Goal: Transaction & Acquisition: Purchase product/service

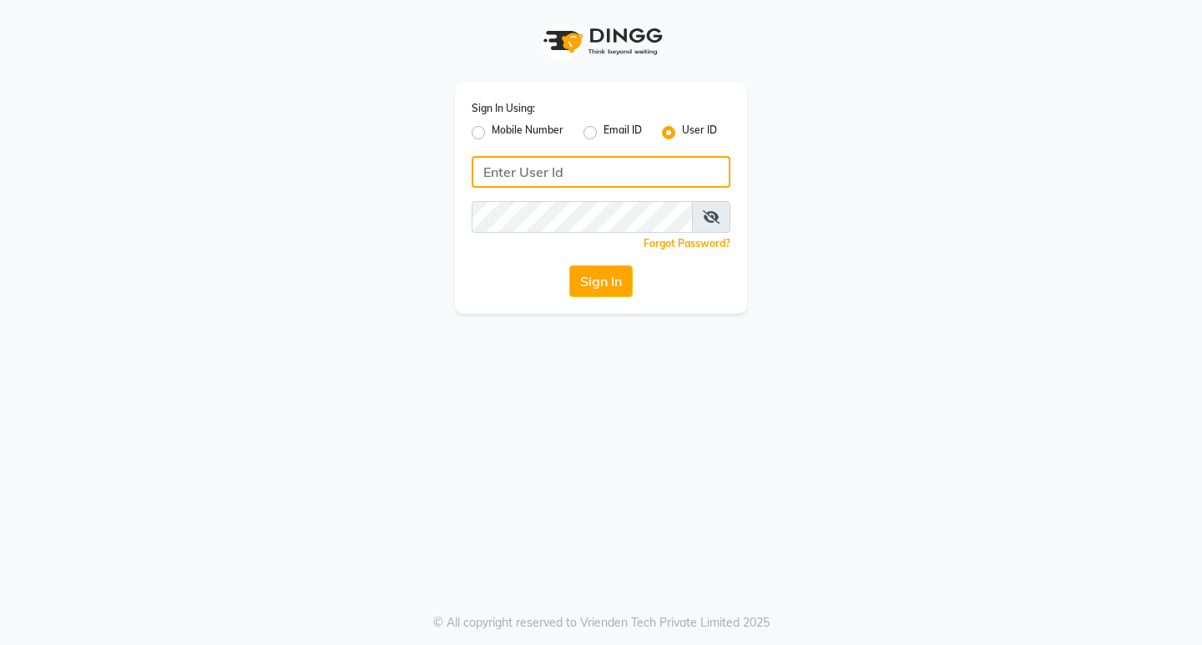
click at [485, 177] on input "Username" at bounding box center [601, 172] width 259 height 32
type input "lifetree"
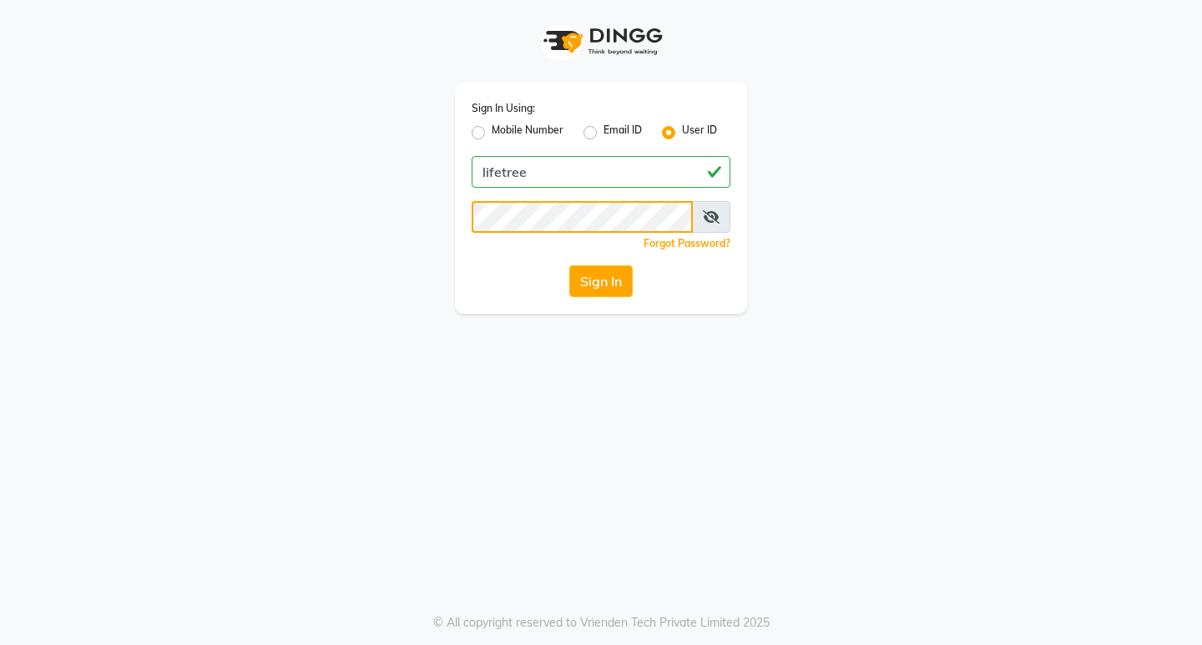
click at [569, 266] on button "Sign In" at bounding box center [600, 282] width 63 height 32
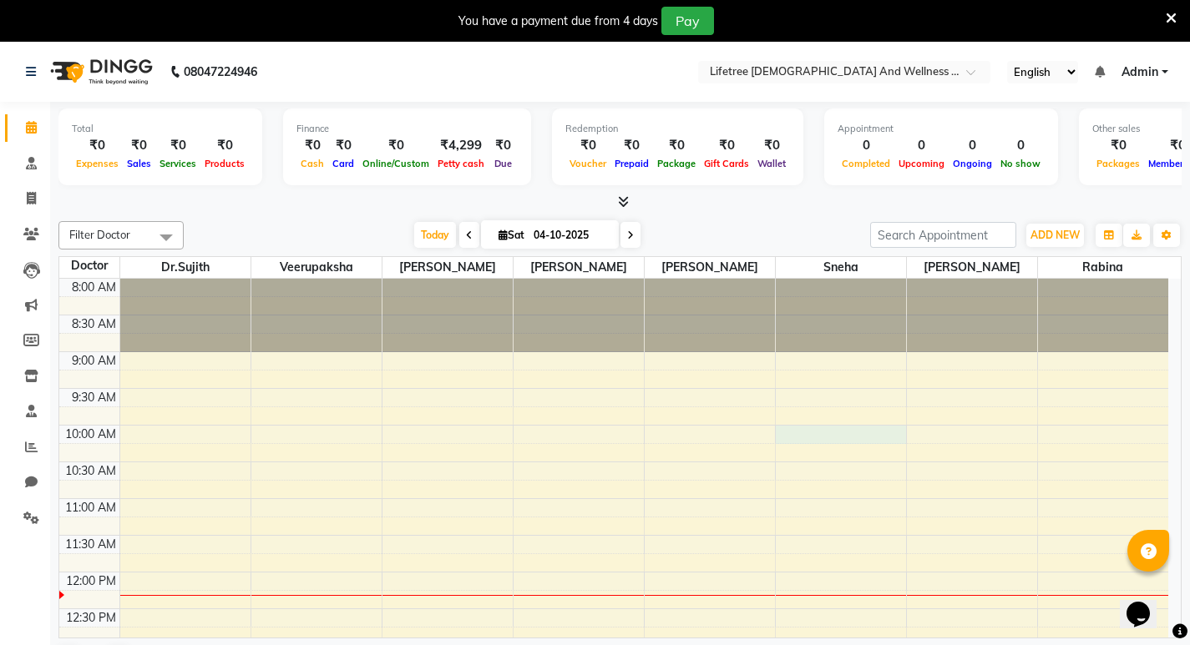
select select "92680"
select select "tentative"
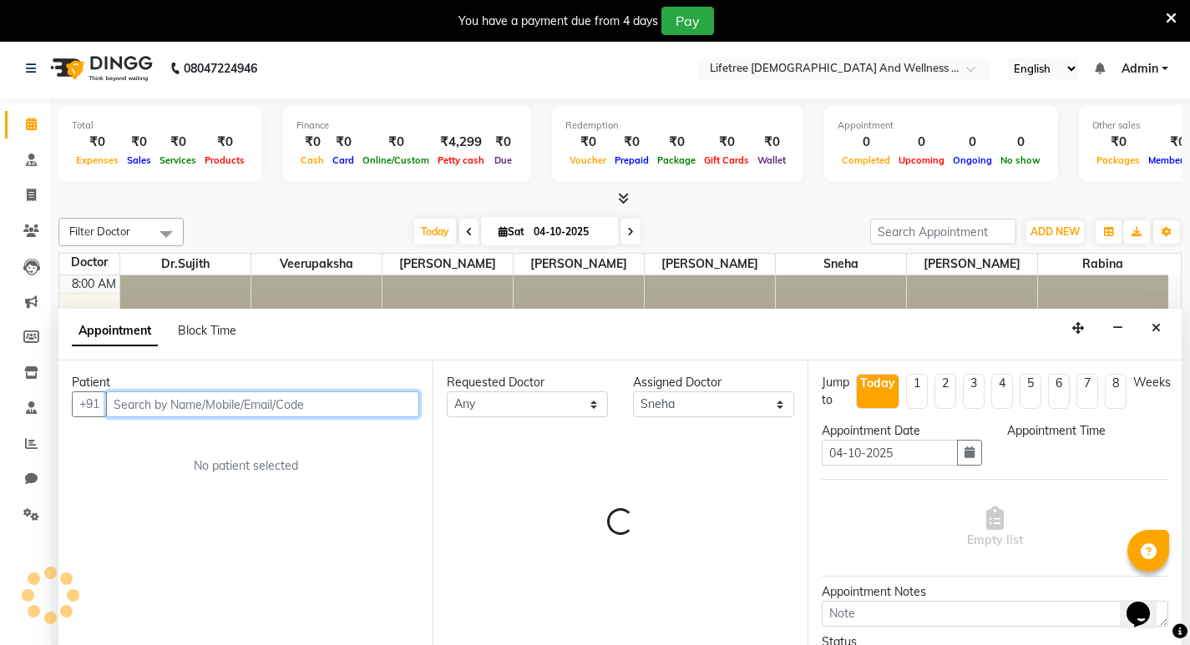
select select "600"
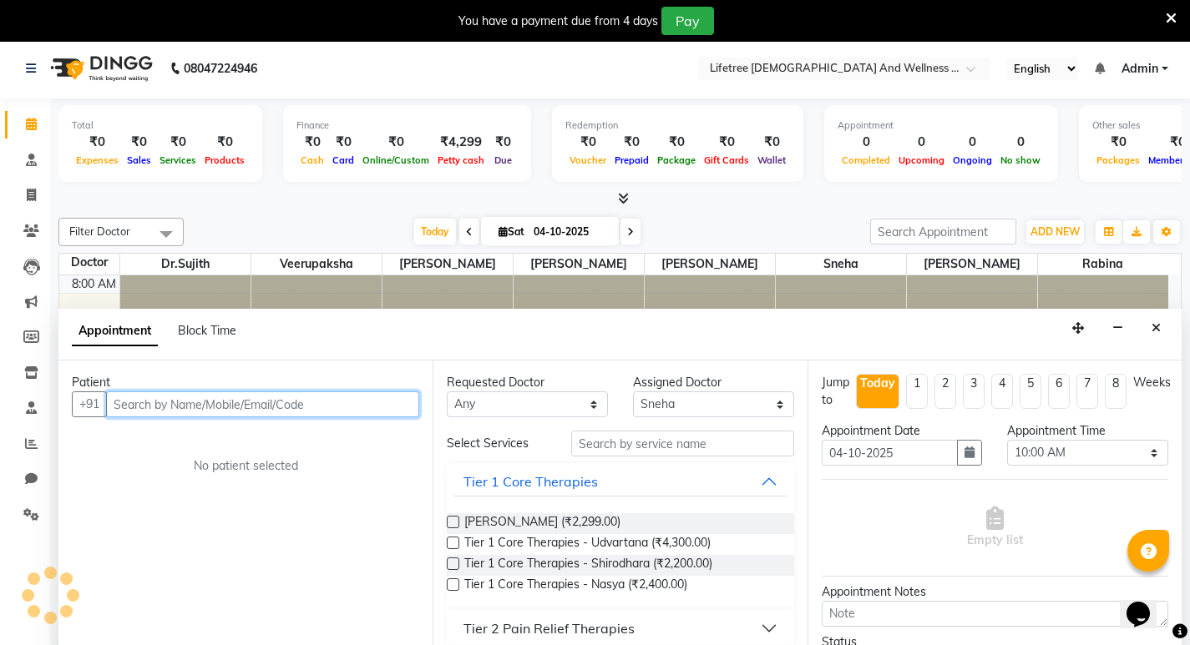
scroll to position [43, 0]
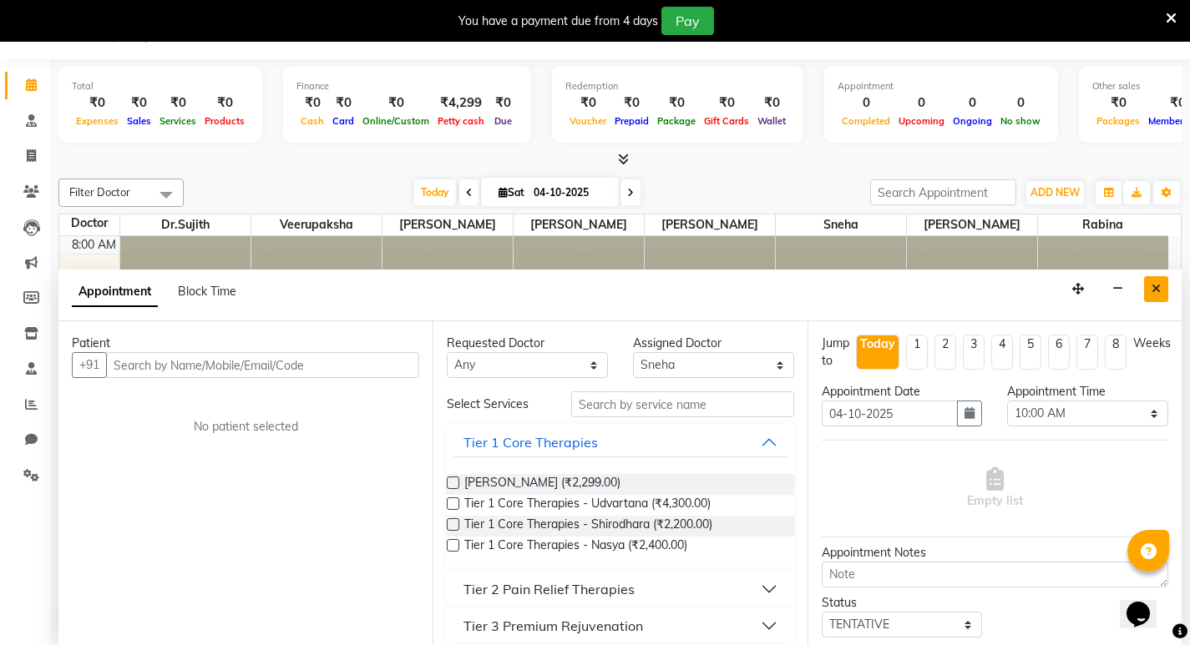
click at [1160, 287] on icon "Close" at bounding box center [1155, 289] width 9 height 12
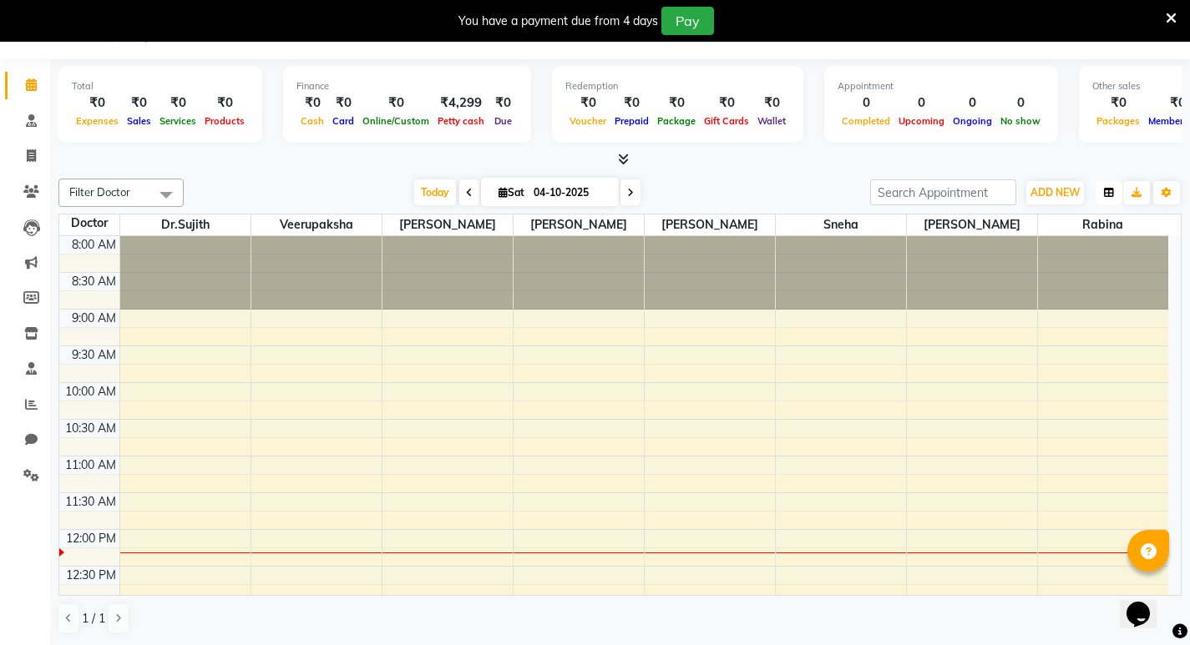
click at [1108, 198] on button "button" at bounding box center [1109, 192] width 27 height 23
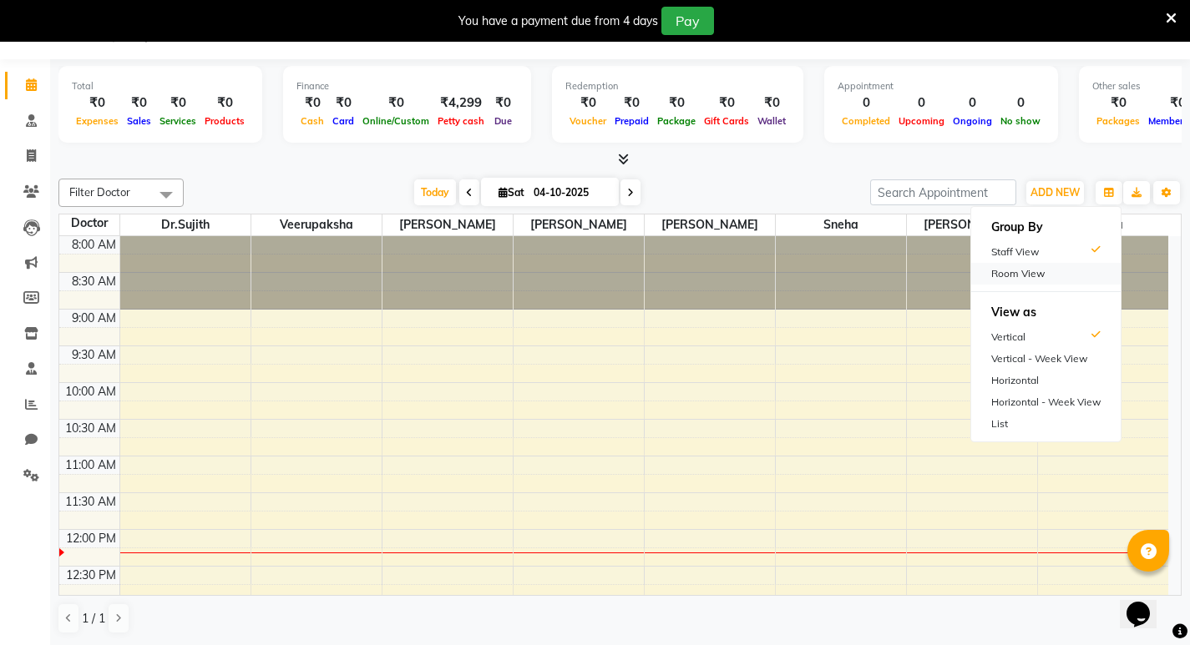
click at [1030, 268] on div "Room View" at bounding box center [1045, 274] width 149 height 22
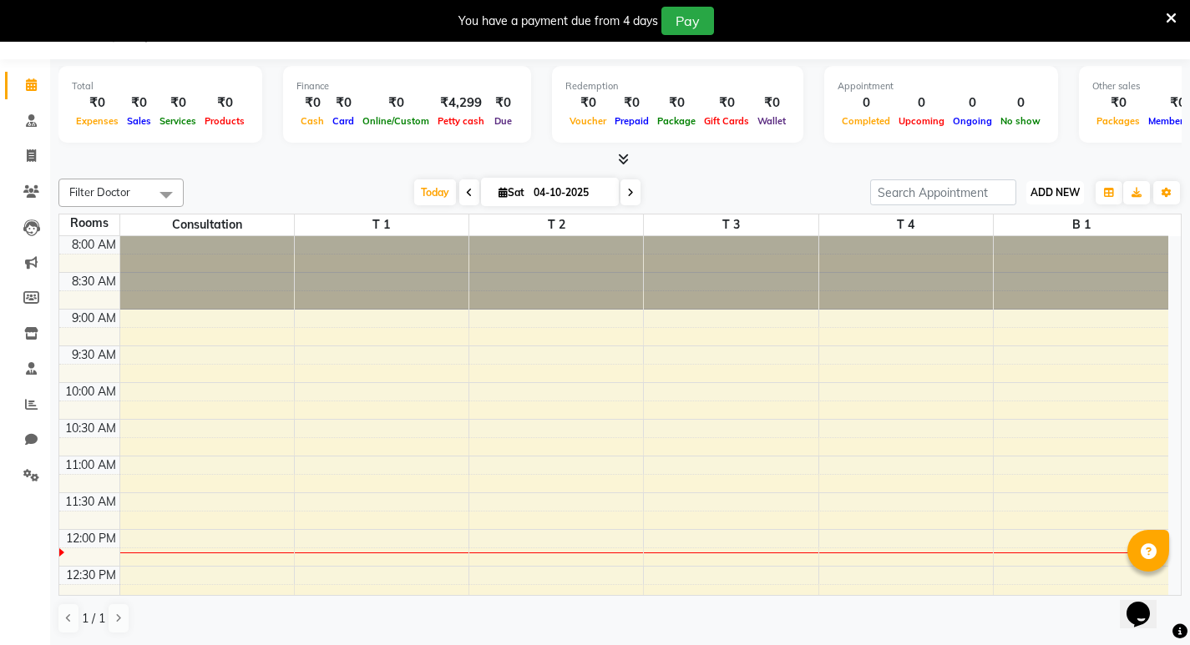
click at [1050, 200] on button "ADD NEW Toggle Dropdown" at bounding box center [1055, 192] width 58 height 23
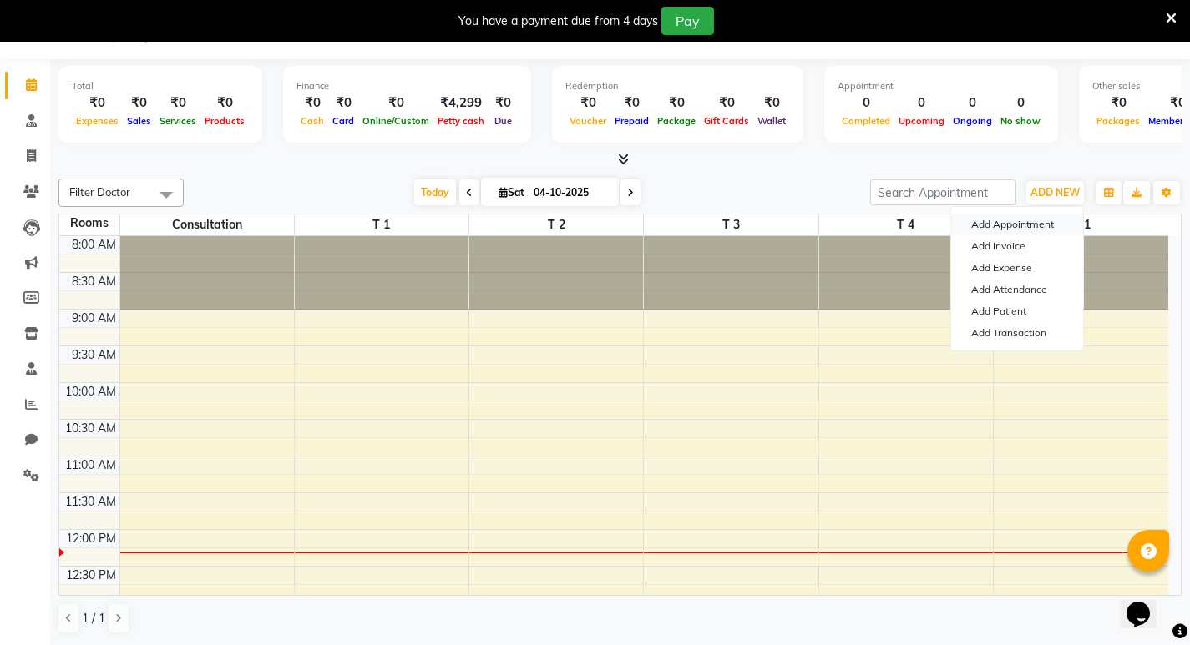
click at [995, 223] on button "Add Appointment" at bounding box center [1017, 225] width 132 height 22
select select "540"
select select "tentative"
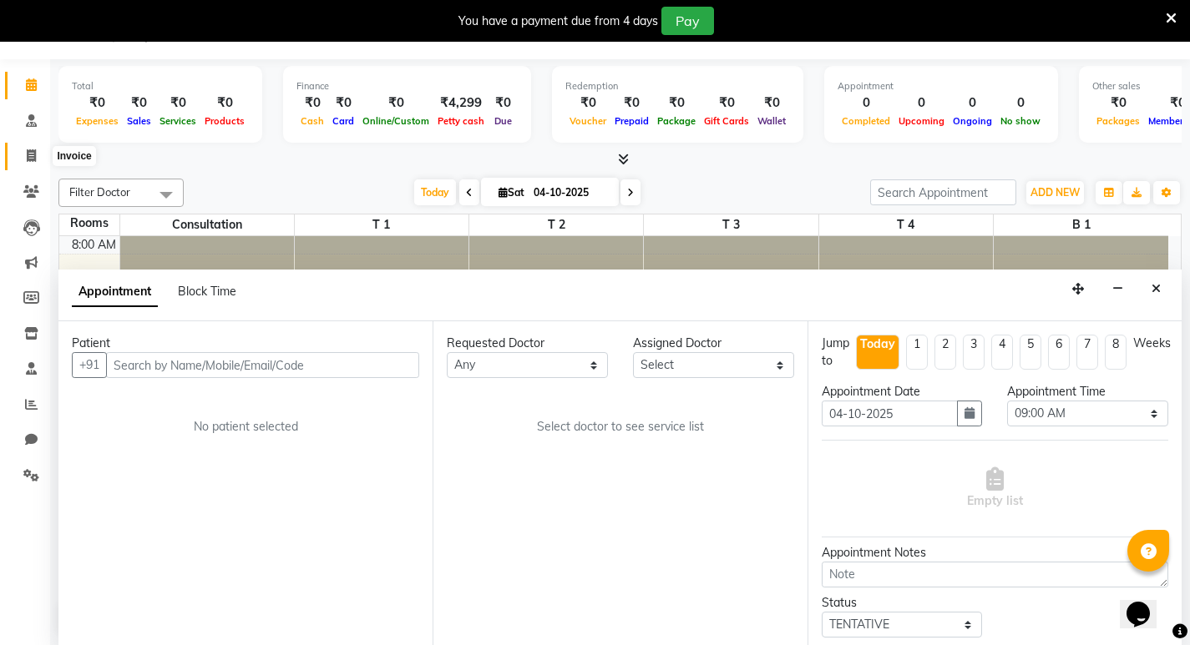
click at [31, 153] on icon at bounding box center [31, 155] width 9 height 13
select select "9053"
select select "service"
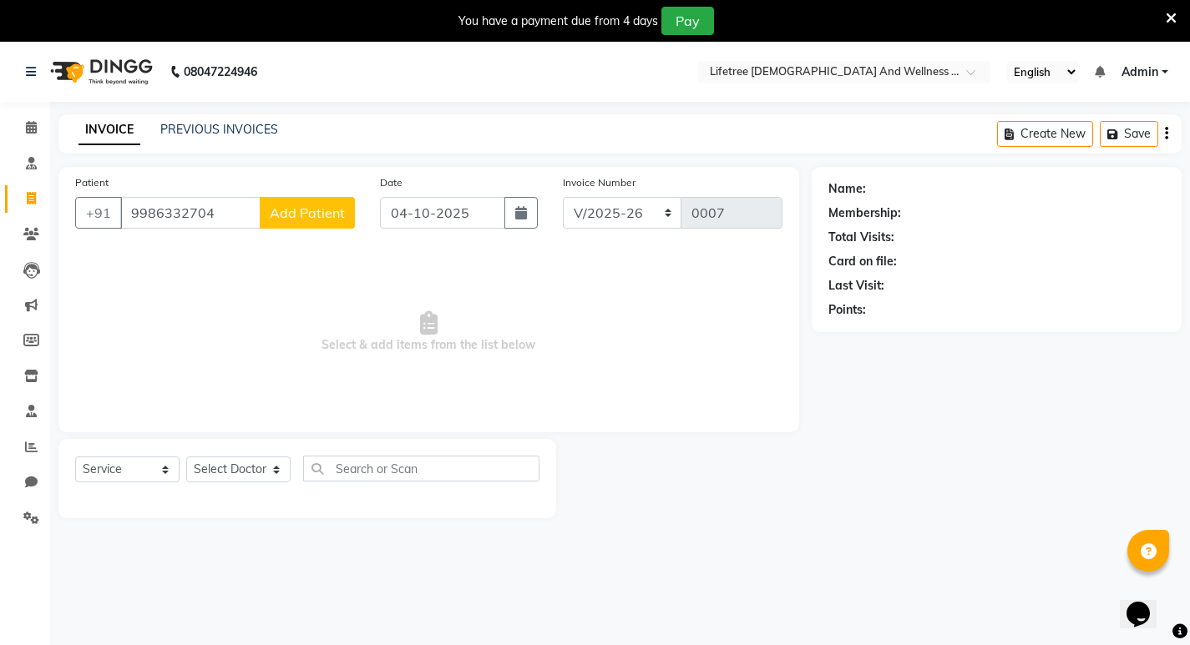
type input "9986332704"
click at [404, 213] on input "04-10-2025" at bounding box center [442, 213] width 125 height 32
select select "10"
select select "2025"
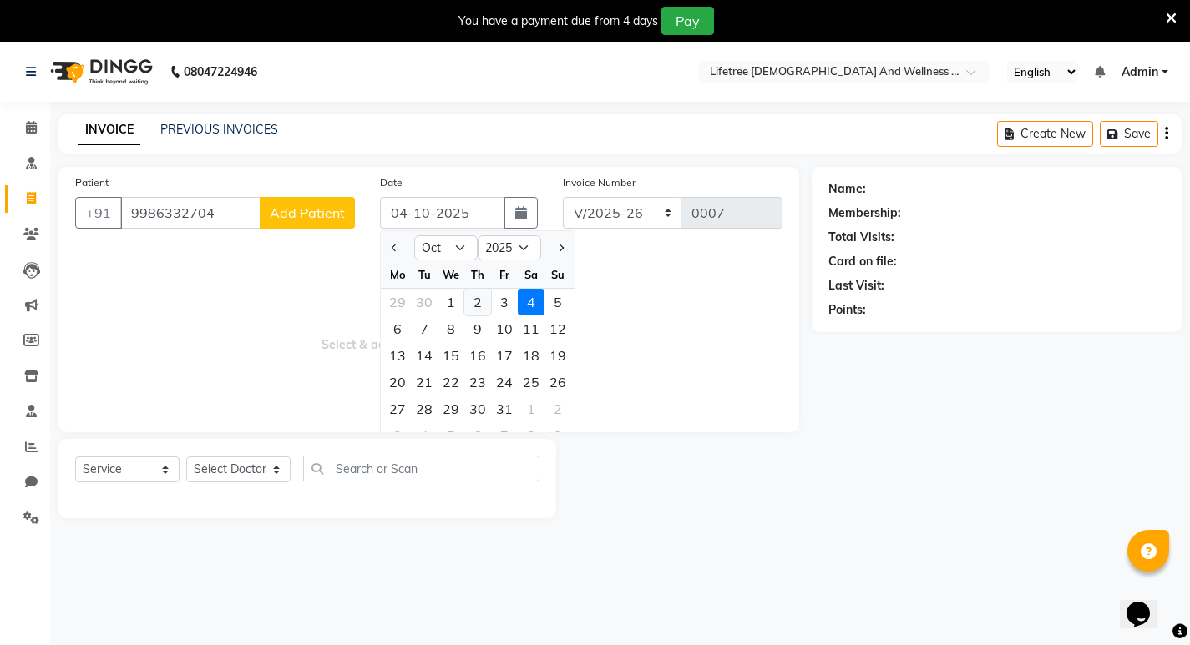
click at [478, 305] on div "2" at bounding box center [477, 302] width 27 height 27
type input "02-10-2025"
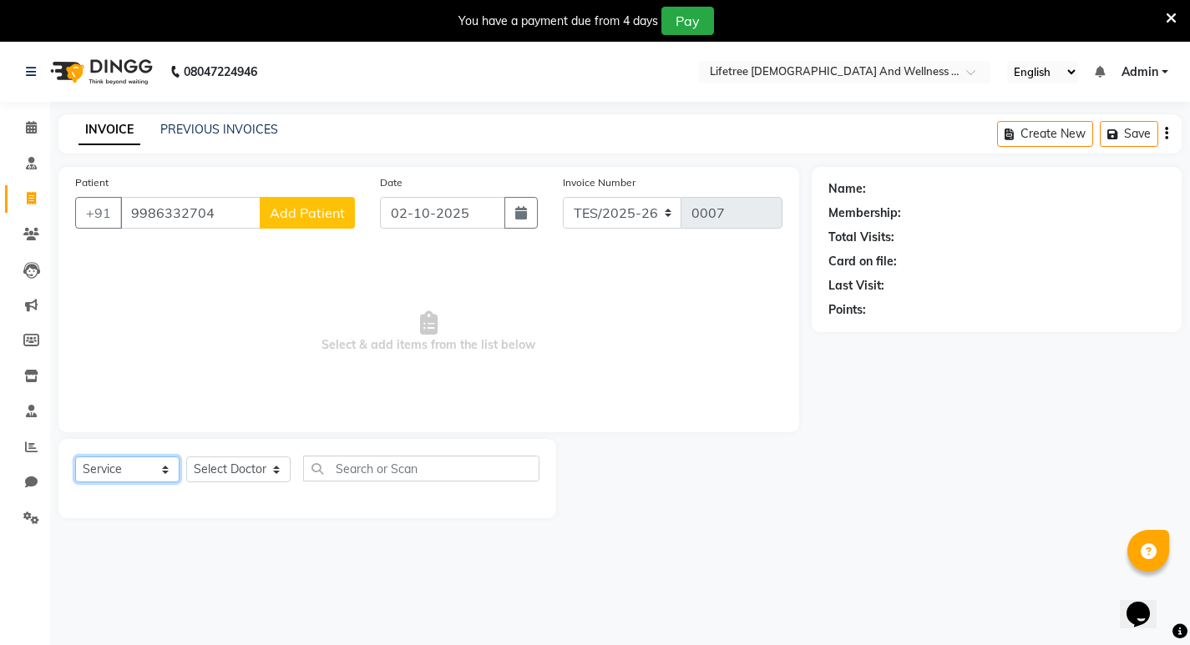
click at [144, 468] on select "Select Service Product Membership Package Voucher Prepaid Gift Card" at bounding box center [127, 470] width 104 height 26
click at [75, 457] on select "Select Service Product Membership Package Voucher Prepaid Gift Card" at bounding box center [127, 470] width 104 height 26
click at [225, 463] on select "Select Doctor [PERSON_NAME] [PERSON_NAME] [PERSON_NAME] [PERSON_NAME] [PERSON_N…" at bounding box center [238, 470] width 104 height 26
select select "92677"
click at [186, 457] on select "Select Doctor [PERSON_NAME] [PERSON_NAME] [PERSON_NAME] [PERSON_NAME] [PERSON_N…" at bounding box center [238, 470] width 104 height 26
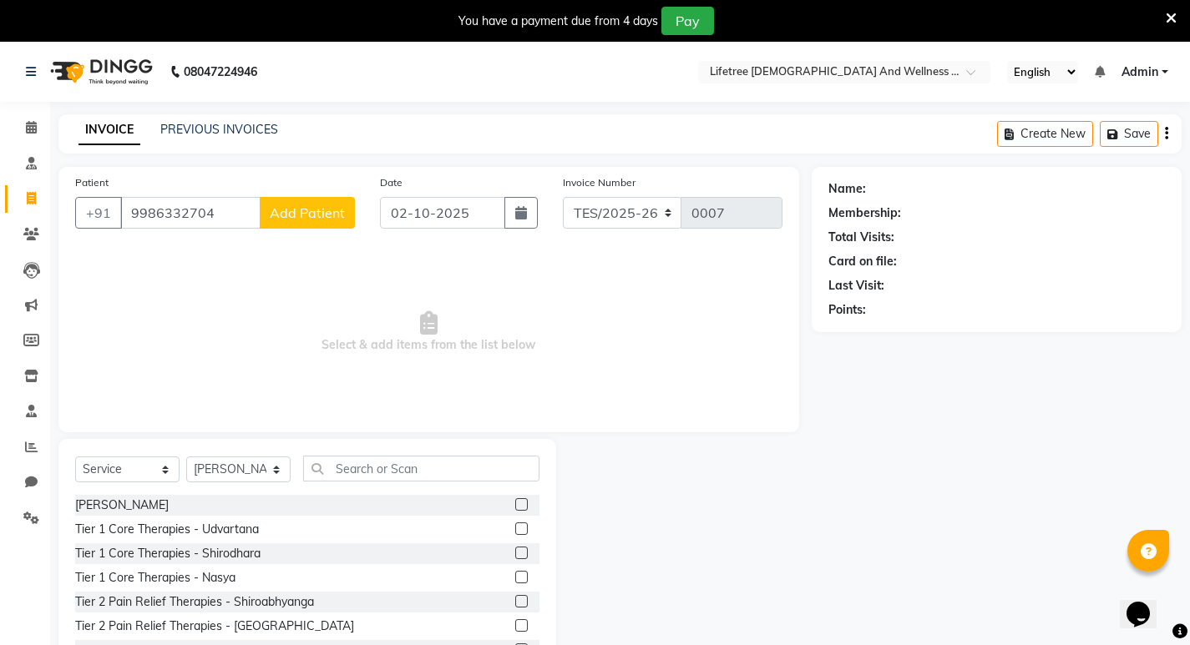
click at [515, 504] on label at bounding box center [521, 505] width 13 height 13
click at [515, 504] on input "checkbox" at bounding box center [520, 505] width 11 height 11
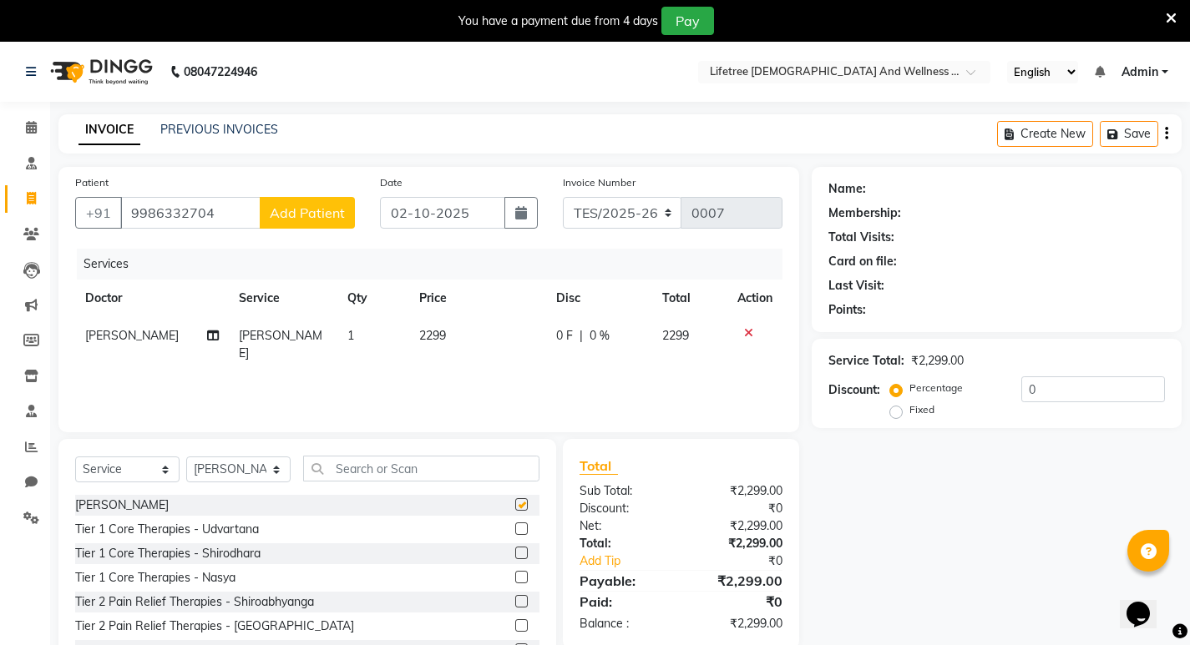
checkbox input "false"
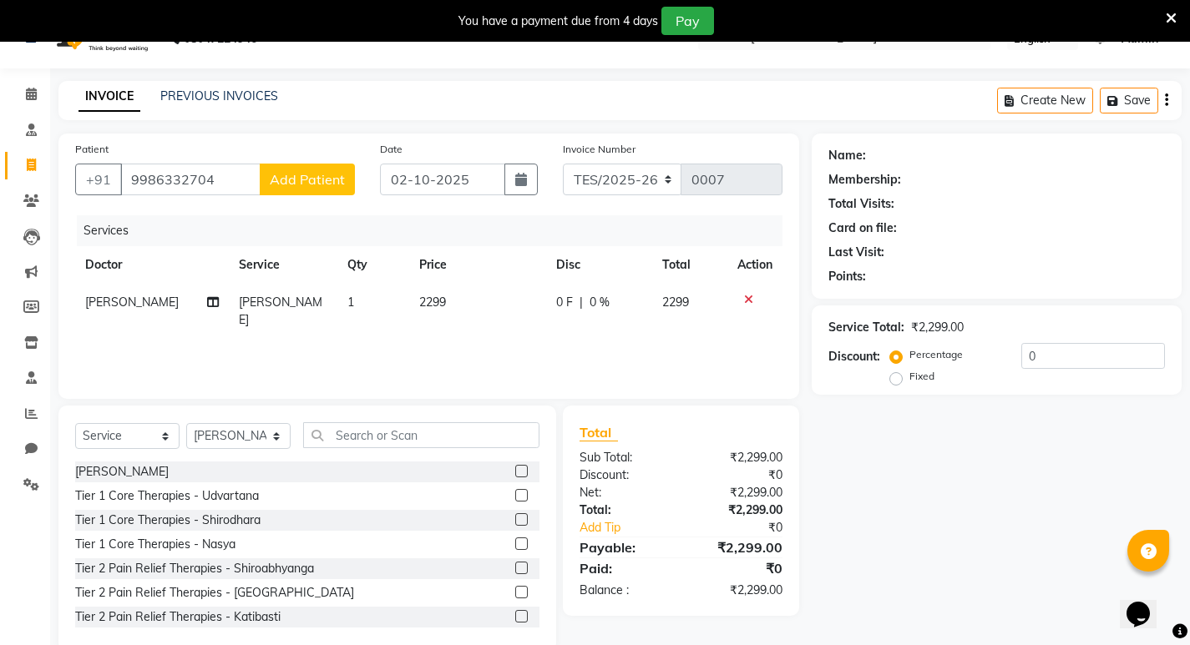
scroll to position [65, 0]
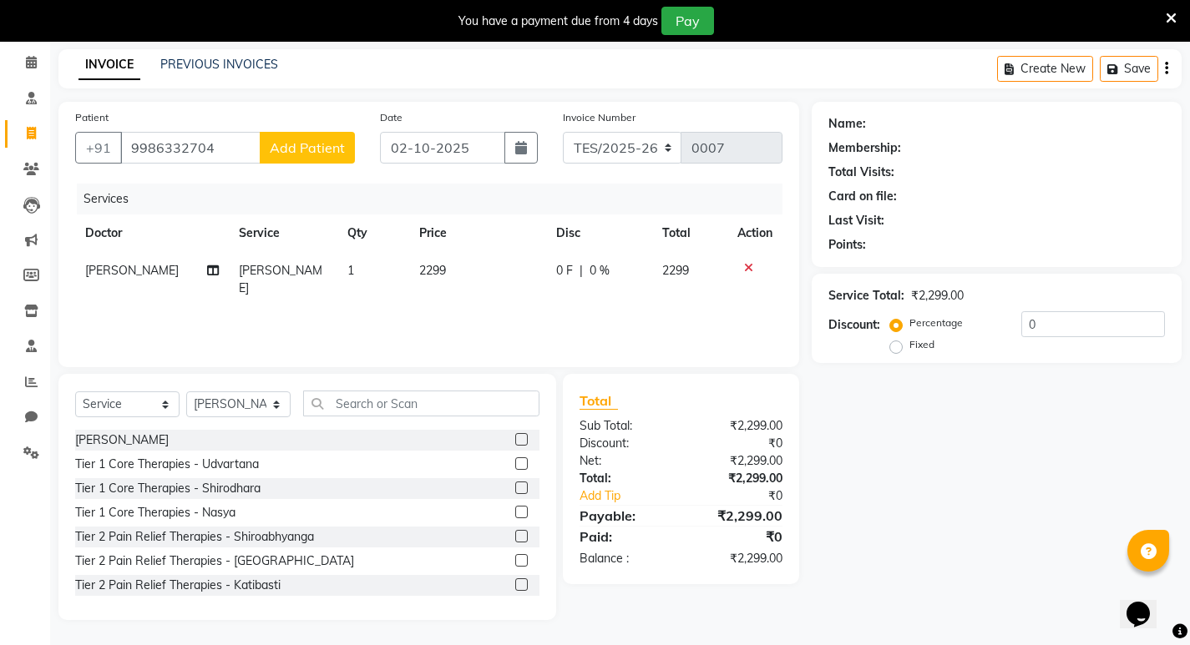
click at [909, 326] on label "Percentage" at bounding box center [935, 323] width 53 height 15
click at [893, 326] on input "Percentage" at bounding box center [899, 323] width 12 height 12
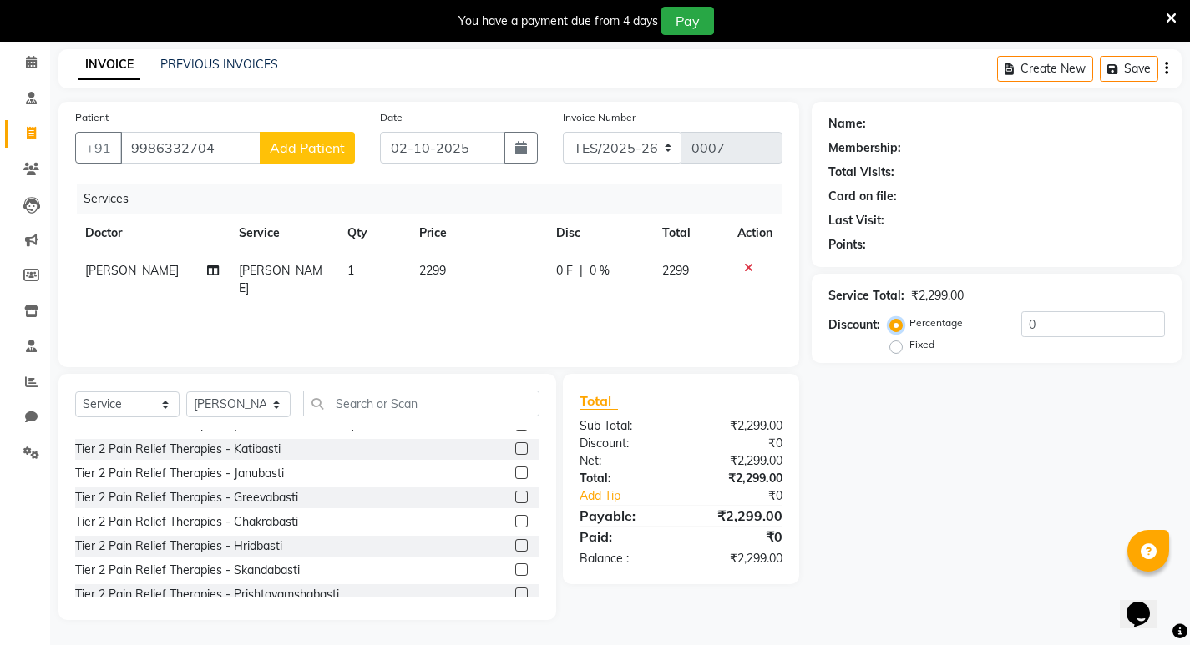
scroll to position [414, 0]
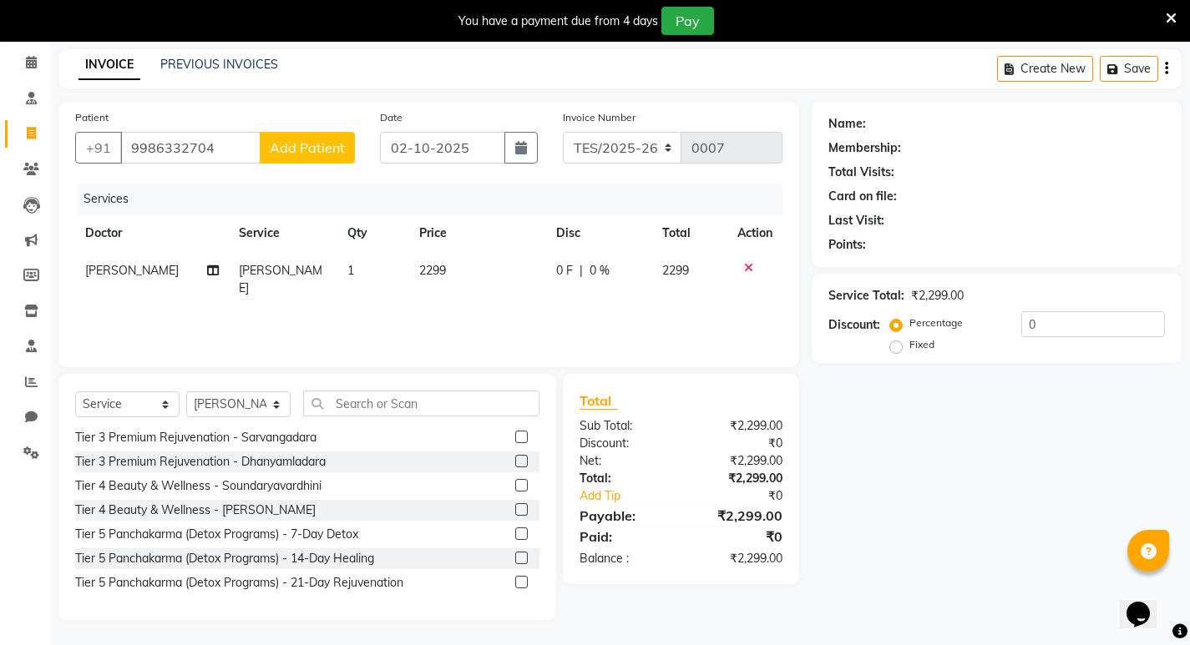
click at [860, 483] on div "Name: Membership: Total Visits: Card on file: Last Visit: Points: Service Total…" at bounding box center [1003, 361] width 382 height 519
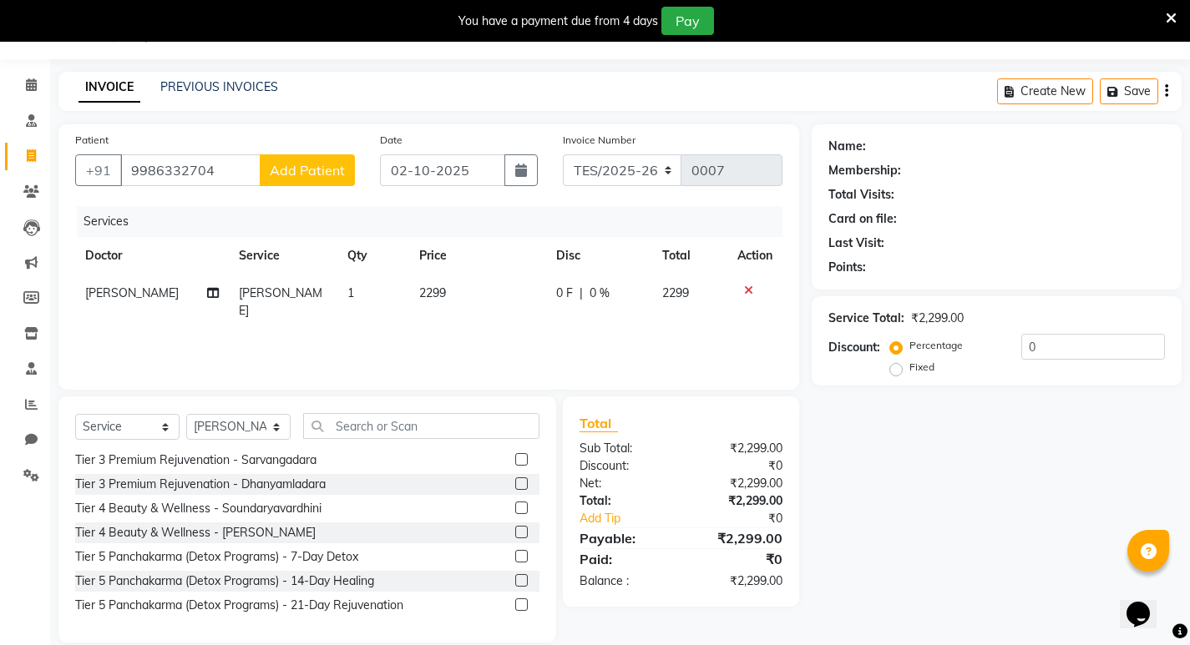
scroll to position [65, 0]
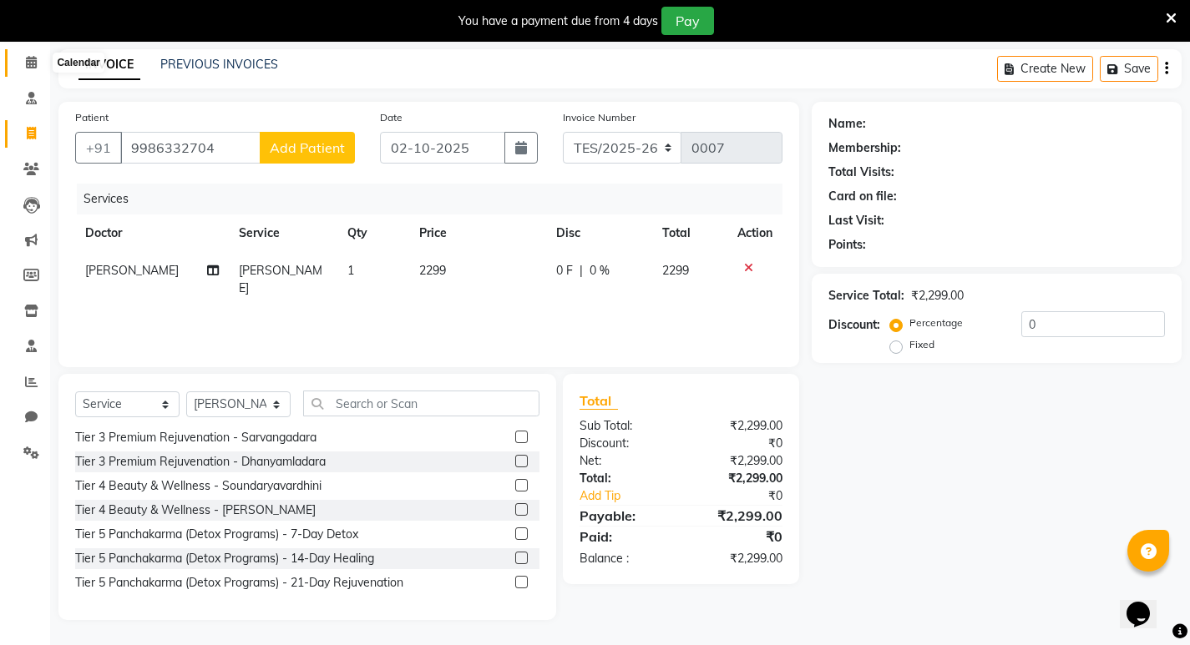
click at [41, 61] on span at bounding box center [31, 62] width 29 height 19
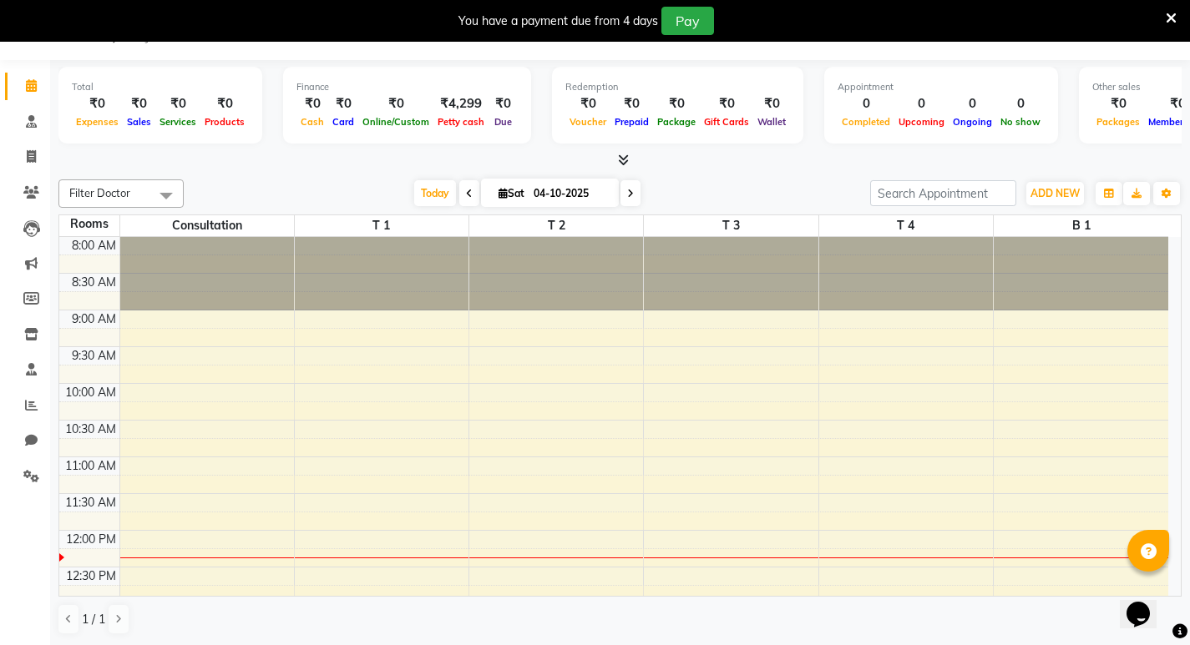
click at [554, 195] on input "04-10-2025" at bounding box center [571, 193] width 84 height 25
select select "10"
select select "2025"
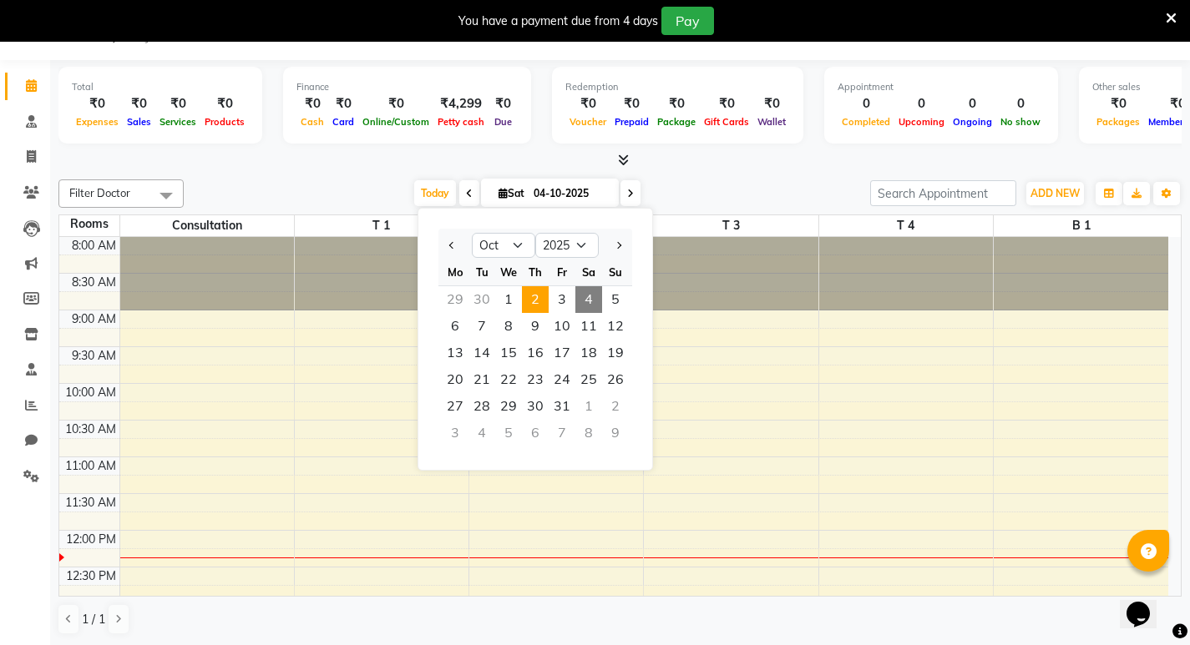
click at [537, 291] on span "2" at bounding box center [535, 299] width 27 height 27
type input "02-10-2025"
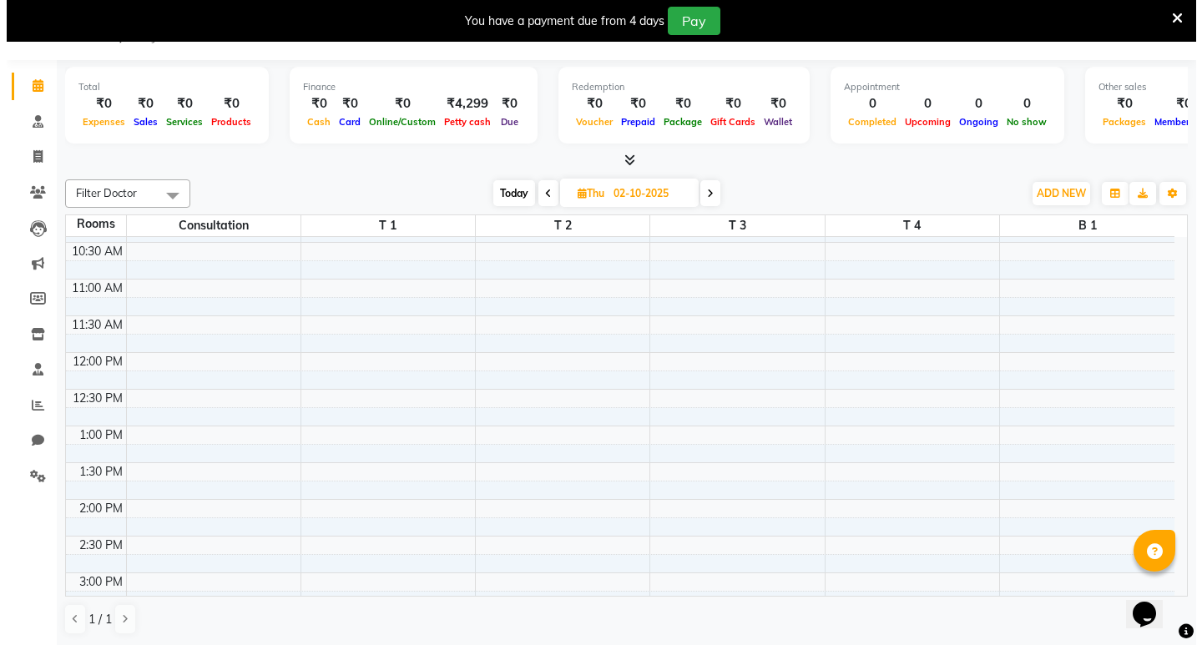
scroll to position [94, 0]
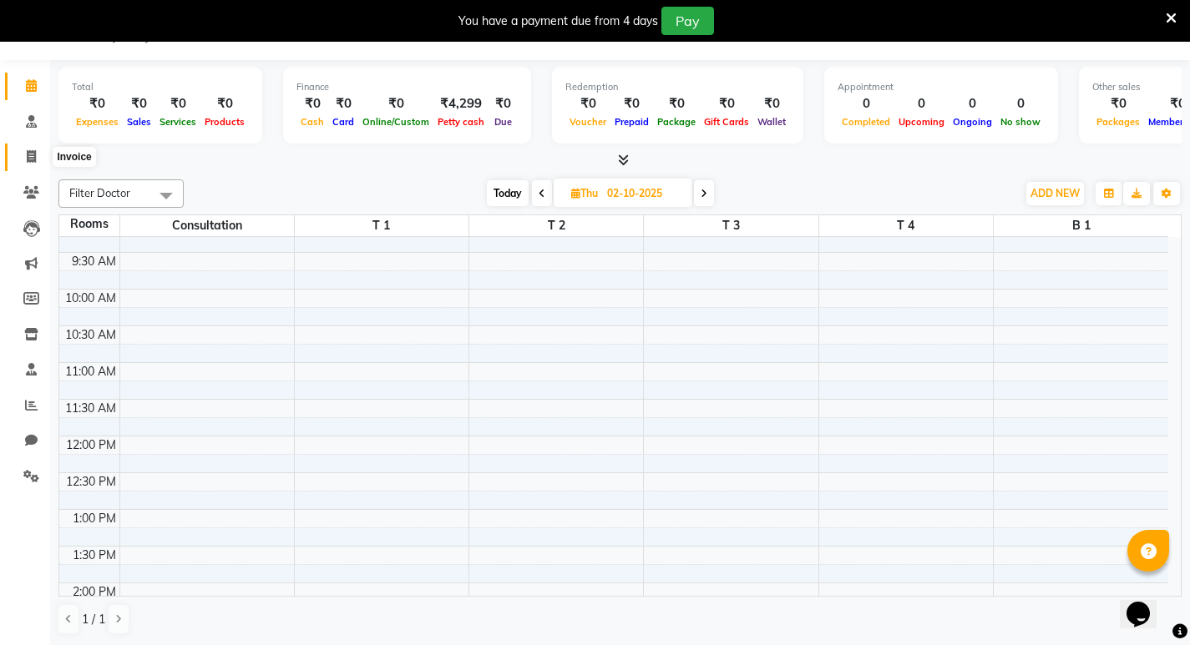
click at [29, 154] on icon at bounding box center [31, 156] width 9 height 13
select select "service"
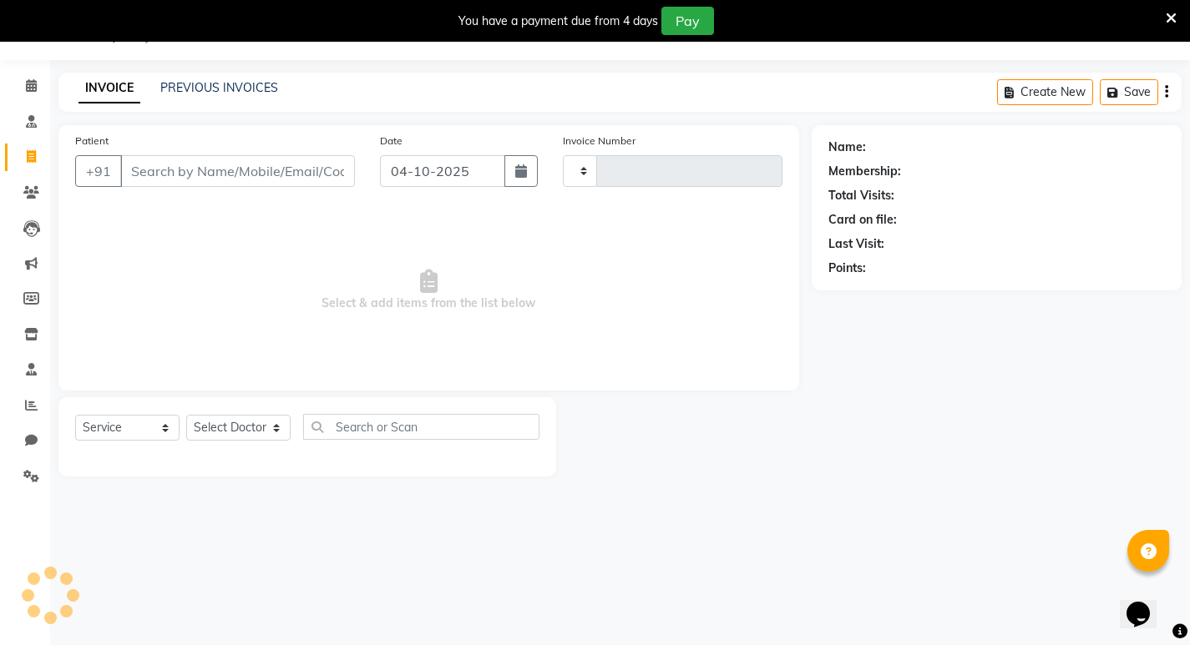
type input "0007"
select select "9053"
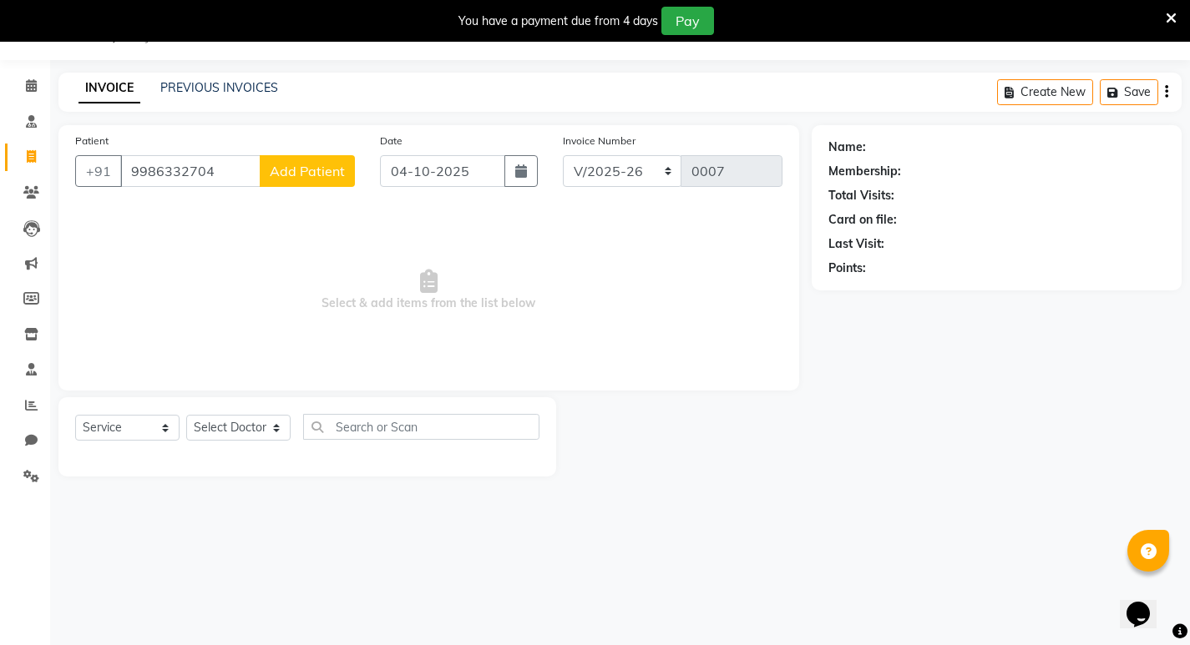
type input "9986332704"
click at [286, 183] on button "Add Patient" at bounding box center [307, 171] width 95 height 32
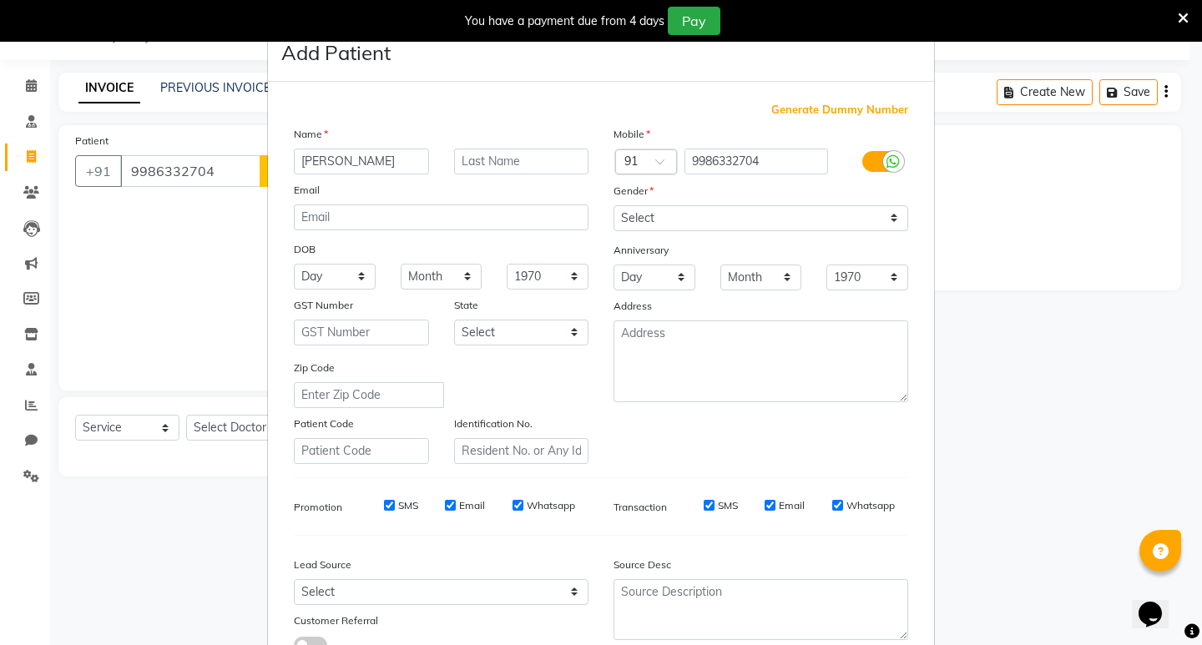
type input "[PERSON_NAME]"
click at [337, 281] on select "Day 01 02 03 04 05 06 07 08 09 10 11 12 13 14 15 16 17 18 19 20 21 22 23 24 25 …" at bounding box center [335, 277] width 82 height 26
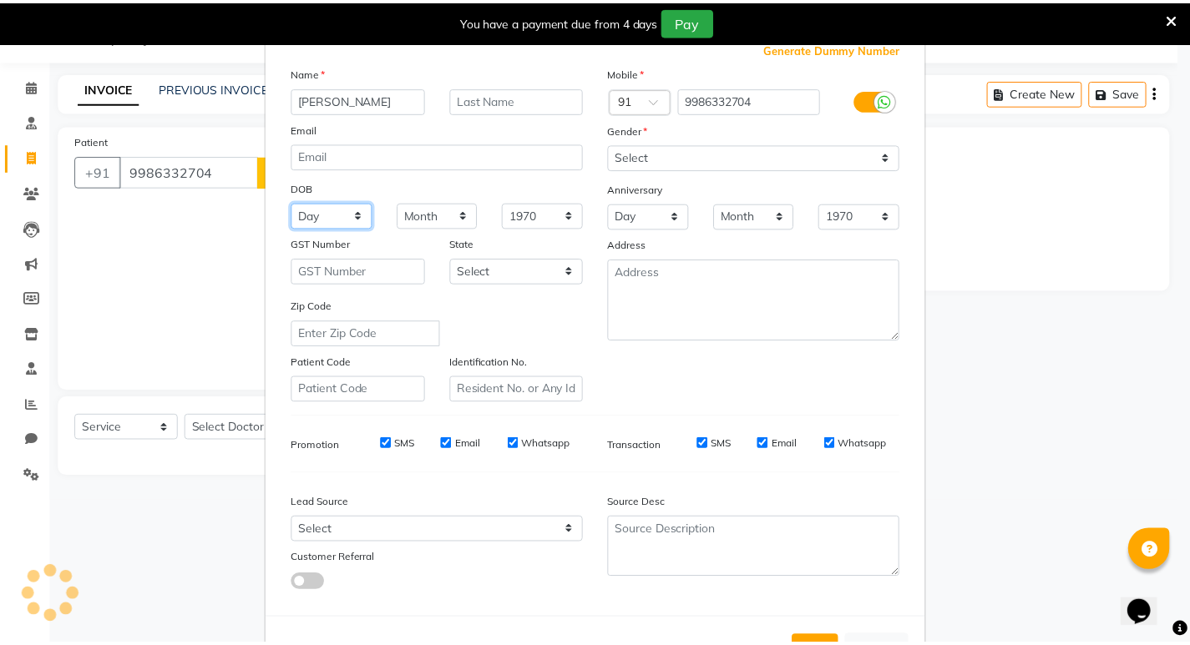
scroll to position [125, 0]
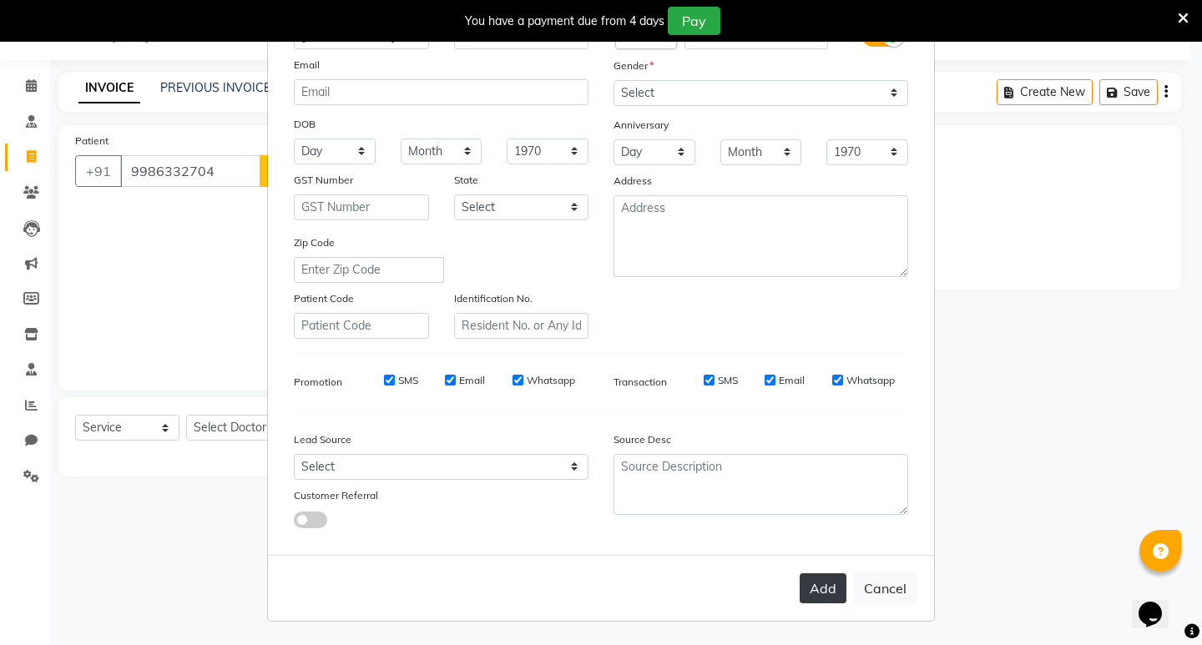
click at [821, 586] on button "Add" at bounding box center [823, 589] width 47 height 30
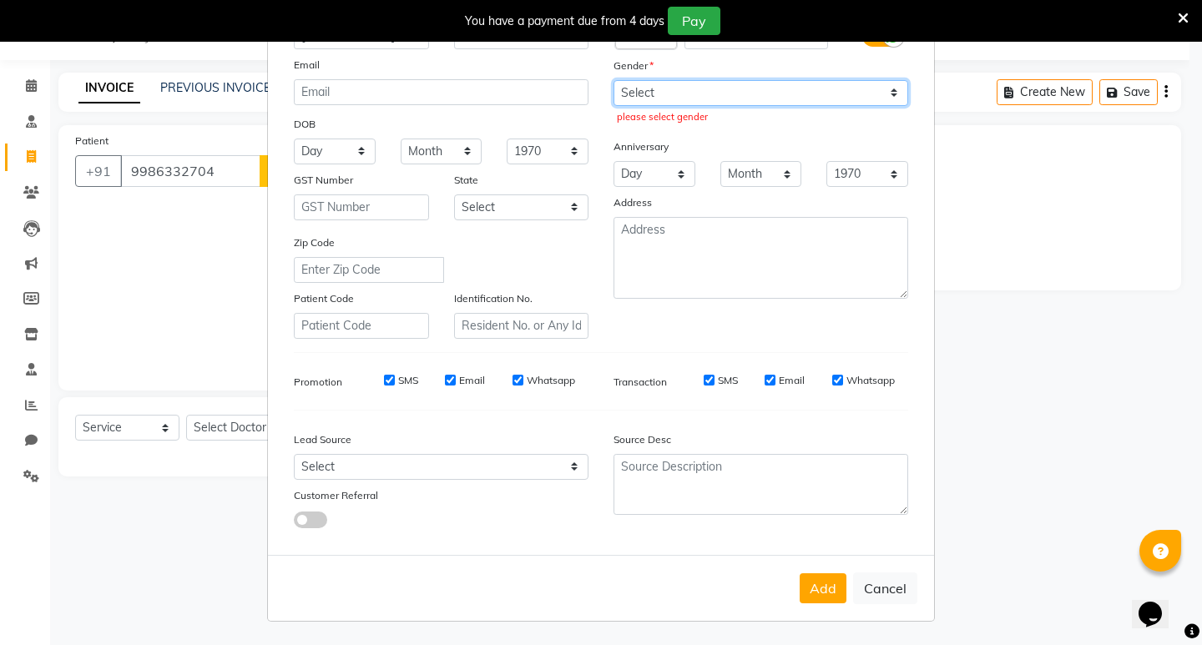
click at [668, 101] on select "Select [DEMOGRAPHIC_DATA] [DEMOGRAPHIC_DATA] Other Prefer Not To Say" at bounding box center [761, 93] width 295 height 26
select select "[DEMOGRAPHIC_DATA]"
click at [614, 80] on select "Select [DEMOGRAPHIC_DATA] [DEMOGRAPHIC_DATA] Other Prefer Not To Say" at bounding box center [761, 93] width 295 height 26
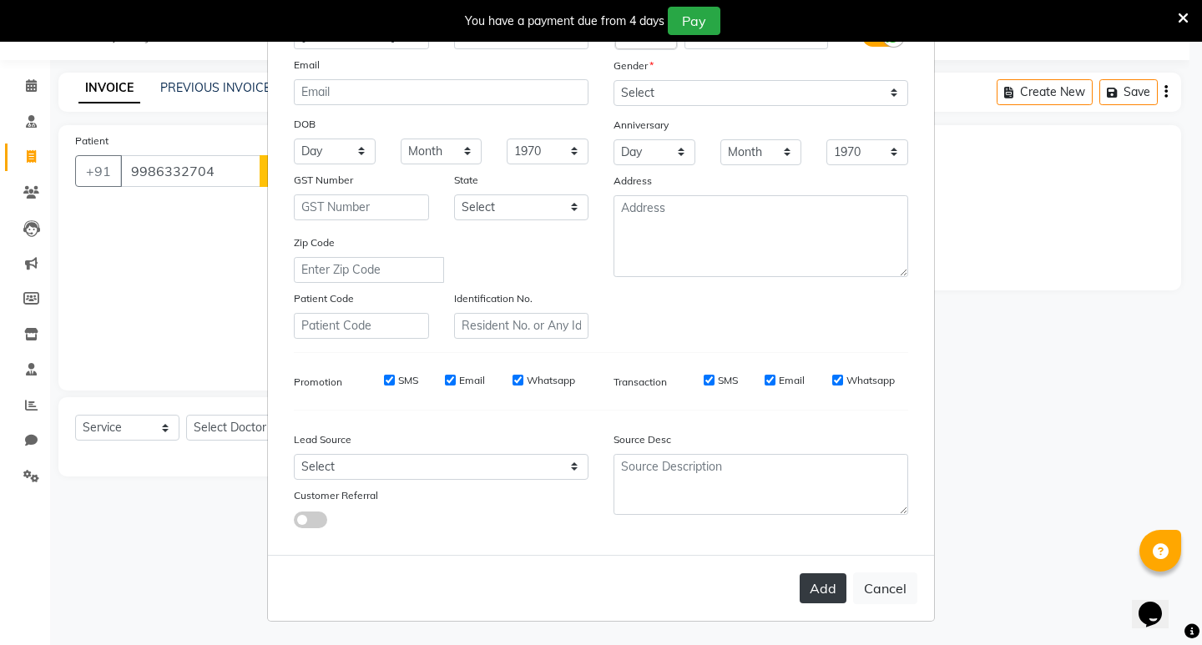
click at [812, 590] on button "Add" at bounding box center [823, 589] width 47 height 30
select select
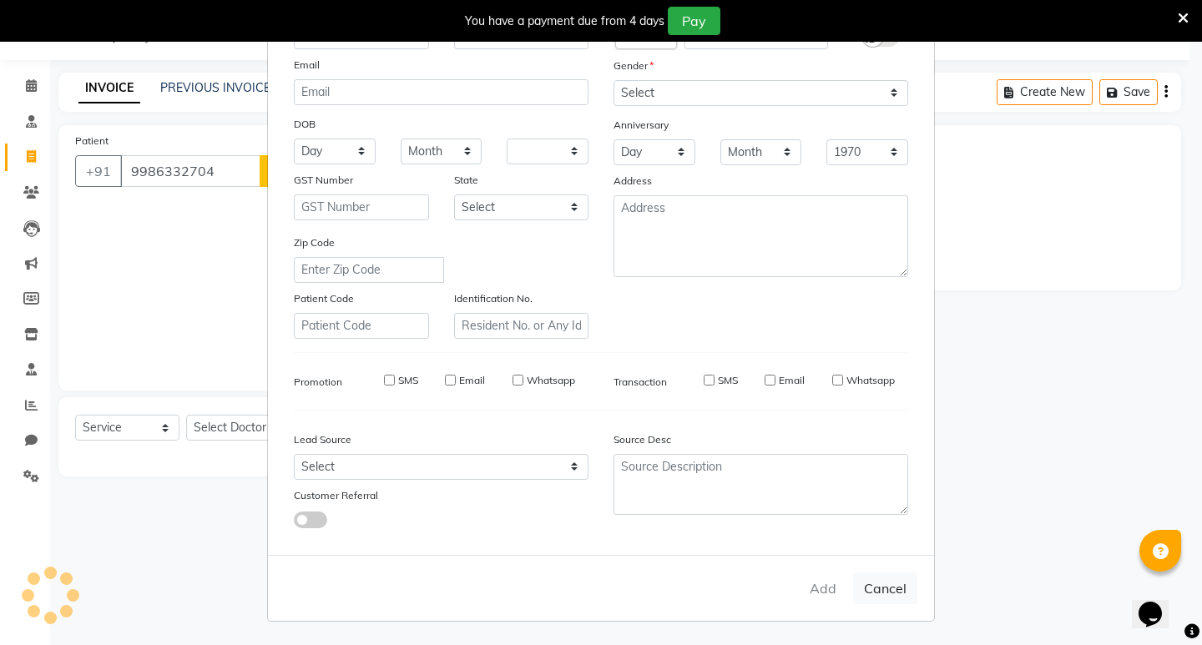
select select
checkbox input "false"
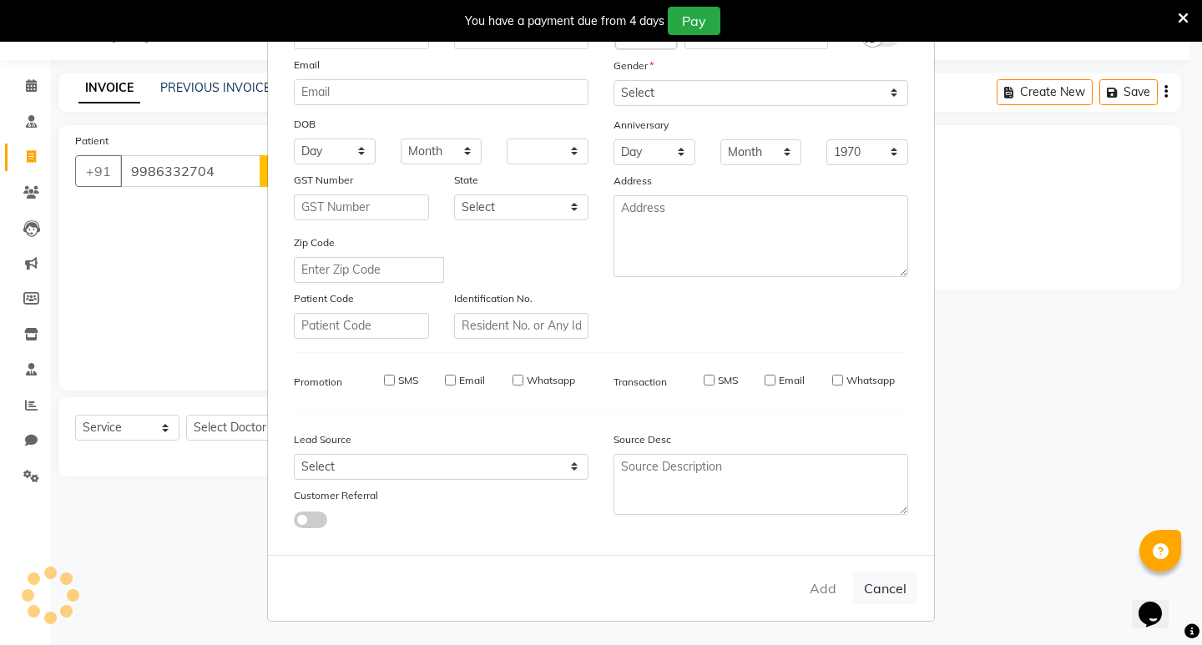
checkbox input "false"
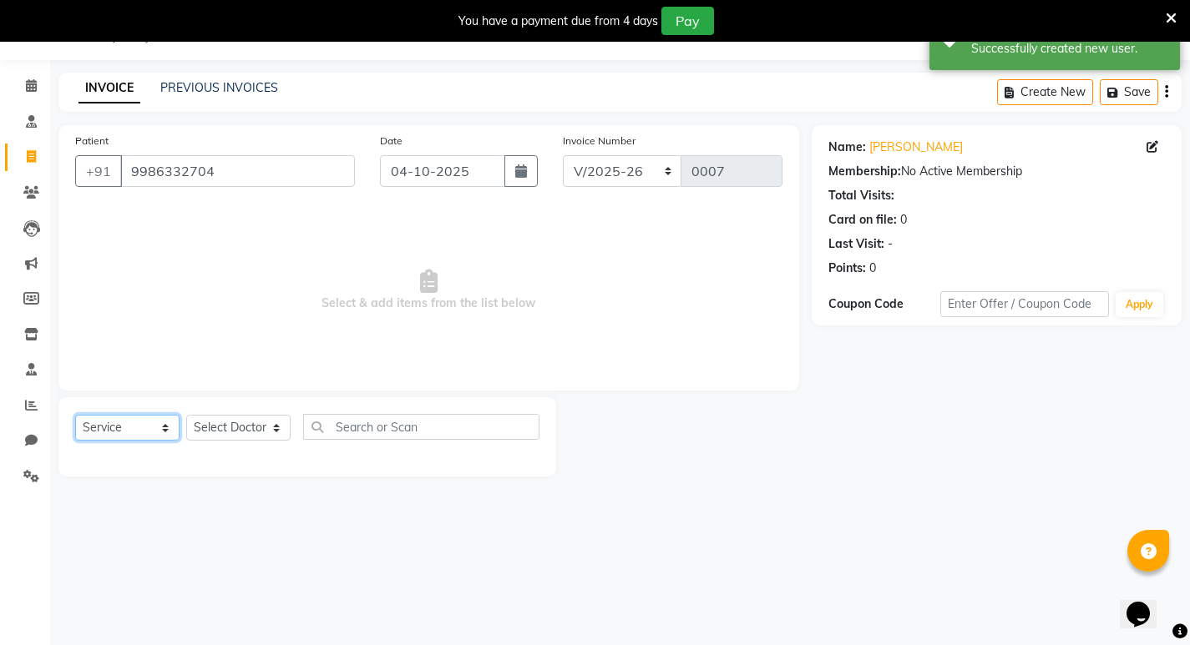
click at [119, 434] on select "Select Service Product Membership Package Voucher Prepaid Gift Card" at bounding box center [127, 428] width 104 height 26
click at [75, 415] on select "Select Service Product Membership Package Voucher Prepaid Gift Card" at bounding box center [127, 428] width 104 height 26
click at [246, 429] on select "Select Doctor [PERSON_NAME] [PERSON_NAME] [PERSON_NAME] [PERSON_NAME] [PERSON_N…" at bounding box center [238, 428] width 104 height 26
select select "92677"
click at [186, 415] on select "Select Doctor [PERSON_NAME] [PERSON_NAME] [PERSON_NAME] [PERSON_NAME] [PERSON_N…" at bounding box center [238, 428] width 104 height 26
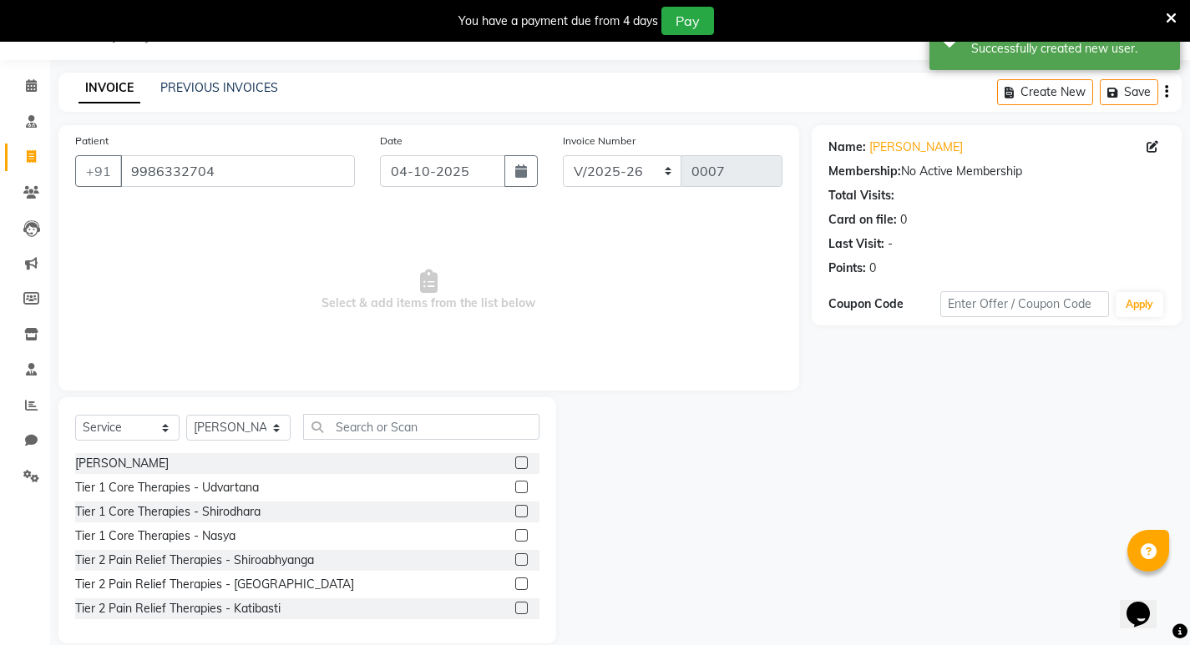
click at [515, 468] on label at bounding box center [521, 463] width 13 height 13
click at [515, 468] on input "checkbox" at bounding box center [520, 463] width 11 height 11
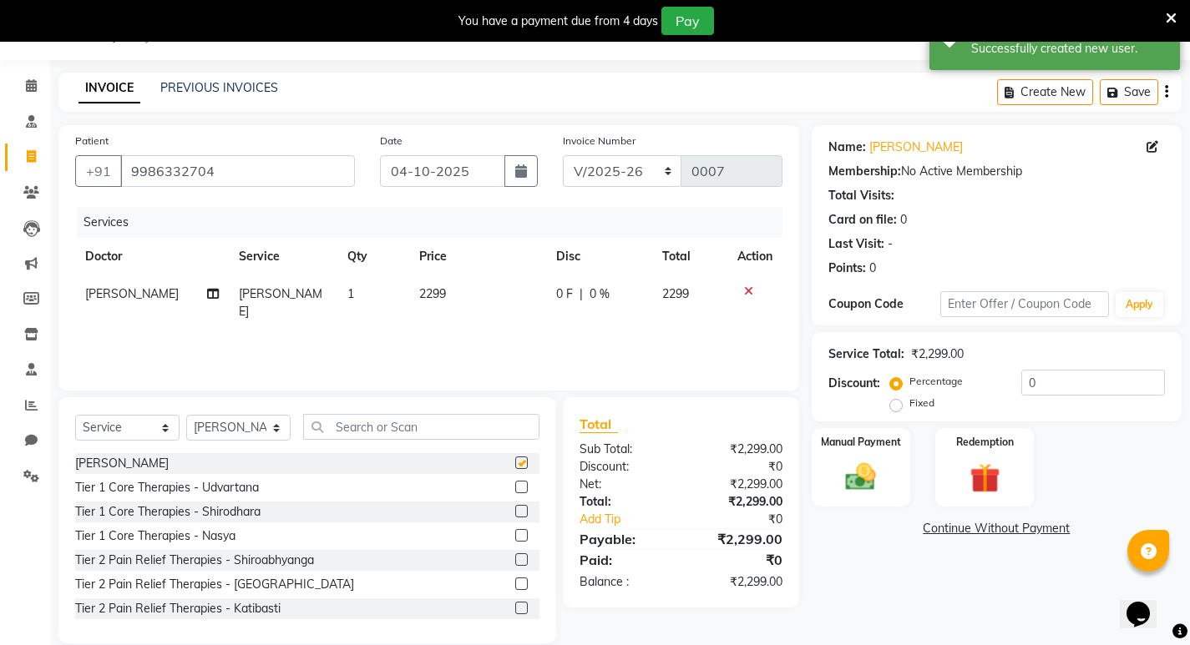
checkbox input "false"
click at [909, 410] on label "Fixed" at bounding box center [921, 403] width 25 height 15
click at [893, 409] on input "Fixed" at bounding box center [899, 403] width 12 height 12
radio input "true"
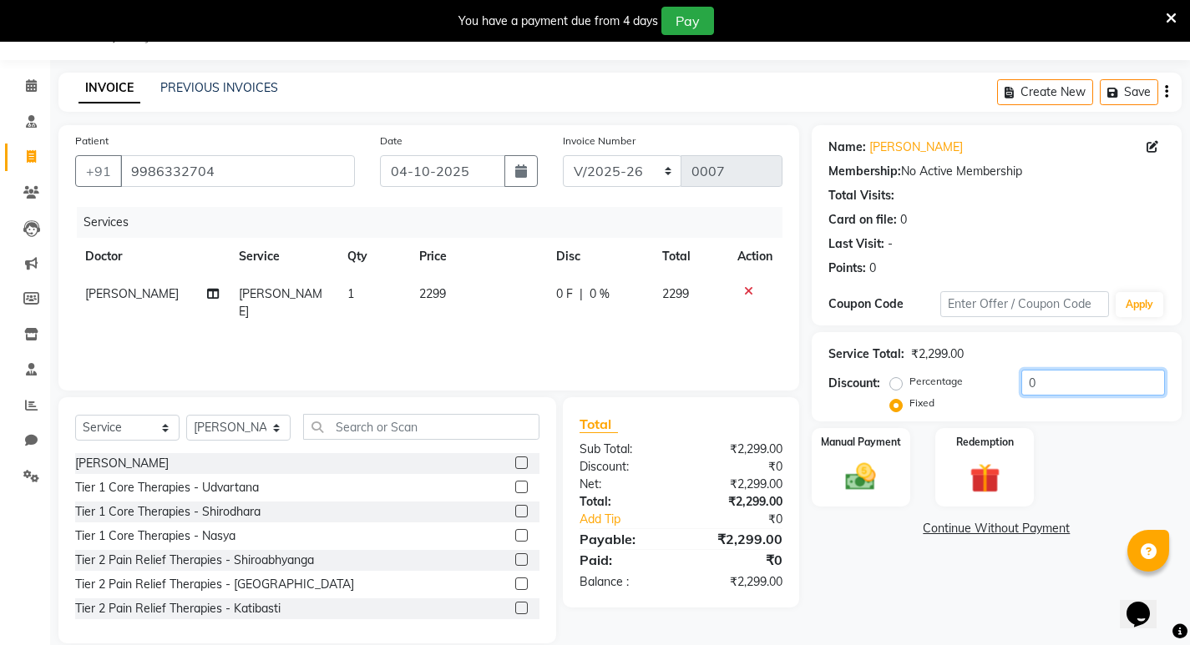
click at [1044, 385] on input "0" at bounding box center [1093, 383] width 144 height 26
type input "0299"
click at [864, 468] on img at bounding box center [860, 477] width 51 height 36
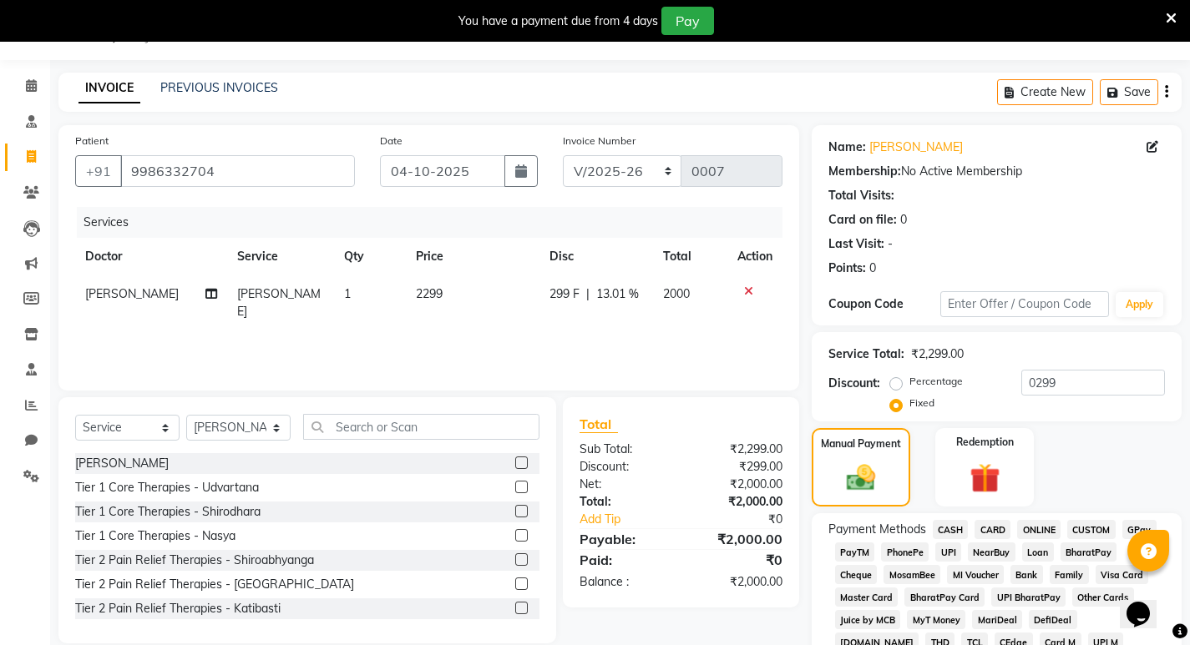
click at [957, 529] on span "CASH" at bounding box center [951, 529] width 36 height 19
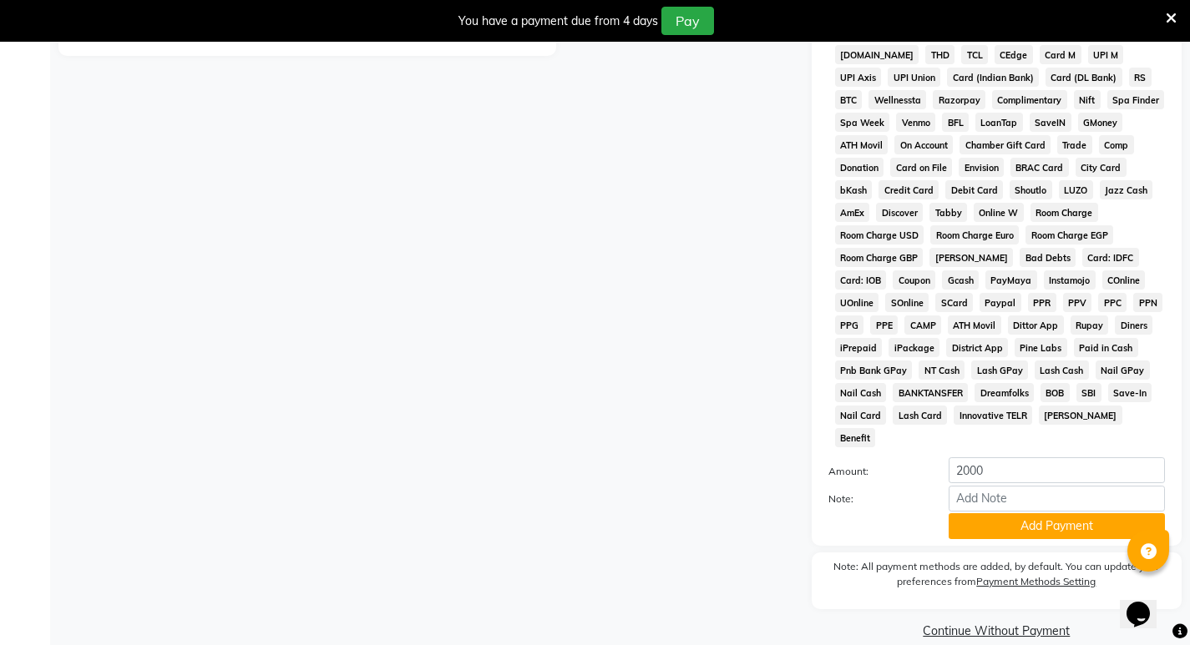
scroll to position [630, 0]
click at [1022, 513] on button "Add Payment" at bounding box center [1057, 526] width 216 height 26
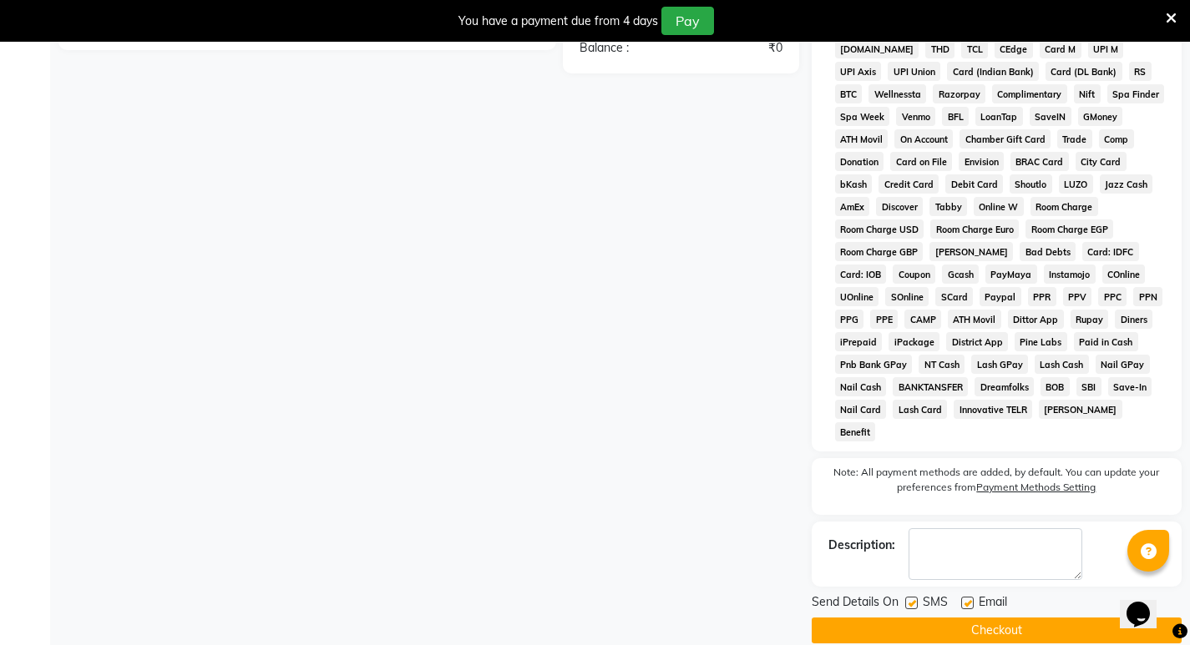
scroll to position [636, 0]
click at [914, 596] on label at bounding box center [911, 602] width 13 height 13
click at [914, 598] on input "checkbox" at bounding box center [910, 603] width 11 height 11
checkbox input "false"
click at [969, 596] on label at bounding box center [967, 602] width 13 height 13
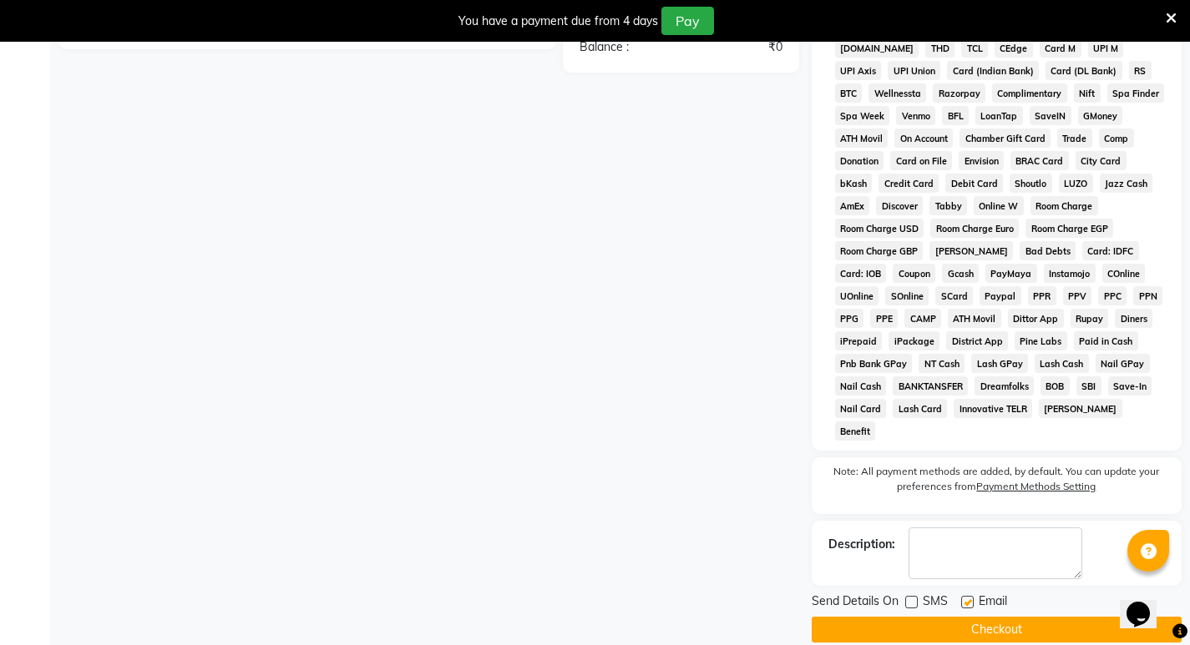
click at [969, 598] on input "checkbox" at bounding box center [966, 603] width 11 height 11
checkbox input "false"
click at [949, 617] on button "Checkout" at bounding box center [997, 630] width 370 height 26
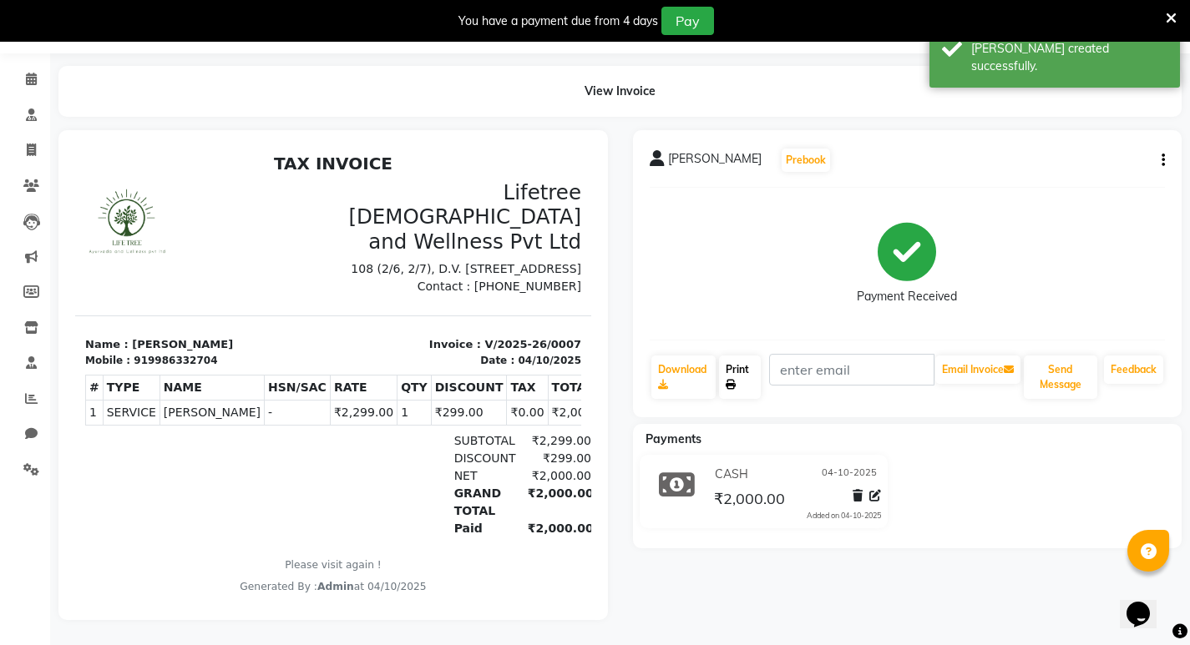
click at [740, 371] on link "Print" at bounding box center [740, 377] width 42 height 43
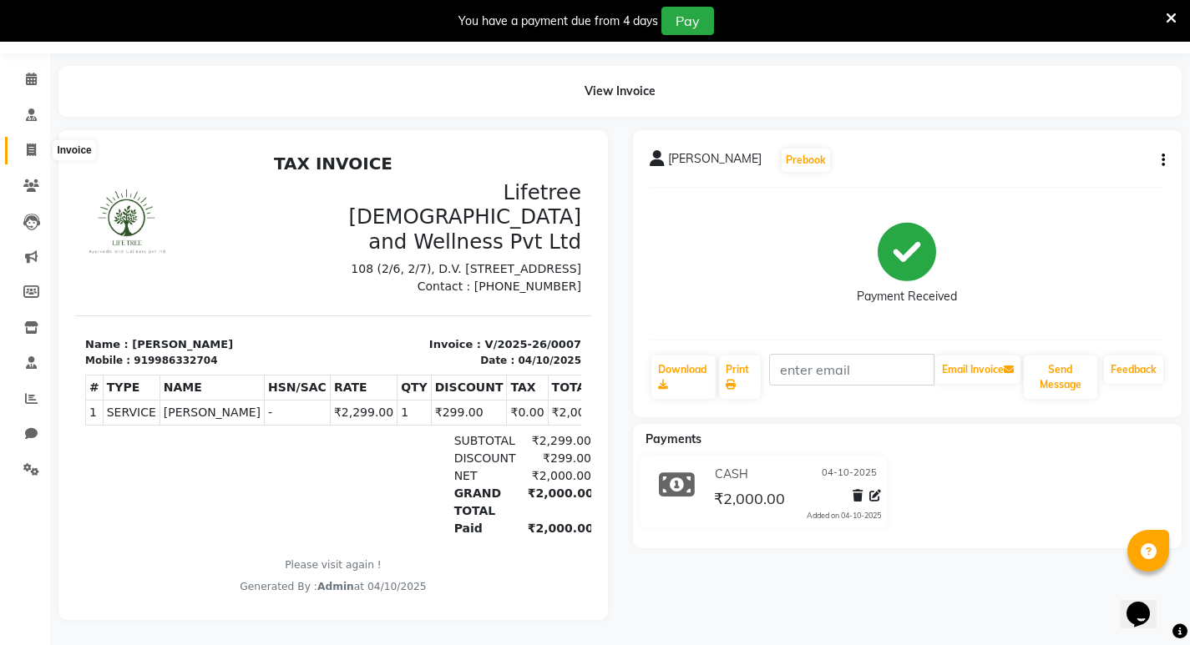
click at [29, 144] on icon at bounding box center [31, 150] width 9 height 13
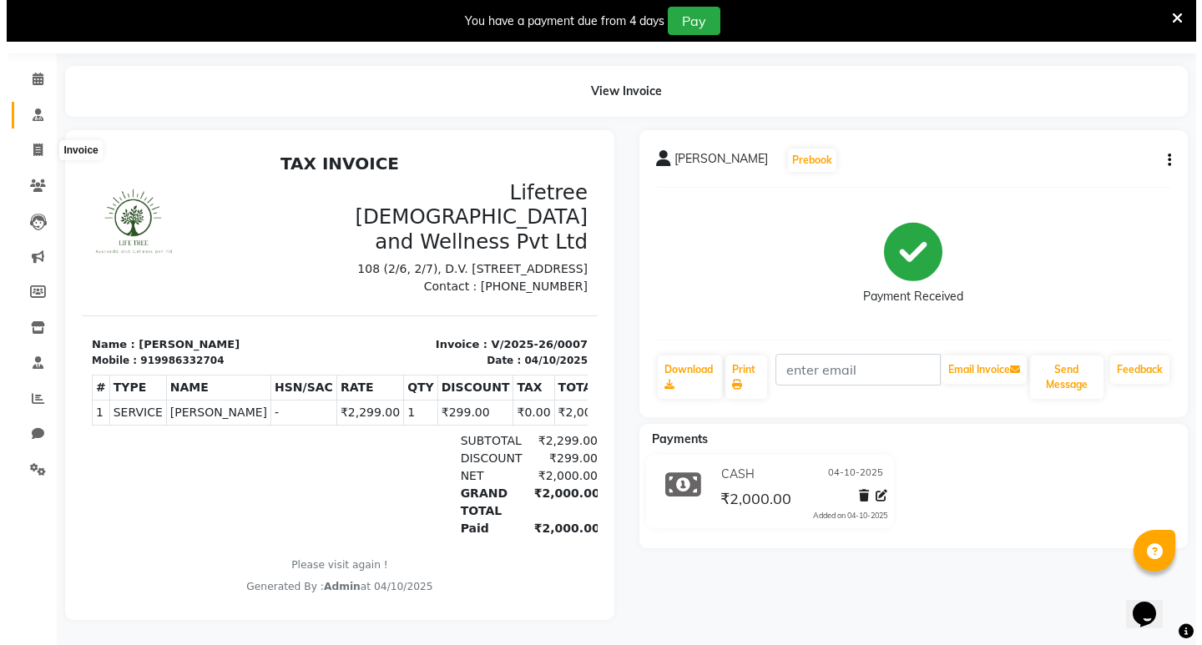
scroll to position [42, 0]
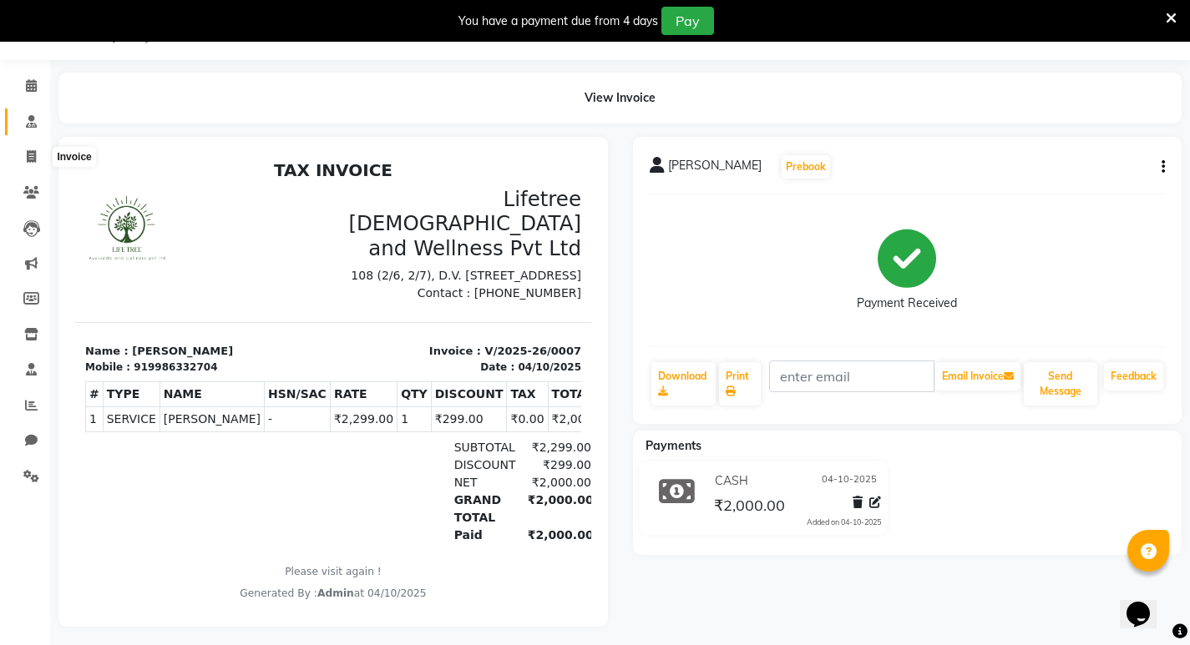
select select "9053"
select select "service"
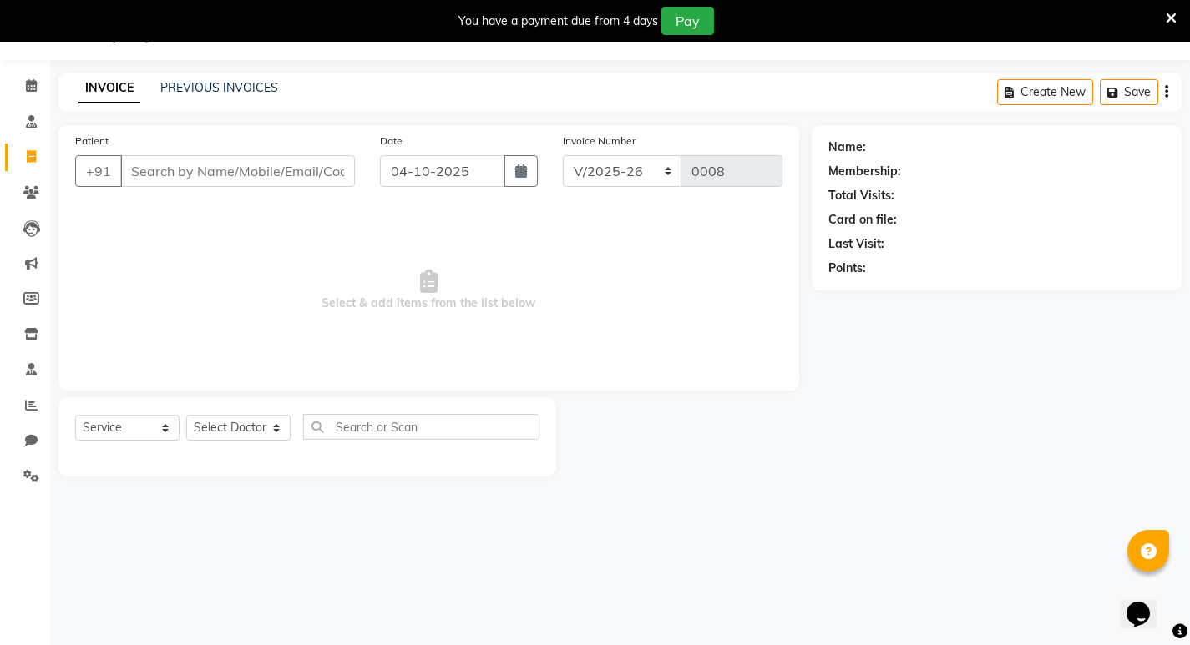
click at [176, 168] on input "Patient" at bounding box center [237, 171] width 235 height 32
type input "9886307874"
click at [297, 166] on span "Add Patient" at bounding box center [307, 171] width 75 height 17
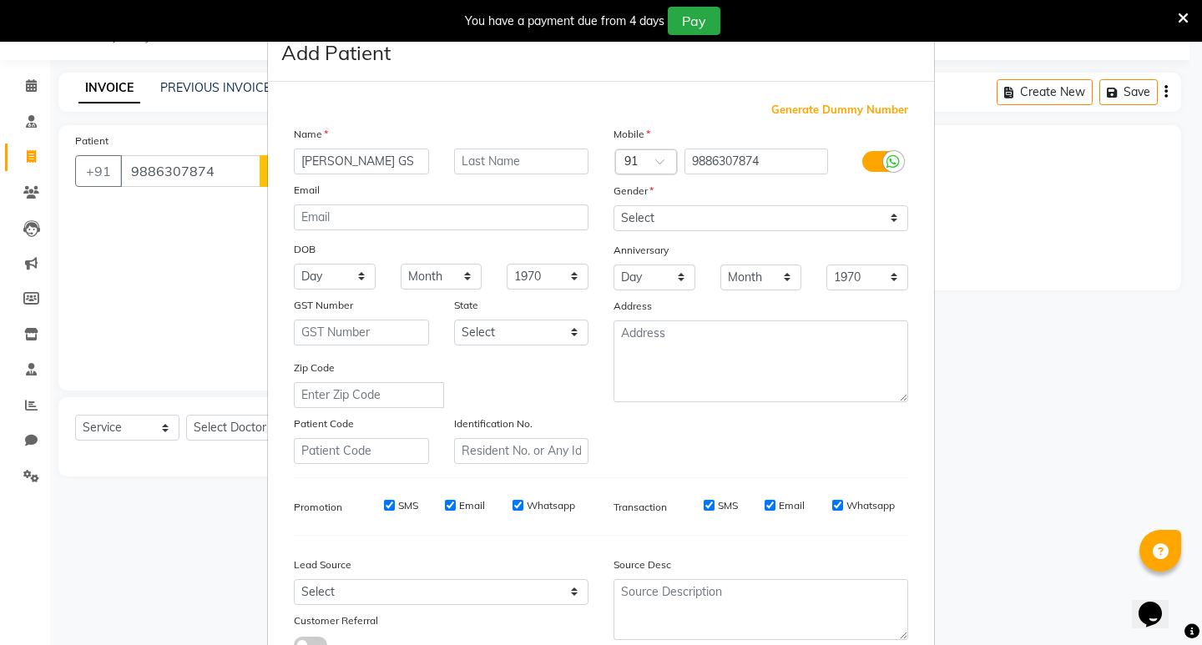
type input "[PERSON_NAME] GS"
click at [323, 271] on select "Day 01 02 03 04 05 06 07 08 09 10 11 12 13 14 15 16 17 18 19 20 21 22 23 24 25 …" at bounding box center [335, 277] width 82 height 26
select select "20"
click at [294, 264] on select "Day 01 02 03 04 05 06 07 08 09 10 11 12 13 14 15 16 17 18 19 20 21 22 23 24 25 …" at bounding box center [335, 277] width 82 height 26
click at [433, 272] on select "Month January February March April May June July August September October Novem…" at bounding box center [442, 277] width 82 height 26
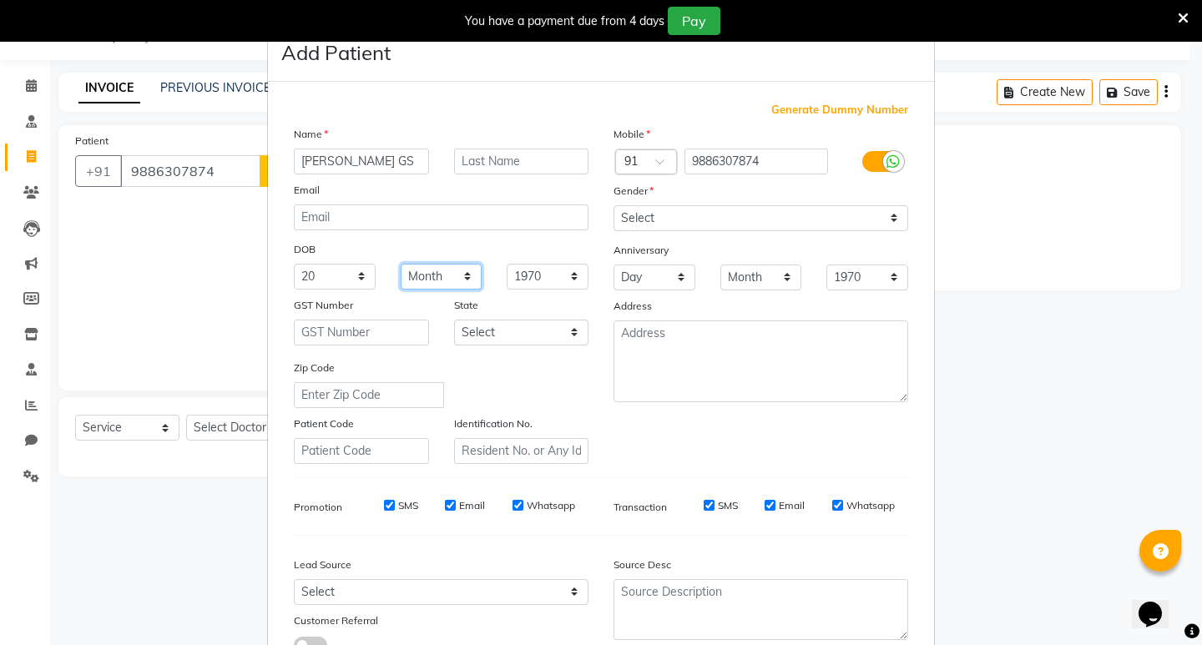
select select "02"
click at [401, 264] on select "Month January February March April May June July August September October Novem…" at bounding box center [442, 277] width 82 height 26
click at [535, 279] on select "1940 1941 1942 1943 1944 1945 1946 1947 1948 1949 1950 1951 1952 1953 1954 1955…" at bounding box center [548, 277] width 82 height 26
select select "1986"
click at [507, 264] on select "1940 1941 1942 1943 1944 1945 1946 1947 1948 1949 1950 1951 1952 1953 1954 1955…" at bounding box center [548, 277] width 82 height 26
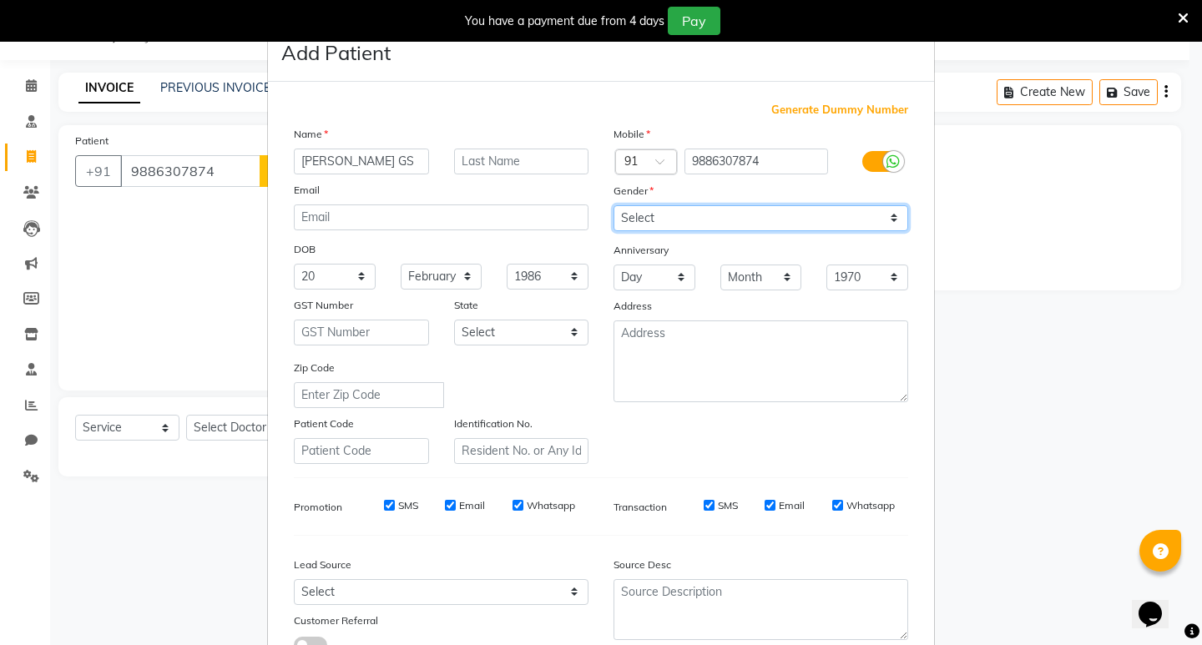
click at [663, 220] on select "Select [DEMOGRAPHIC_DATA] [DEMOGRAPHIC_DATA] Other Prefer Not To Say" at bounding box center [761, 218] width 295 height 26
select select "[DEMOGRAPHIC_DATA]"
click at [614, 205] on select "Select [DEMOGRAPHIC_DATA] [DEMOGRAPHIC_DATA] Other Prefer Not To Say" at bounding box center [761, 218] width 295 height 26
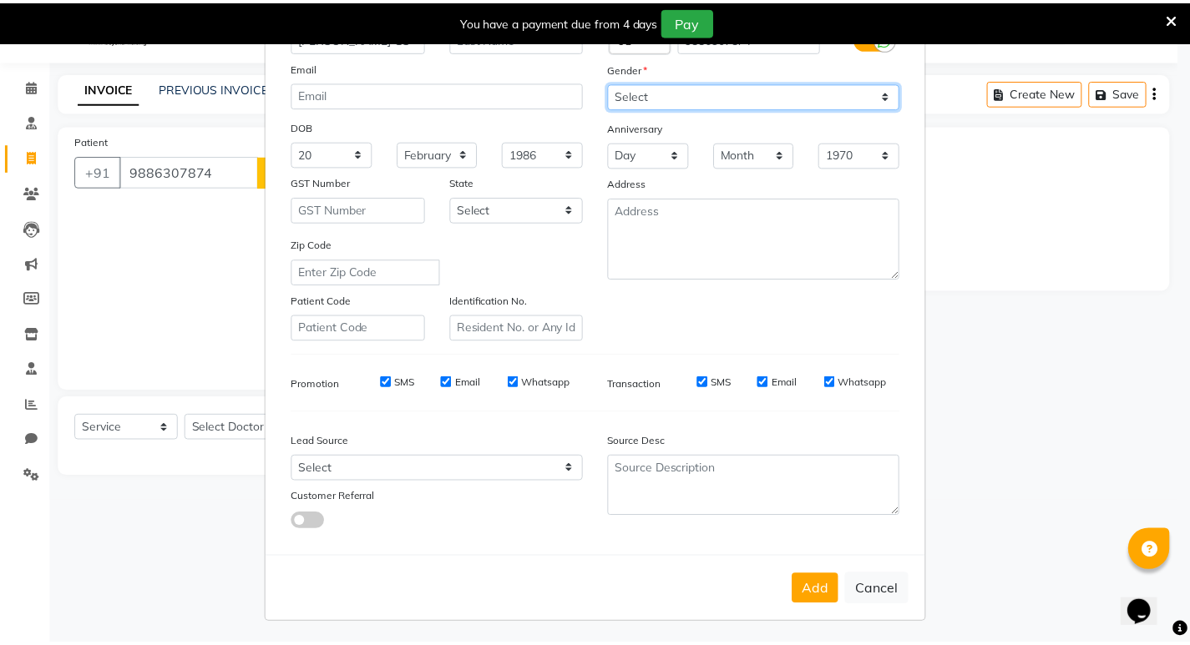
scroll to position [125, 0]
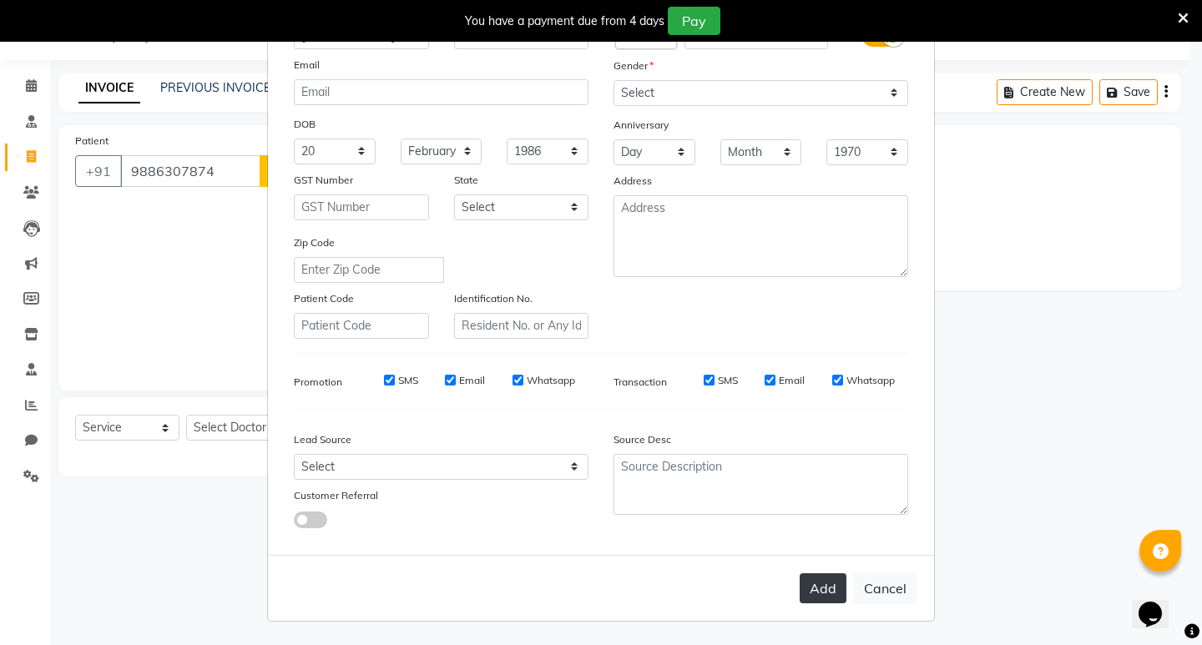
click at [805, 590] on button "Add" at bounding box center [823, 589] width 47 height 30
select select
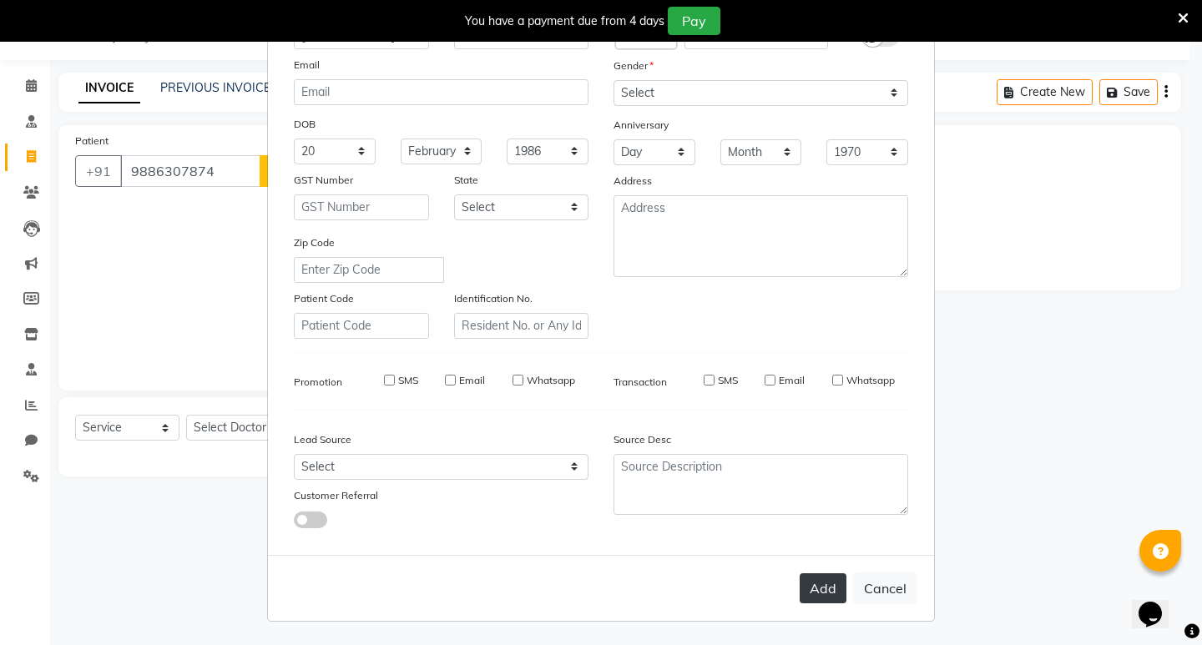
select select
checkbox input "false"
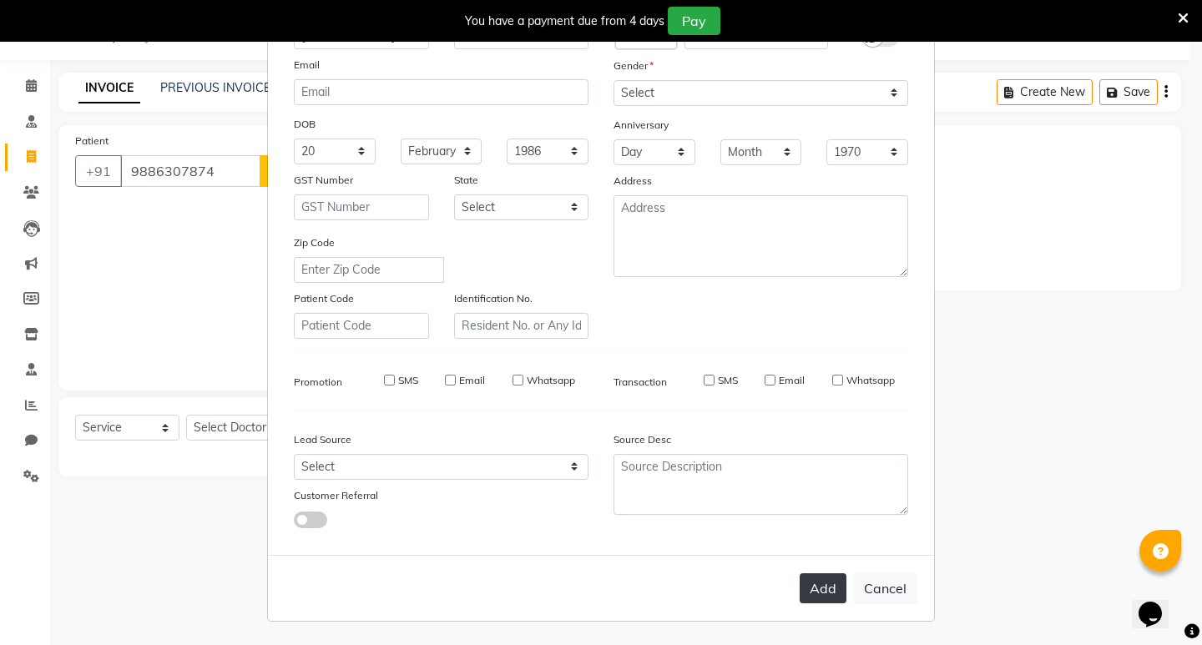
checkbox input "false"
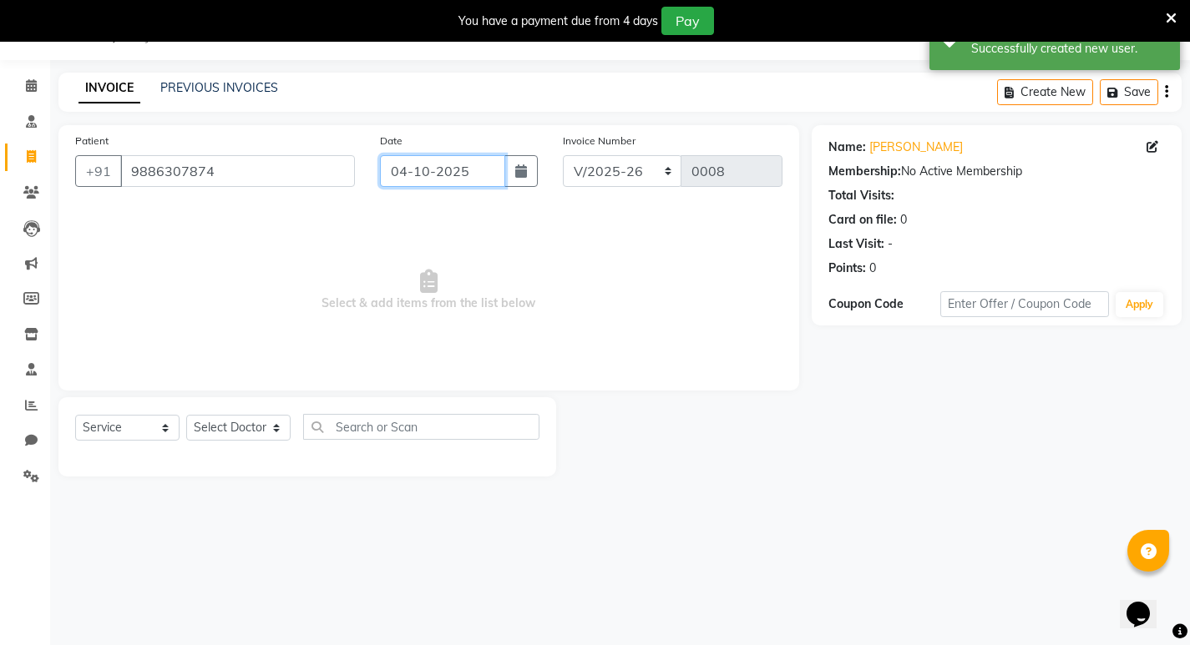
click at [406, 175] on input "04-10-2025" at bounding box center [442, 171] width 125 height 32
select select "10"
select select "2025"
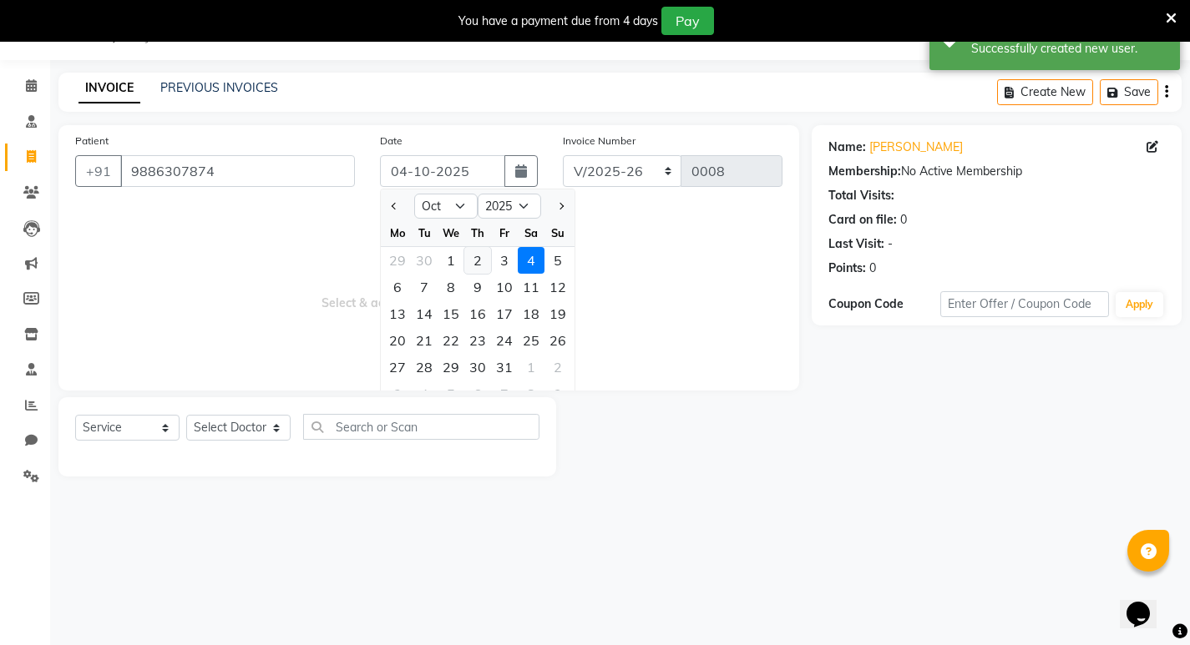
click at [478, 258] on div "2" at bounding box center [477, 260] width 27 height 27
type input "02-10-2025"
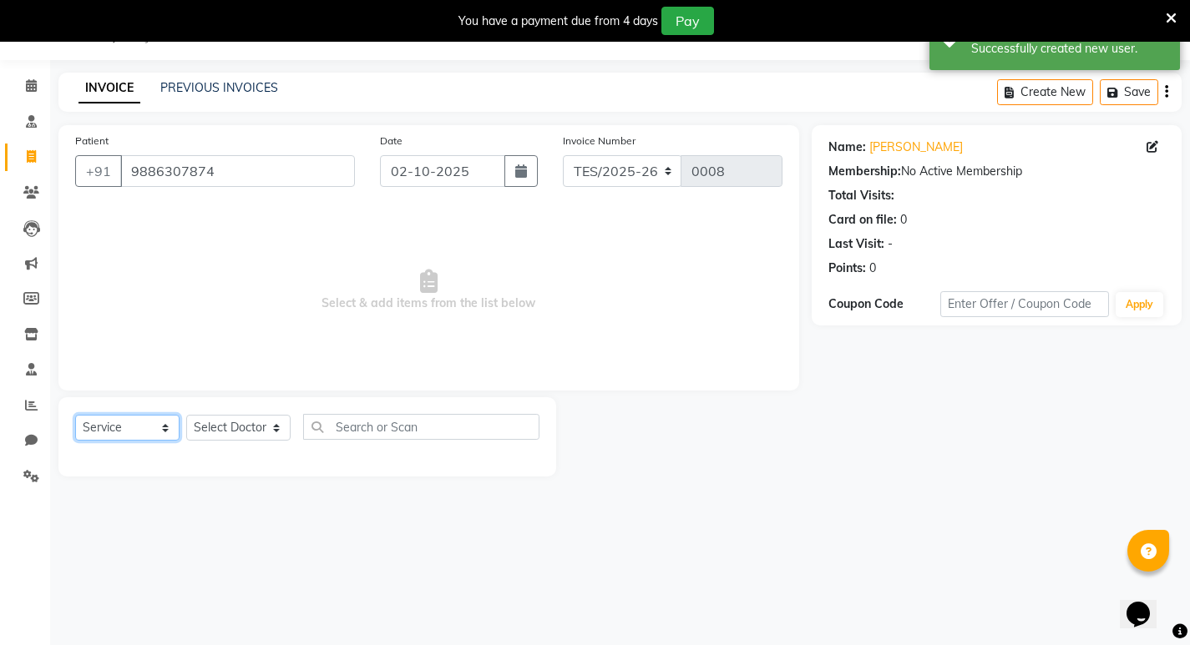
click at [114, 429] on select "Select Service Product Membership Package Voucher Prepaid Gift Card" at bounding box center [127, 428] width 104 height 26
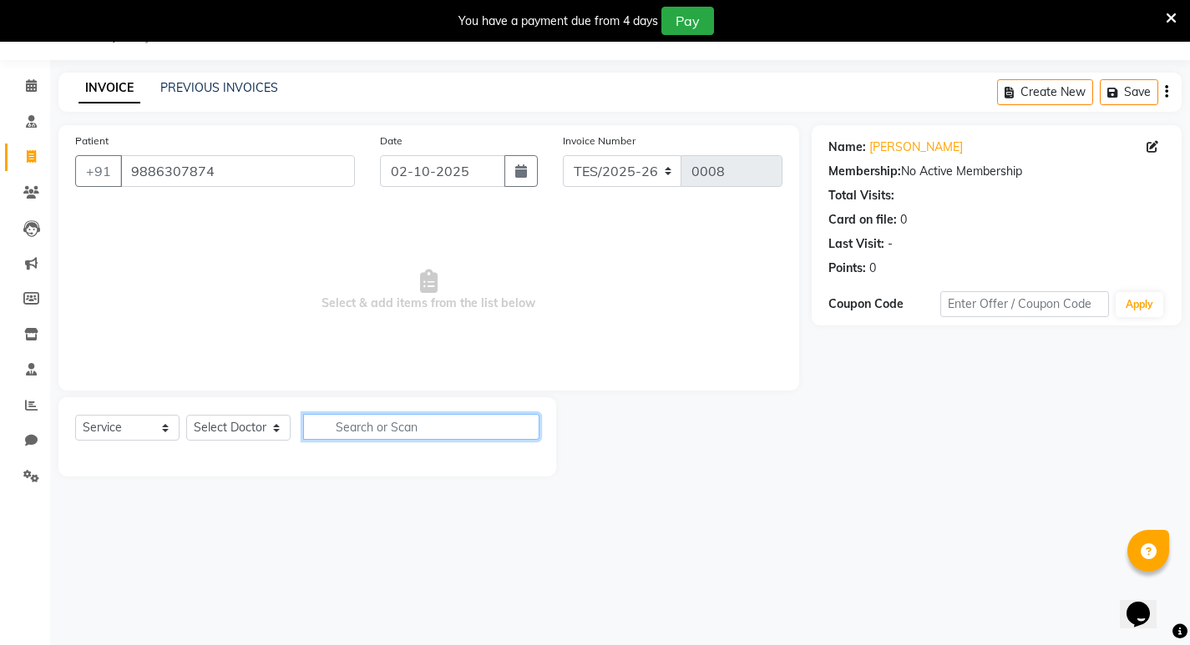
click at [355, 430] on input "text" at bounding box center [421, 427] width 236 height 26
click at [230, 428] on select "Select Doctor [PERSON_NAME] [PERSON_NAME] [PERSON_NAME] [PERSON_NAME] [PERSON_N…" at bounding box center [238, 428] width 104 height 26
select select "92678"
click at [186, 415] on select "Select Doctor [PERSON_NAME] [PERSON_NAME] [PERSON_NAME] [PERSON_NAME] [PERSON_N…" at bounding box center [238, 428] width 104 height 26
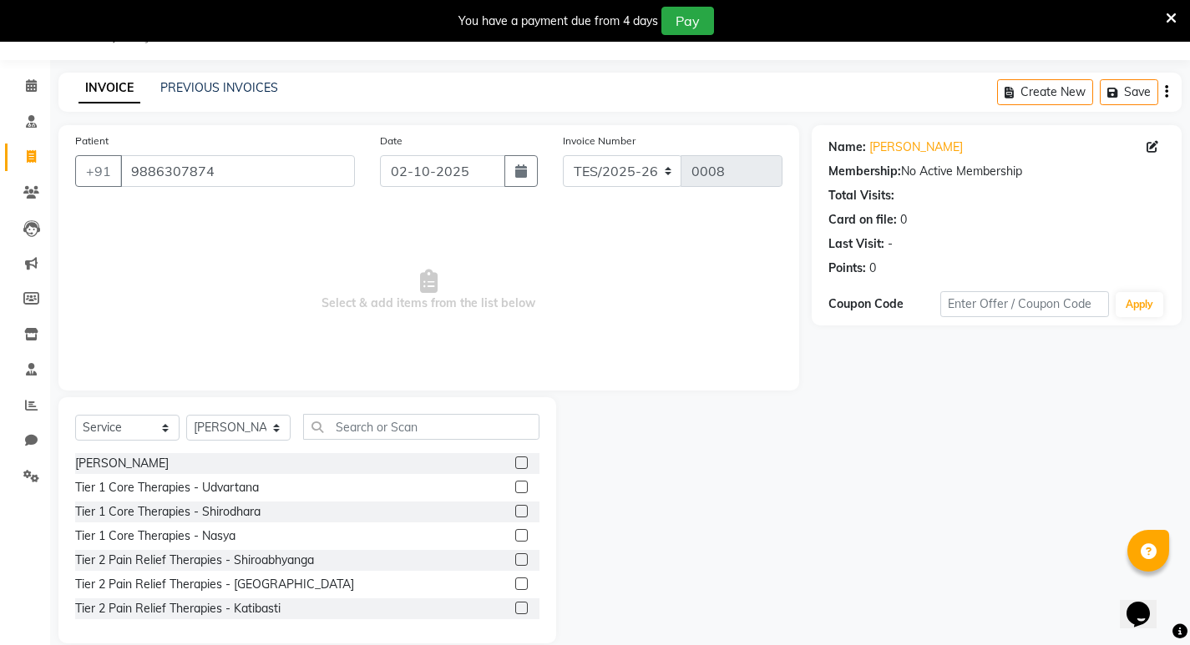
click at [515, 463] on label at bounding box center [521, 463] width 13 height 13
click at [515, 463] on input "checkbox" at bounding box center [520, 463] width 11 height 11
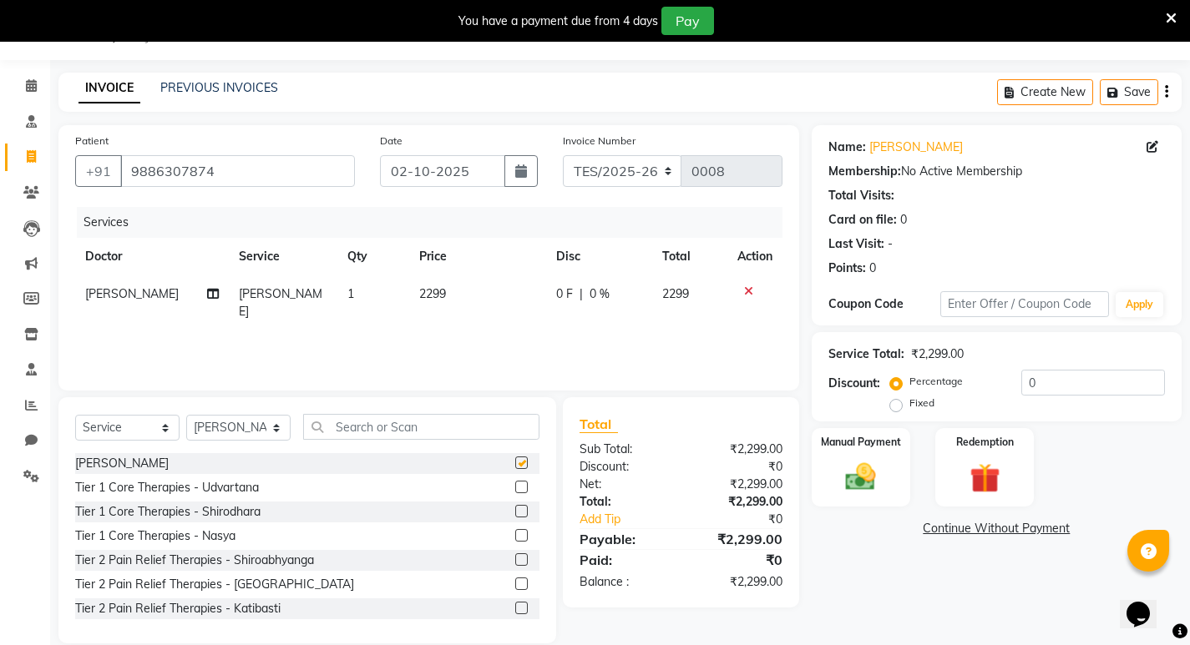
checkbox input "false"
click at [909, 405] on label "Fixed" at bounding box center [921, 403] width 25 height 15
click at [896, 405] on input "Fixed" at bounding box center [899, 403] width 12 height 12
radio input "true"
click at [1041, 386] on input "0" at bounding box center [1093, 383] width 144 height 26
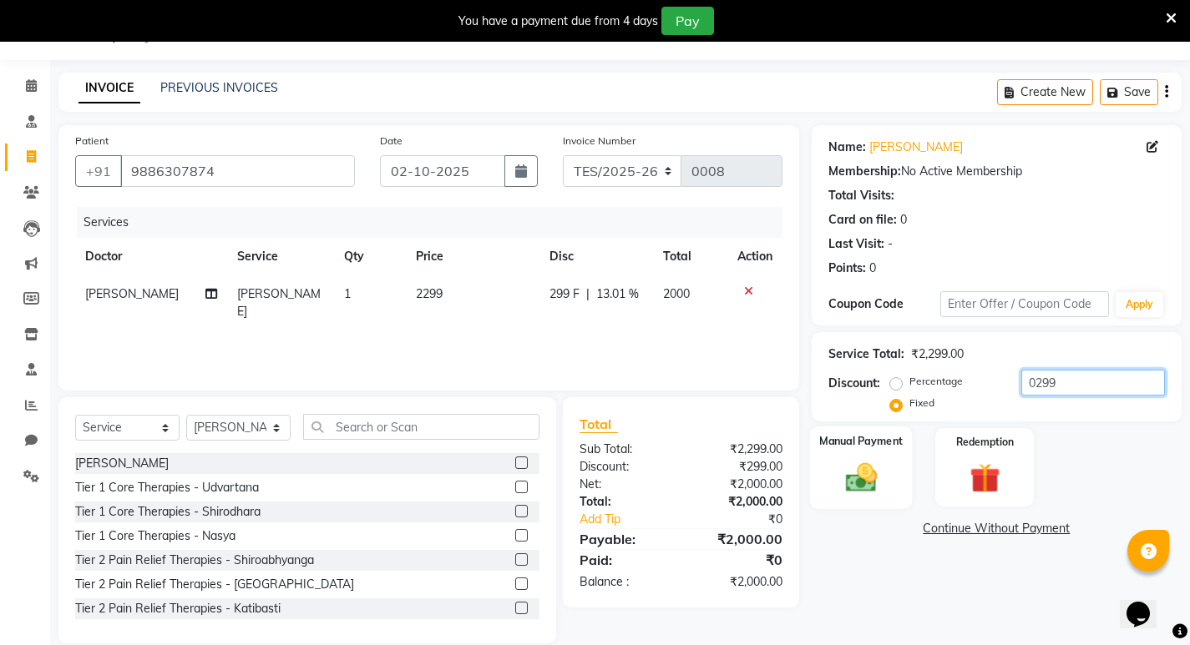
type input "0299"
click at [853, 474] on img at bounding box center [860, 477] width 51 height 36
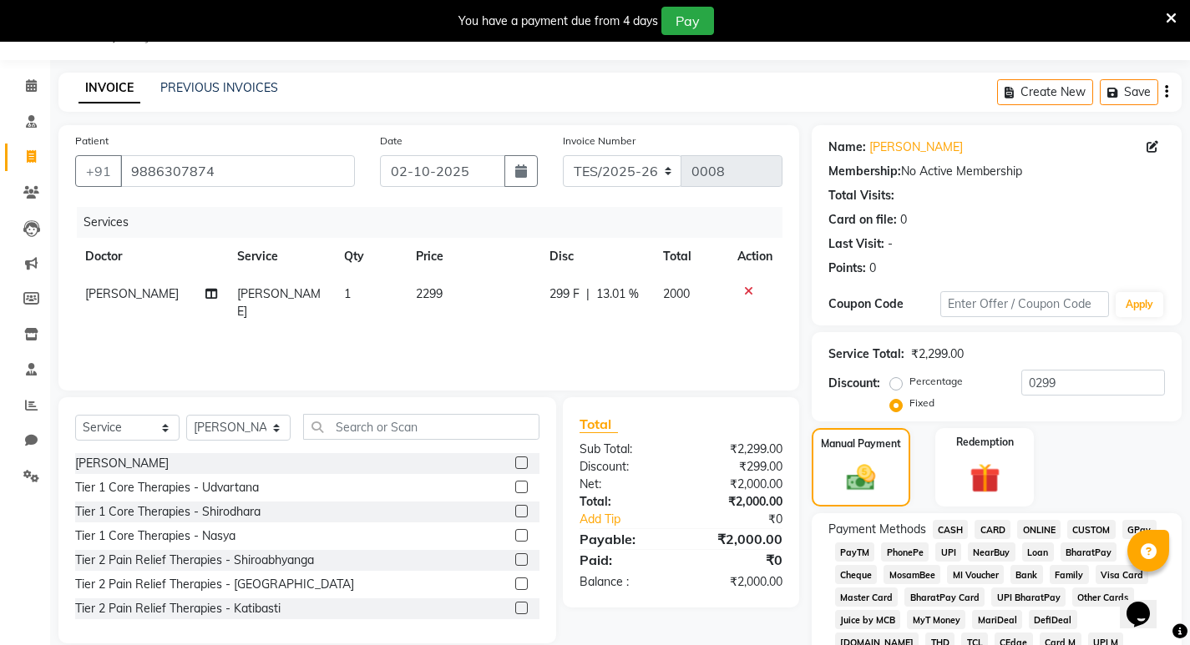
click at [942, 529] on span "CASH" at bounding box center [951, 529] width 36 height 19
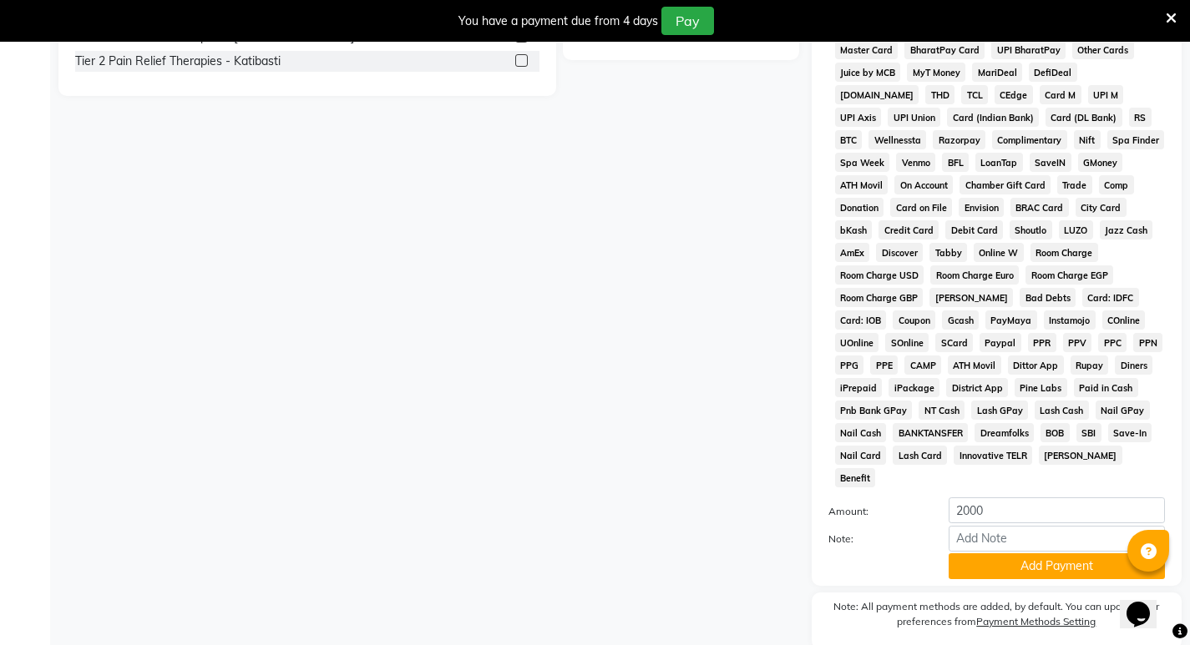
scroll to position [630, 0]
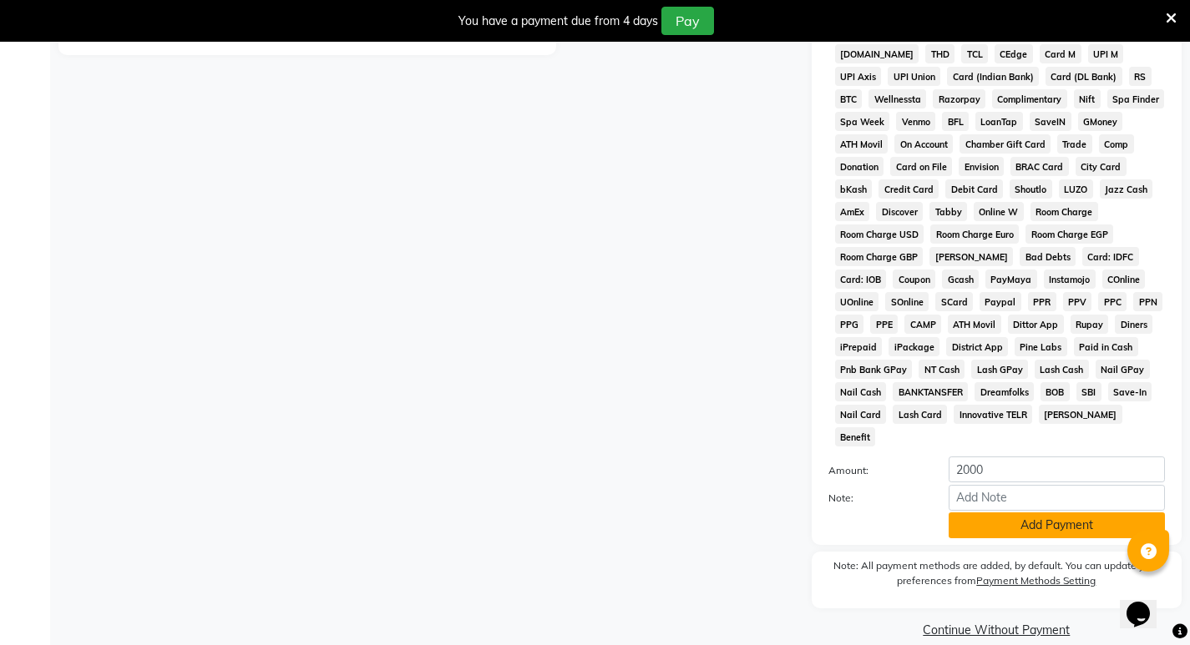
click at [1045, 513] on button "Add Payment" at bounding box center [1057, 526] width 216 height 26
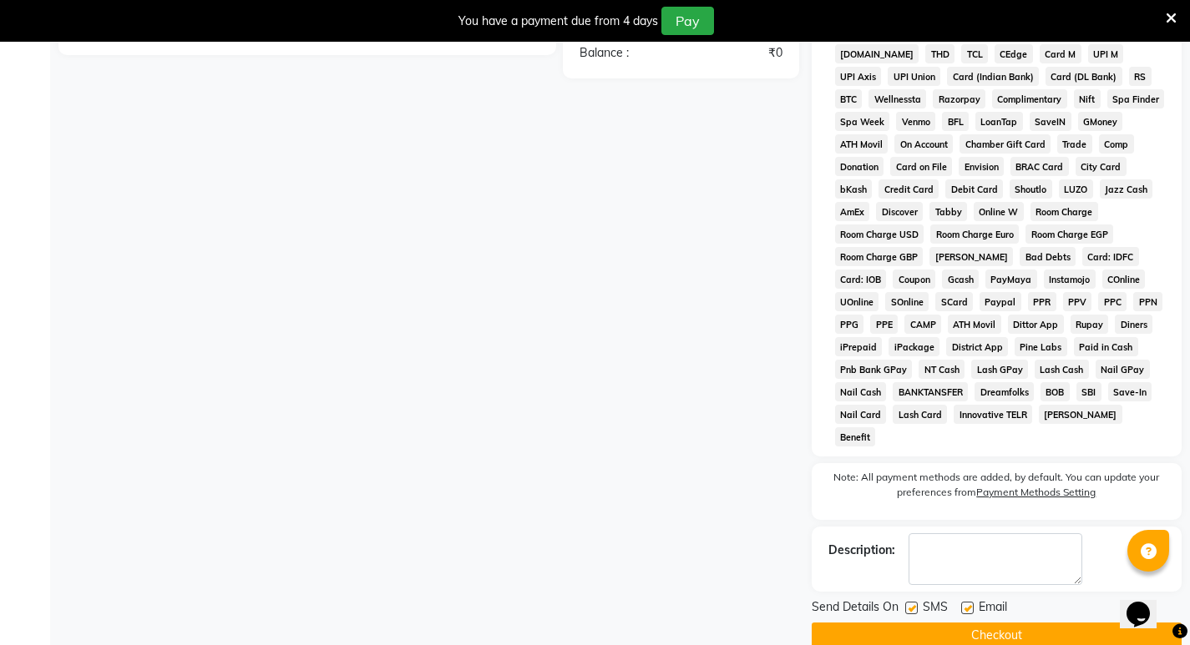
click at [914, 602] on label at bounding box center [911, 608] width 13 height 13
click at [914, 604] on input "checkbox" at bounding box center [910, 609] width 11 height 11
checkbox input "false"
click at [969, 602] on label at bounding box center [967, 608] width 13 height 13
click at [969, 604] on input "checkbox" at bounding box center [966, 609] width 11 height 11
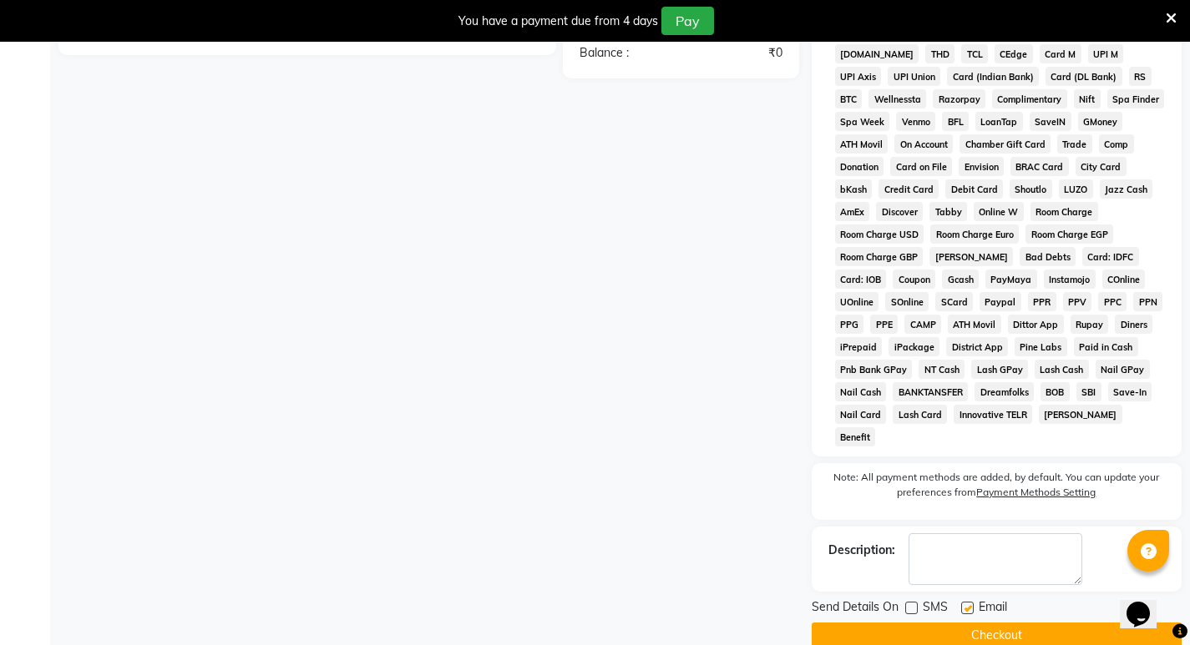
checkbox input "false"
click at [982, 623] on button "Checkout" at bounding box center [997, 636] width 370 height 26
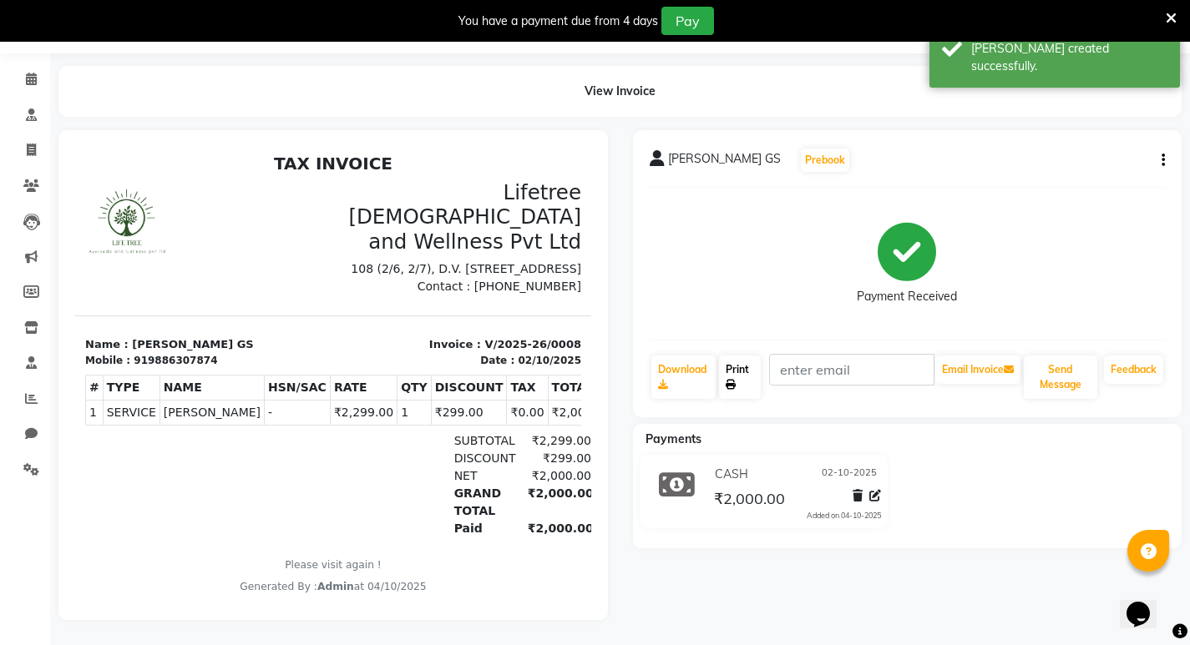
click at [748, 357] on link "Print" at bounding box center [740, 377] width 42 height 43
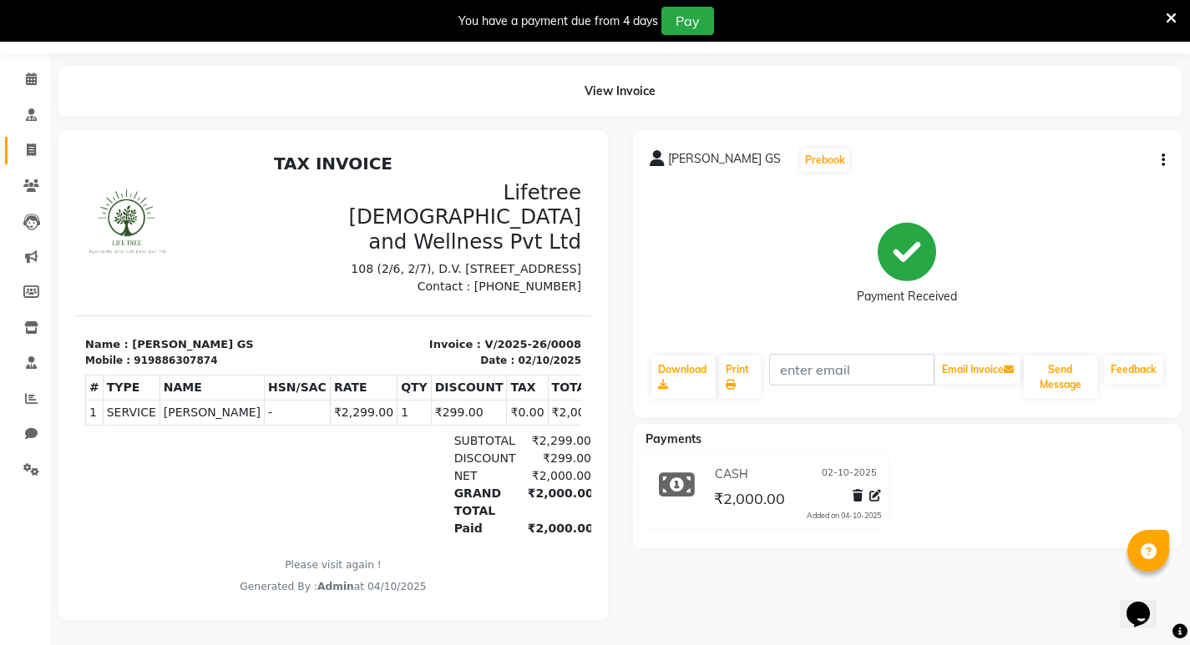
click at [30, 137] on link "Invoice" at bounding box center [25, 151] width 40 height 28
select select "9053"
select select "service"
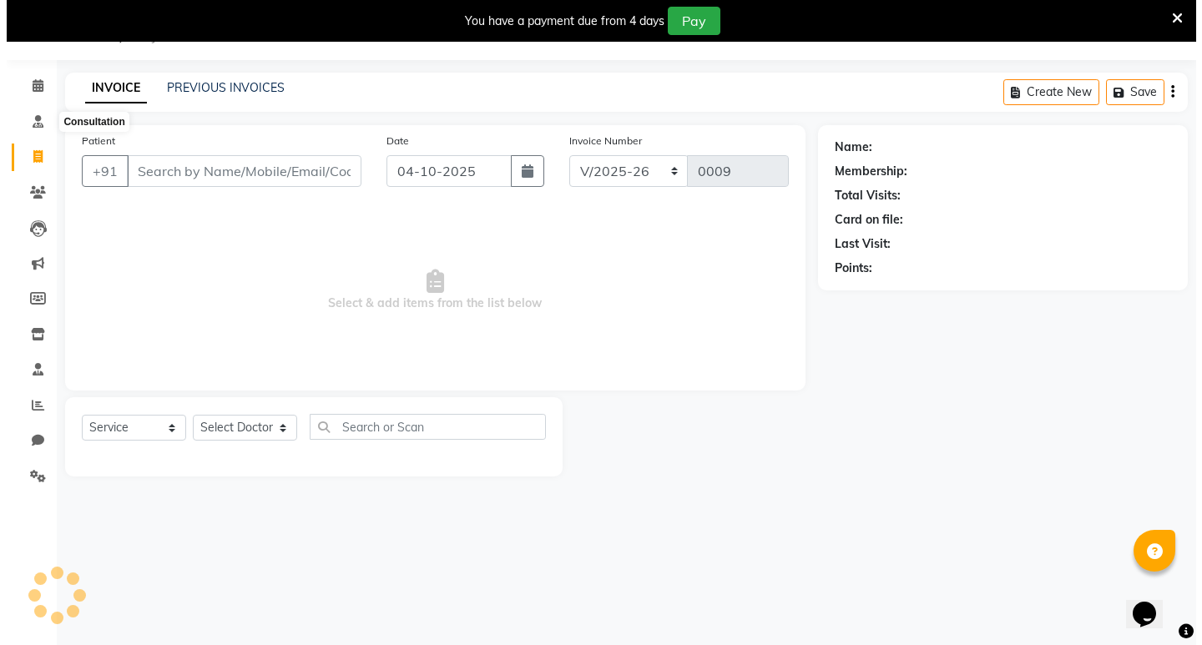
scroll to position [42, 0]
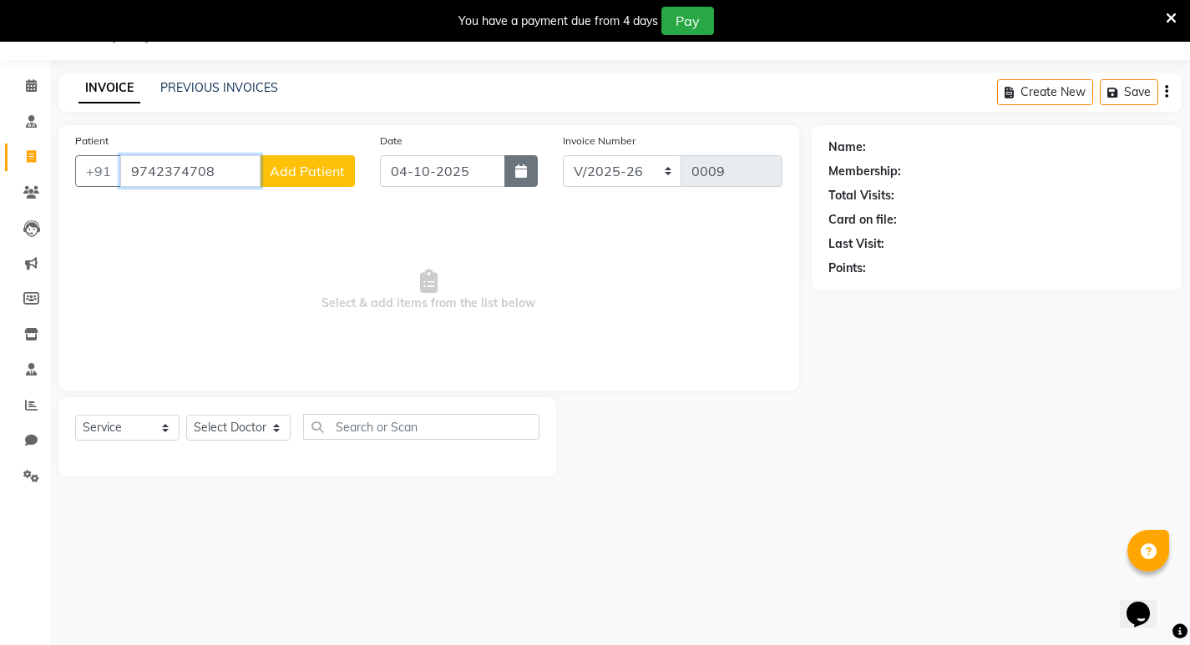
type input "9742374708"
click at [517, 179] on button "button" at bounding box center [520, 171] width 33 height 32
select select "10"
select select "2025"
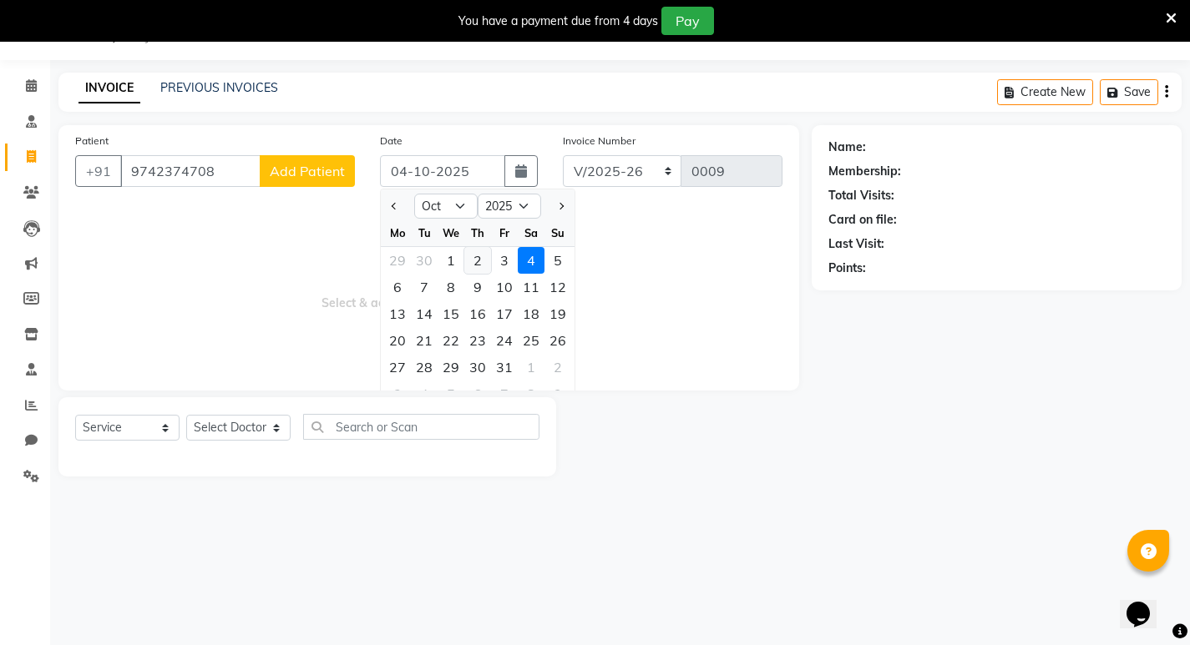
click at [475, 260] on div "2" at bounding box center [477, 260] width 27 height 27
type input "02-10-2025"
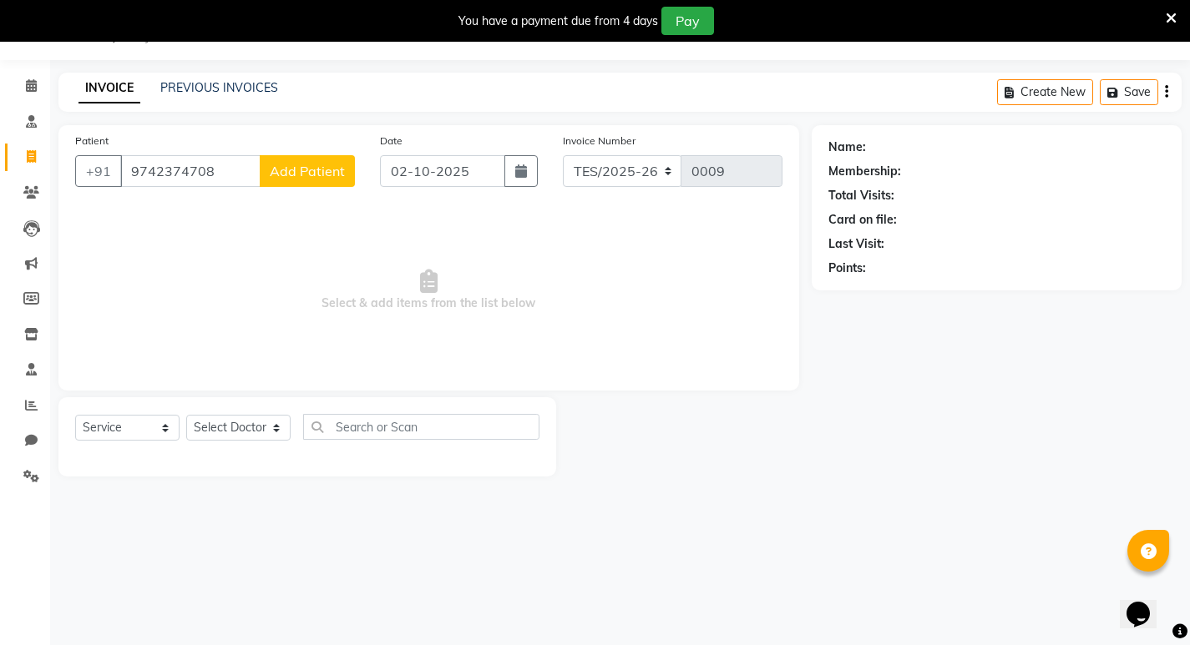
click at [296, 169] on span "Add Patient" at bounding box center [307, 171] width 75 height 17
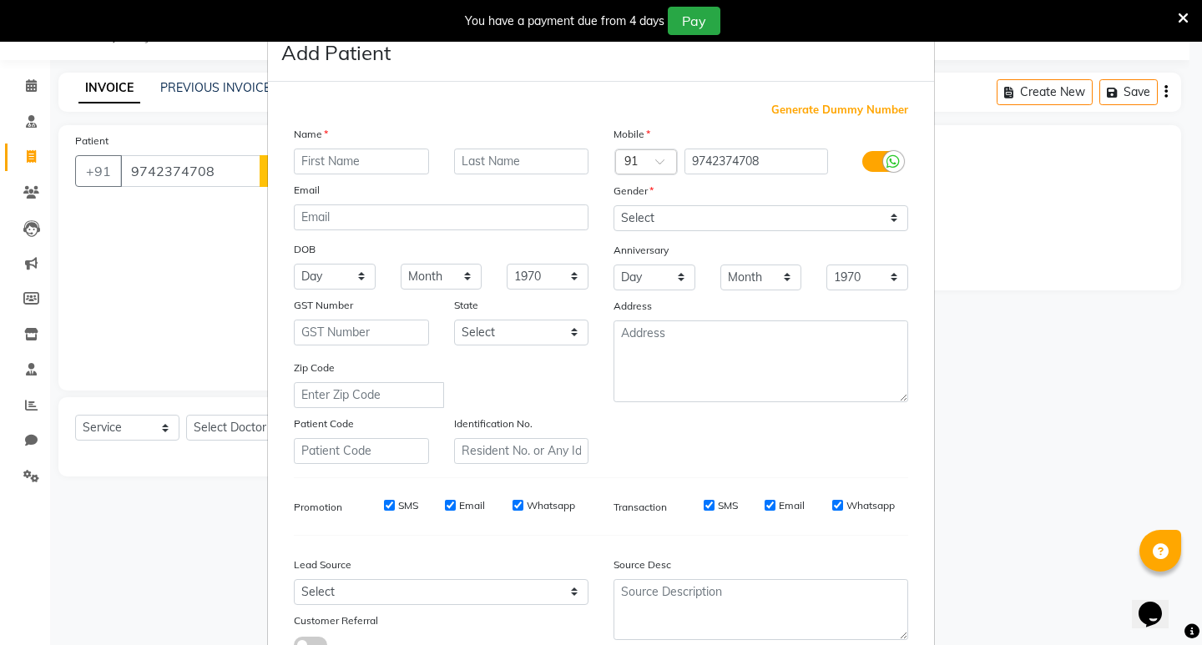
click at [359, 161] on input "text" at bounding box center [361, 162] width 135 height 26
type input "Dr. [PERSON_NAME]"
click at [356, 274] on select "Day 01 02 03 04 05 06 07 08 09 10 11 12 13 14 15 16 17 18 19 20 21 22 23 24 25 …" at bounding box center [335, 277] width 82 height 26
select select "29"
click at [294, 264] on select "Day 01 02 03 04 05 06 07 08 09 10 11 12 13 14 15 16 17 18 19 20 21 22 23 24 25 …" at bounding box center [335, 277] width 82 height 26
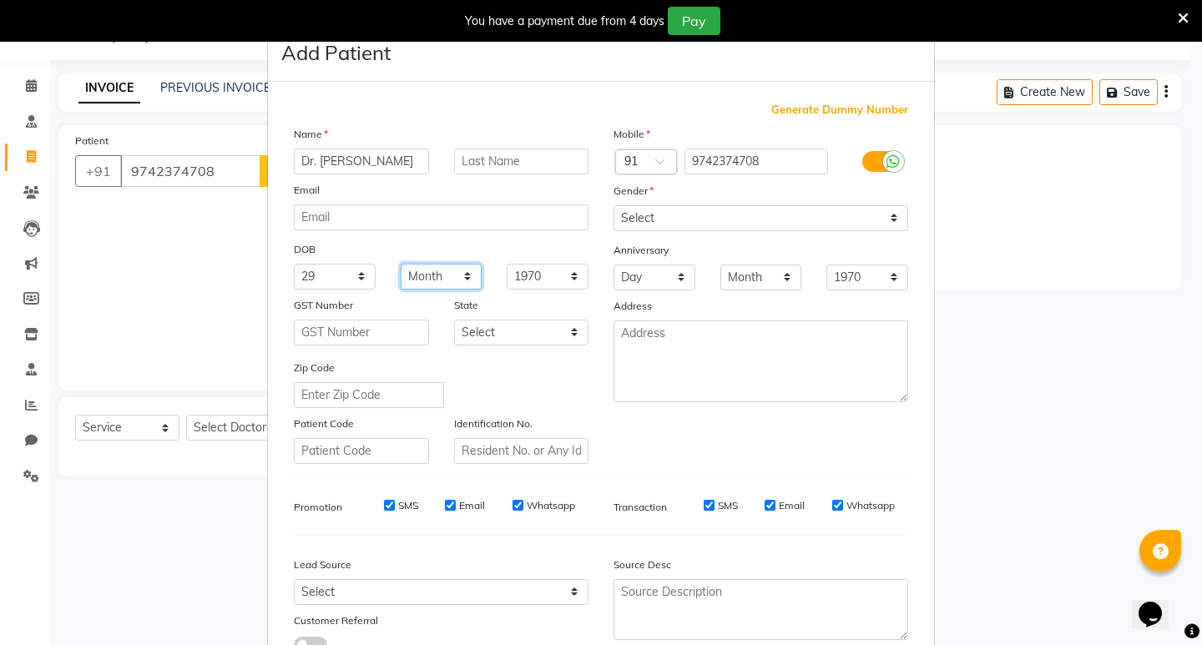
click at [460, 279] on select "Month January February March April May June July August September October Novem…" at bounding box center [442, 277] width 82 height 26
select select "08"
click at [401, 264] on select "Month January February March April May June July August September October Novem…" at bounding box center [442, 277] width 82 height 26
click at [569, 279] on select "1940 1941 1942 1943 1944 1945 1946 1947 1948 1949 1950 1951 1952 1953 1954 1955…" at bounding box center [548, 277] width 82 height 26
select select "1990"
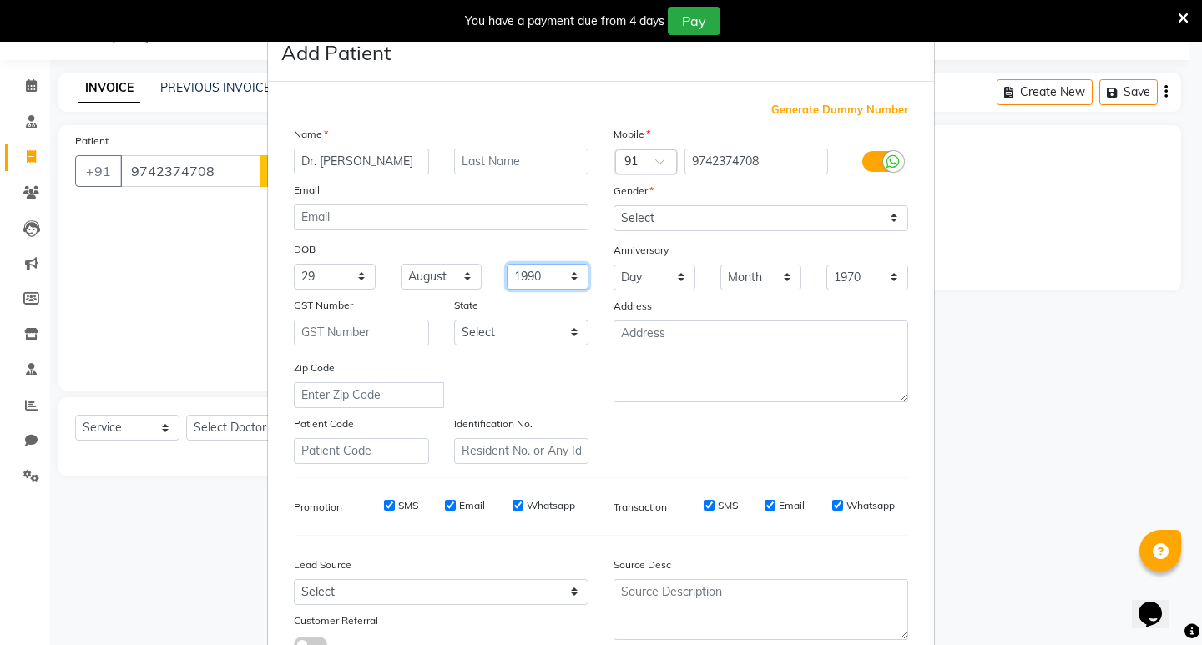
click at [507, 264] on select "1940 1941 1942 1943 1944 1945 1946 1947 1948 1949 1950 1951 1952 1953 1954 1955…" at bounding box center [548, 277] width 82 height 26
click at [678, 210] on select "Select [DEMOGRAPHIC_DATA] [DEMOGRAPHIC_DATA] Other Prefer Not To Say" at bounding box center [761, 218] width 295 height 26
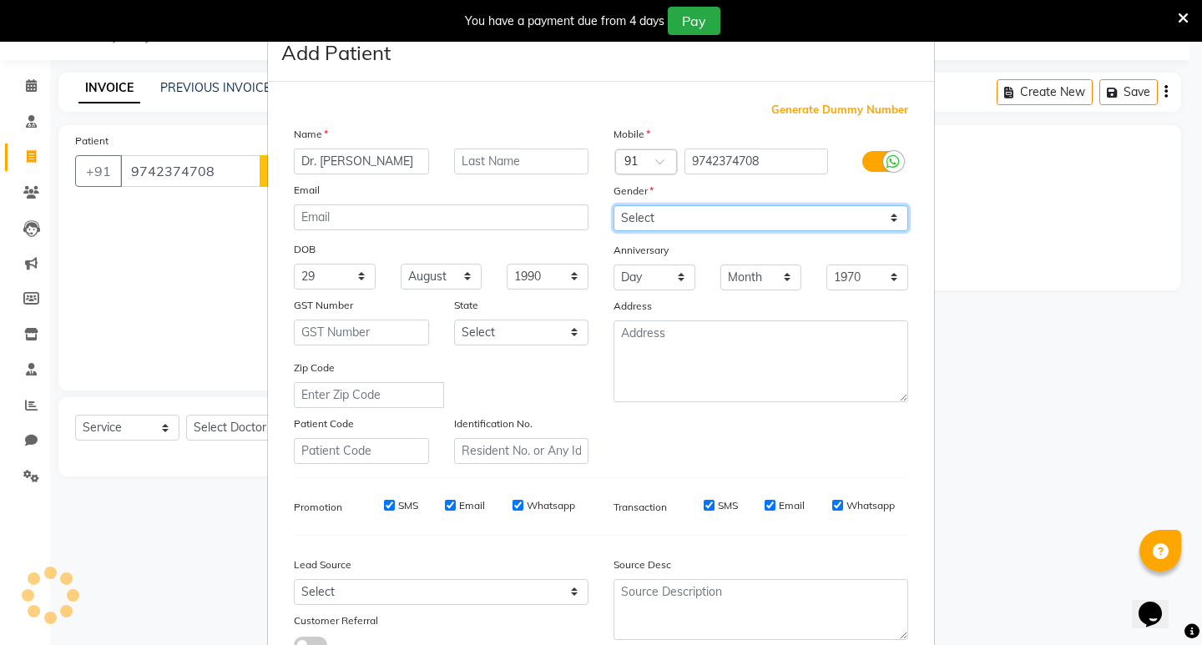
select select "[DEMOGRAPHIC_DATA]"
click at [614, 205] on select "Select [DEMOGRAPHIC_DATA] [DEMOGRAPHIC_DATA] Other Prefer Not To Say" at bounding box center [761, 218] width 295 height 26
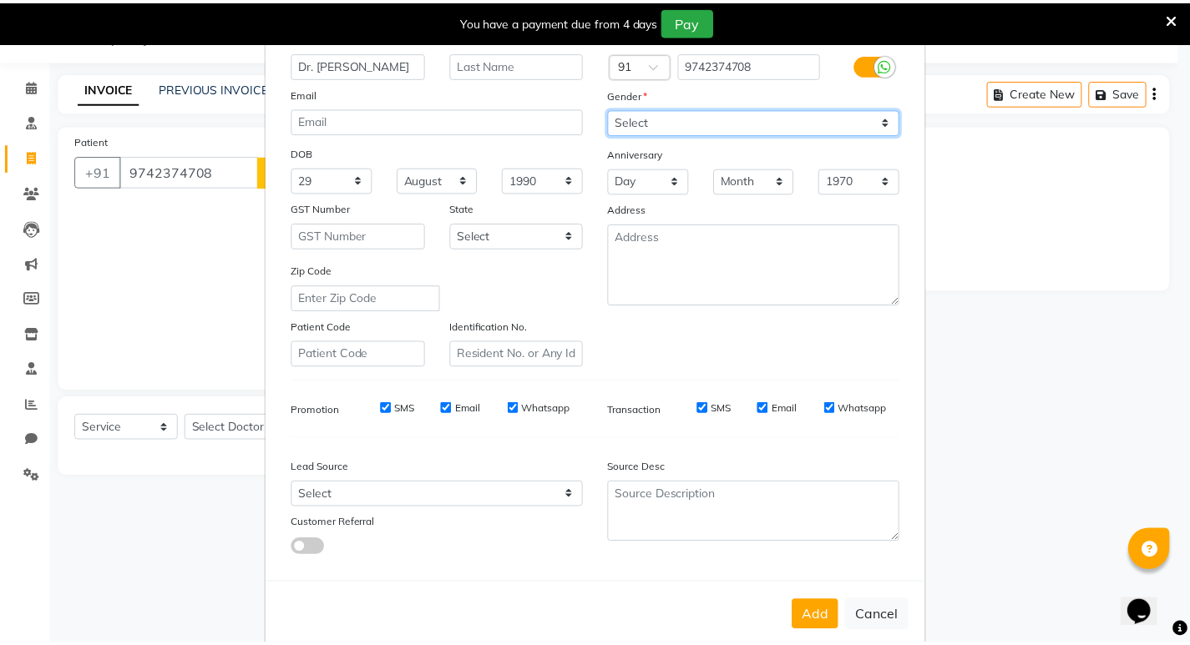
scroll to position [125, 0]
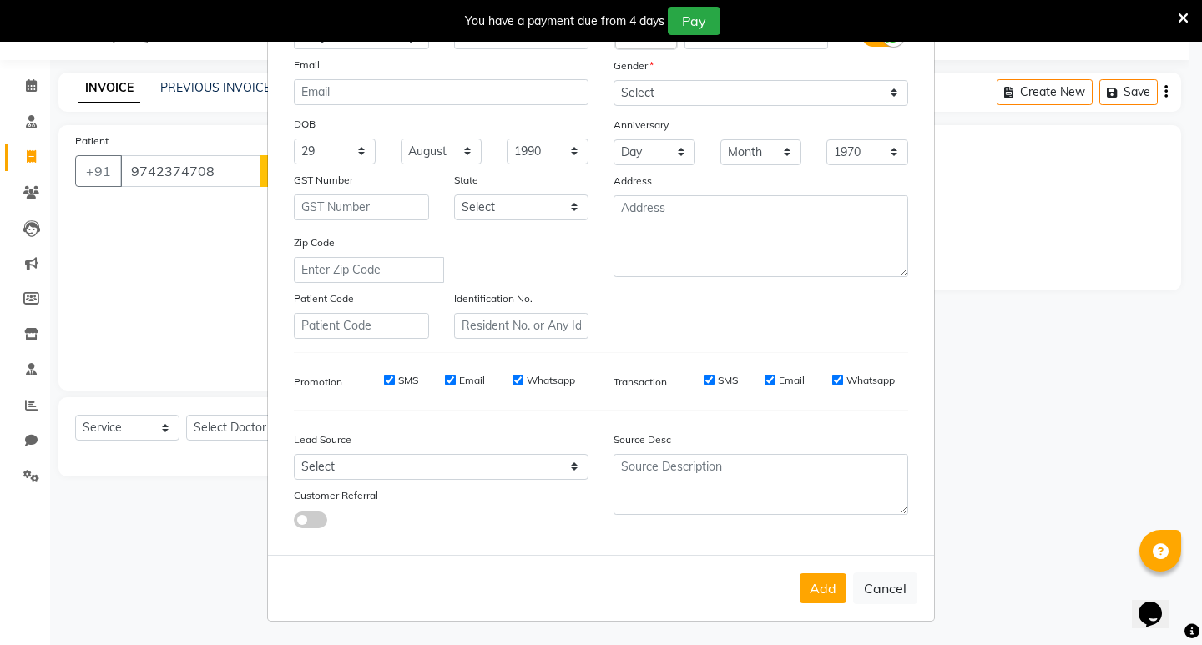
click at [822, 588] on button "Add" at bounding box center [823, 589] width 47 height 30
select select
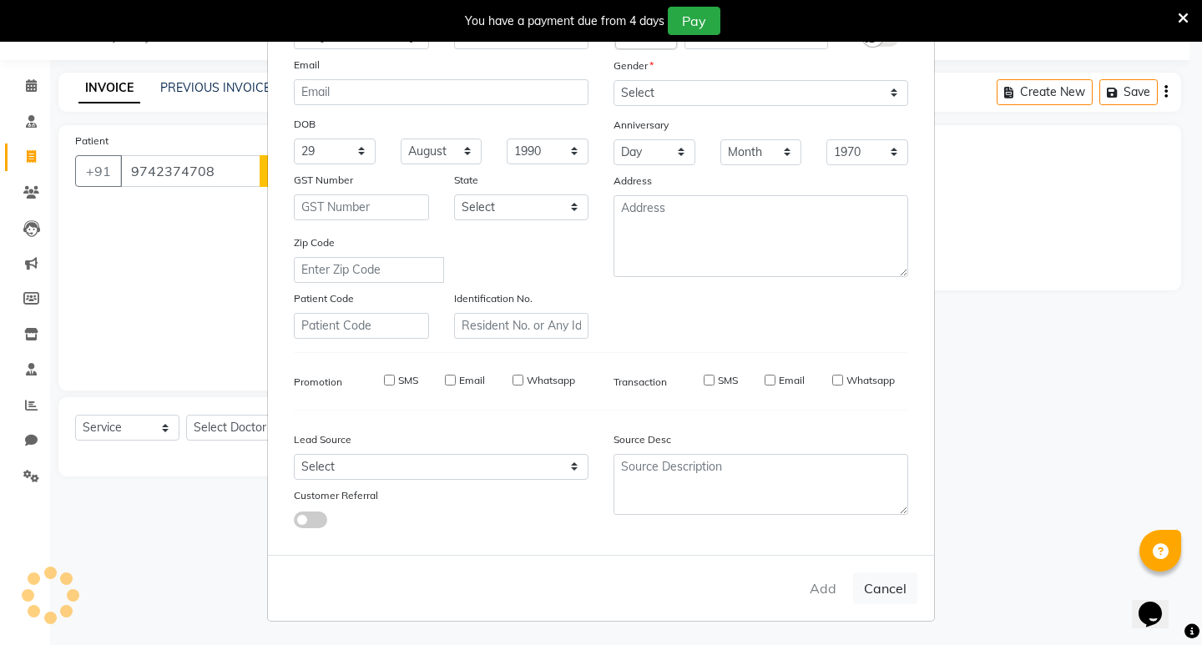
select select
checkbox input "false"
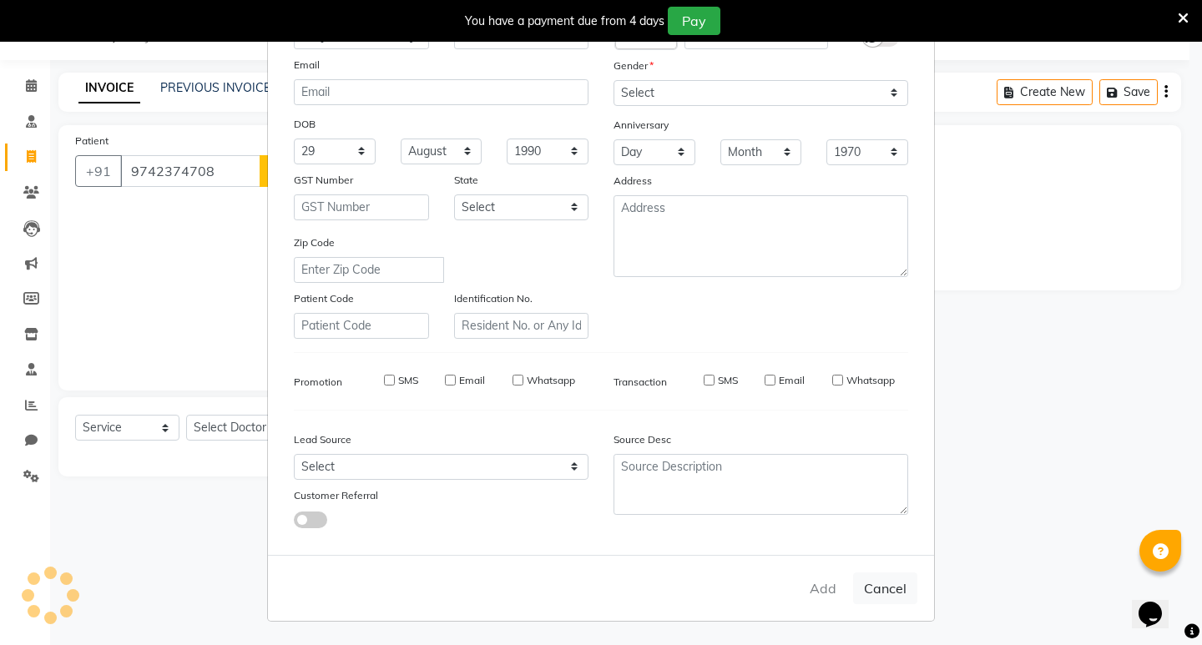
checkbox input "false"
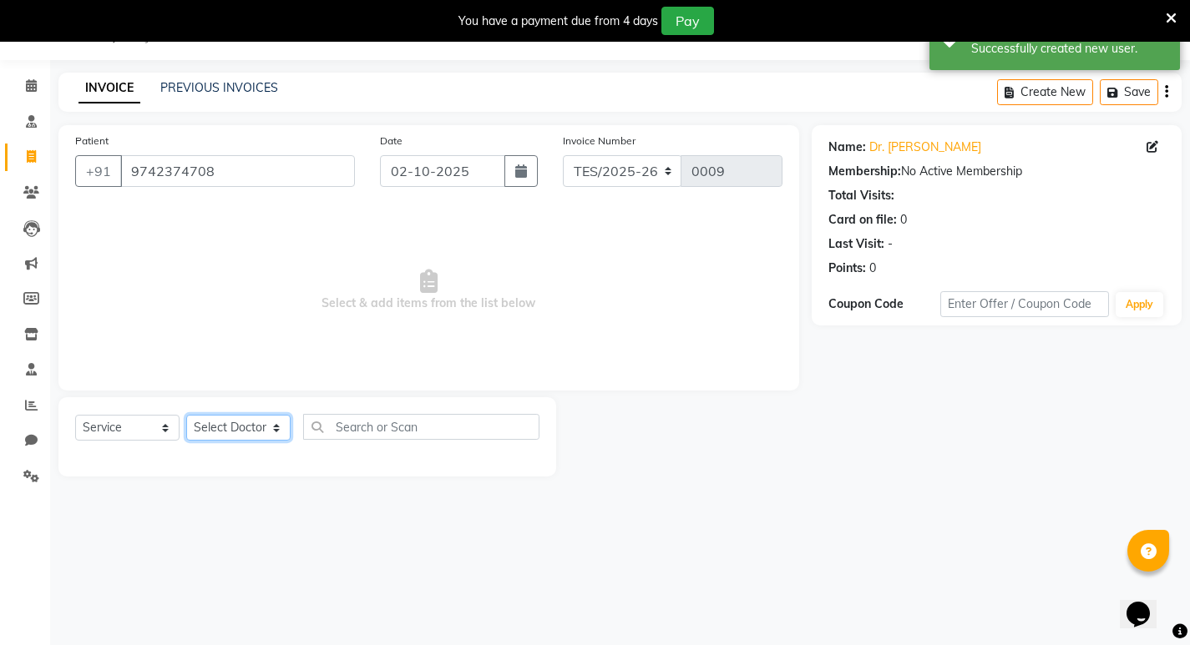
click at [231, 428] on select "Select Doctor [PERSON_NAME] [PERSON_NAME] [PERSON_NAME] [PERSON_NAME] [PERSON_N…" at bounding box center [238, 428] width 104 height 26
select select "92679"
click at [186, 415] on select "Select Doctor [PERSON_NAME] [PERSON_NAME] [PERSON_NAME] [PERSON_NAME] [PERSON_N…" at bounding box center [238, 428] width 104 height 26
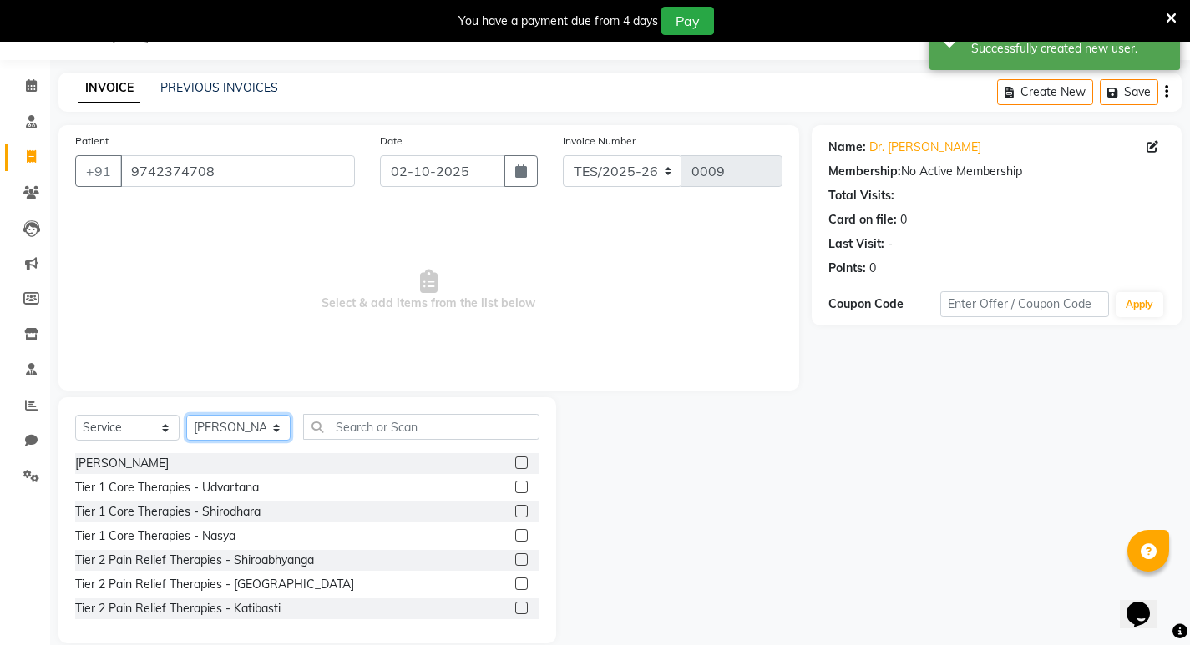
click at [276, 423] on select "Select Doctor [PERSON_NAME] [PERSON_NAME] [PERSON_NAME] [PERSON_NAME] [PERSON_N…" at bounding box center [238, 428] width 104 height 26
click at [186, 415] on select "Select Doctor [PERSON_NAME] [PERSON_NAME] [PERSON_NAME] [PERSON_NAME] [PERSON_N…" at bounding box center [238, 428] width 104 height 26
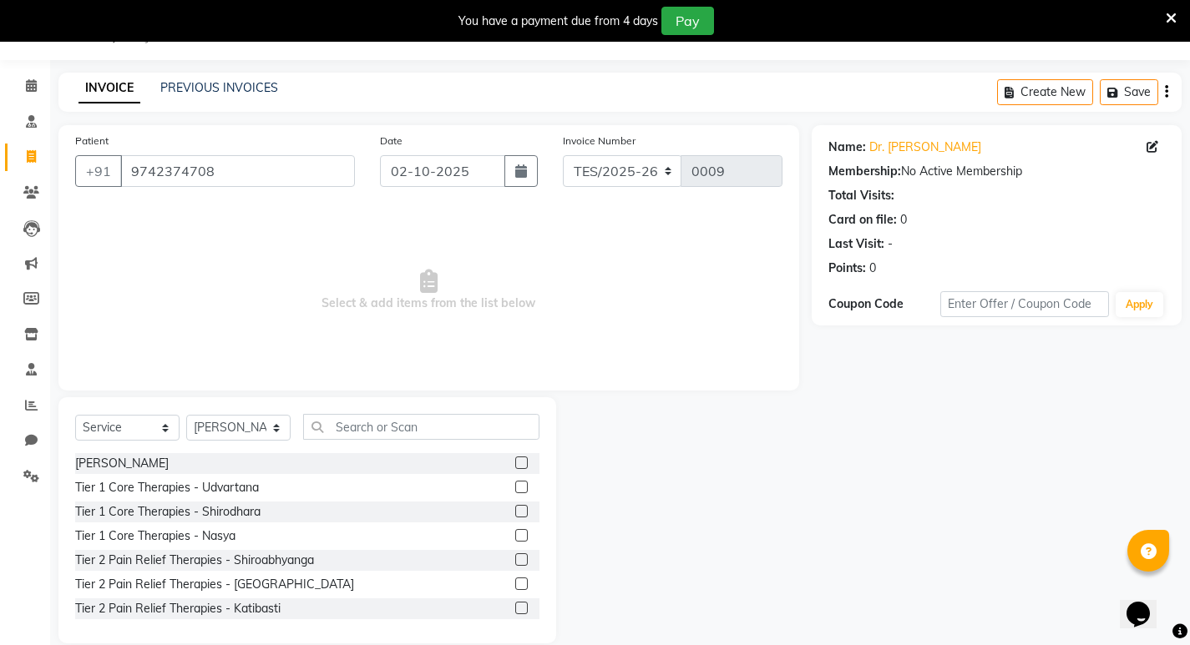
click at [515, 484] on label at bounding box center [521, 487] width 13 height 13
click at [515, 484] on input "checkbox" at bounding box center [520, 488] width 11 height 11
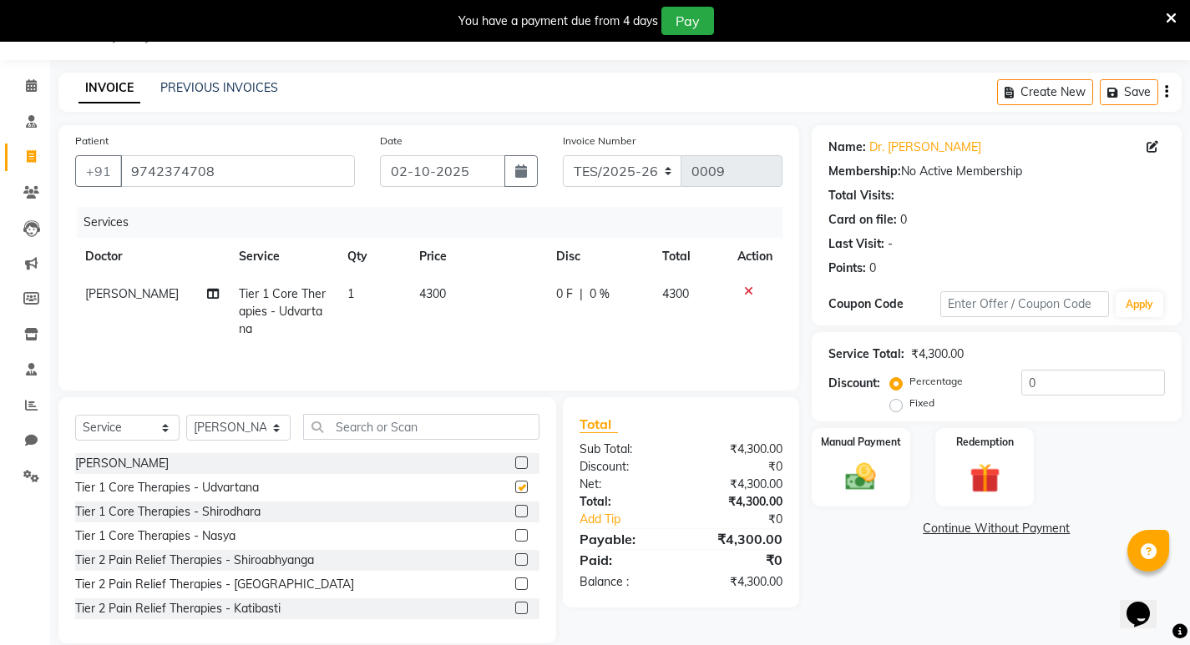
checkbox input "false"
click at [515, 513] on label at bounding box center [521, 511] width 13 height 13
click at [515, 513] on input "checkbox" at bounding box center [520, 512] width 11 height 11
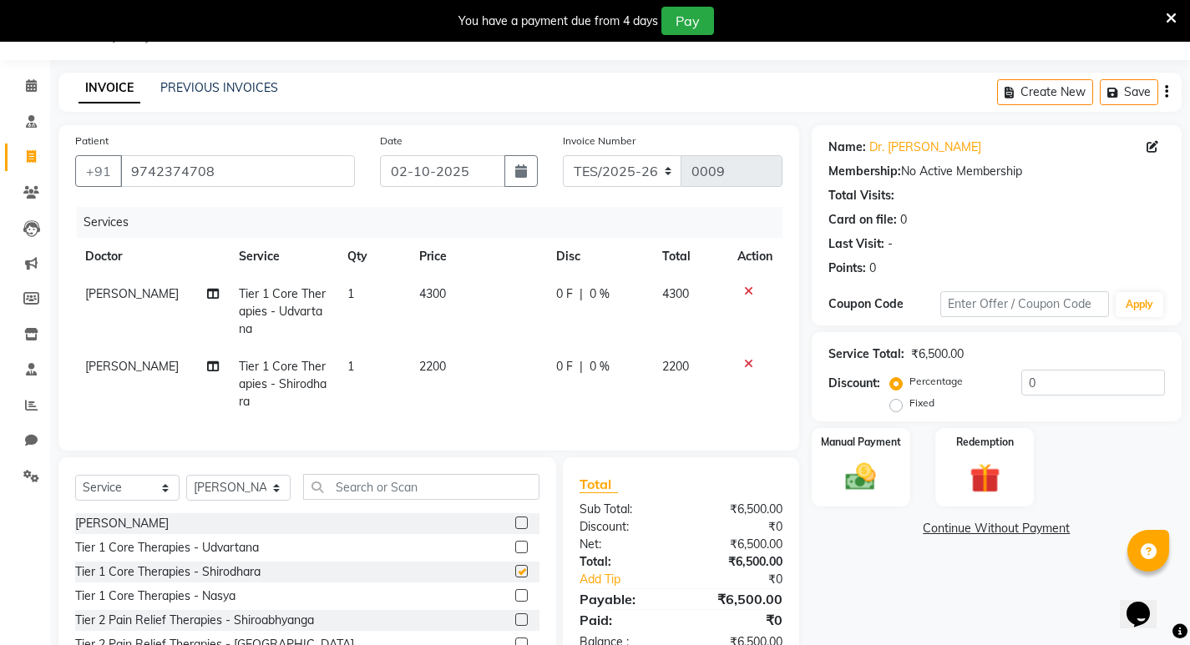
checkbox input "false"
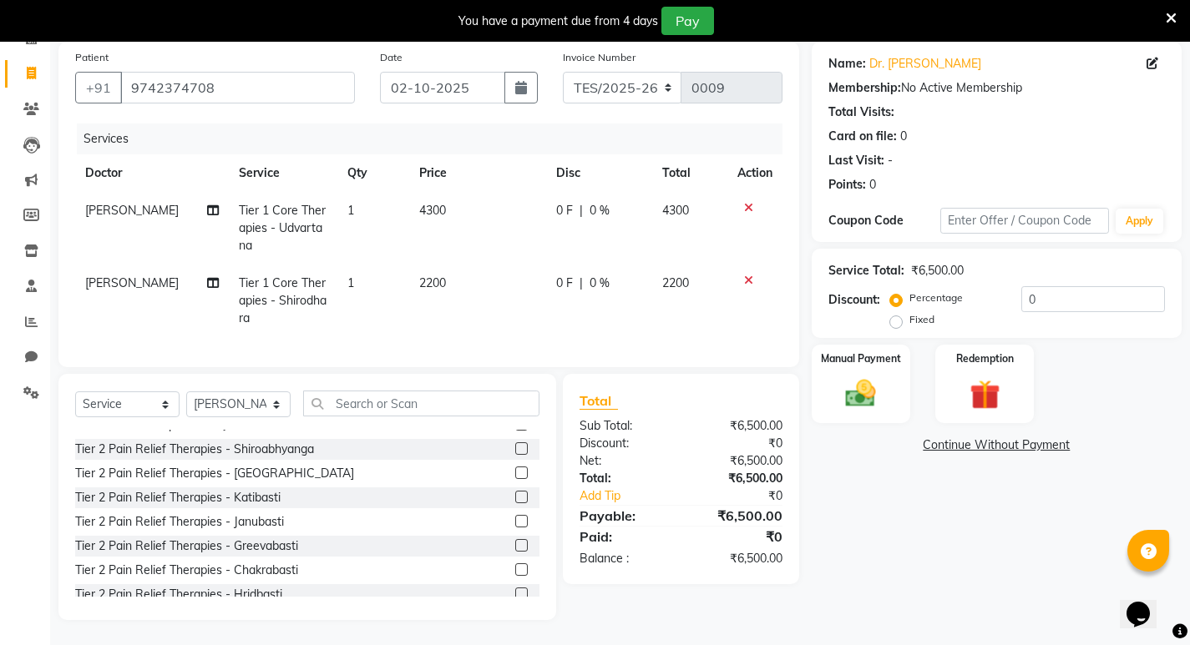
scroll to position [167, 0]
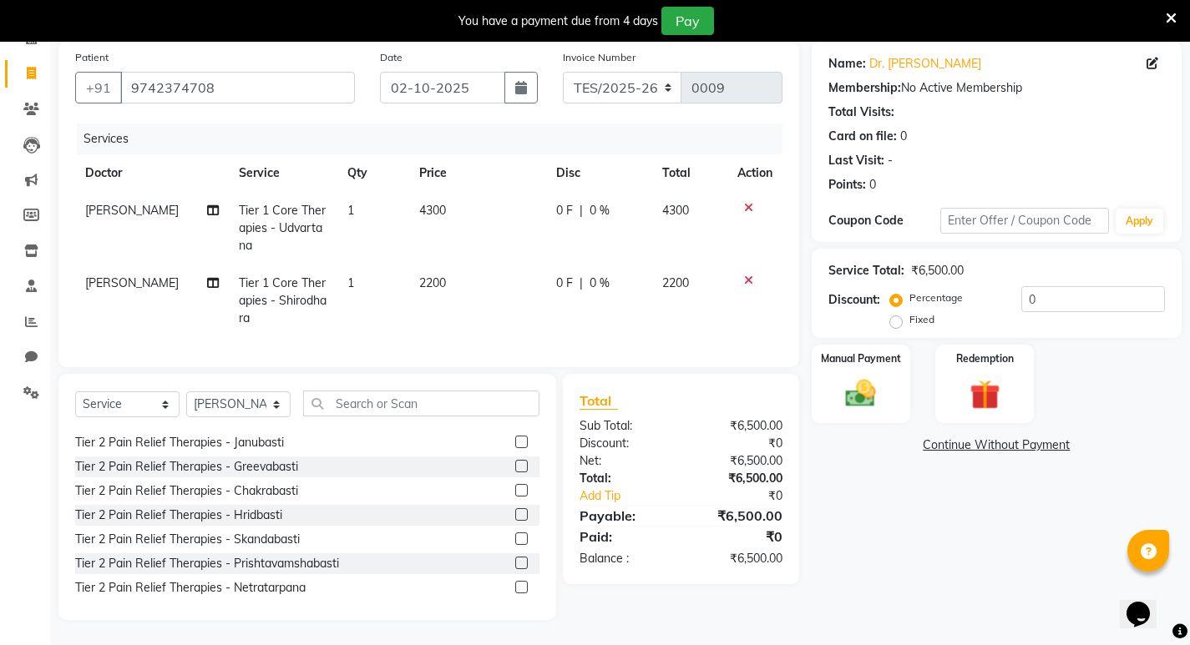
click at [909, 312] on label "Fixed" at bounding box center [921, 319] width 25 height 15
click at [894, 314] on input "Fixed" at bounding box center [899, 320] width 12 height 12
radio input "true"
click at [1041, 286] on input "0" at bounding box center [1093, 299] width 144 height 26
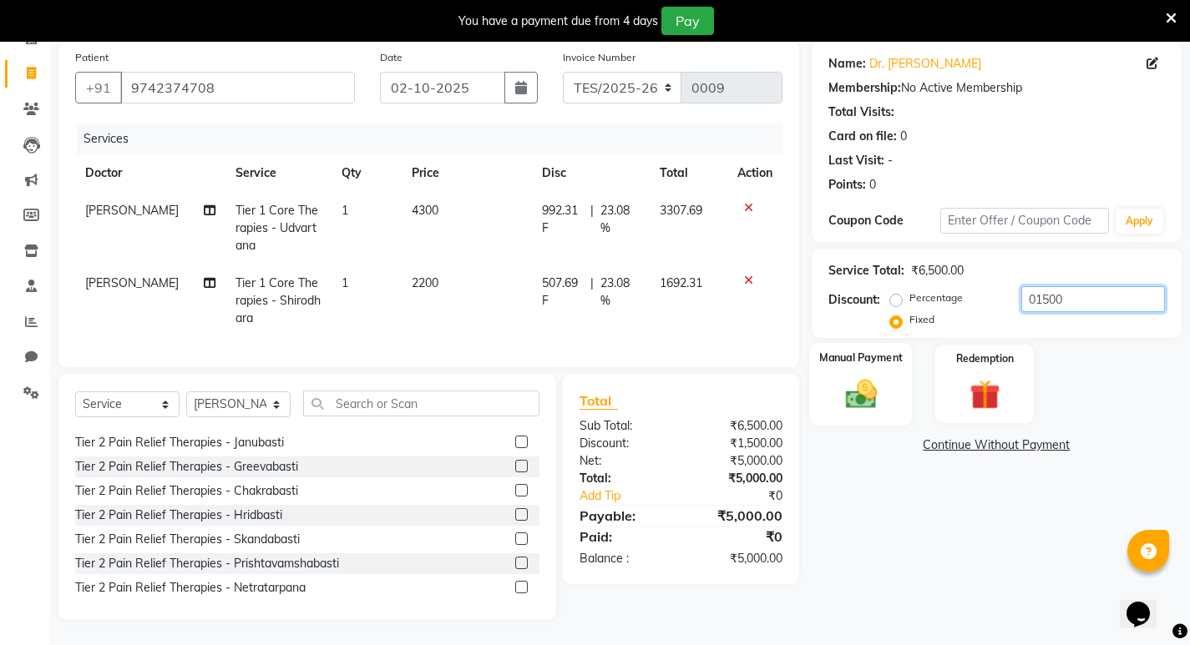
type input "01500"
click at [866, 379] on img at bounding box center [860, 394] width 51 height 36
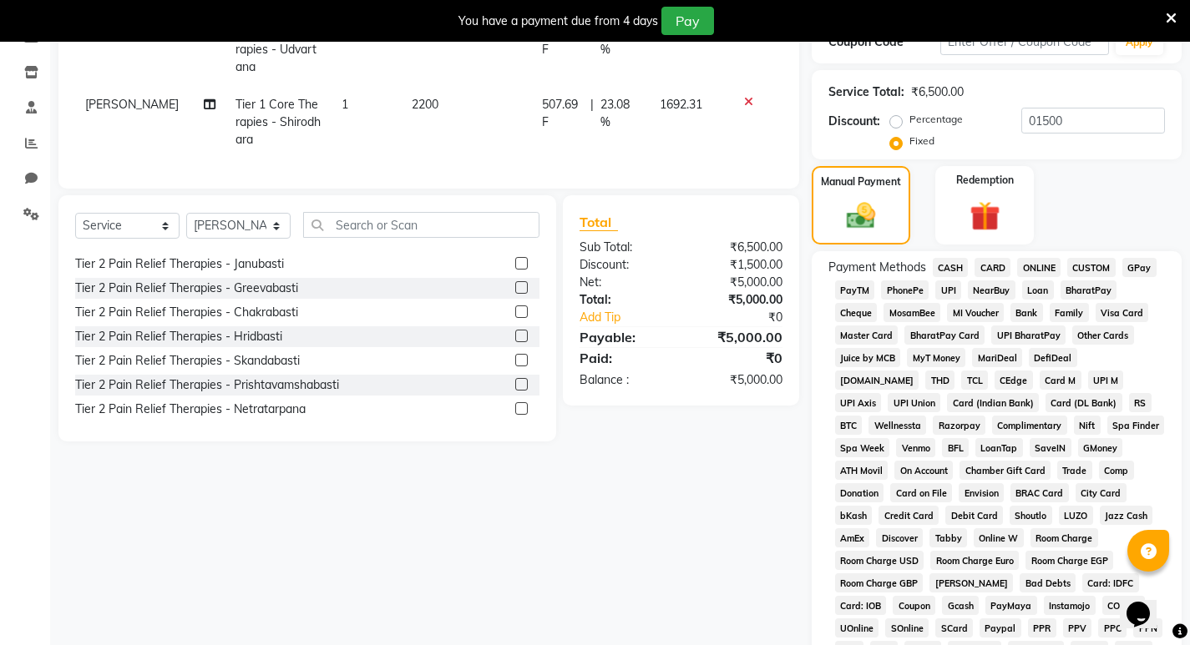
scroll to position [305, 0]
click at [1037, 261] on span "ONLINE" at bounding box center [1038, 266] width 43 height 19
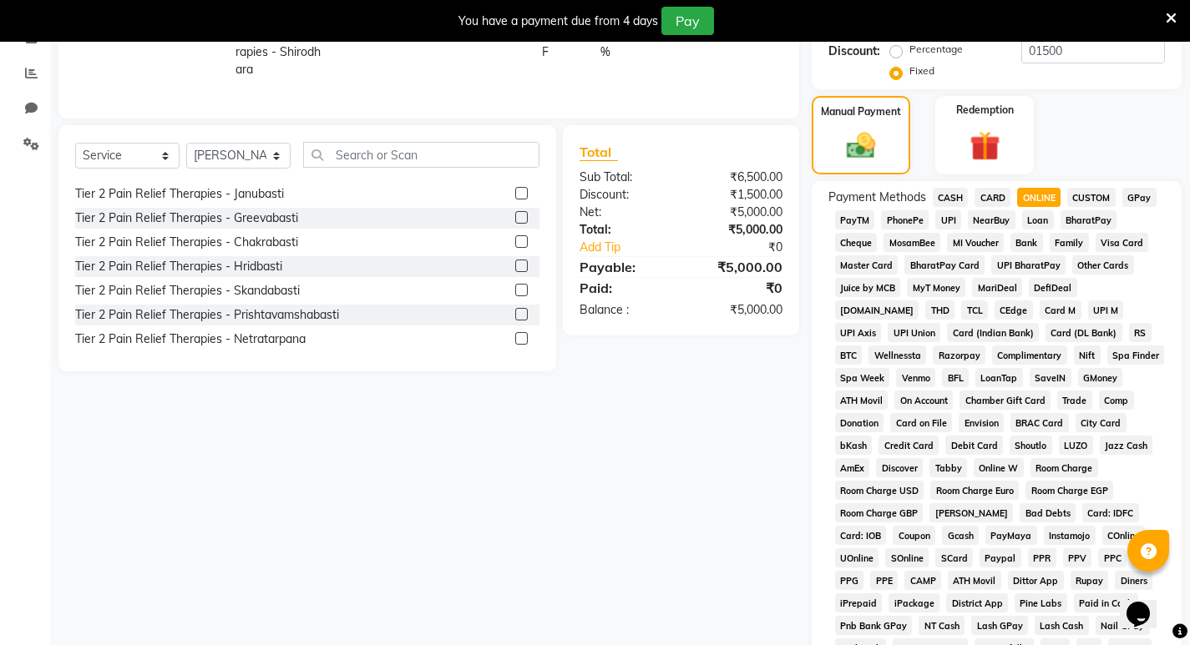
scroll to position [213, 0]
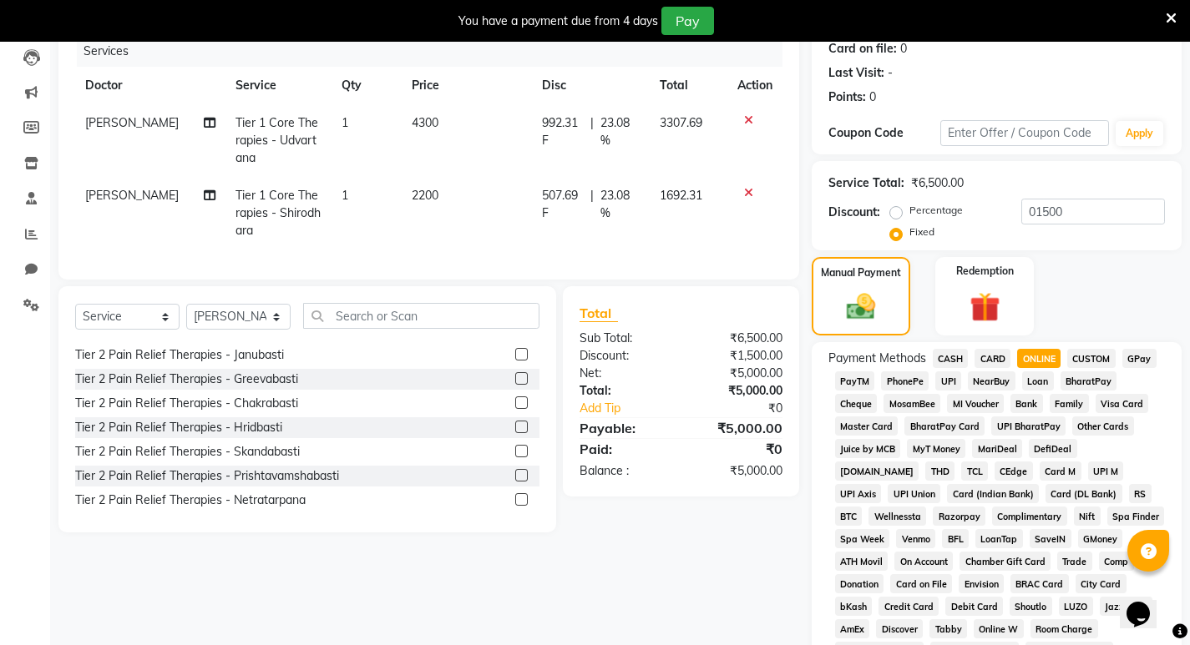
click at [953, 379] on span "UPI" at bounding box center [948, 381] width 26 height 19
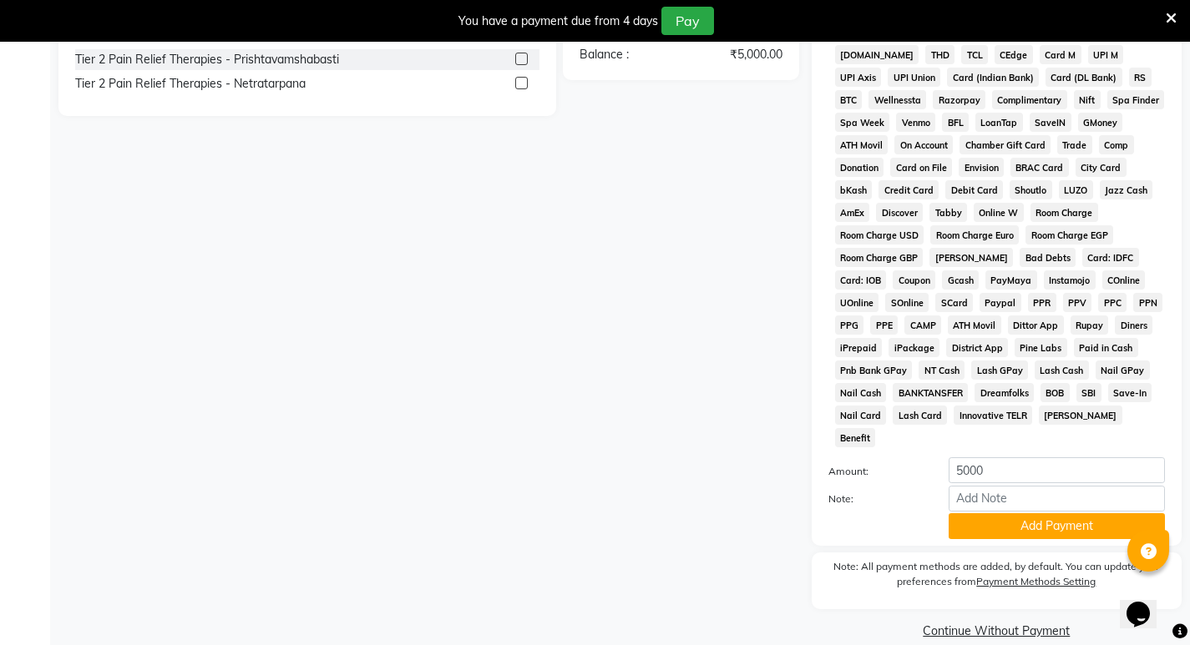
scroll to position [630, 0]
click at [1059, 513] on button "Add Payment" at bounding box center [1057, 526] width 216 height 26
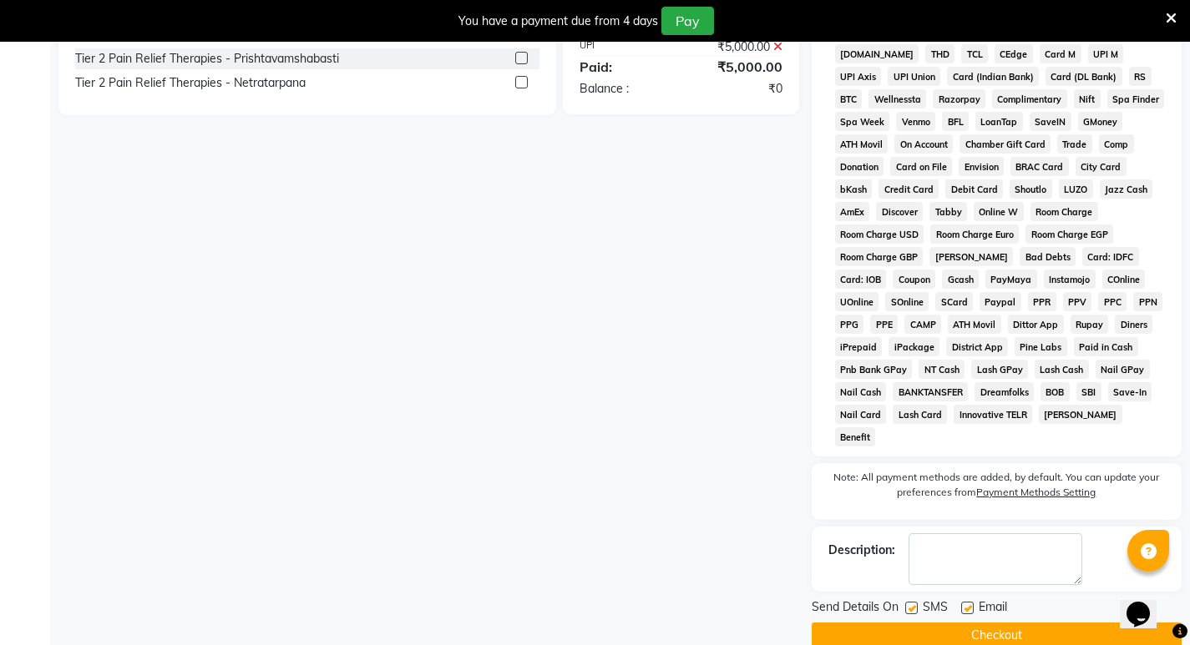
scroll to position [636, 0]
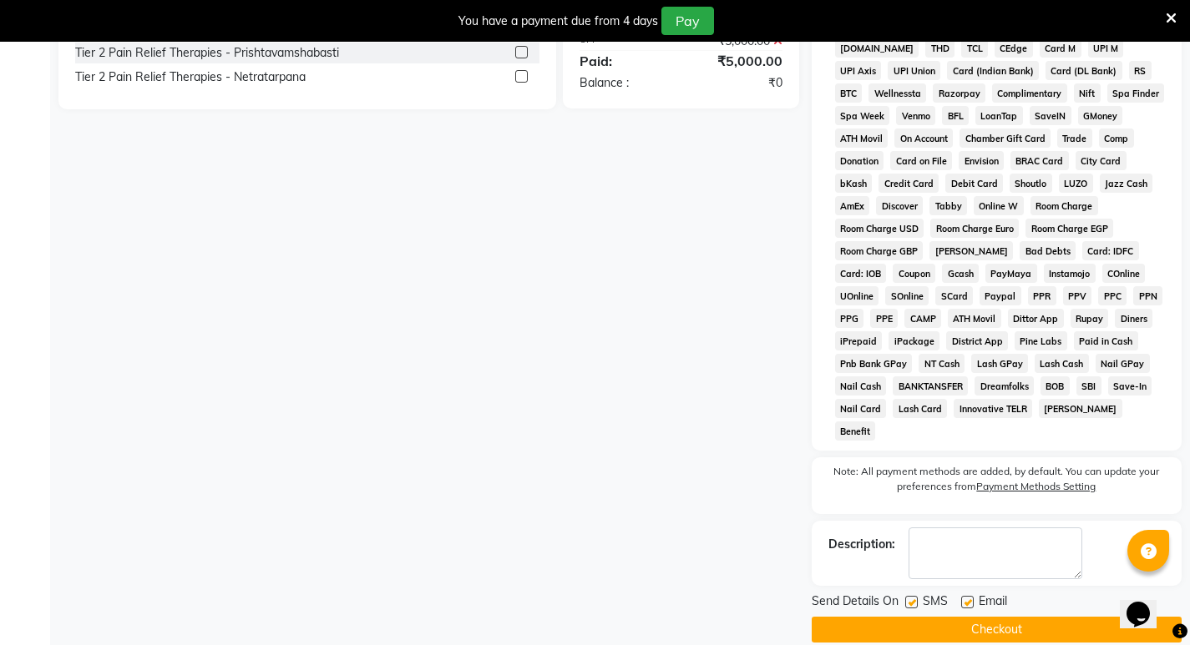
click at [911, 596] on label at bounding box center [911, 602] width 13 height 13
click at [911, 598] on input "checkbox" at bounding box center [910, 603] width 11 height 11
checkbox input "false"
click at [966, 596] on label at bounding box center [967, 602] width 13 height 13
click at [966, 598] on input "checkbox" at bounding box center [966, 603] width 11 height 11
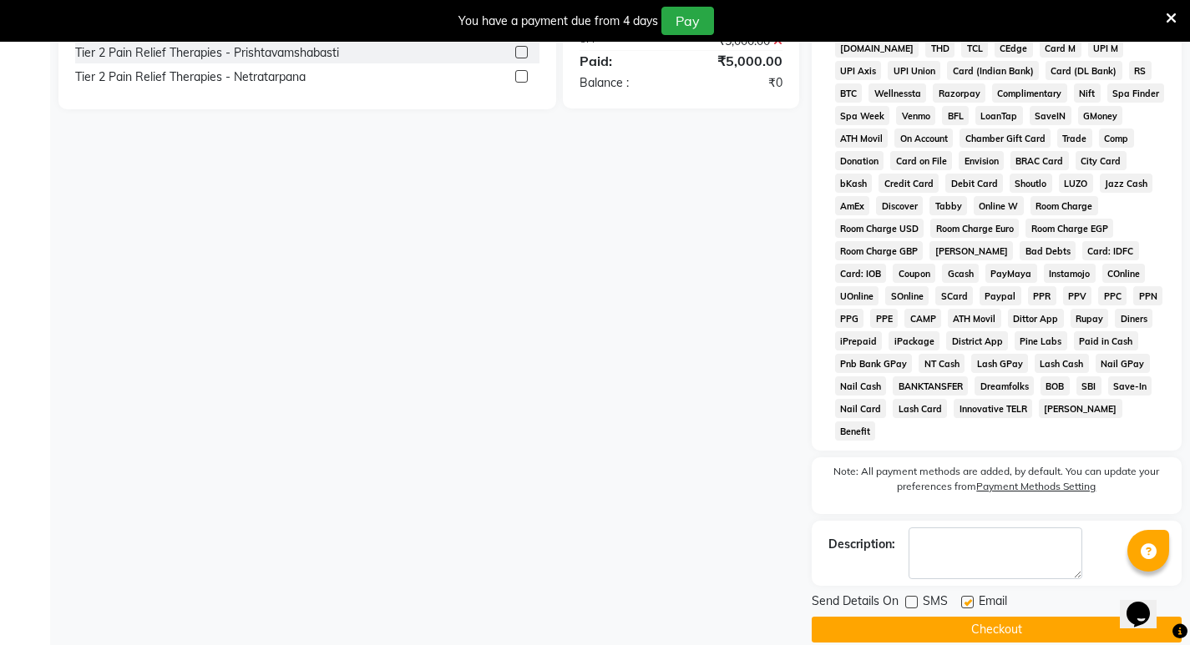
checkbox input "false"
click at [975, 617] on button "Checkout" at bounding box center [997, 630] width 370 height 26
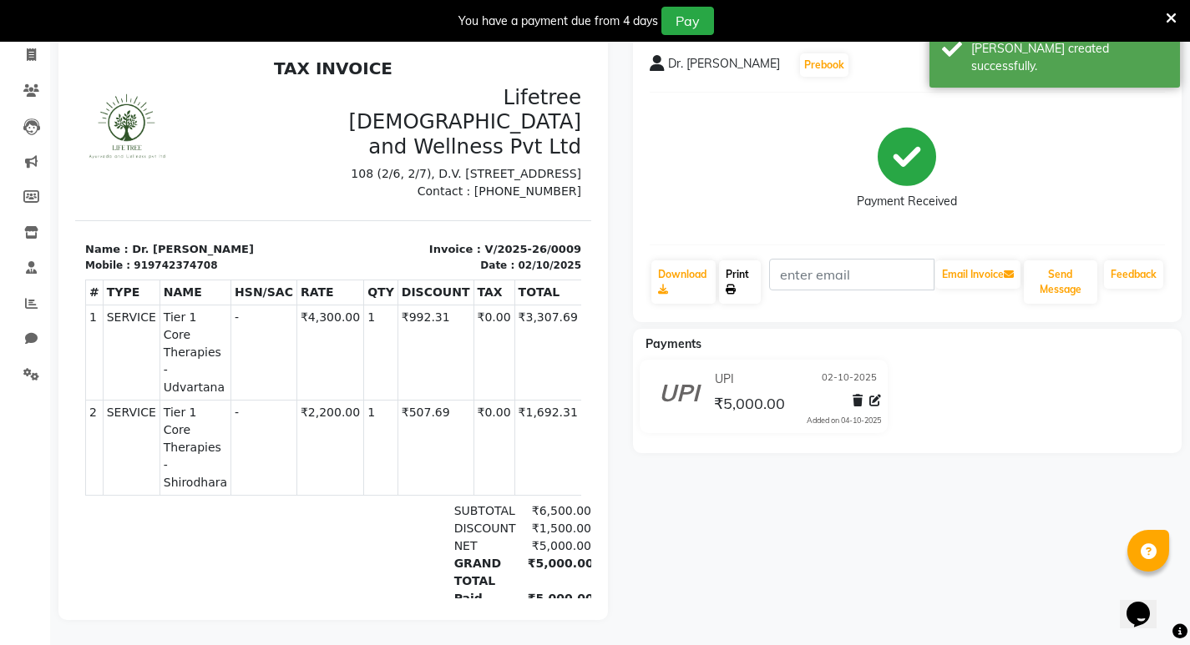
click at [739, 274] on link "Print" at bounding box center [740, 282] width 42 height 43
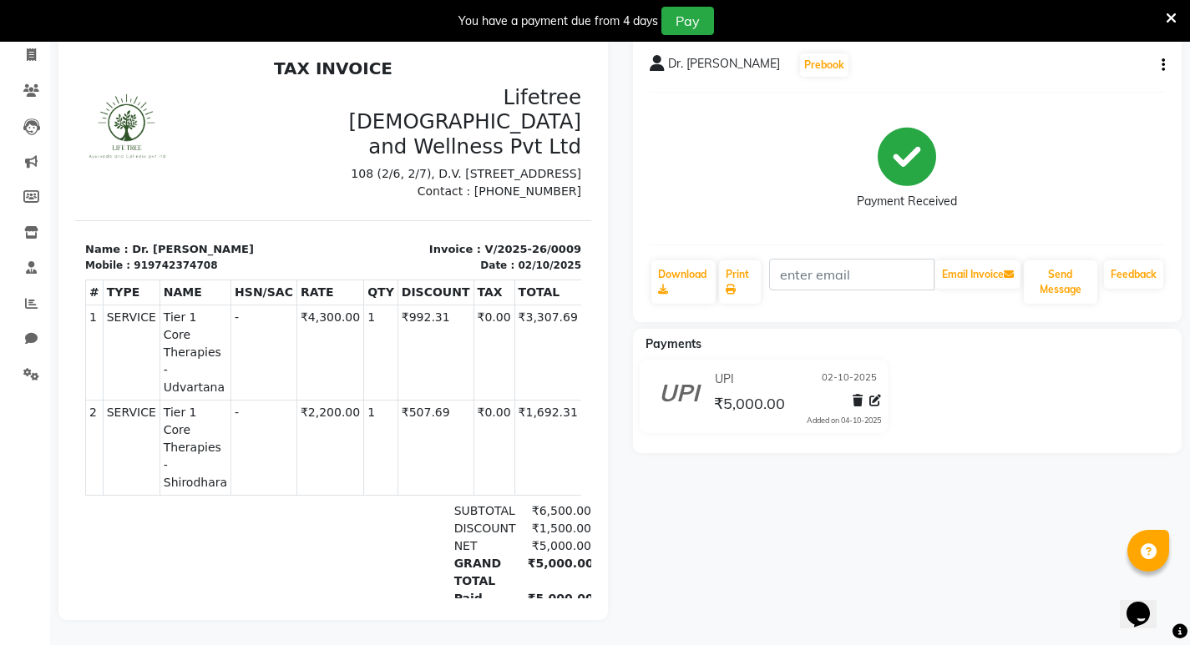
select select "9053"
select select "service"
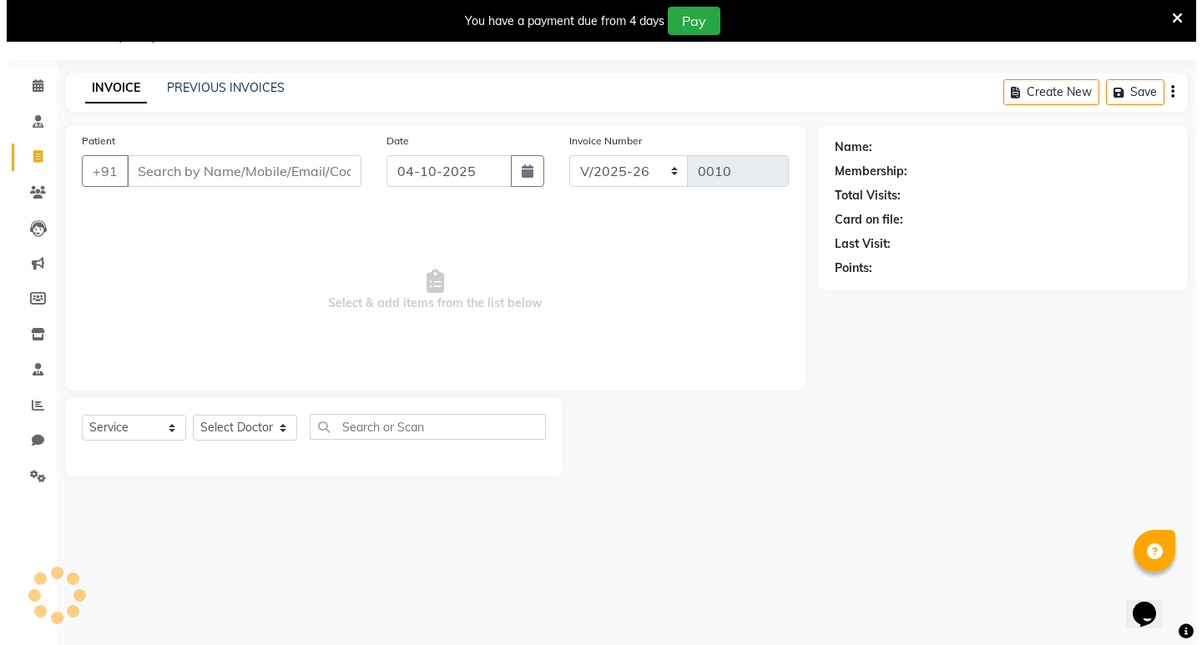
scroll to position [42, 0]
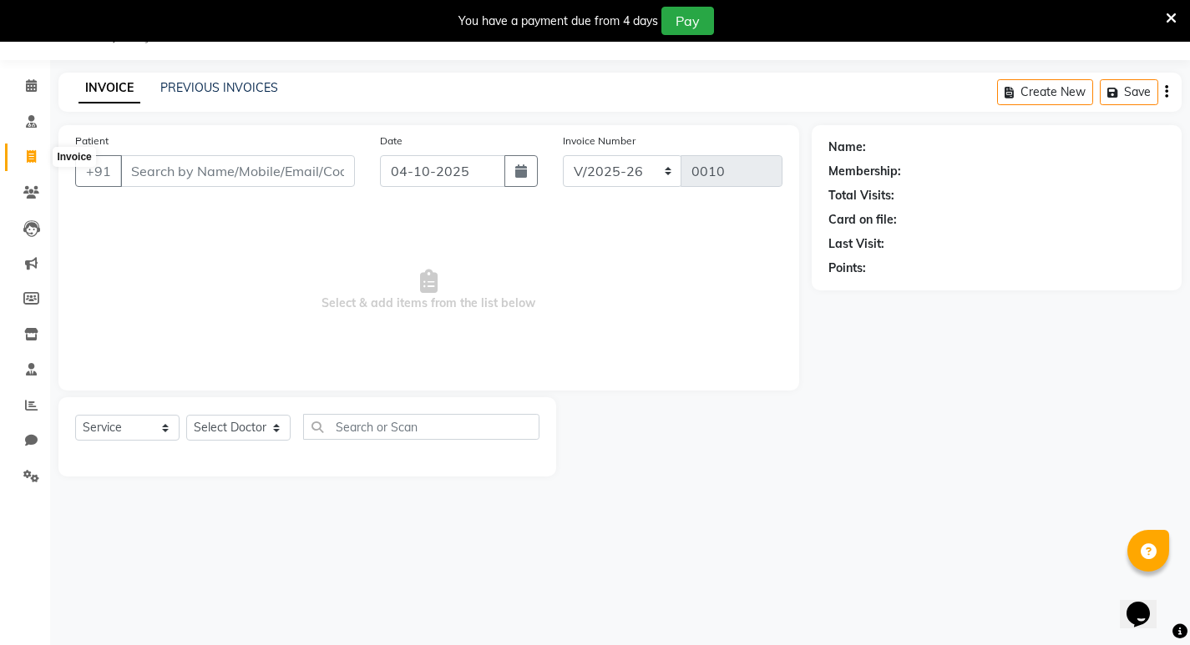
drag, startPoint x: 30, startPoint y: 154, endPoint x: 76, endPoint y: 159, distance: 46.2
click at [30, 154] on icon at bounding box center [31, 156] width 9 height 13
select select "9053"
select select "service"
click at [149, 175] on input "Patient" at bounding box center [237, 171] width 235 height 32
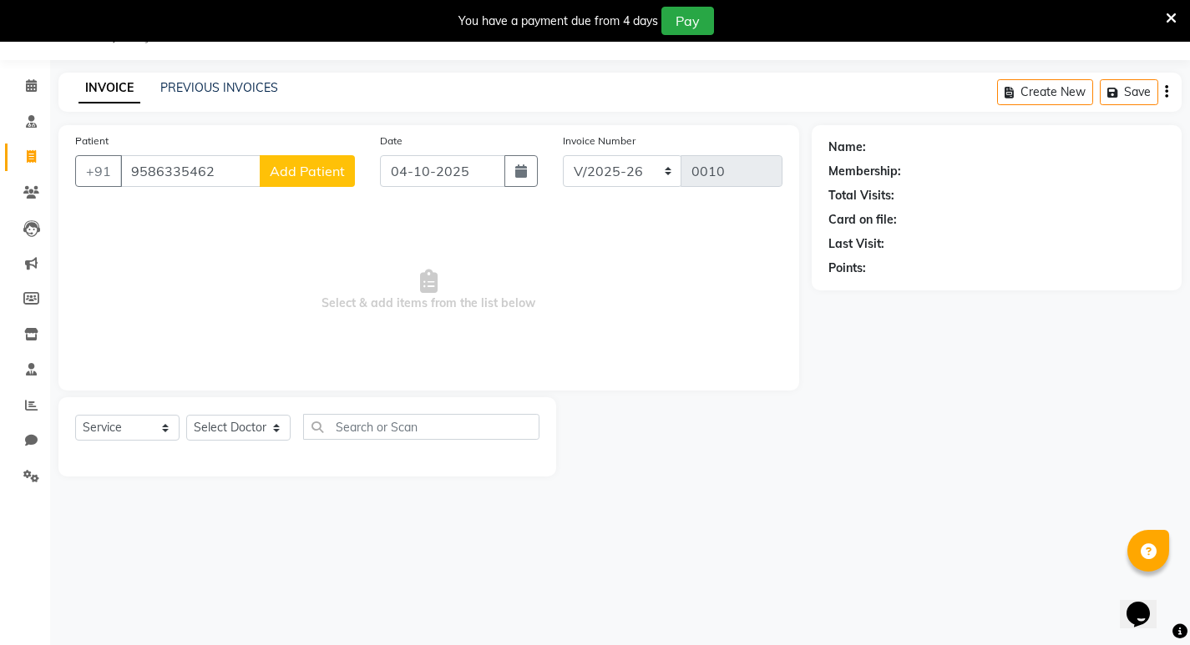
type input "9586335462"
click at [475, 167] on input "04-10-2025" at bounding box center [442, 171] width 125 height 32
select select "10"
select select "2025"
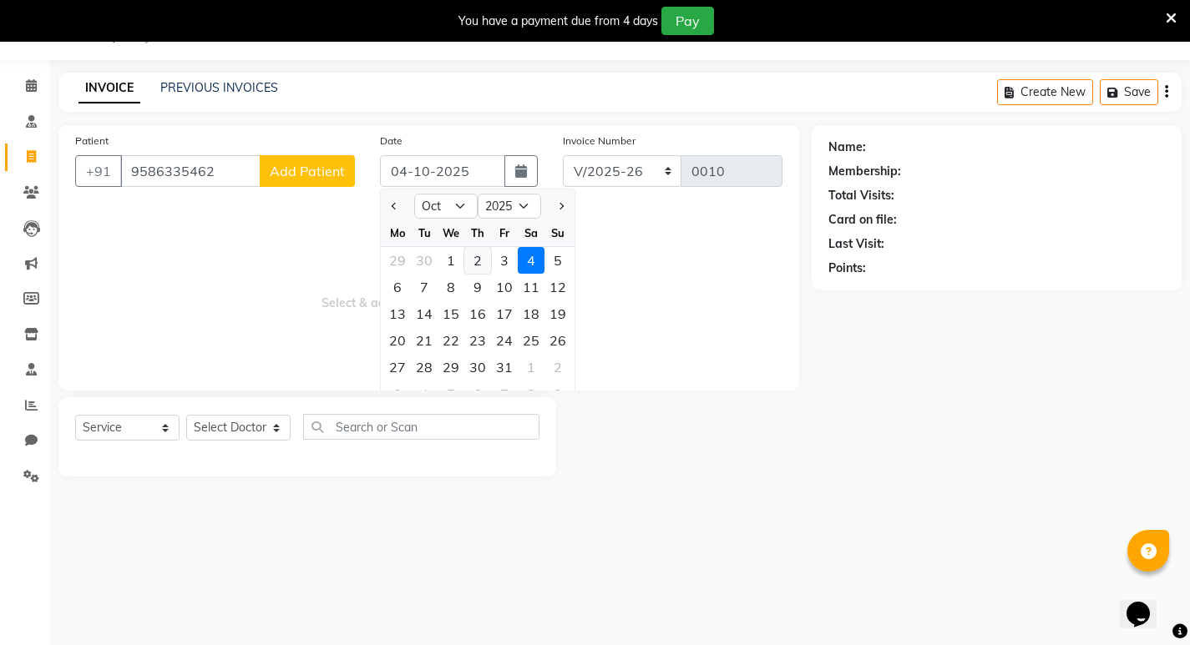
click at [473, 254] on div "2" at bounding box center [477, 260] width 27 height 27
type input "02-10-2025"
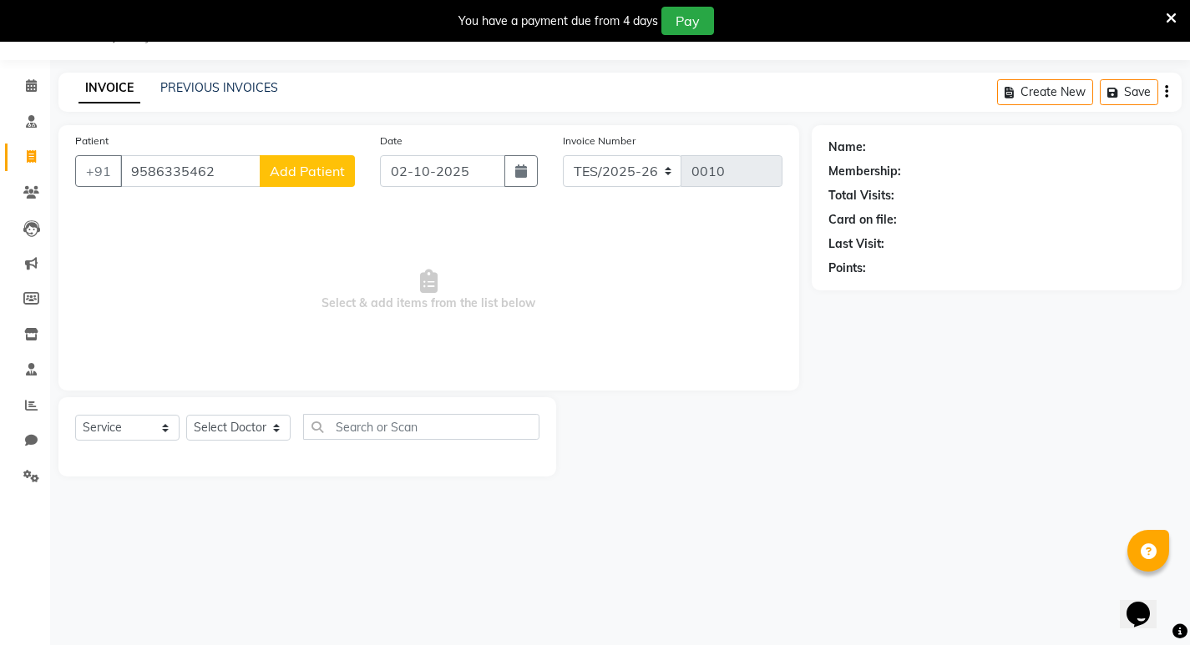
click at [317, 164] on span "Add Patient" at bounding box center [307, 171] width 75 height 17
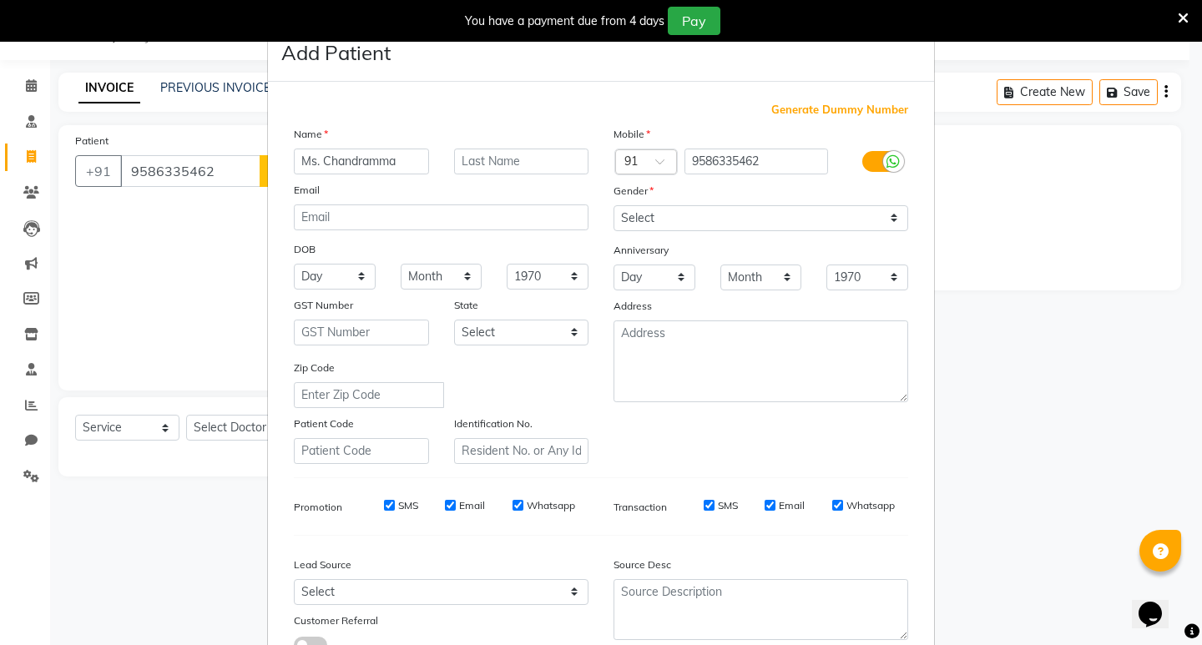
type input "Ms. Chandramma"
click at [338, 276] on select "Day 01 02 03 04 05 06 07 08 09 10 11 12 13 14 15 16 17 18 19 20 21 22 23 24 25 …" at bounding box center [335, 277] width 82 height 26
select select "02"
click at [294, 264] on select "Day 01 02 03 04 05 06 07 08 09 10 11 12 13 14 15 16 17 18 19 20 21 22 23 24 25 …" at bounding box center [335, 277] width 82 height 26
click at [431, 280] on select "Month January February March April May June July August September October Novem…" at bounding box center [442, 277] width 82 height 26
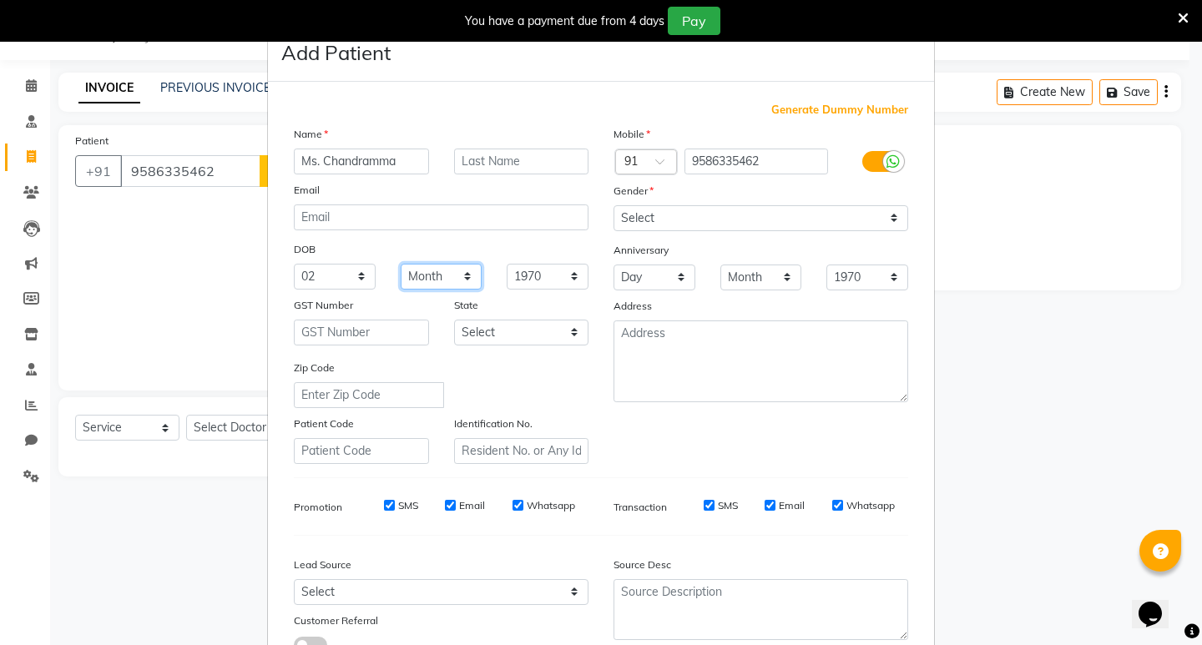
select select "07"
click at [401, 264] on select "Month January February March April May June July August September October Novem…" at bounding box center [442, 277] width 82 height 26
click at [554, 276] on select "1940 1941 1942 1943 1944 1945 1946 1947 1948 1949 1950 1951 1952 1953 1954 1955…" at bounding box center [548, 277] width 82 height 26
select select "1961"
click at [507, 264] on select "1940 1941 1942 1943 1944 1945 1946 1947 1948 1949 1950 1951 1952 1953 1954 1955…" at bounding box center [548, 277] width 82 height 26
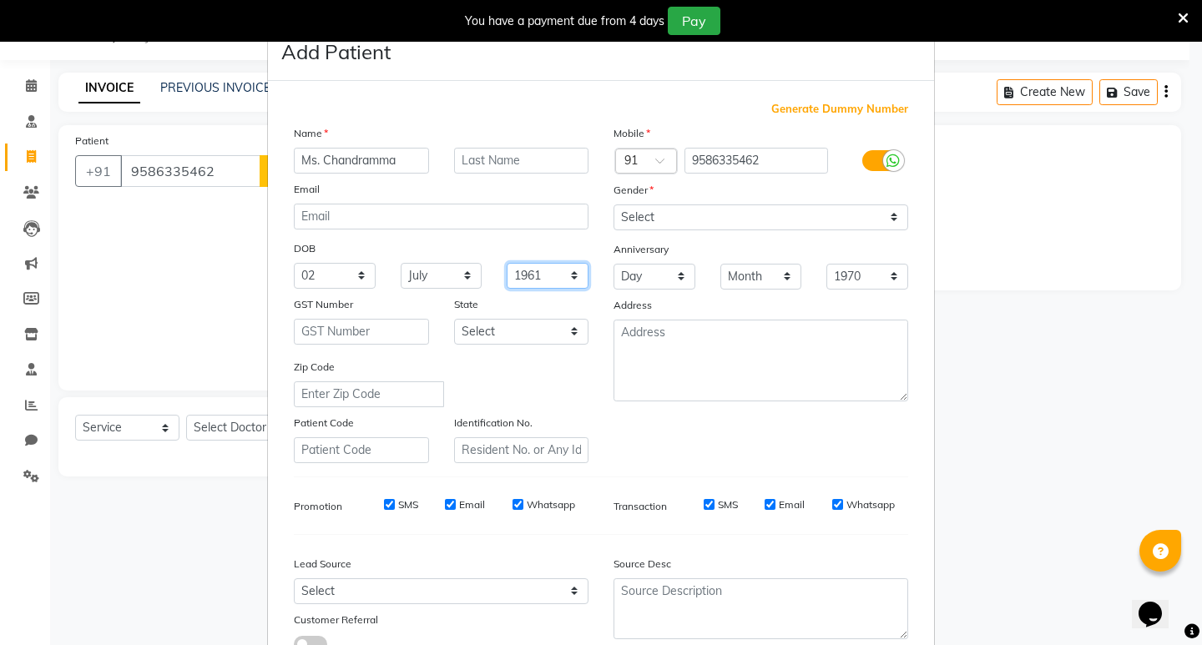
scroll to position [0, 0]
click at [892, 218] on select "Select [DEMOGRAPHIC_DATA] [DEMOGRAPHIC_DATA] Other Prefer Not To Say" at bounding box center [761, 218] width 295 height 26
select select "[DEMOGRAPHIC_DATA]"
click at [614, 205] on select "Select [DEMOGRAPHIC_DATA] [DEMOGRAPHIC_DATA] Other Prefer Not To Say" at bounding box center [761, 218] width 295 height 26
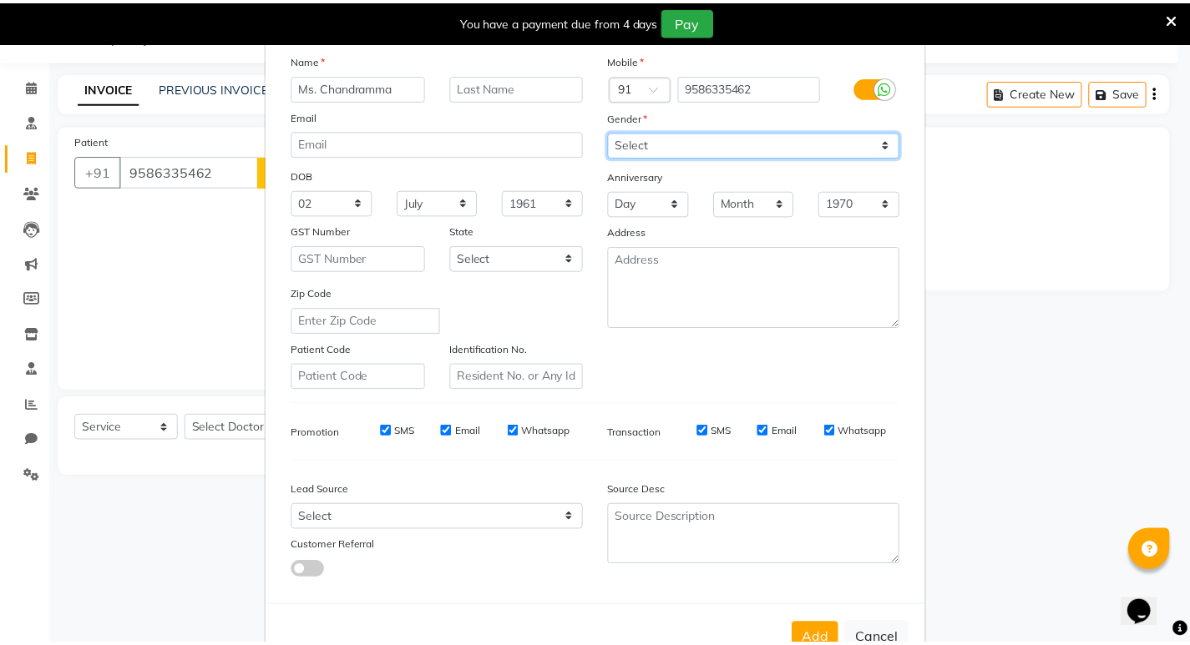
scroll to position [125, 0]
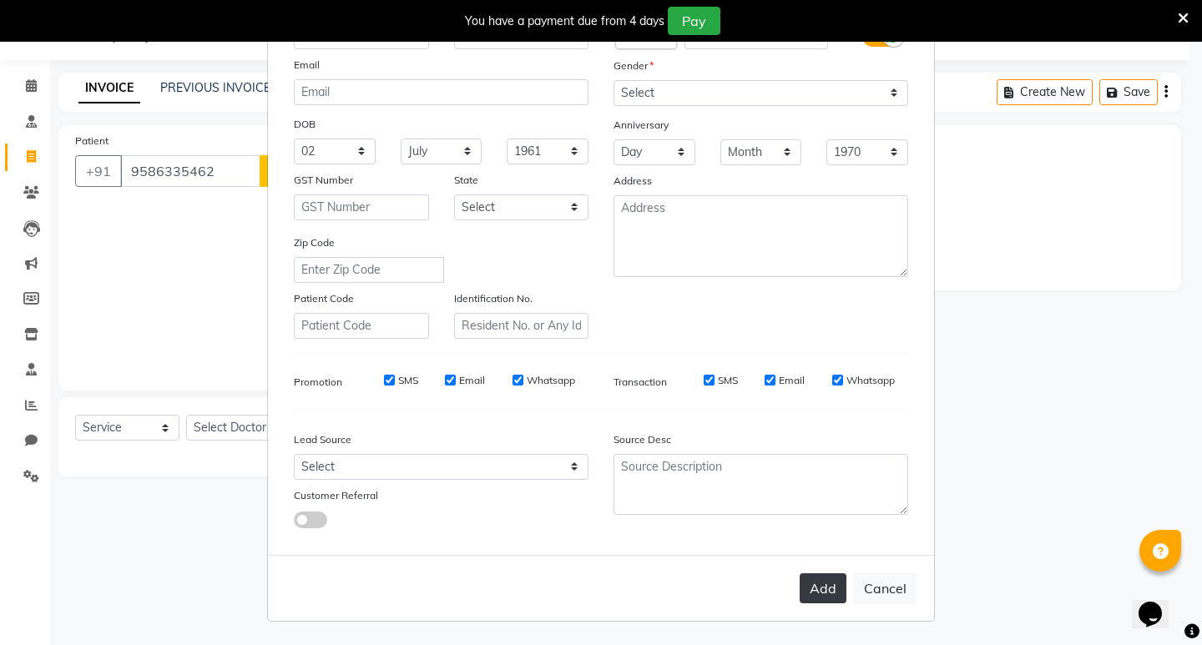
click at [823, 588] on button "Add" at bounding box center [823, 589] width 47 height 30
select select
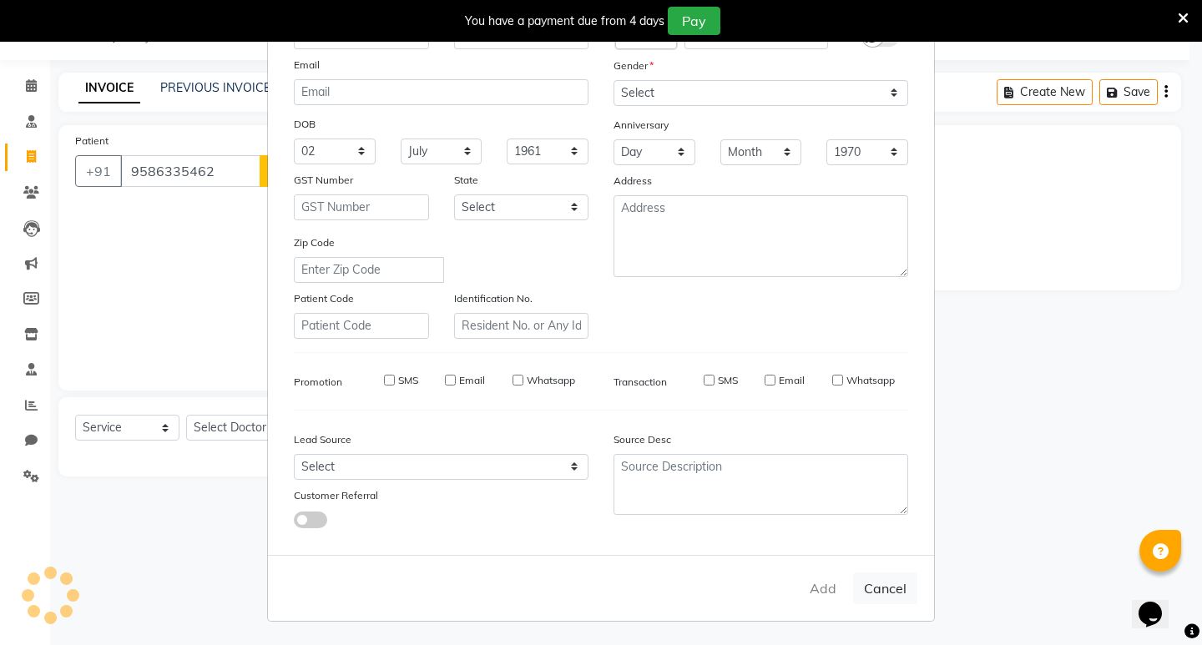
select select
checkbox input "false"
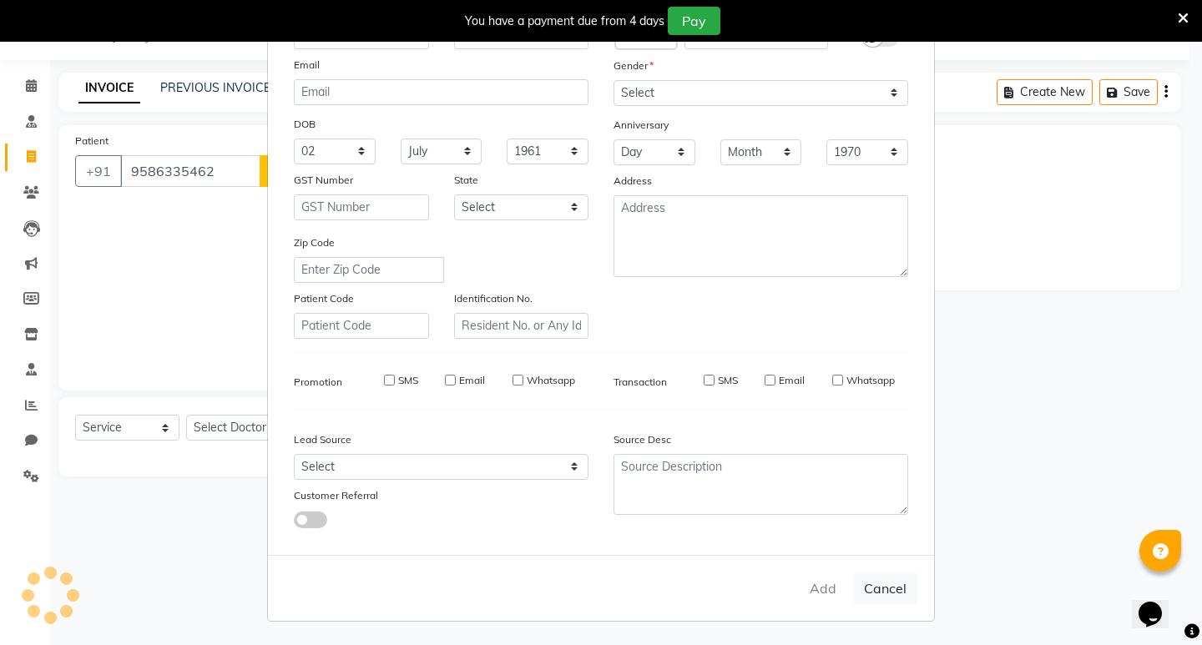
checkbox input "false"
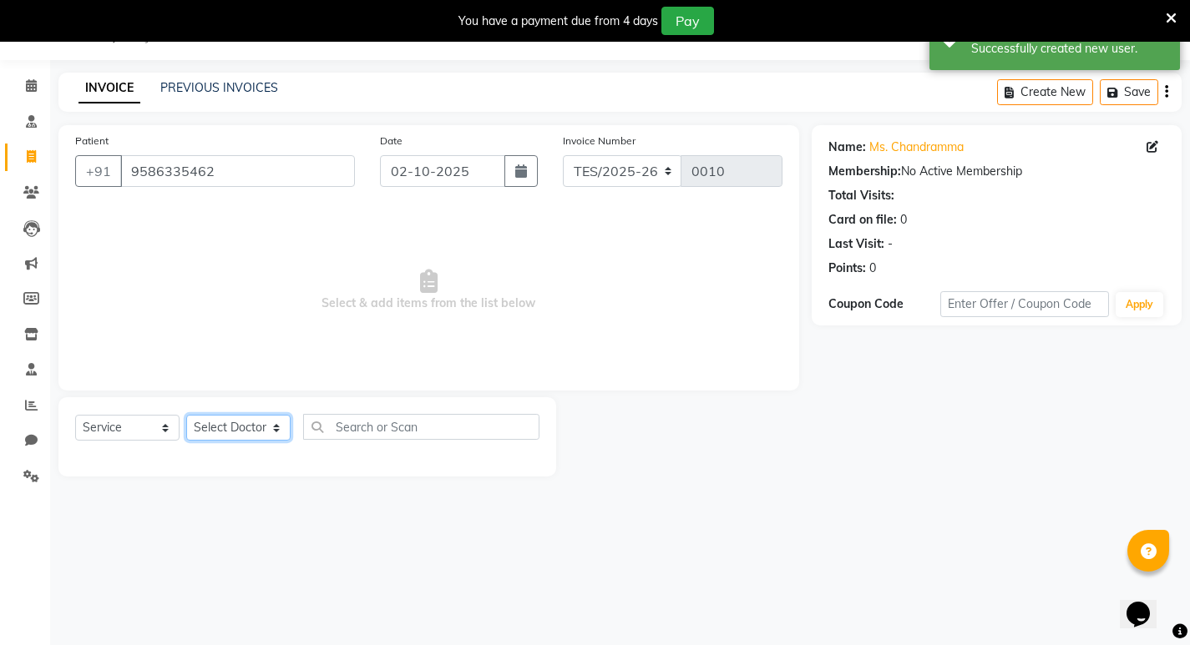
click at [246, 432] on select "Select Doctor [PERSON_NAME] [PERSON_NAME] [PERSON_NAME] [PERSON_NAME] [PERSON_N…" at bounding box center [238, 428] width 104 height 26
select select "92680"
click at [186, 415] on select "Select Doctor [PERSON_NAME] [PERSON_NAME] [PERSON_NAME] [PERSON_NAME] [PERSON_N…" at bounding box center [238, 428] width 104 height 26
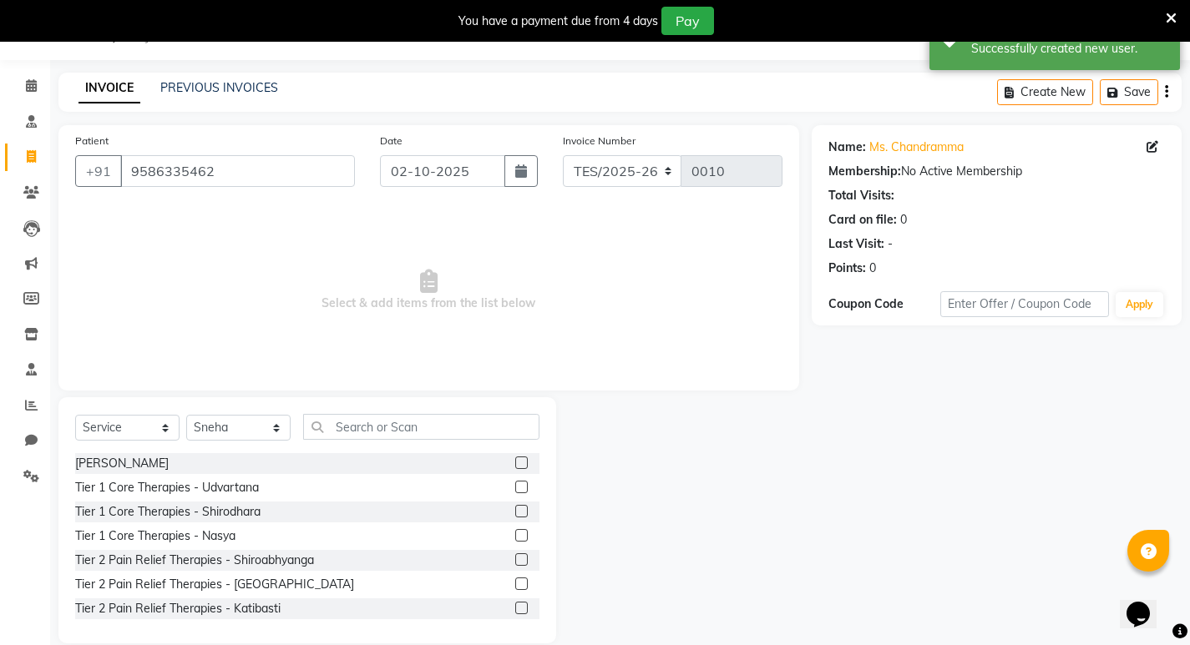
click at [273, 488] on div "Tier 1 Core Therapies - Udvartana" at bounding box center [307, 488] width 464 height 21
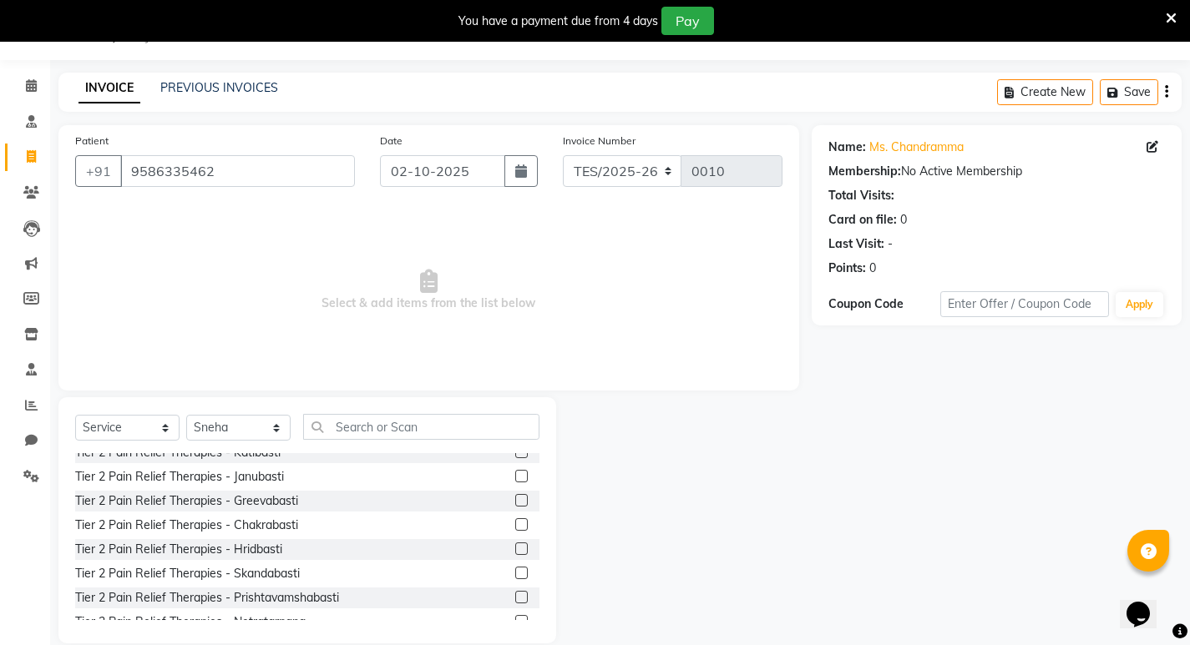
scroll to position [0, 0]
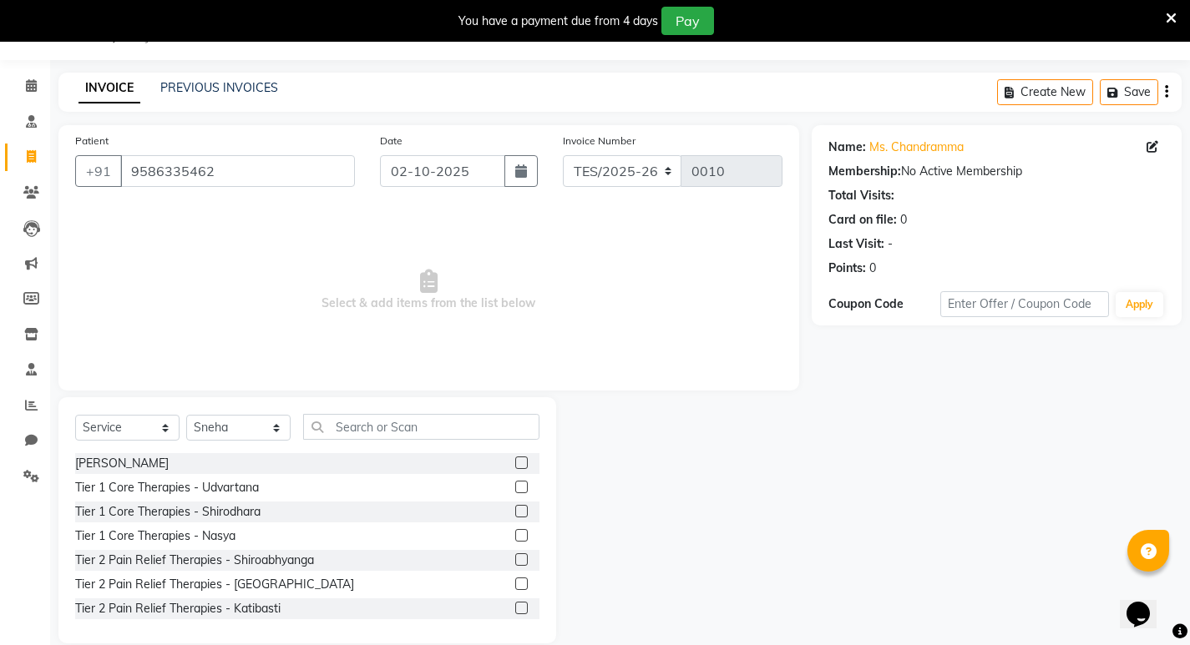
click at [515, 487] on label at bounding box center [521, 487] width 13 height 13
click at [515, 487] on input "checkbox" at bounding box center [520, 488] width 11 height 11
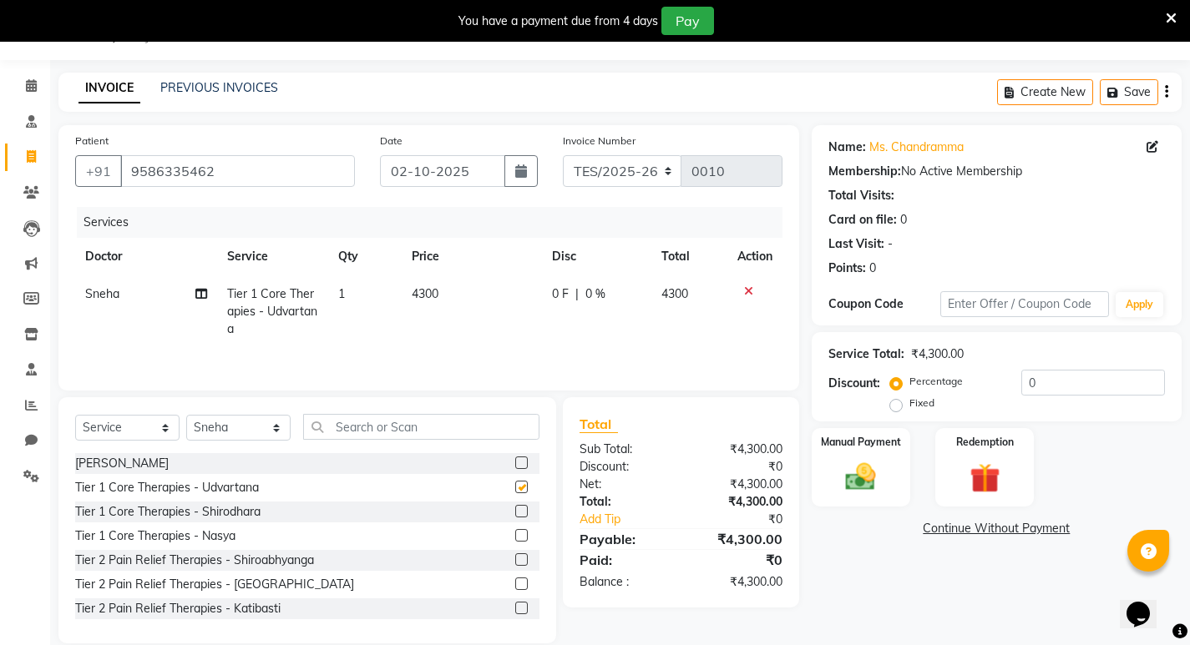
checkbox input "false"
click at [1045, 382] on input "0" at bounding box center [1093, 383] width 144 height 26
click at [909, 405] on label "Fixed" at bounding box center [921, 403] width 25 height 15
click at [893, 405] on input "Fixed" at bounding box center [899, 403] width 12 height 12
radio input "true"
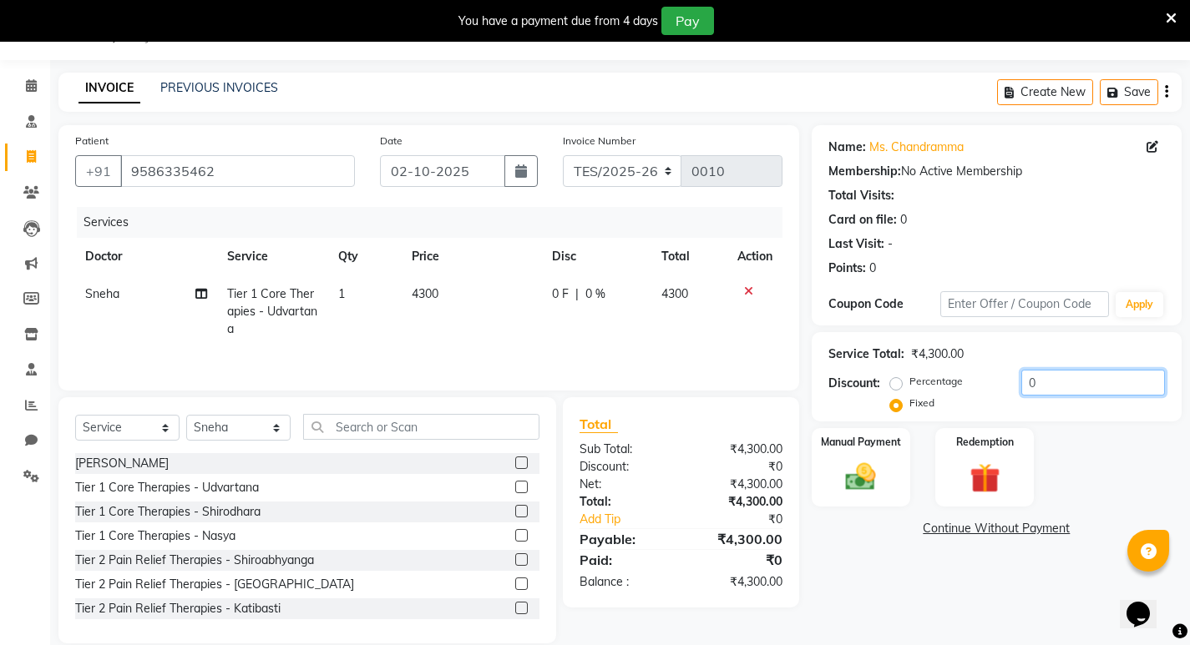
click at [1048, 382] on input "0" at bounding box center [1093, 383] width 144 height 26
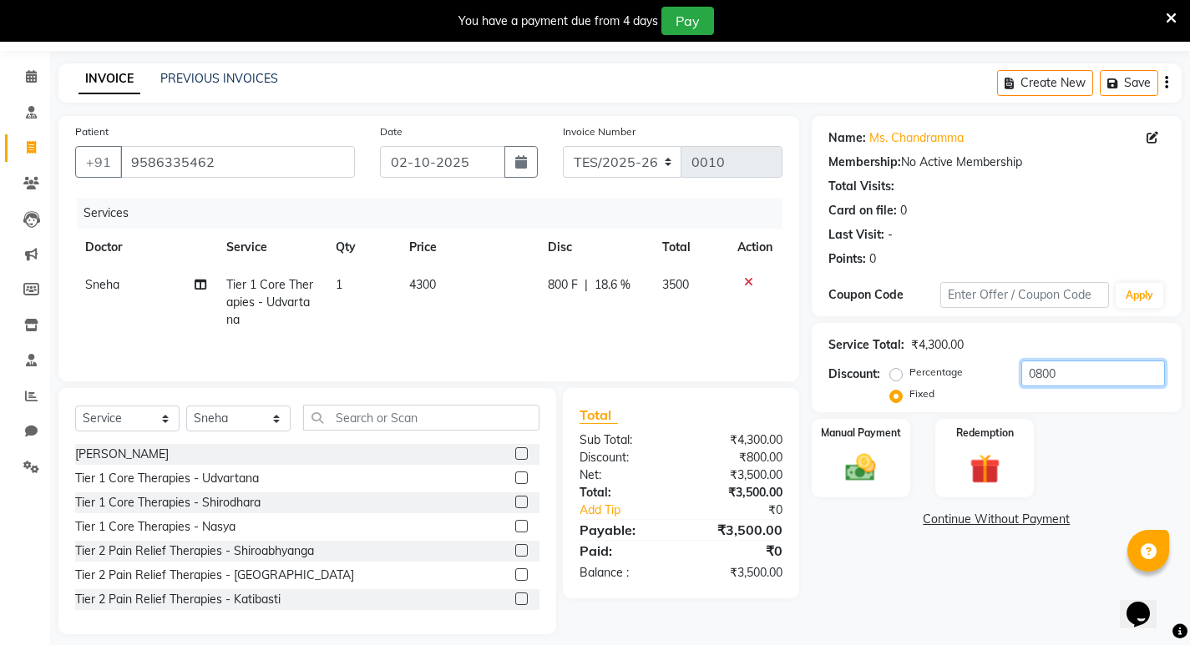
scroll to position [65, 0]
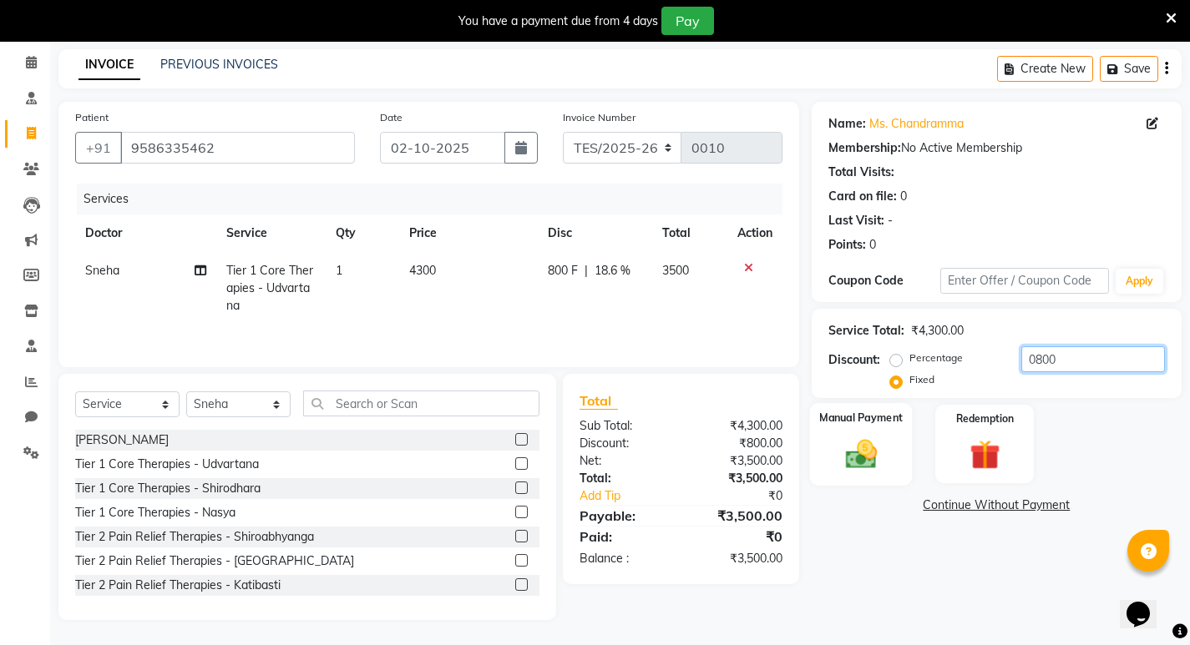
type input "0800"
click at [865, 453] on img at bounding box center [860, 454] width 51 height 36
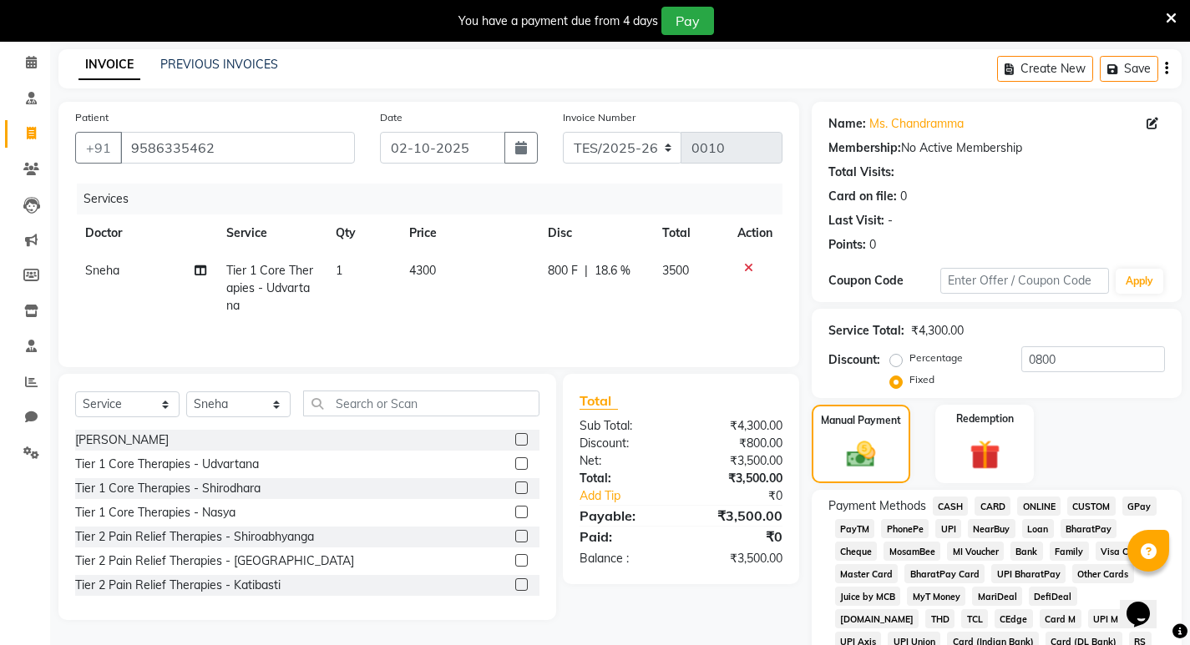
click at [949, 527] on span "UPI" at bounding box center [948, 528] width 26 height 19
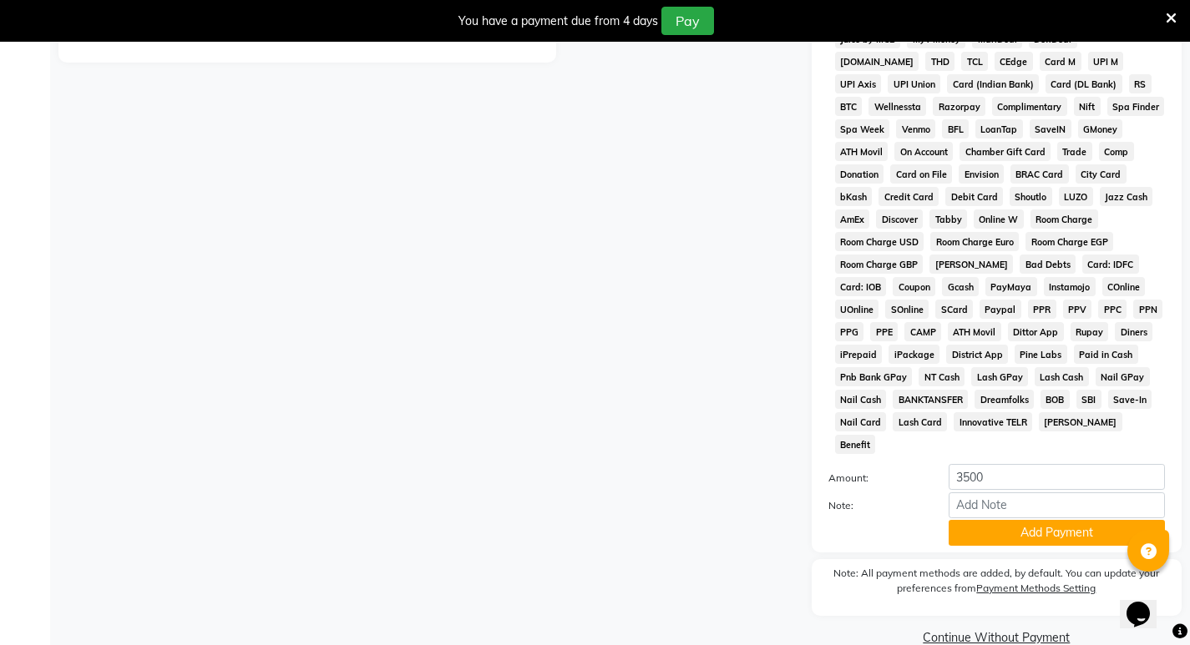
scroll to position [630, 0]
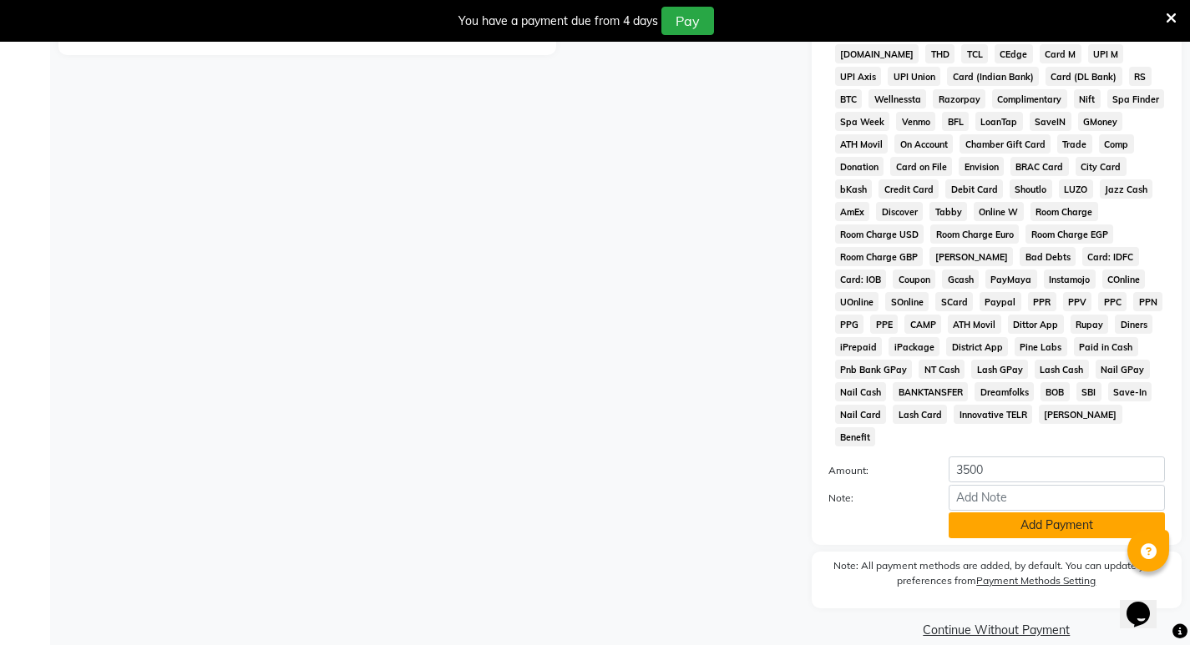
click at [1040, 513] on button "Add Payment" at bounding box center [1057, 526] width 216 height 26
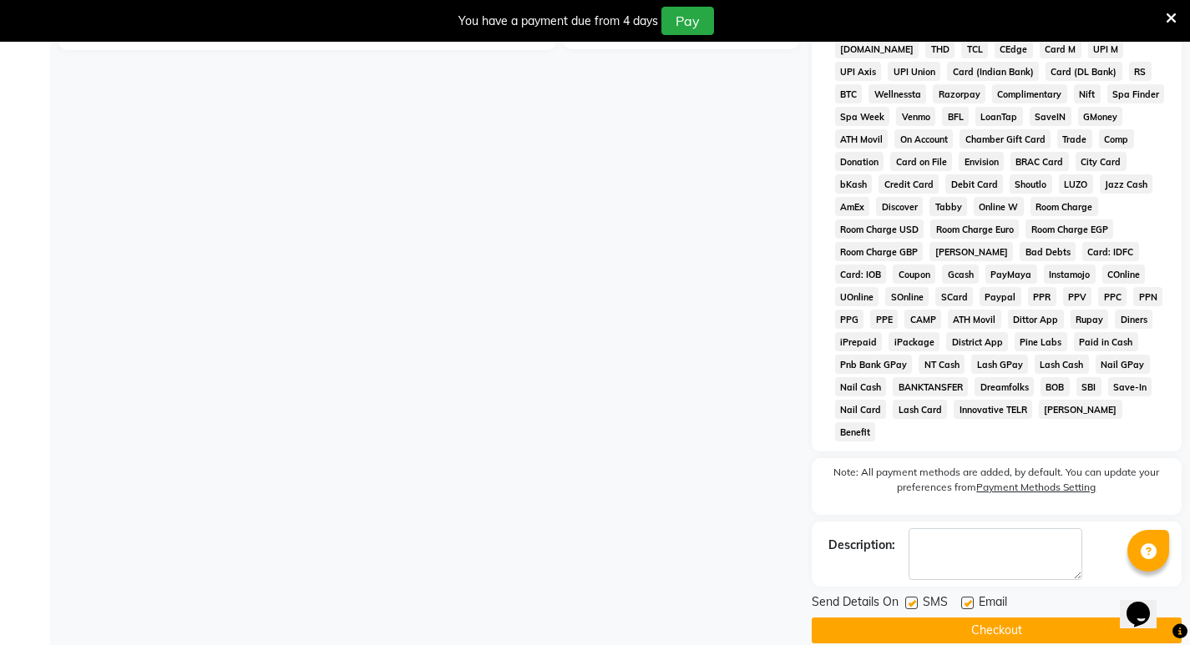
scroll to position [636, 0]
click at [914, 596] on label at bounding box center [911, 602] width 13 height 13
click at [914, 598] on input "checkbox" at bounding box center [910, 603] width 11 height 11
checkbox input "false"
click at [964, 596] on label at bounding box center [967, 602] width 13 height 13
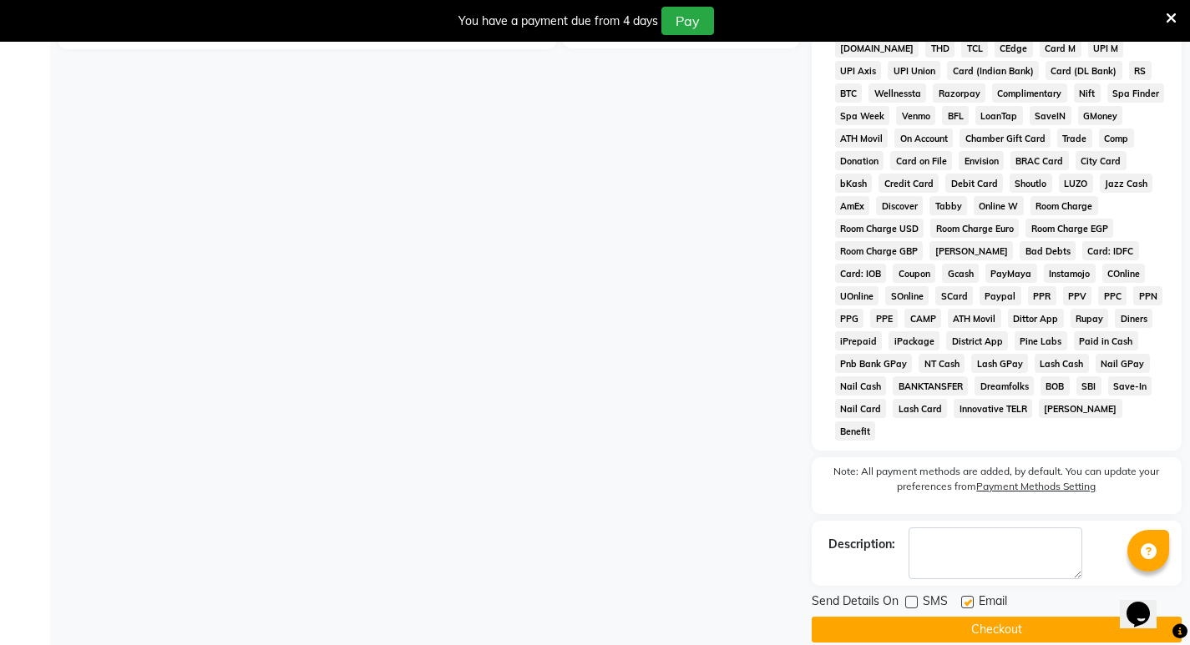
click at [964, 598] on input "checkbox" at bounding box center [966, 603] width 11 height 11
checkbox input "false"
click at [992, 617] on button "Checkout" at bounding box center [997, 630] width 370 height 26
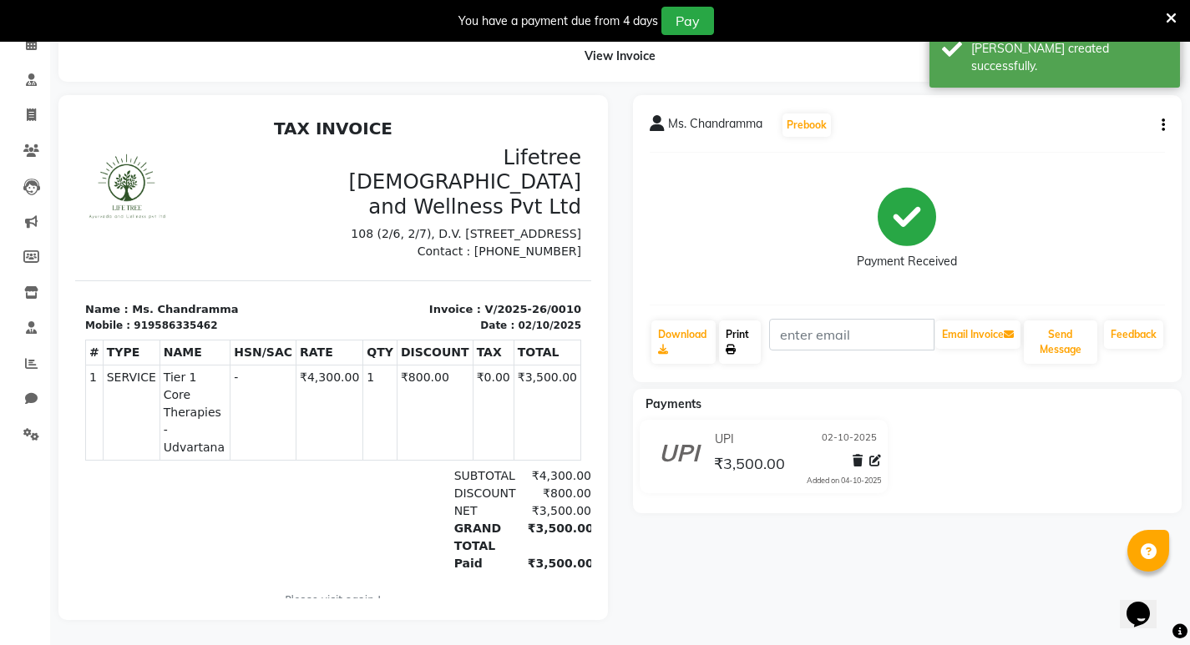
click at [742, 341] on link "Print" at bounding box center [740, 342] width 42 height 43
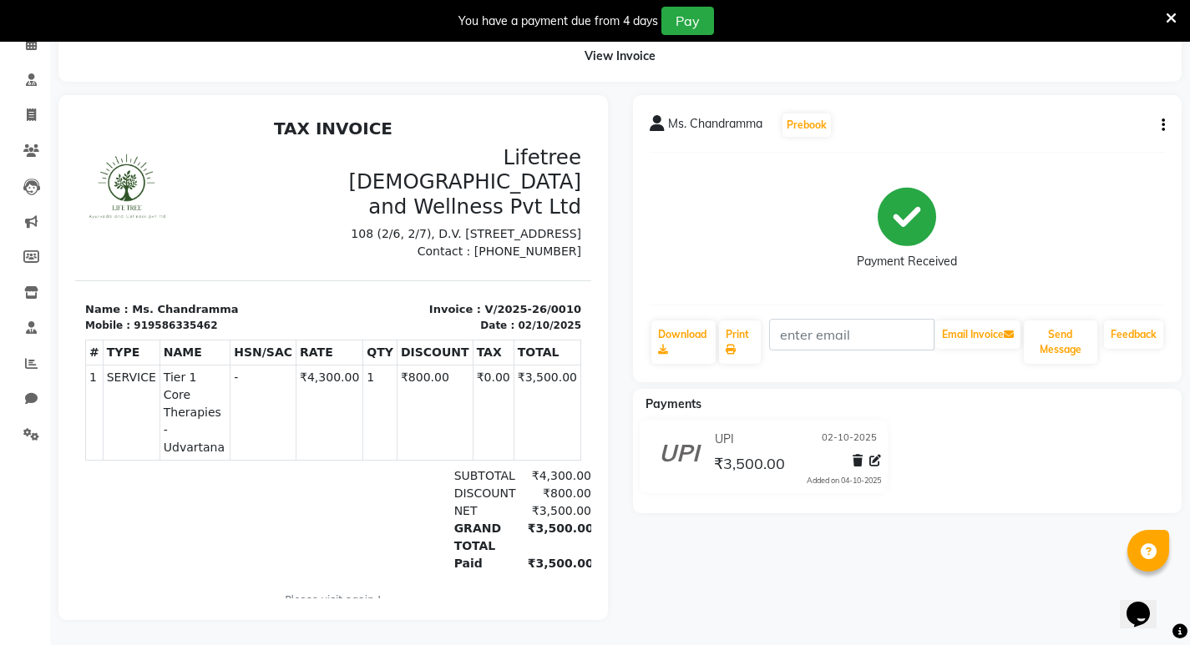
select select "service"
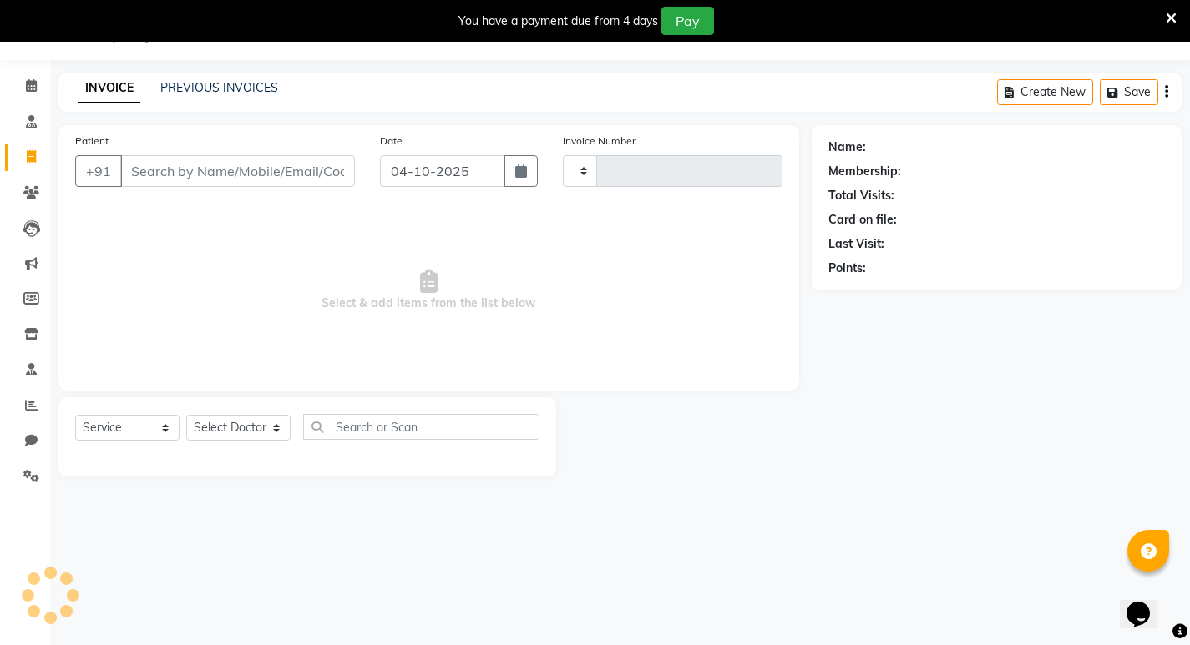
scroll to position [42, 0]
type input "0011"
select select "9053"
click at [27, 89] on icon at bounding box center [31, 85] width 11 height 13
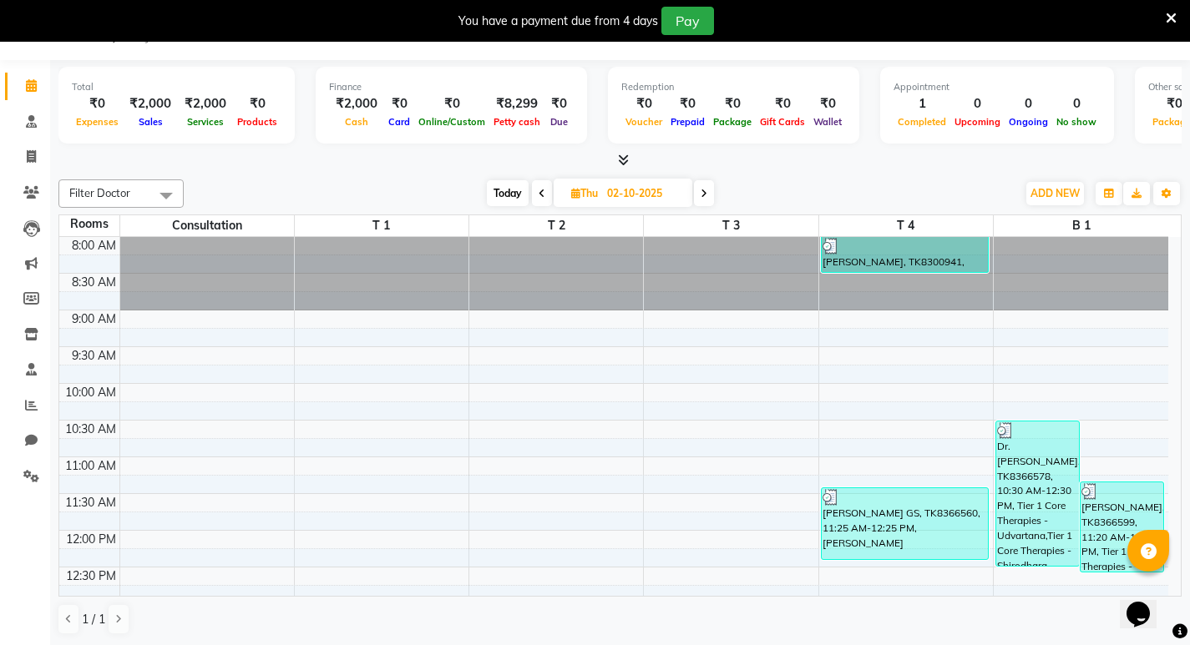
click at [625, 158] on icon at bounding box center [623, 160] width 11 height 13
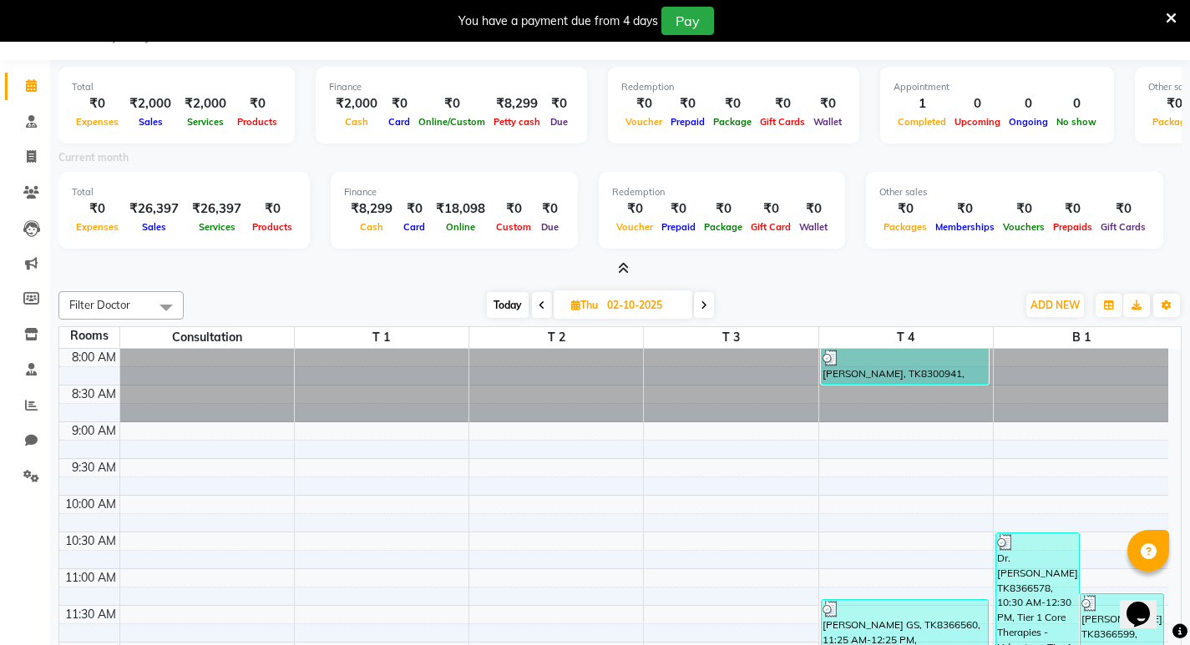
click at [99, 104] on div "₹0" at bounding box center [97, 103] width 51 height 19
click at [28, 119] on icon at bounding box center [31, 121] width 11 height 13
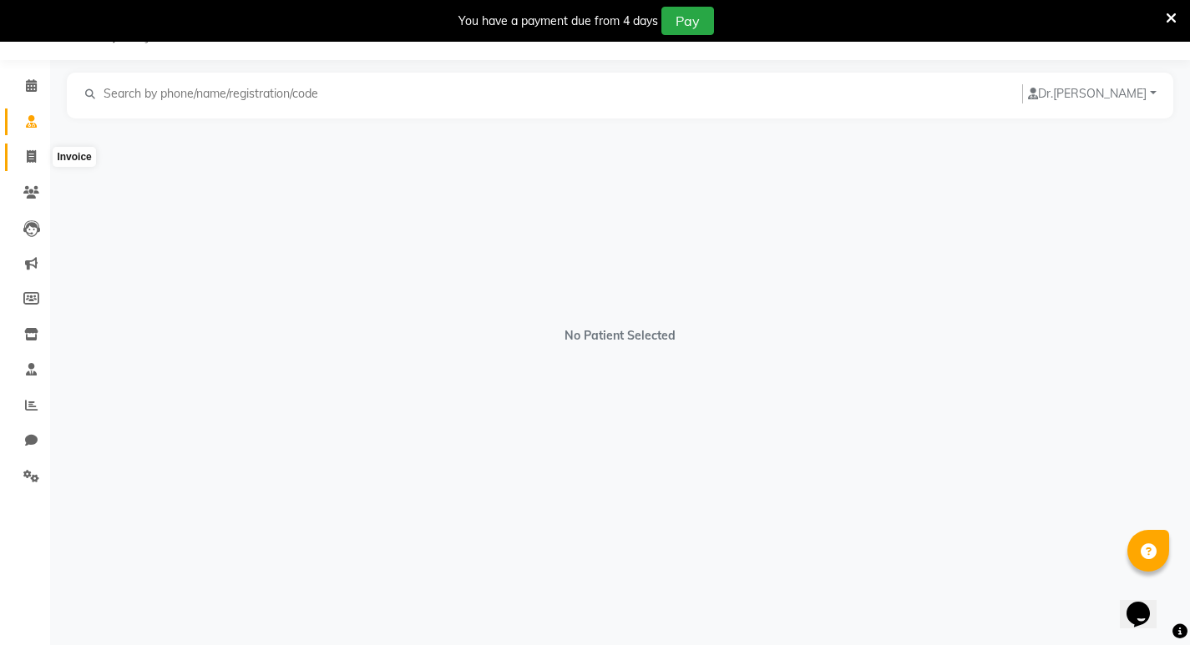
click at [28, 154] on icon at bounding box center [31, 156] width 9 height 13
select select "9053"
select select "service"
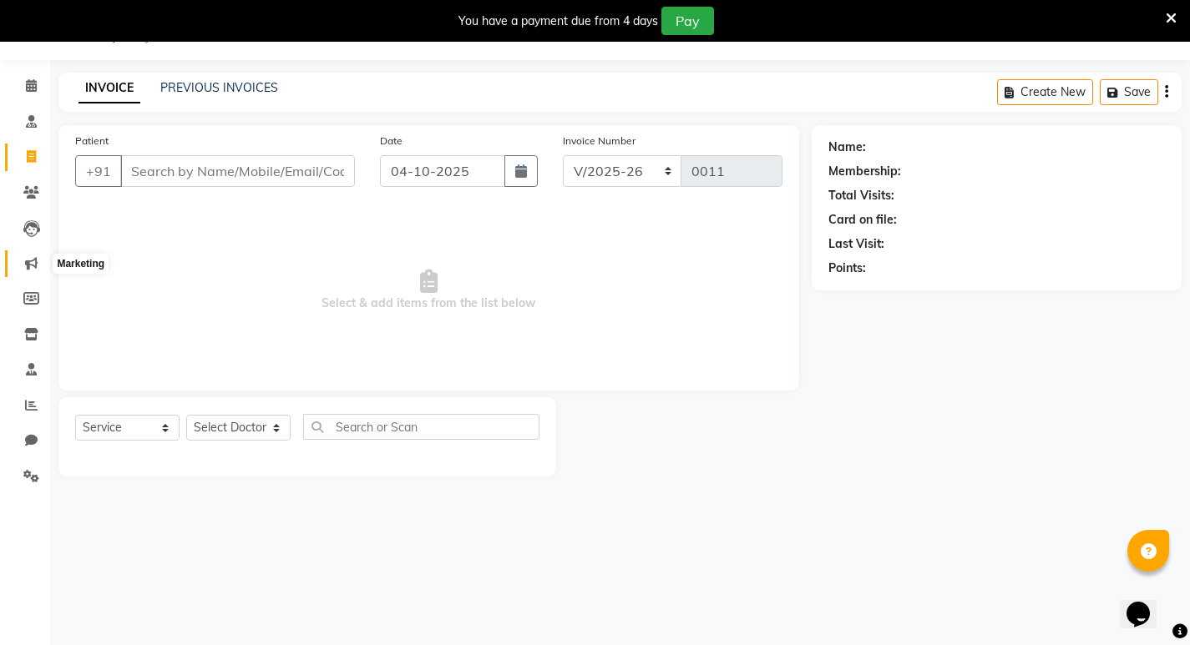
click at [33, 258] on icon at bounding box center [31, 263] width 13 height 13
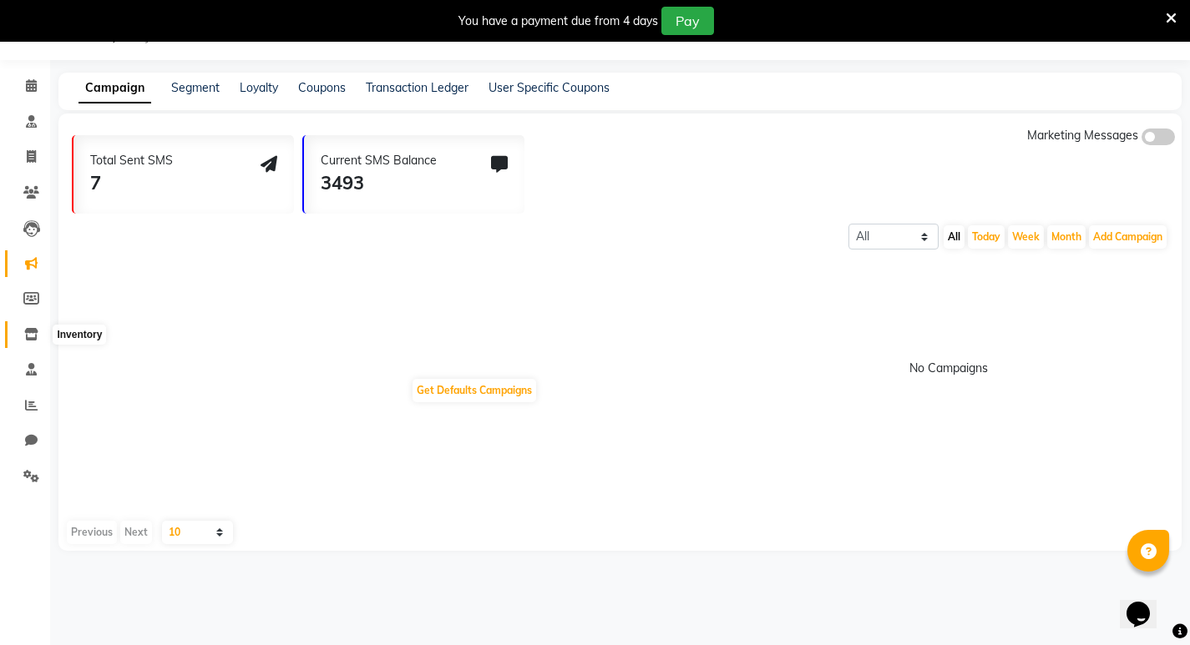
click at [35, 335] on icon at bounding box center [31, 334] width 14 height 13
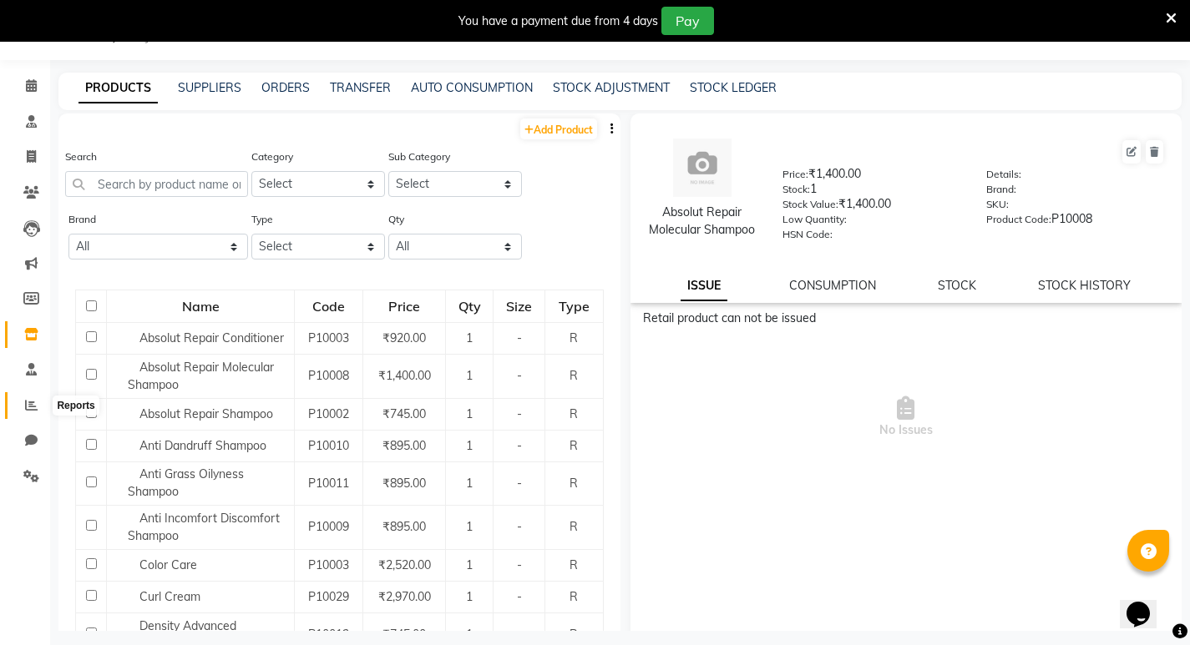
click at [31, 401] on icon at bounding box center [31, 405] width 13 height 13
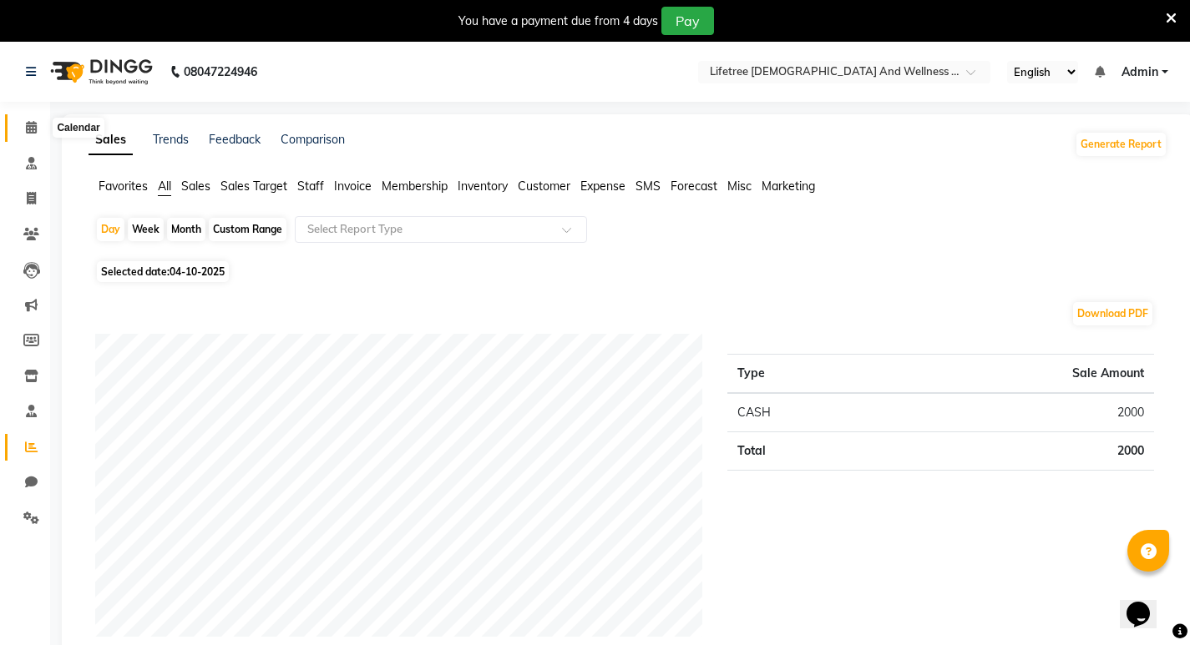
click at [29, 126] on icon at bounding box center [31, 127] width 11 height 13
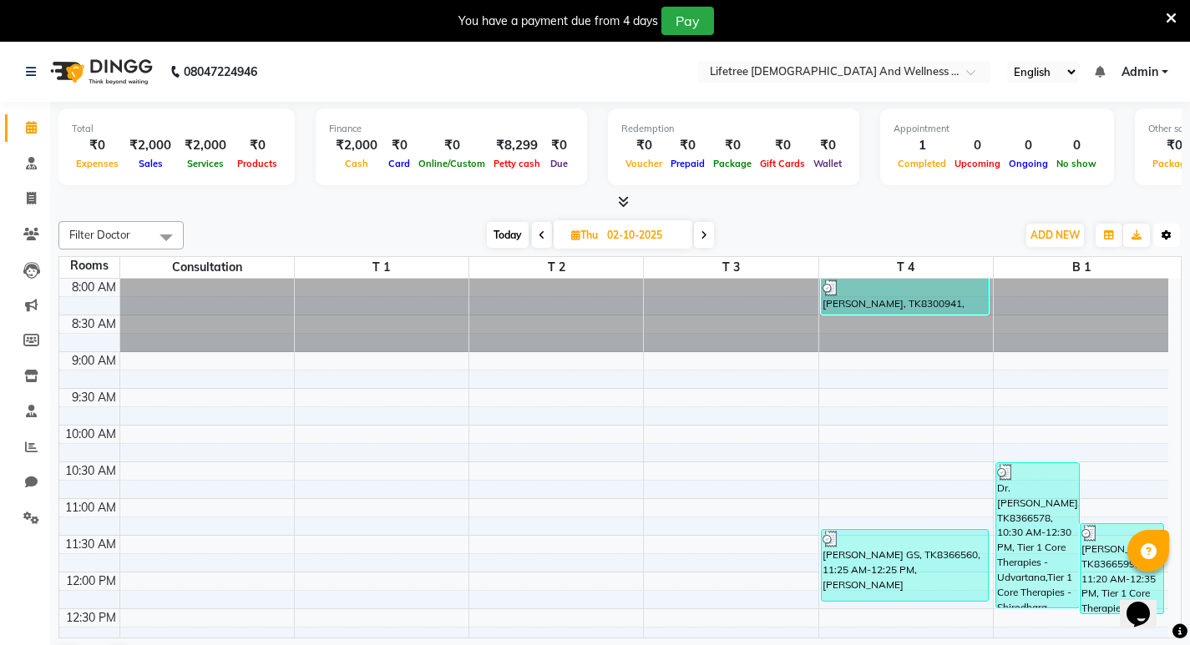
click at [1167, 238] on icon "button" at bounding box center [1167, 235] width 10 height 10
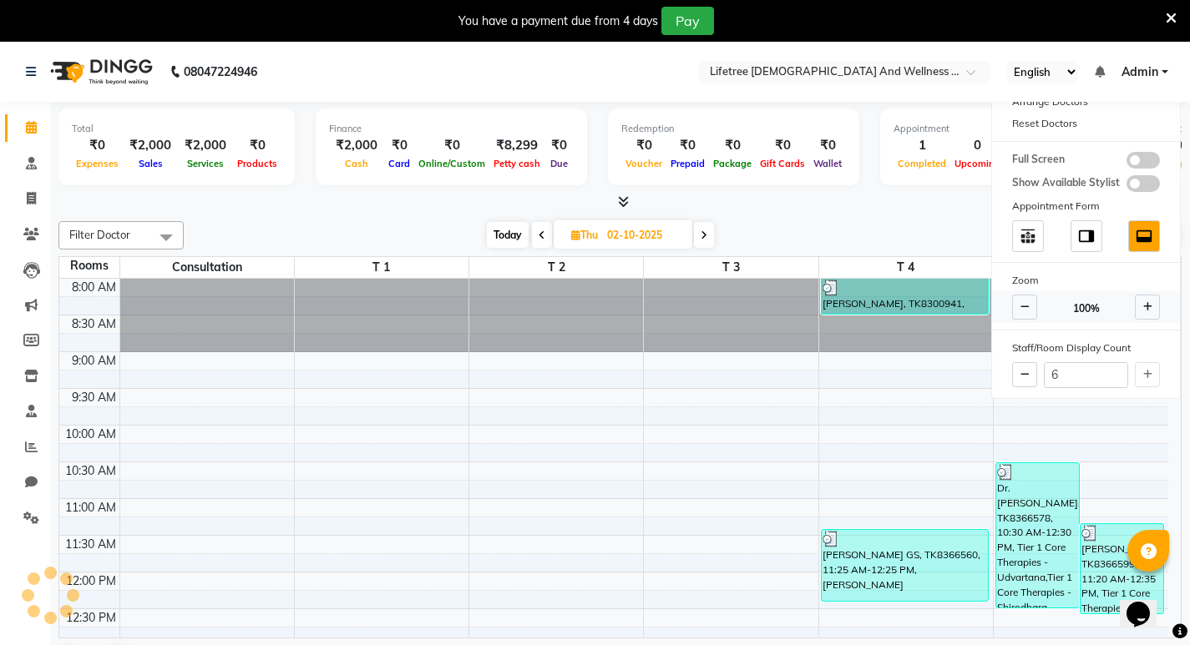
click at [1033, 305] on span at bounding box center [1024, 307] width 25 height 25
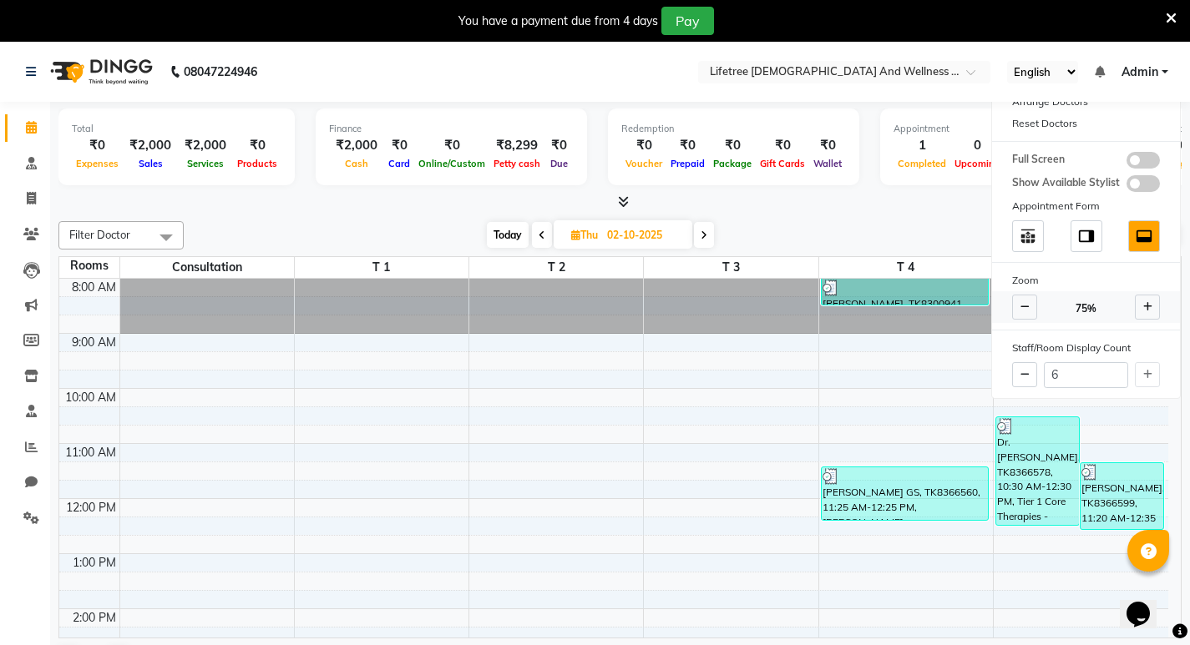
click at [1137, 307] on span at bounding box center [1147, 307] width 25 height 25
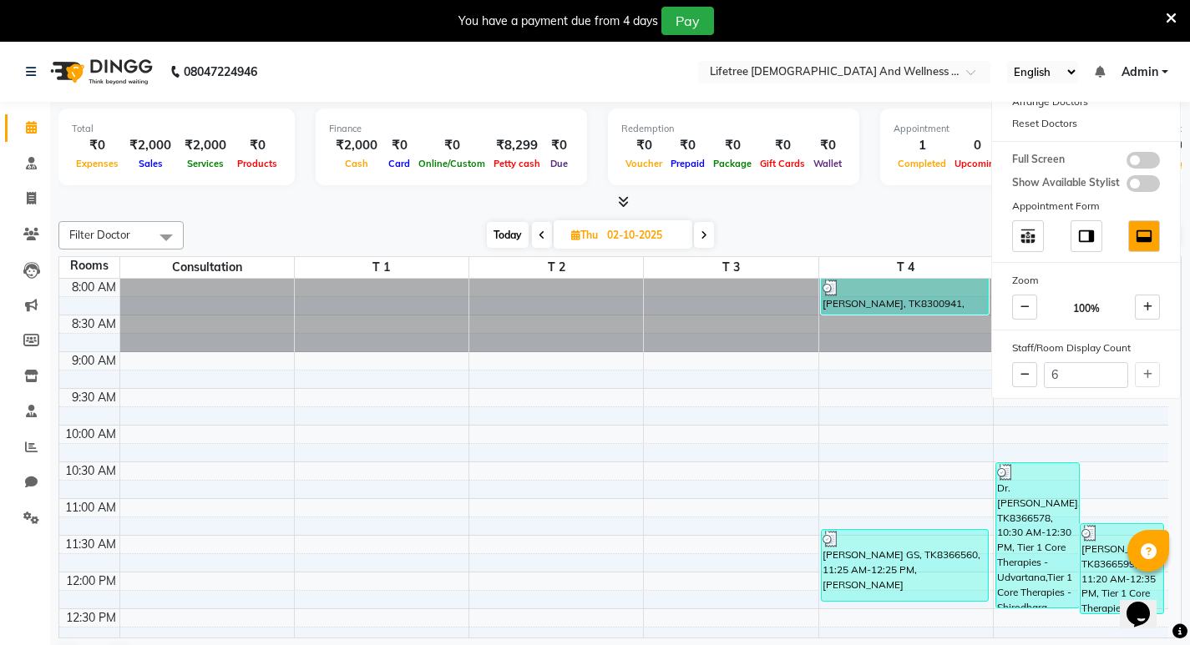
click at [113, 243] on span "Filter Doctor" at bounding box center [120, 235] width 125 height 28
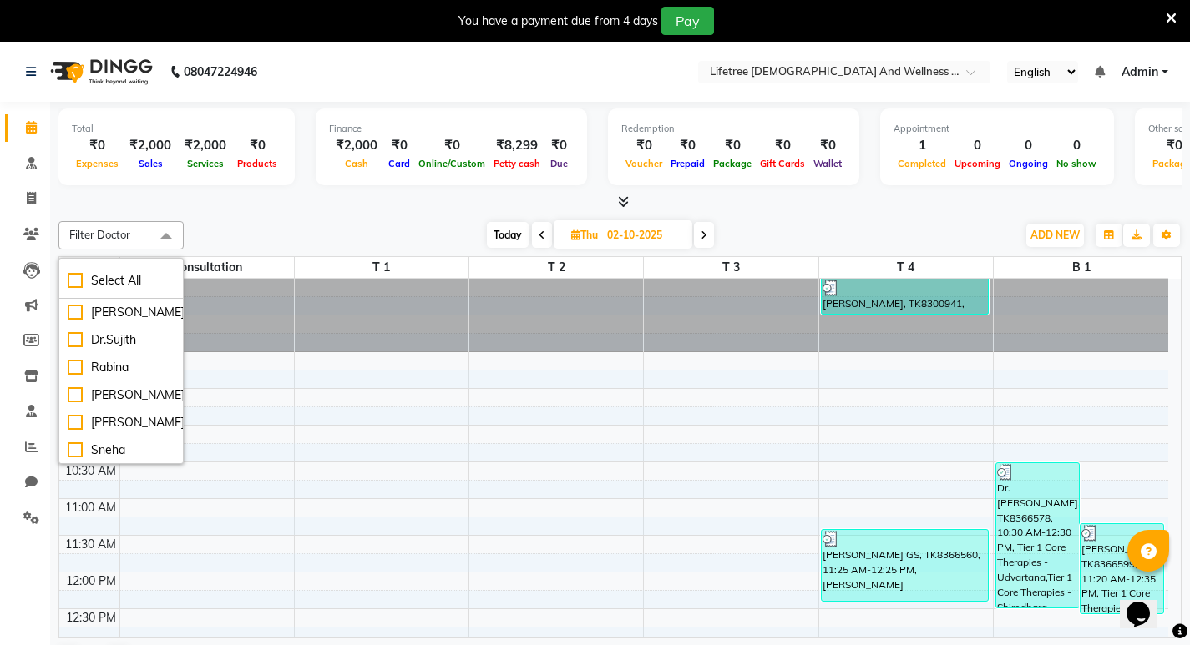
click at [119, 238] on span "Filter Doctor" at bounding box center [99, 234] width 61 height 13
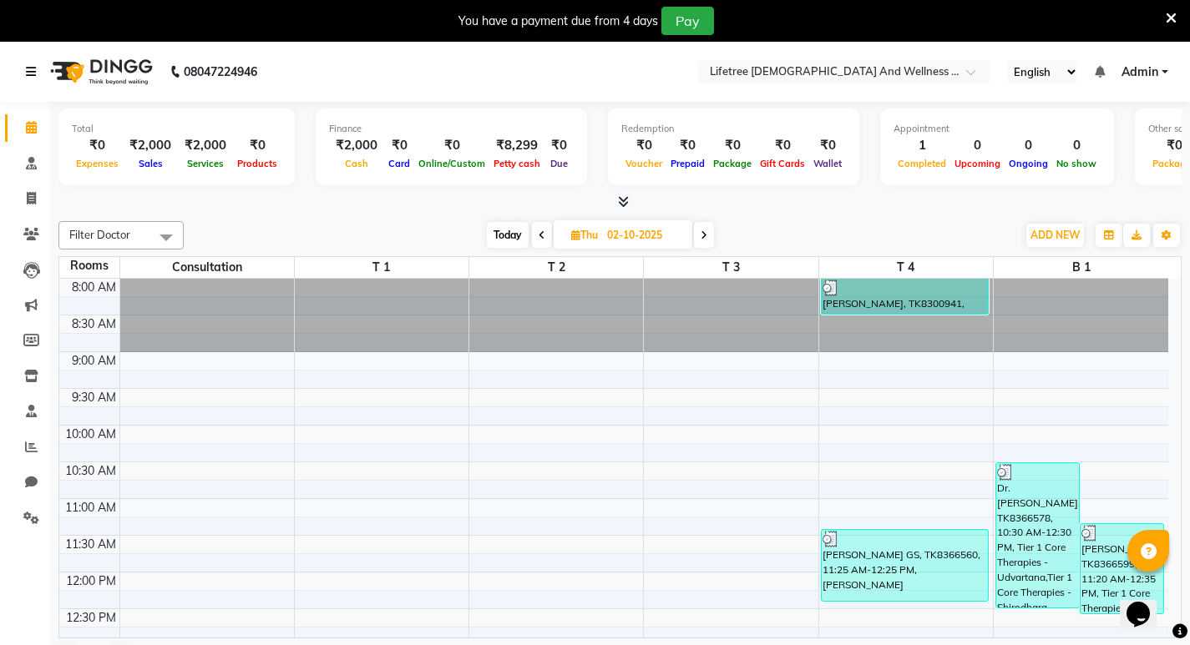
click at [31, 63] on link at bounding box center [34, 71] width 17 height 47
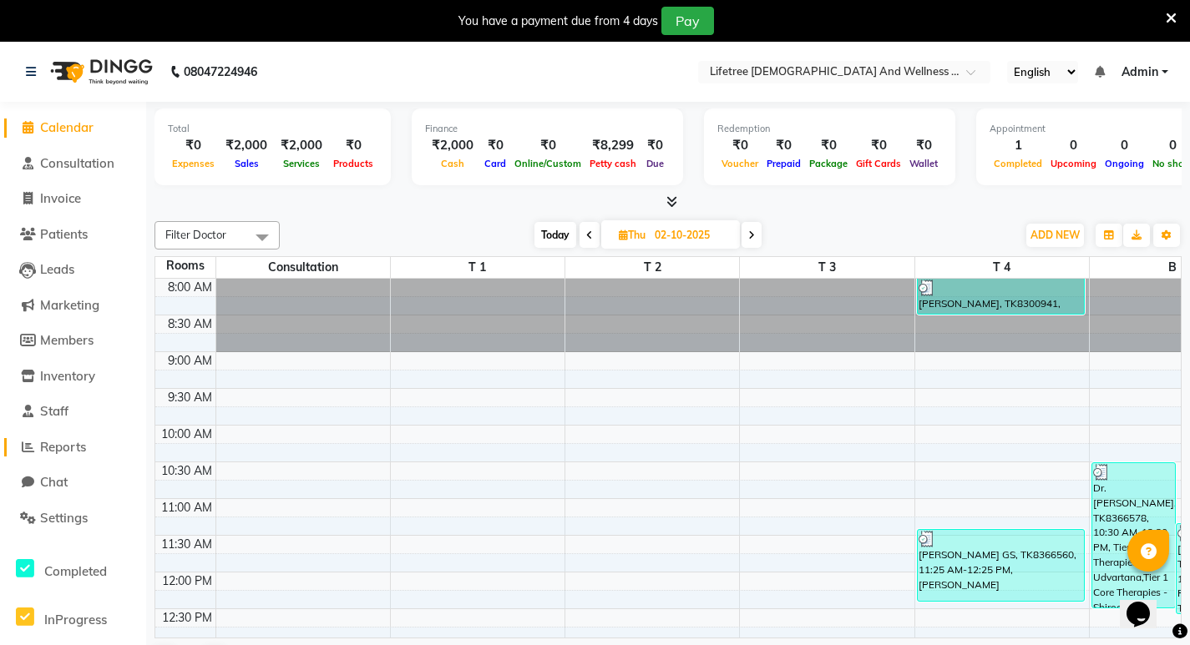
click at [82, 444] on span "Reports" at bounding box center [63, 447] width 46 height 16
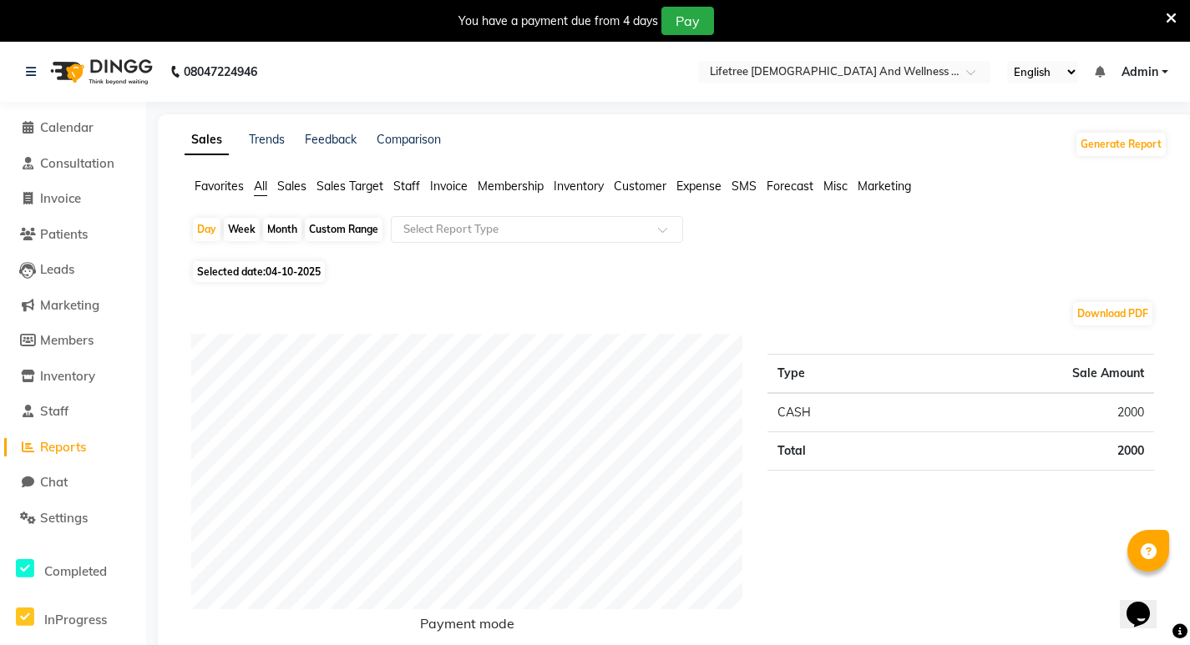
click at [82, 444] on span "Reports" at bounding box center [63, 447] width 46 height 16
click at [29, 63] on link at bounding box center [34, 71] width 17 height 47
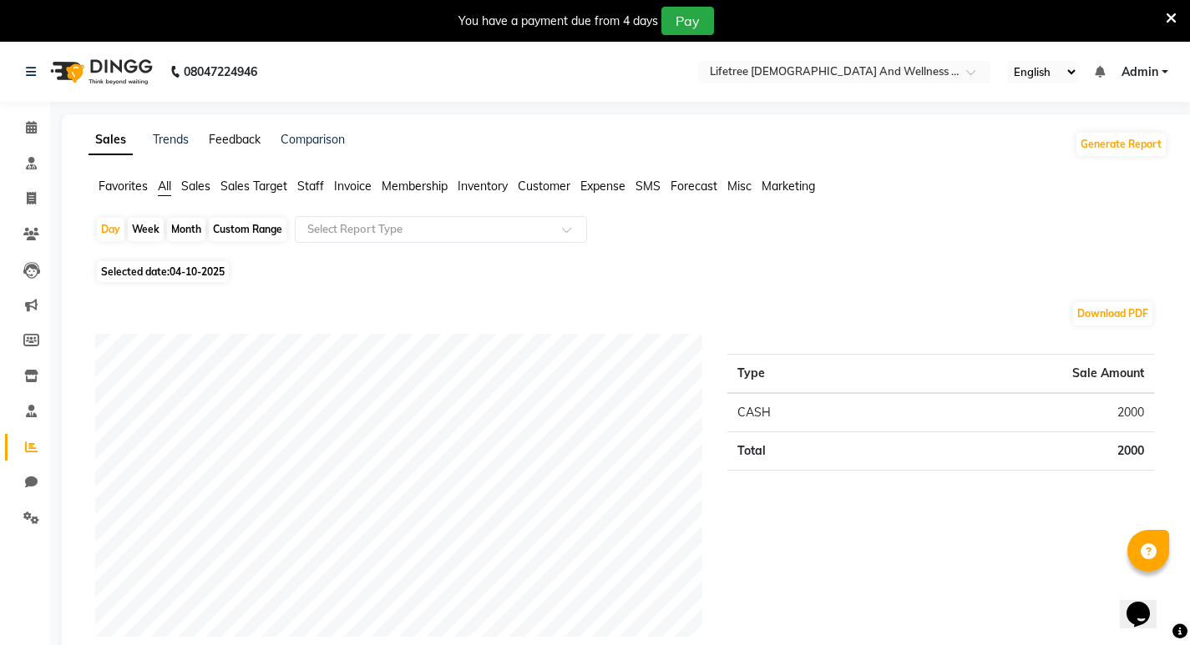
click at [239, 142] on link "Feedback" at bounding box center [235, 139] width 52 height 15
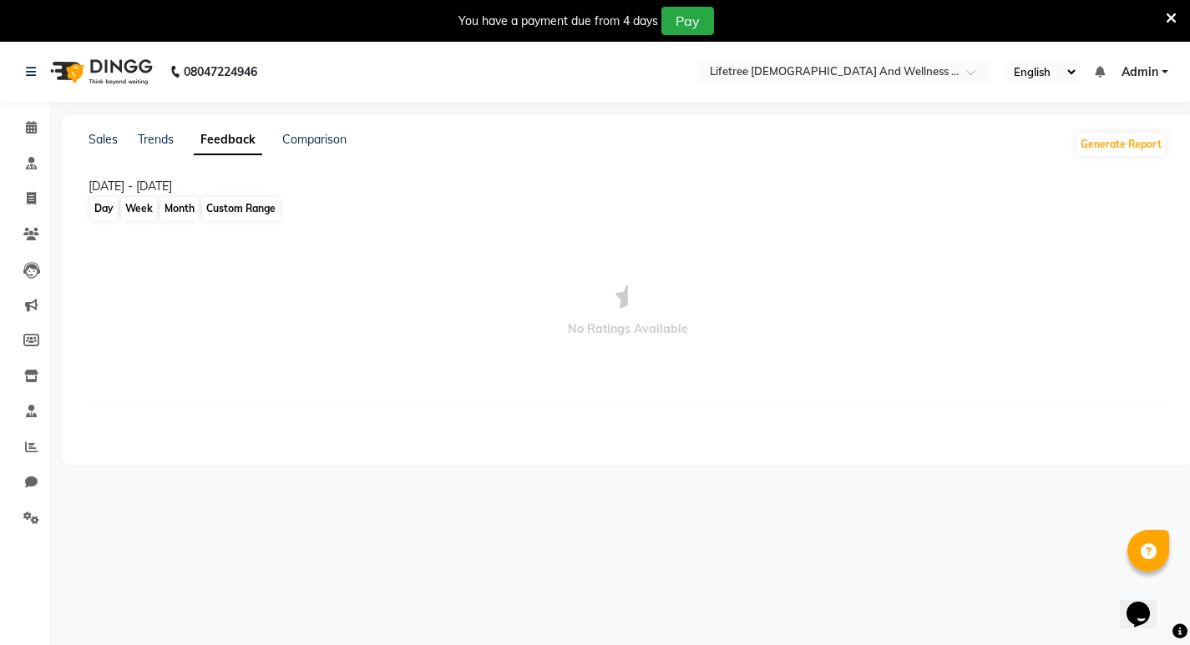
click at [242, 211] on div "Custom Range" at bounding box center [241, 208] width 78 height 23
select select "10"
select select "2025"
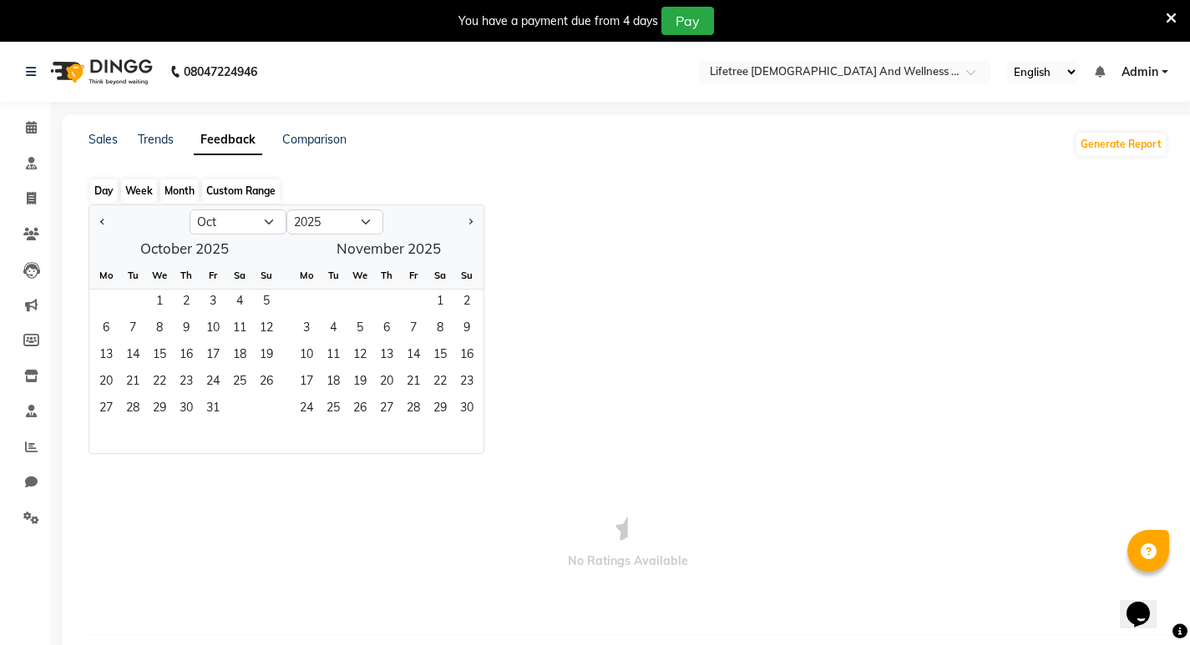
click at [249, 188] on div "Custom Range" at bounding box center [241, 191] width 78 height 23
click at [357, 187] on div "Day Week Month Custom Range" at bounding box center [628, 191] width 1079 height 27
click at [315, 123] on div "Sales Trends Feedback Comparison Generate Report Day Week Month Custom Range Ja…" at bounding box center [628, 389] width 1132 height 551
click at [314, 133] on link "Comparison" at bounding box center [314, 139] width 64 height 15
select select "single_date"
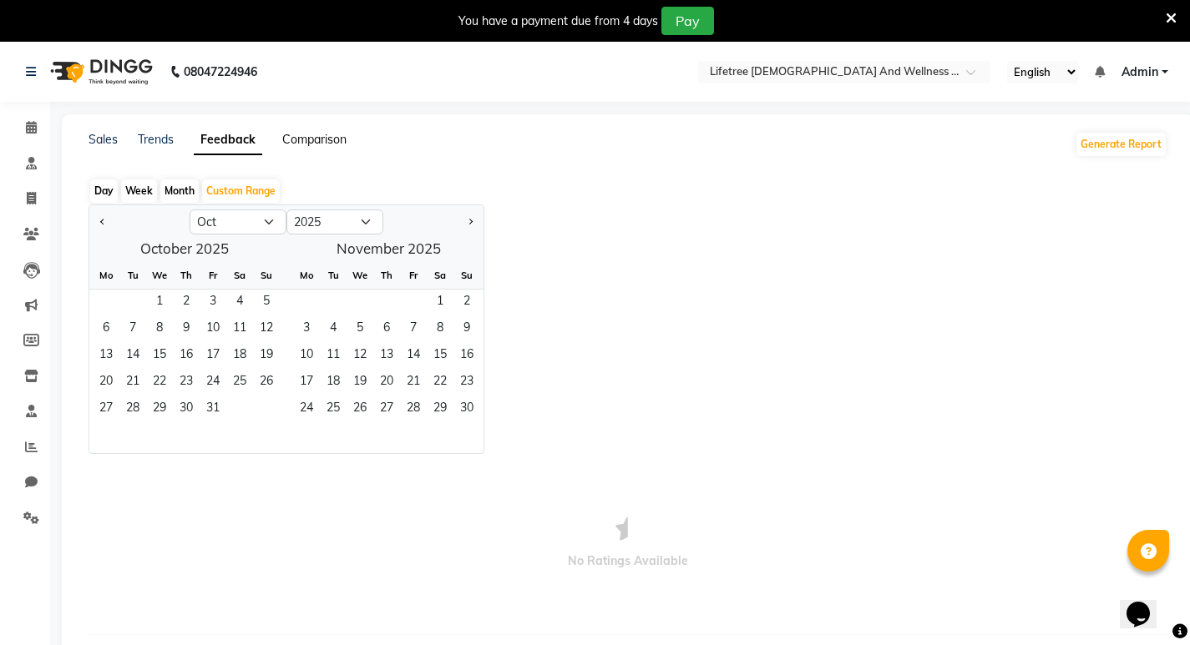
select select "single_date_dash"
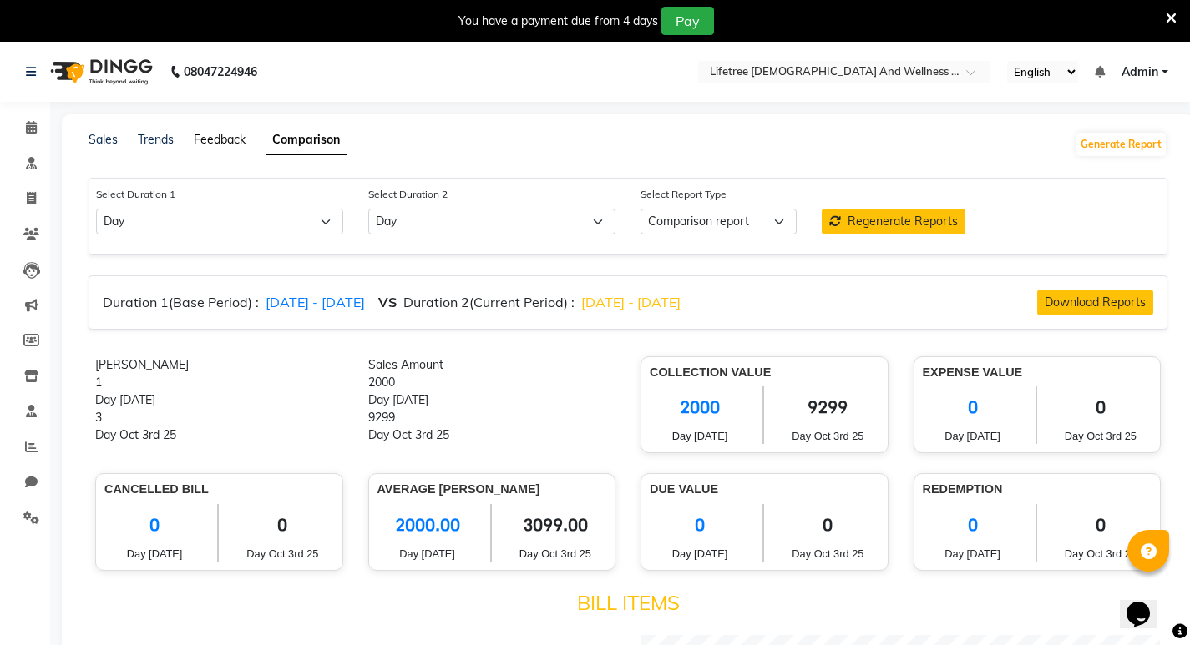
click at [217, 137] on link "Feedback" at bounding box center [220, 139] width 52 height 15
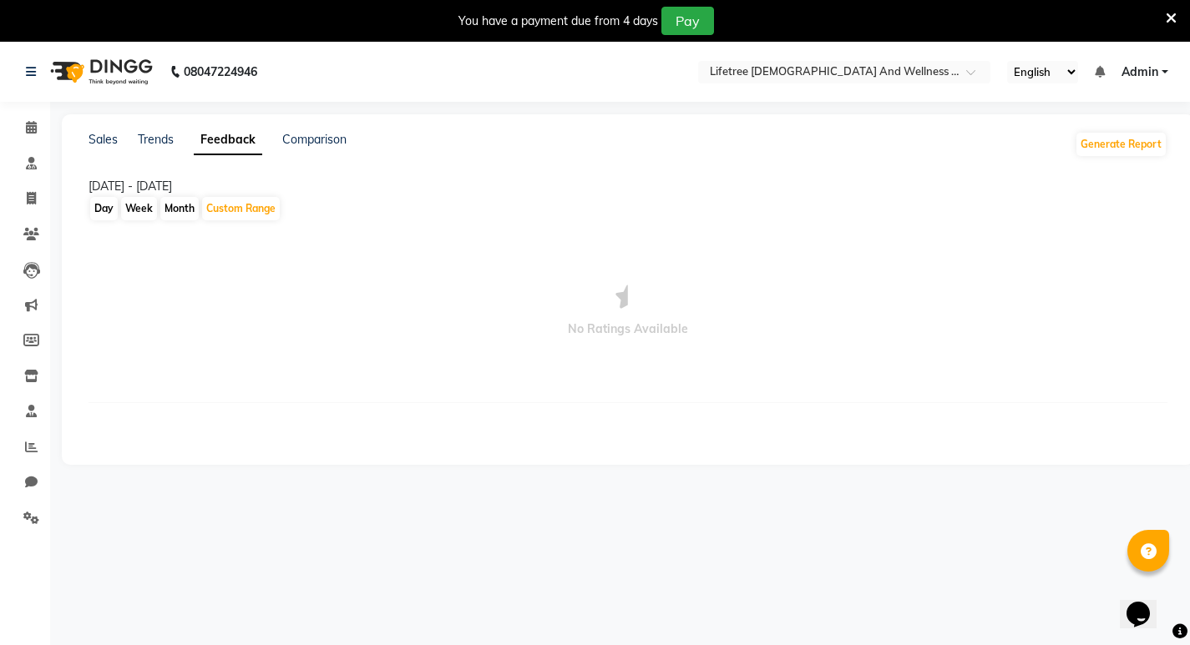
click at [134, 137] on div "Sales Trends Feedback Comparison" at bounding box center [218, 144] width 258 height 27
click at [144, 141] on link "Trends" at bounding box center [156, 139] width 36 height 15
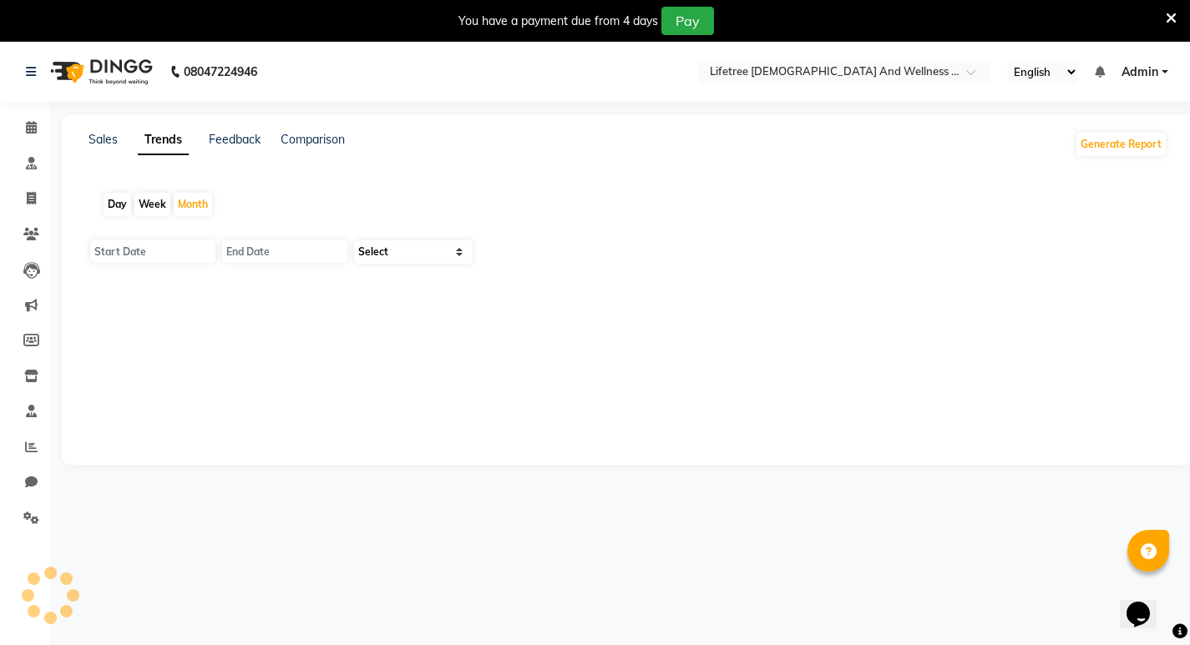
type input "01-10-2025"
type input "[DATE]"
select select "by_client"
click at [104, 144] on link "Sales" at bounding box center [103, 139] width 29 height 15
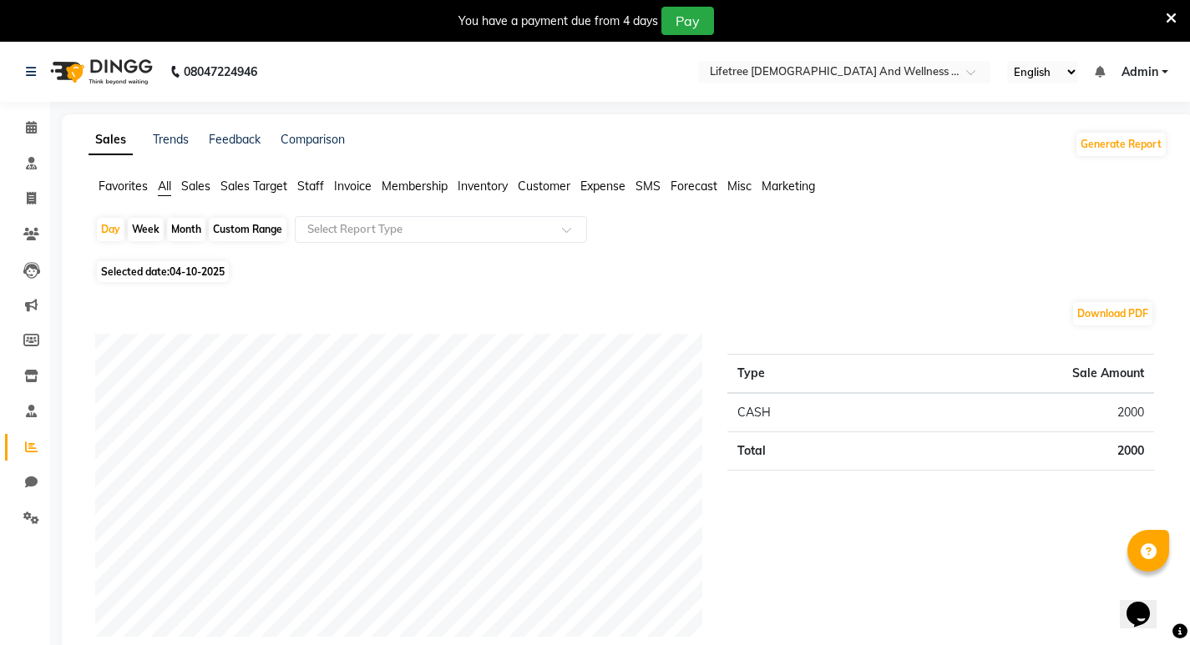
click at [219, 230] on div "Custom Range" at bounding box center [248, 229] width 78 height 23
select select "10"
select select "2025"
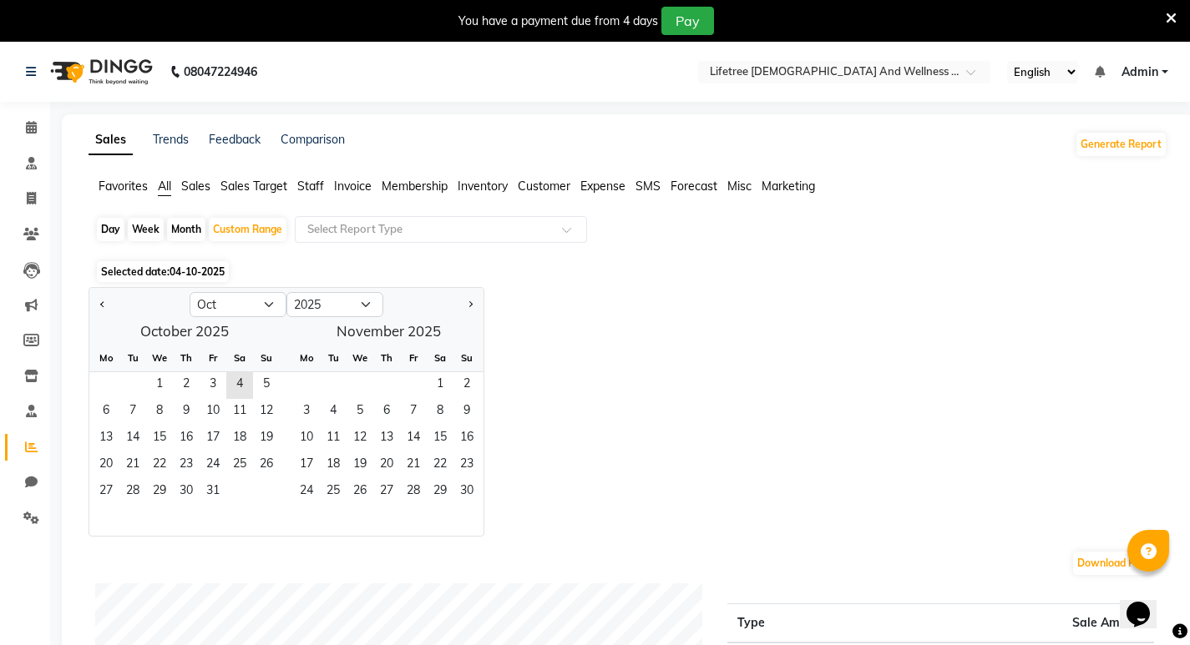
click at [180, 227] on div "Month" at bounding box center [186, 229] width 38 height 23
select select "10"
select select "2025"
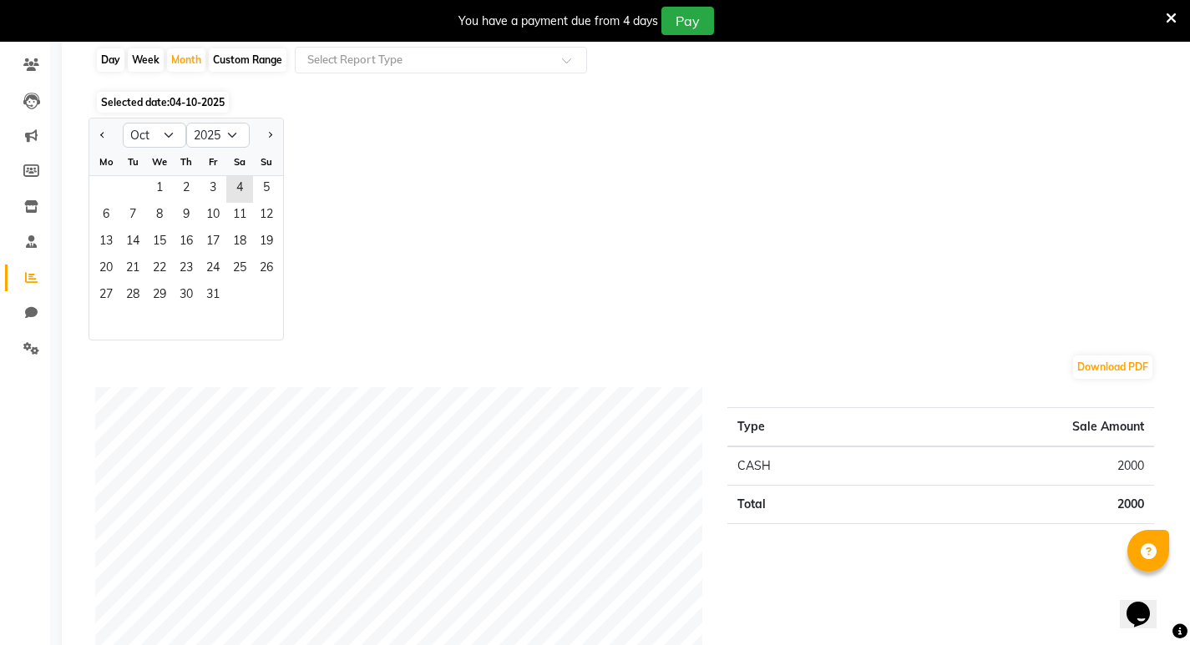
scroll to position [334, 0]
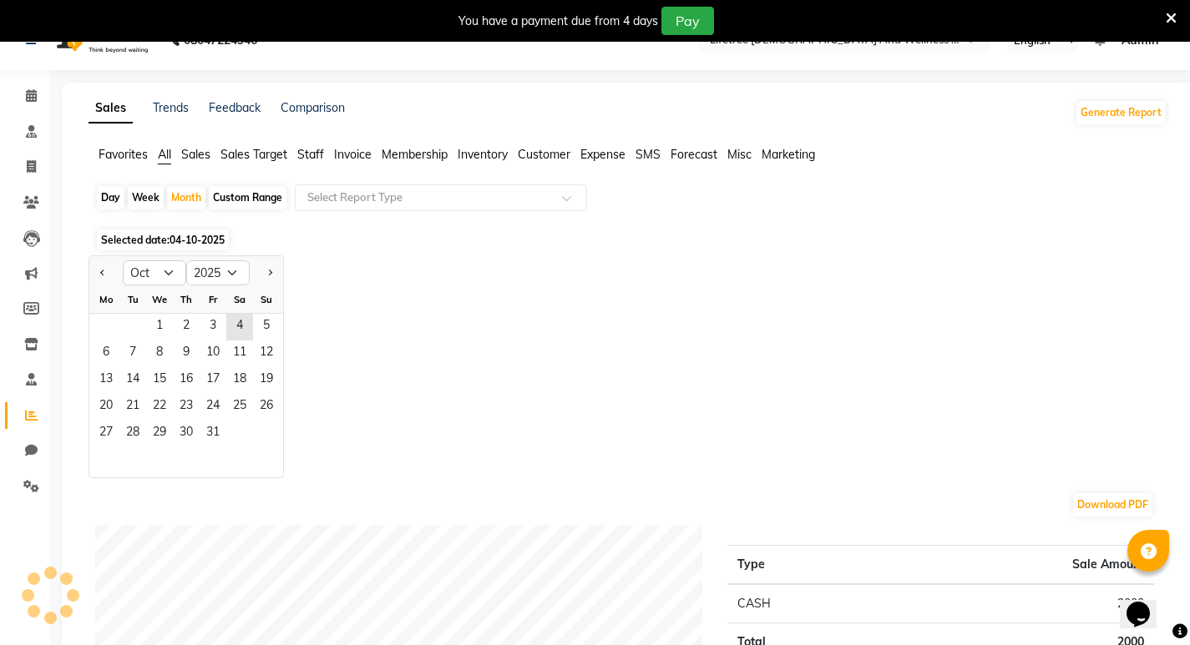
scroll to position [0, 0]
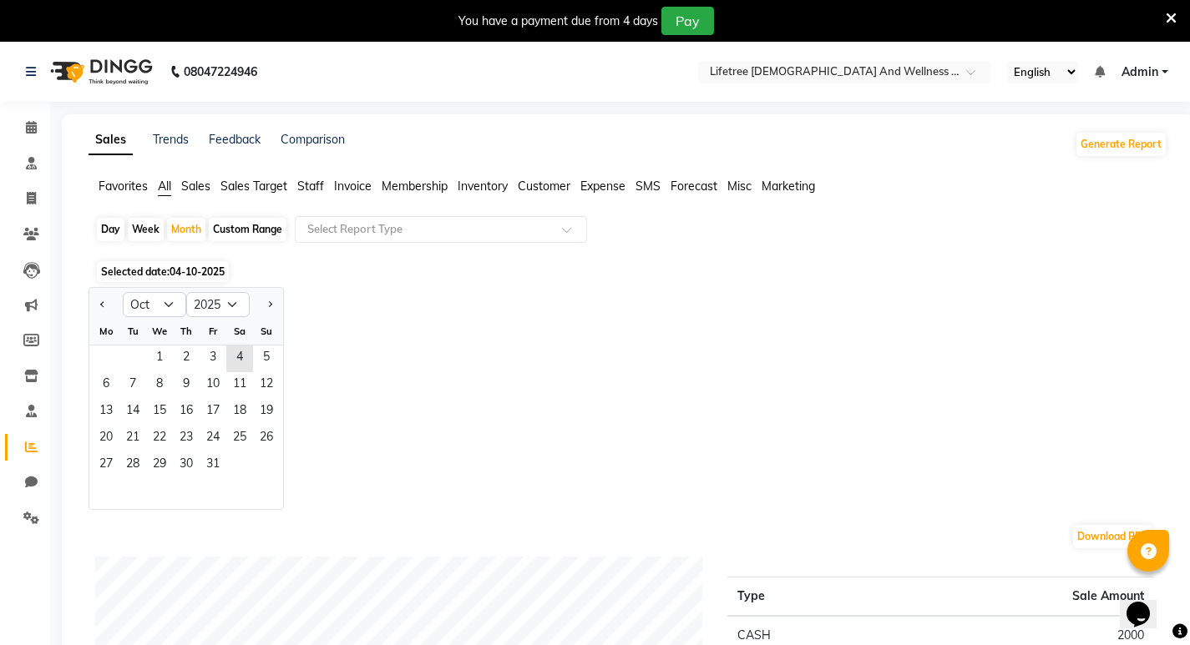
click at [612, 190] on span "Expense" at bounding box center [602, 186] width 45 height 15
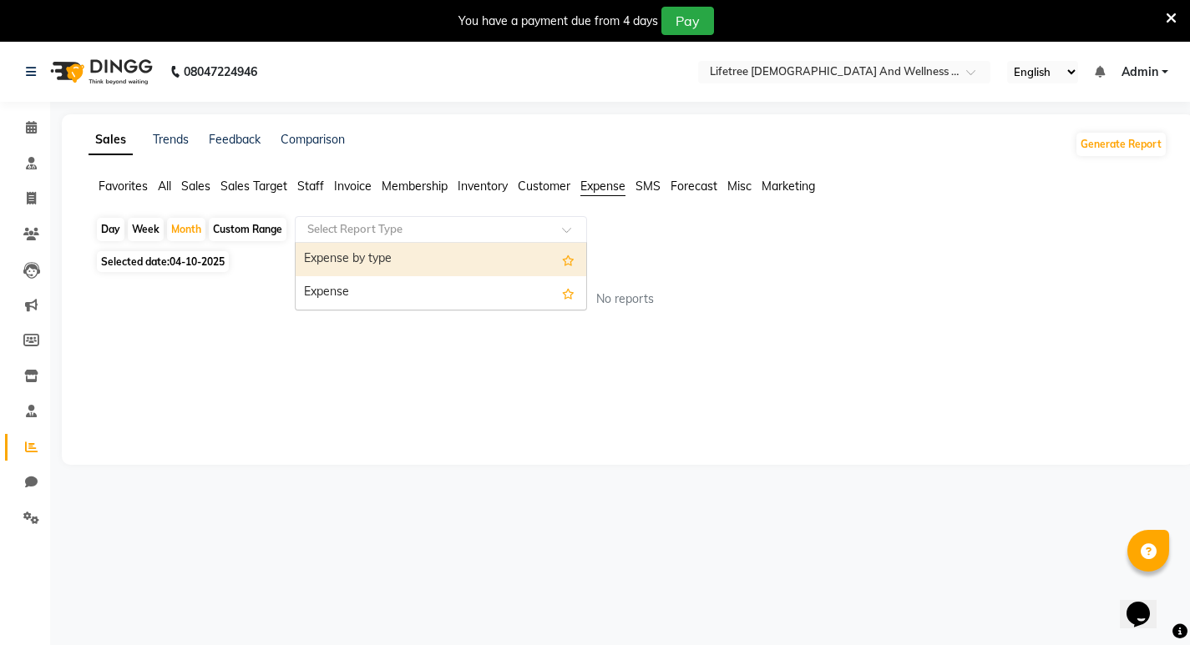
click at [342, 236] on input "text" at bounding box center [424, 229] width 240 height 17
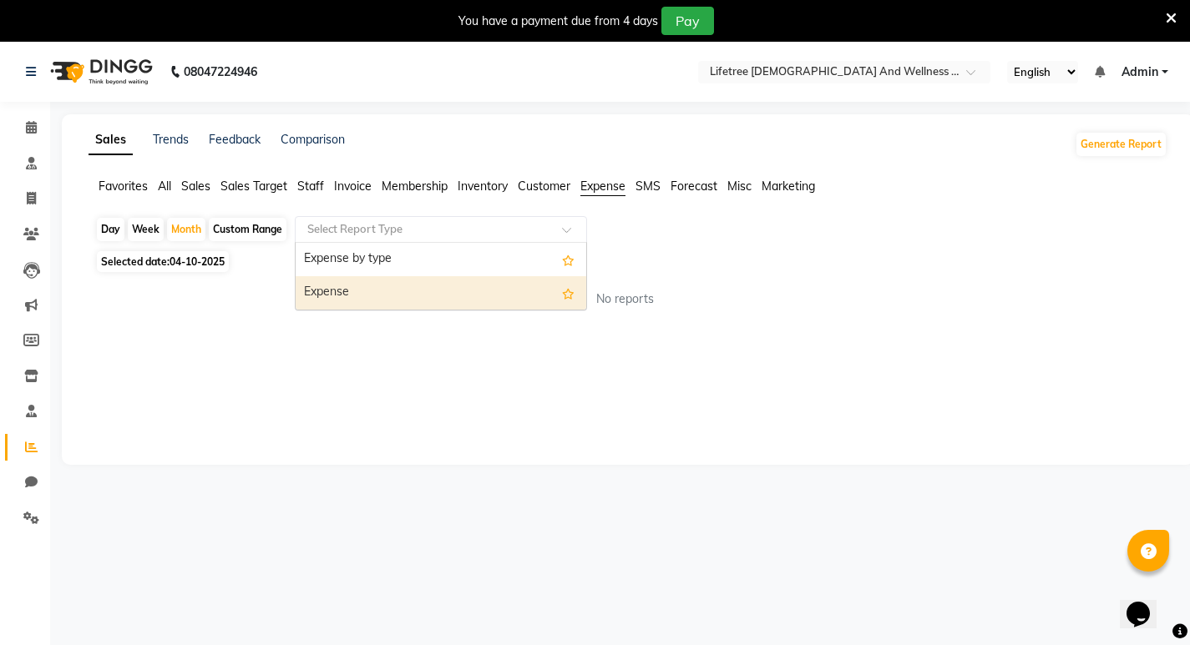
click at [357, 282] on div "Expense" at bounding box center [441, 292] width 291 height 33
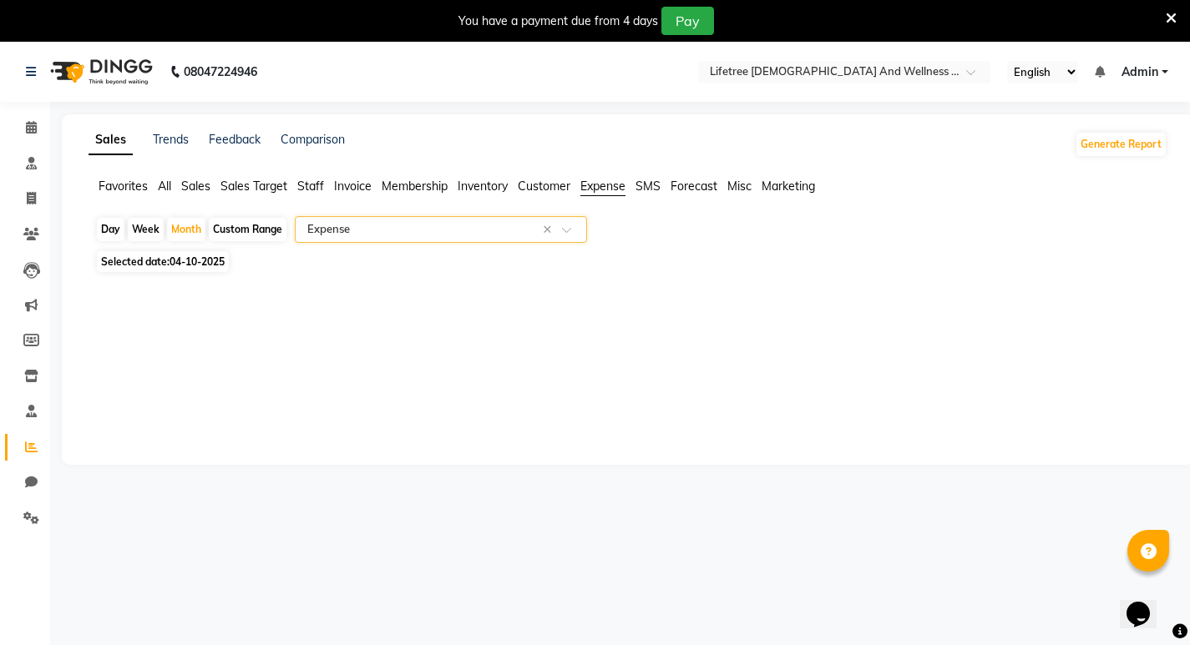
click at [174, 257] on span "04-10-2025" at bounding box center [197, 262] width 55 height 13
select select "10"
select select "2025"
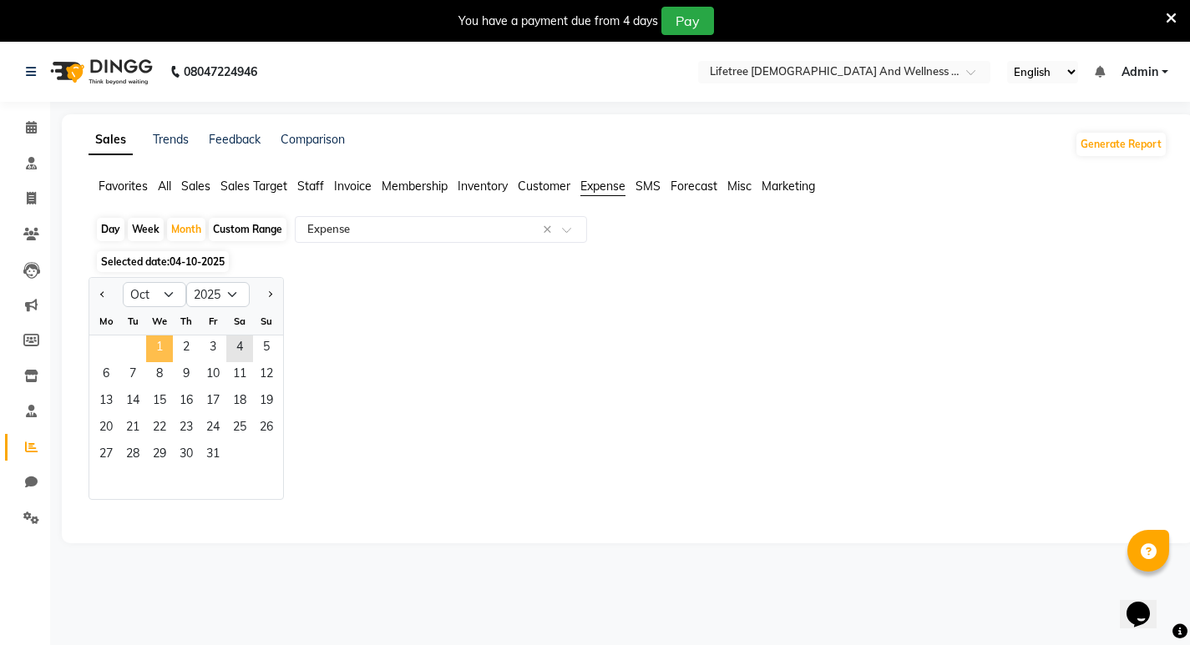
click at [150, 351] on span "1" at bounding box center [159, 349] width 27 height 27
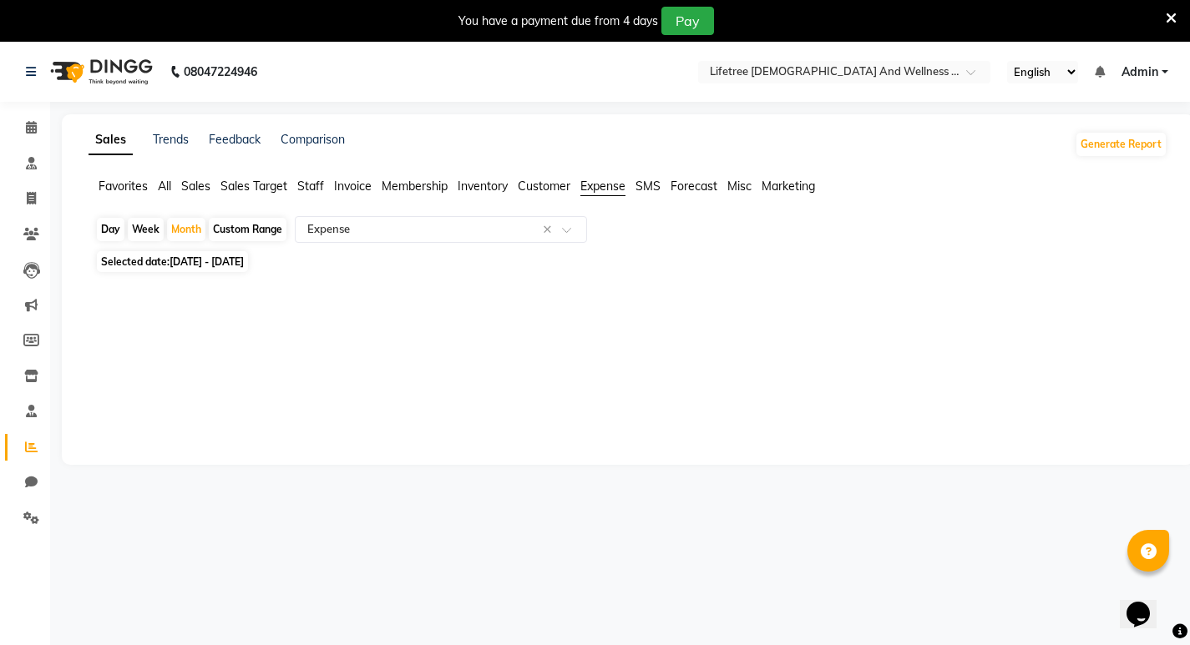
click at [599, 184] on span "Expense" at bounding box center [602, 186] width 45 height 15
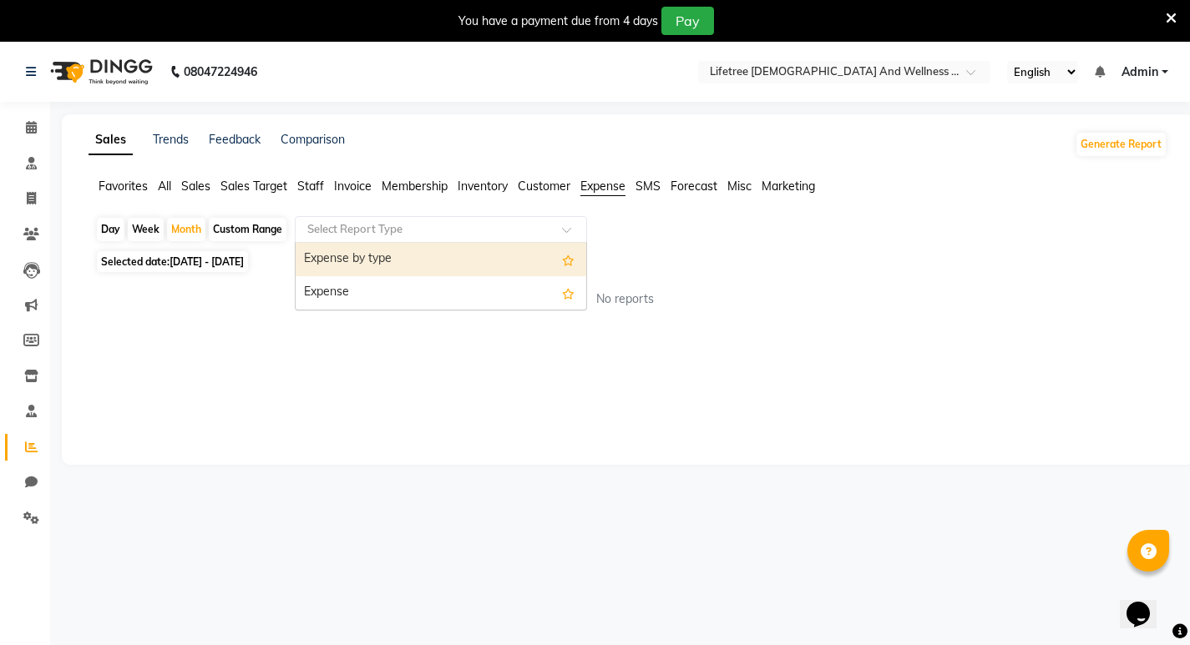
click at [571, 240] on span at bounding box center [572, 234] width 21 height 17
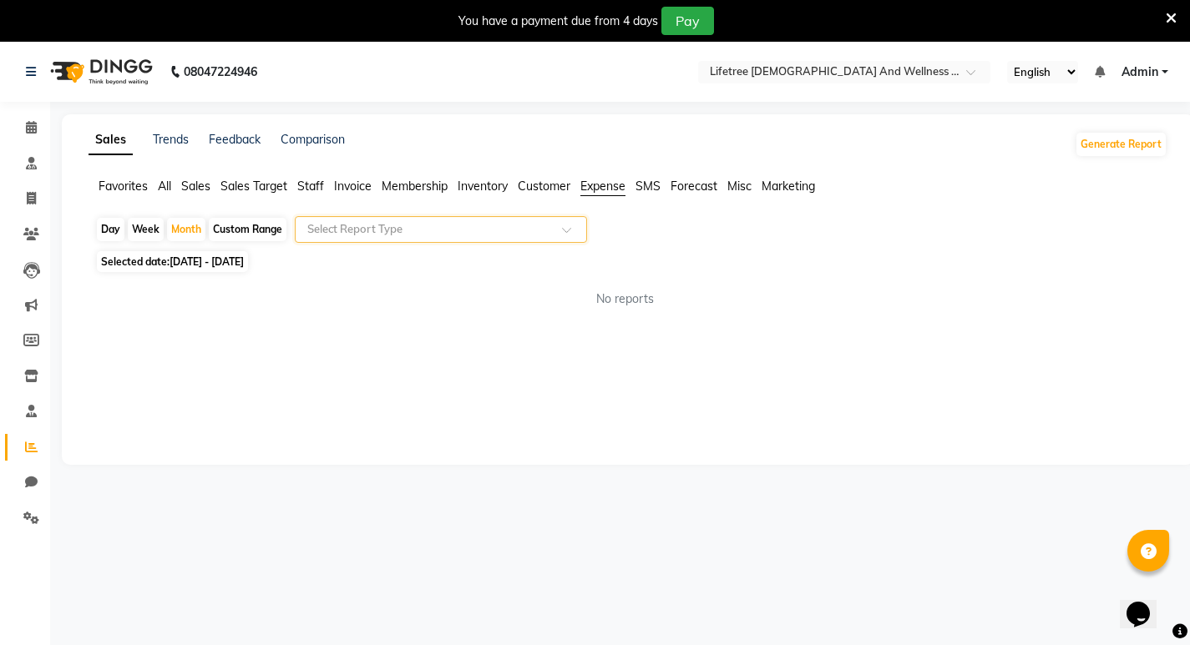
click at [571, 240] on span at bounding box center [572, 234] width 21 height 17
click at [231, 225] on div "Custom Range" at bounding box center [248, 229] width 78 height 23
select select "10"
select select "2025"
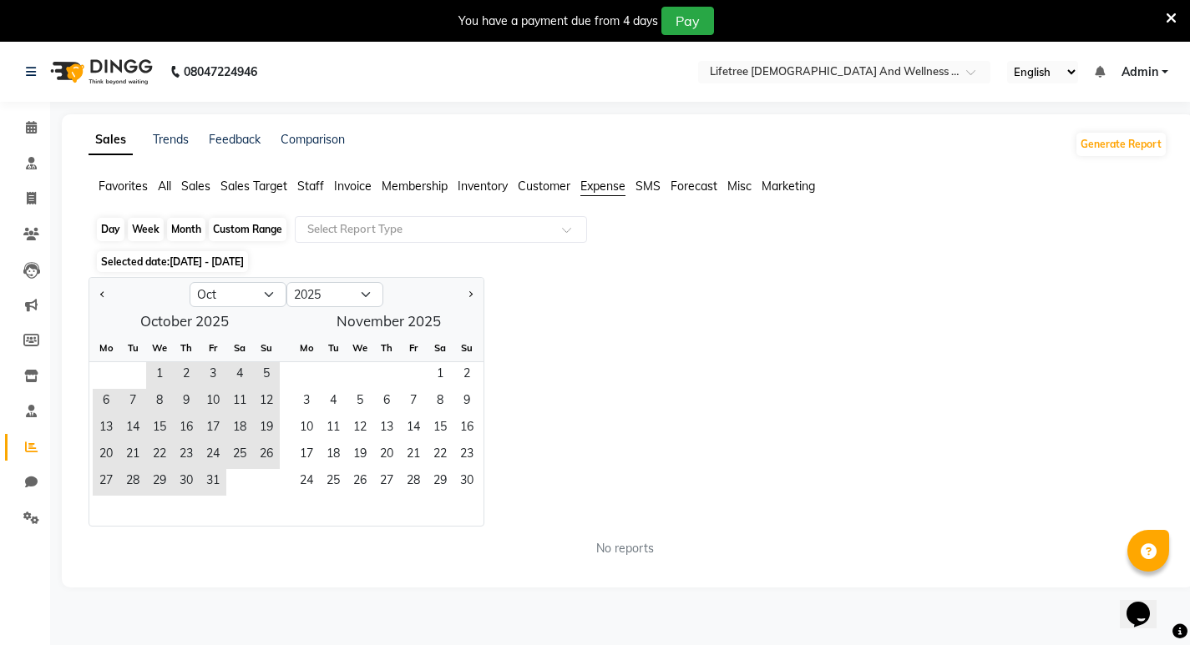
click at [231, 225] on div "Custom Range" at bounding box center [248, 229] width 78 height 23
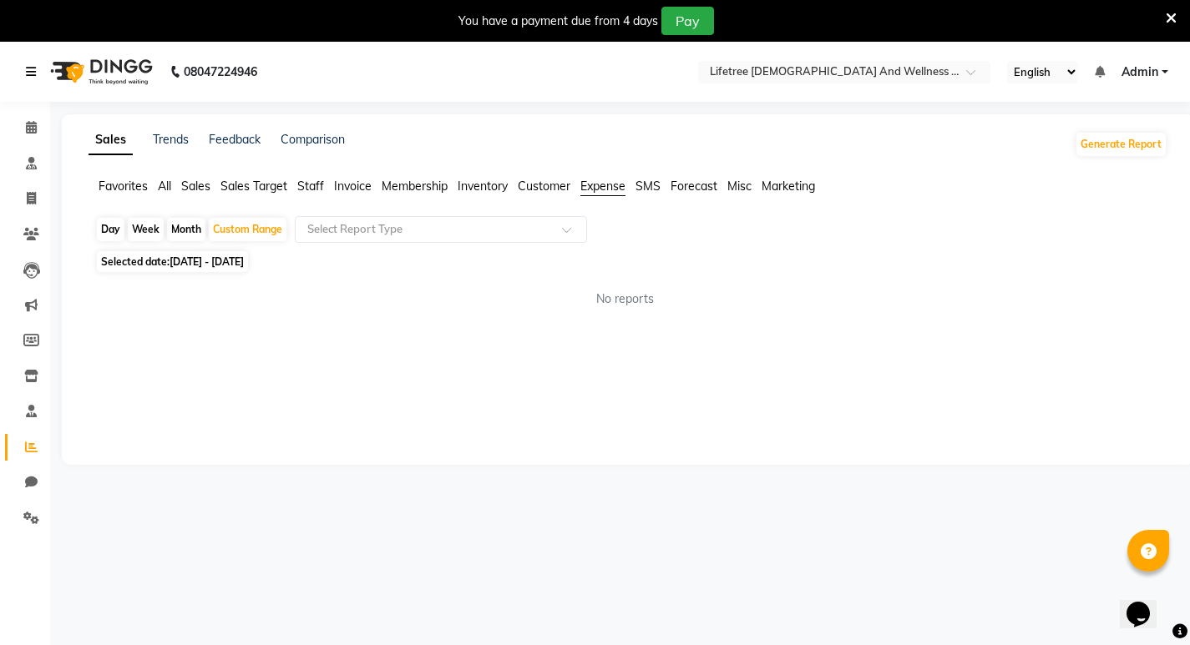
click at [35, 69] on icon at bounding box center [31, 72] width 10 height 12
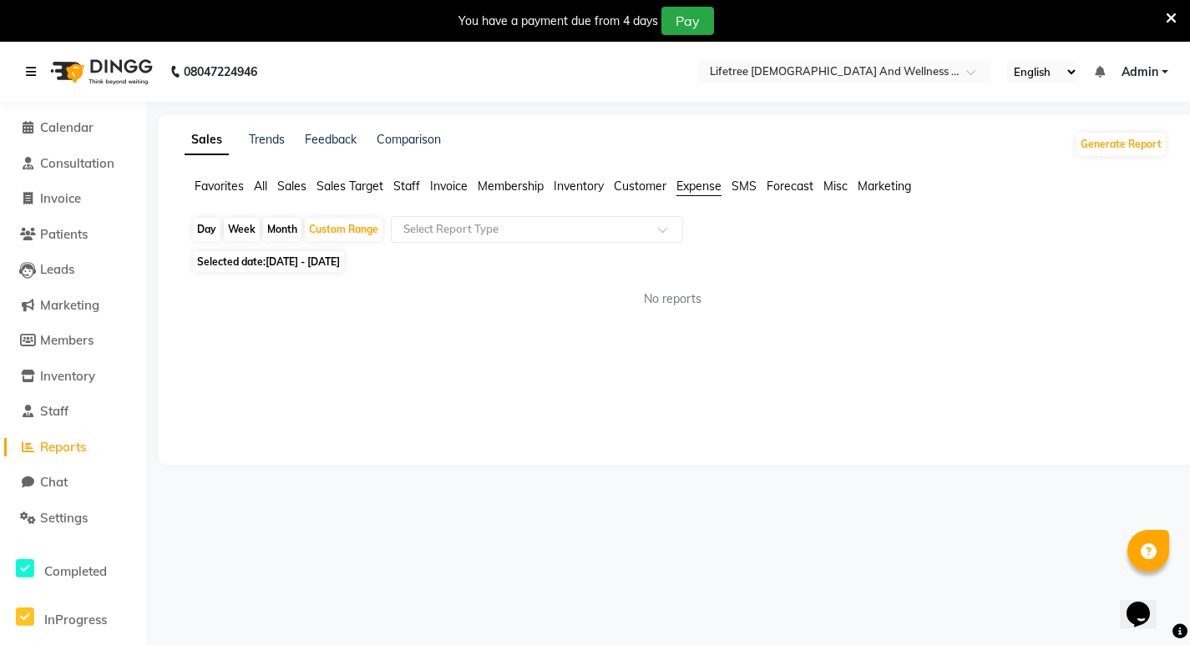
click at [35, 69] on icon at bounding box center [31, 72] width 10 height 12
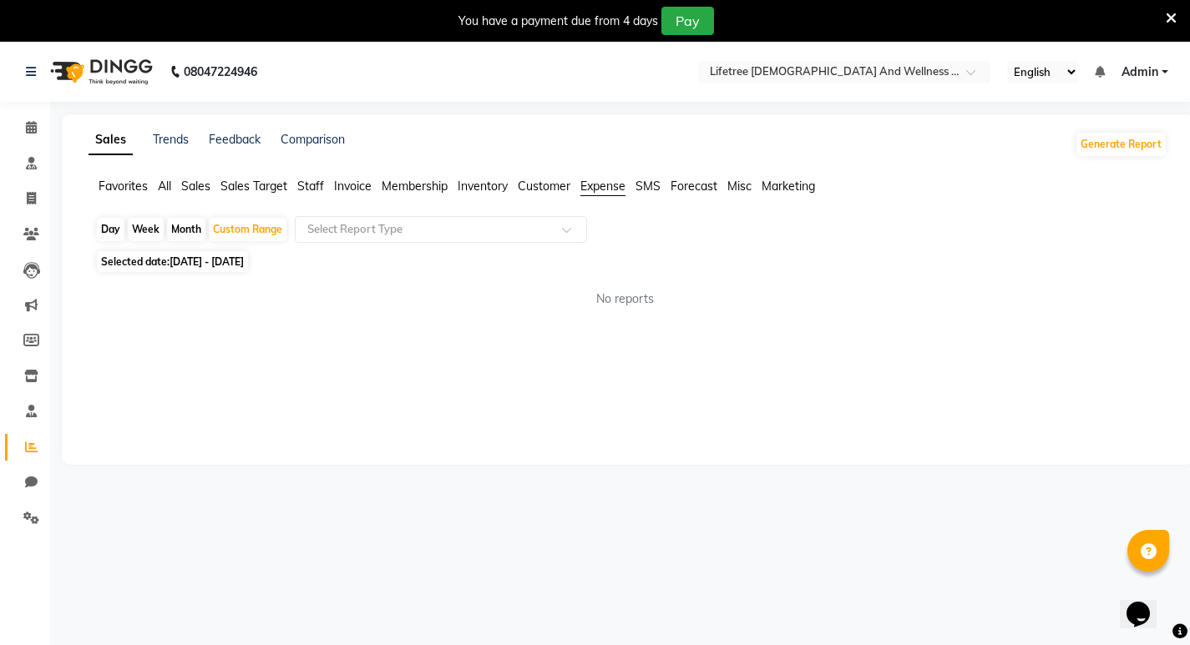
click at [1156, 78] on span "Admin" at bounding box center [1139, 72] width 37 height 18
click at [33, 480] on icon at bounding box center [31, 482] width 13 height 13
select select "100"
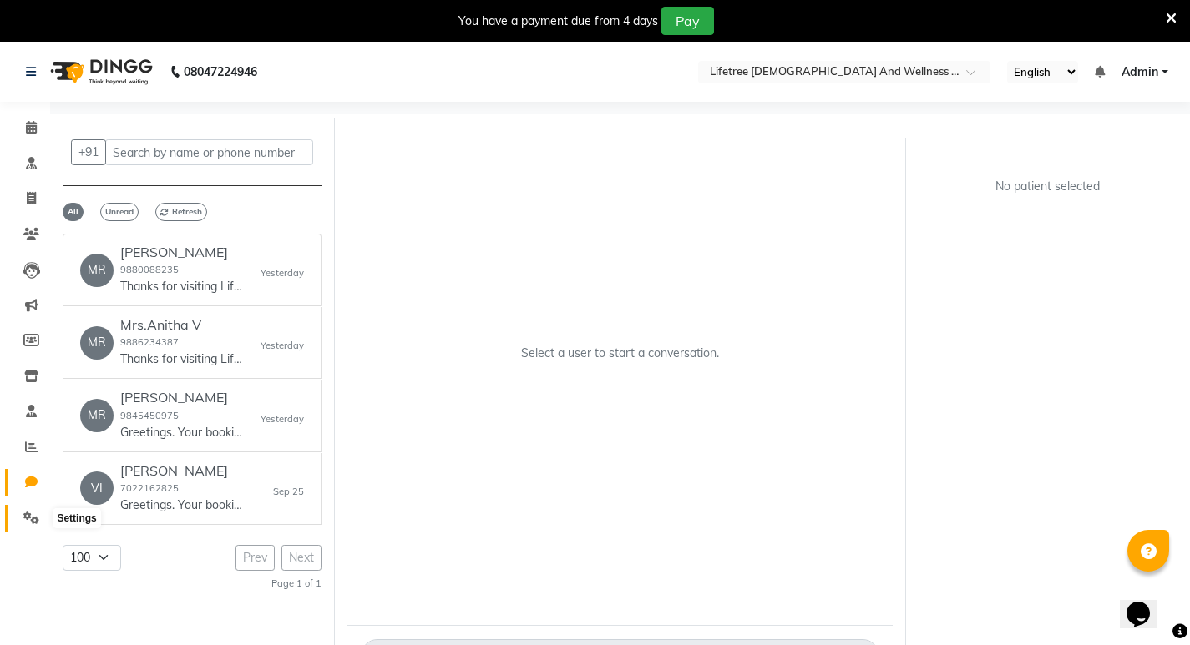
click at [34, 524] on span at bounding box center [31, 518] width 29 height 19
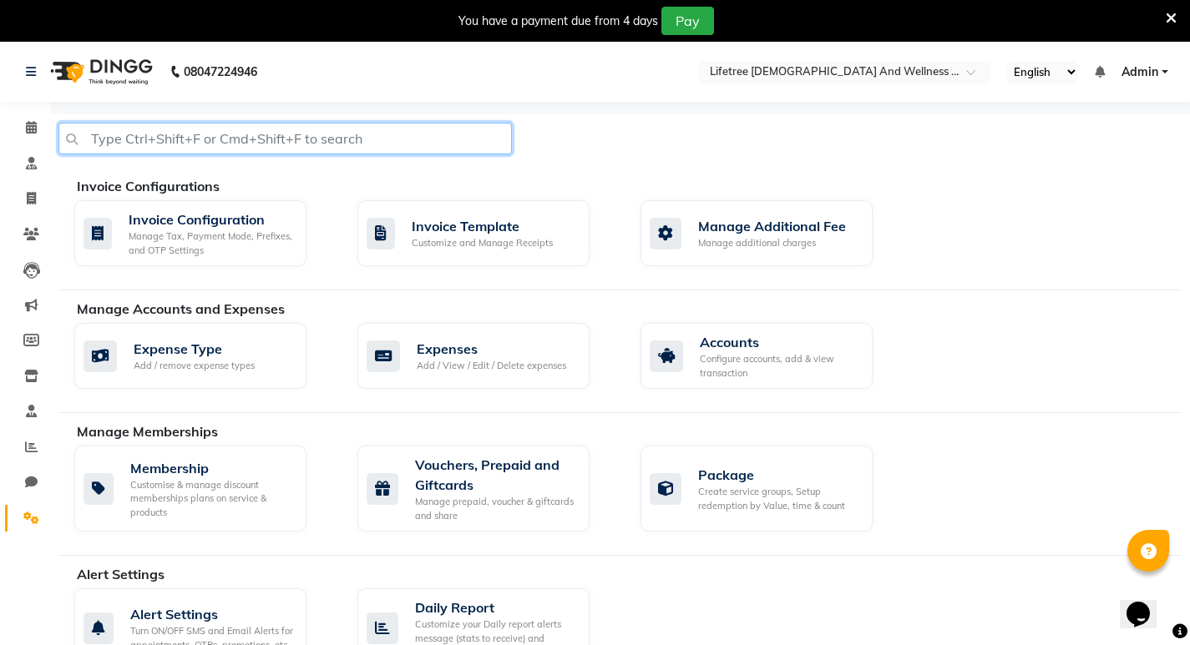
click at [195, 144] on input "text" at bounding box center [284, 139] width 453 height 32
type input "expens"
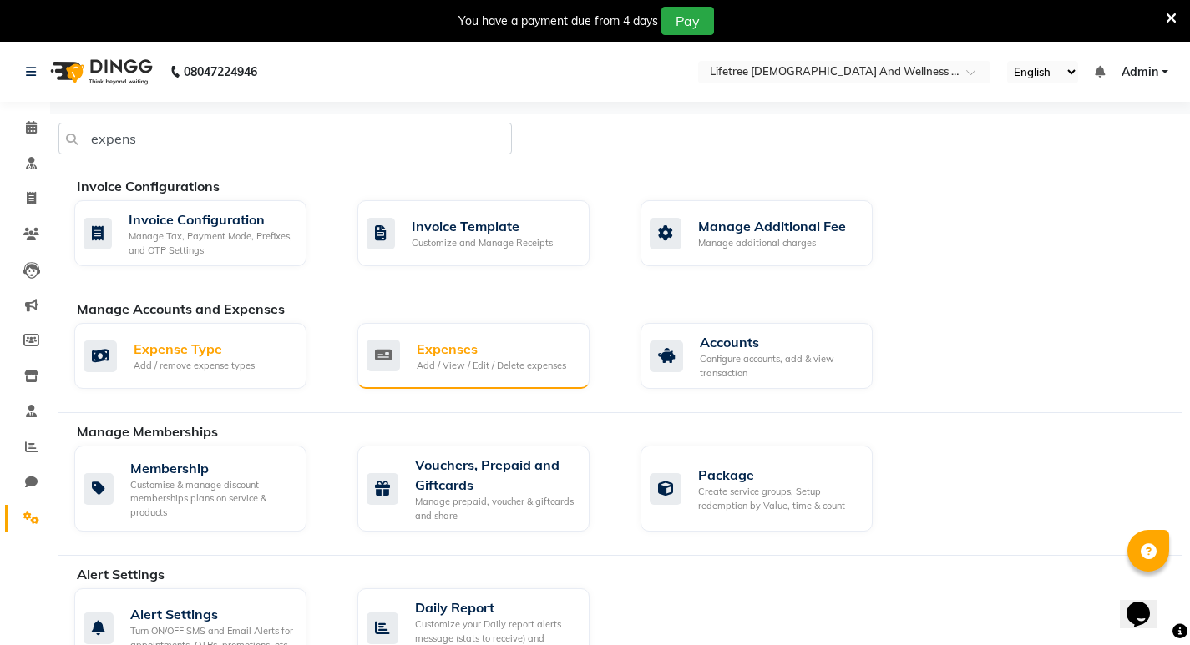
click at [480, 351] on div "Expenses" at bounding box center [491, 349] width 149 height 20
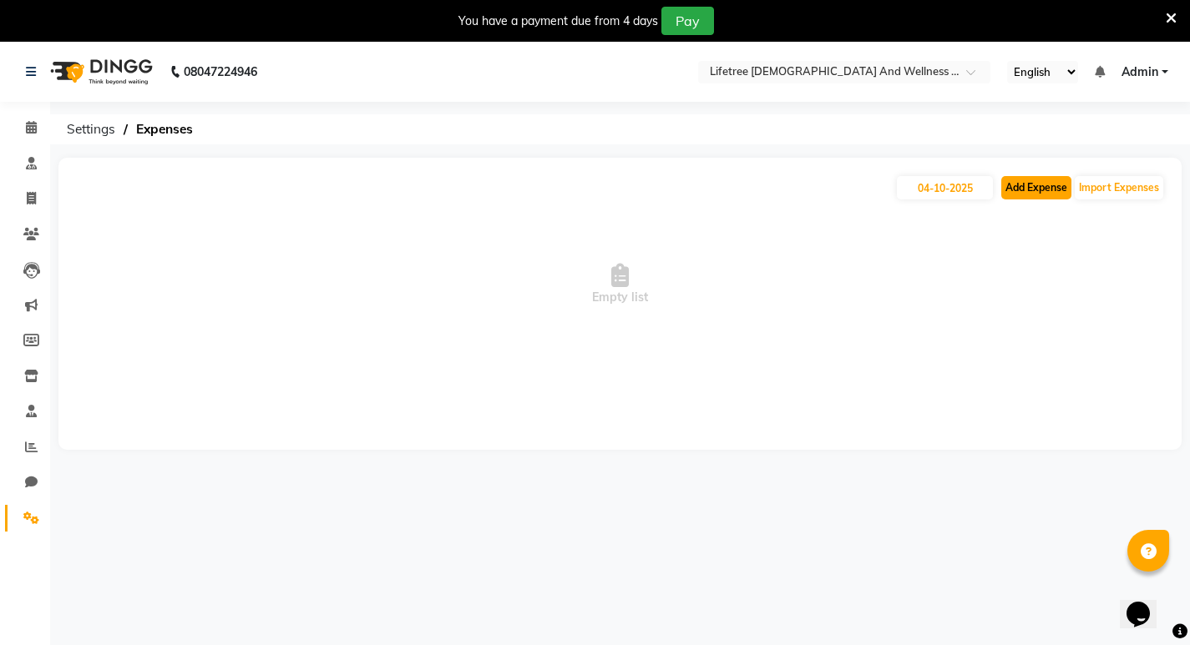
click at [1033, 190] on button "Add Expense" at bounding box center [1036, 187] width 70 height 23
select select "1"
select select "8327"
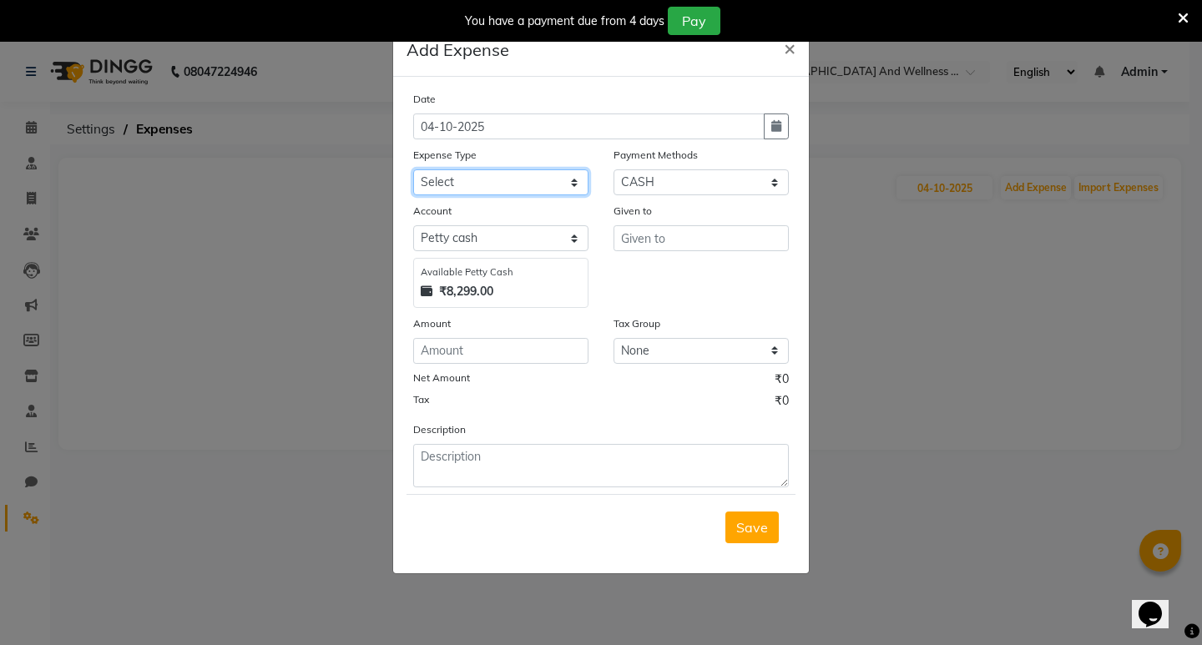
click at [504, 183] on select "Select Advance Salary Bank charges Car maintenance Cash transfer to bank Cash t…" at bounding box center [500, 183] width 175 height 26
click at [702, 285] on div "Given to" at bounding box center [701, 255] width 200 height 106
click at [676, 240] on input "text" at bounding box center [701, 238] width 175 height 26
click at [794, 48] on span "×" at bounding box center [790, 47] width 12 height 25
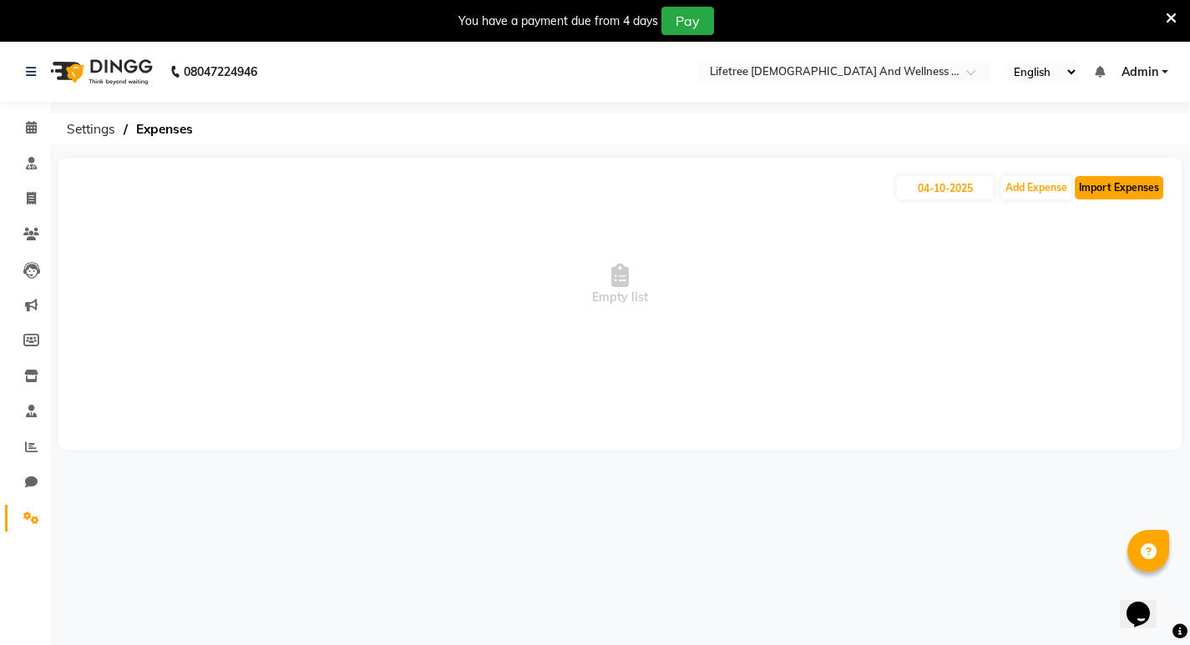
click at [1107, 194] on button "Import Expenses" at bounding box center [1119, 187] width 89 height 23
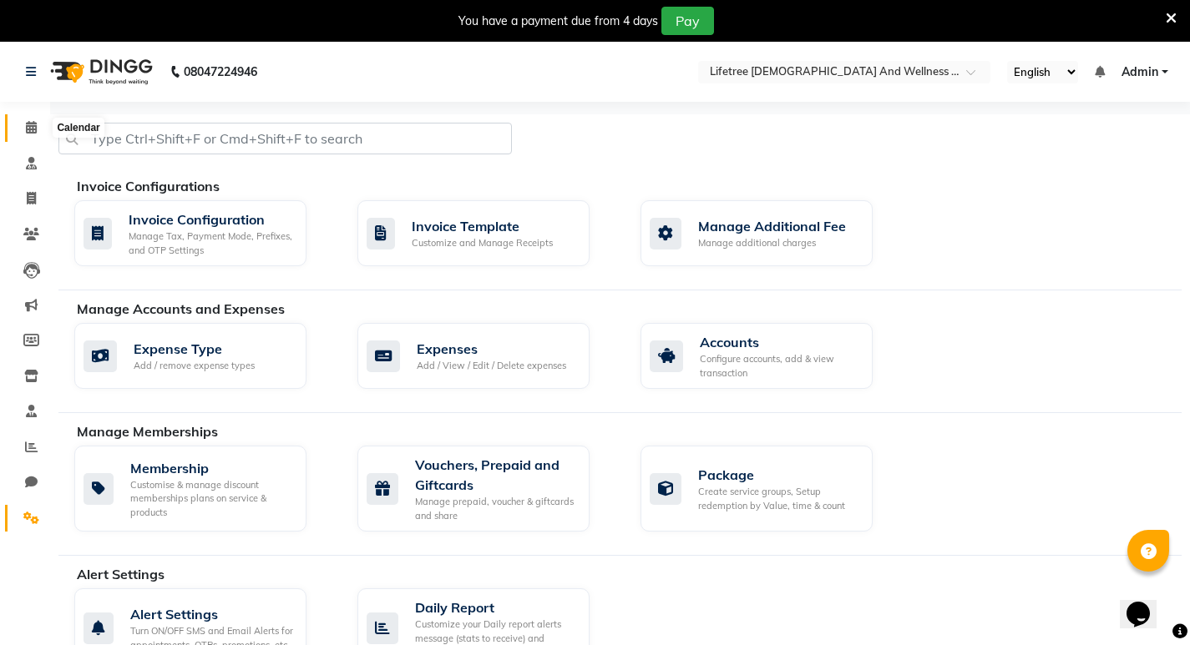
click at [27, 120] on span at bounding box center [31, 128] width 29 height 19
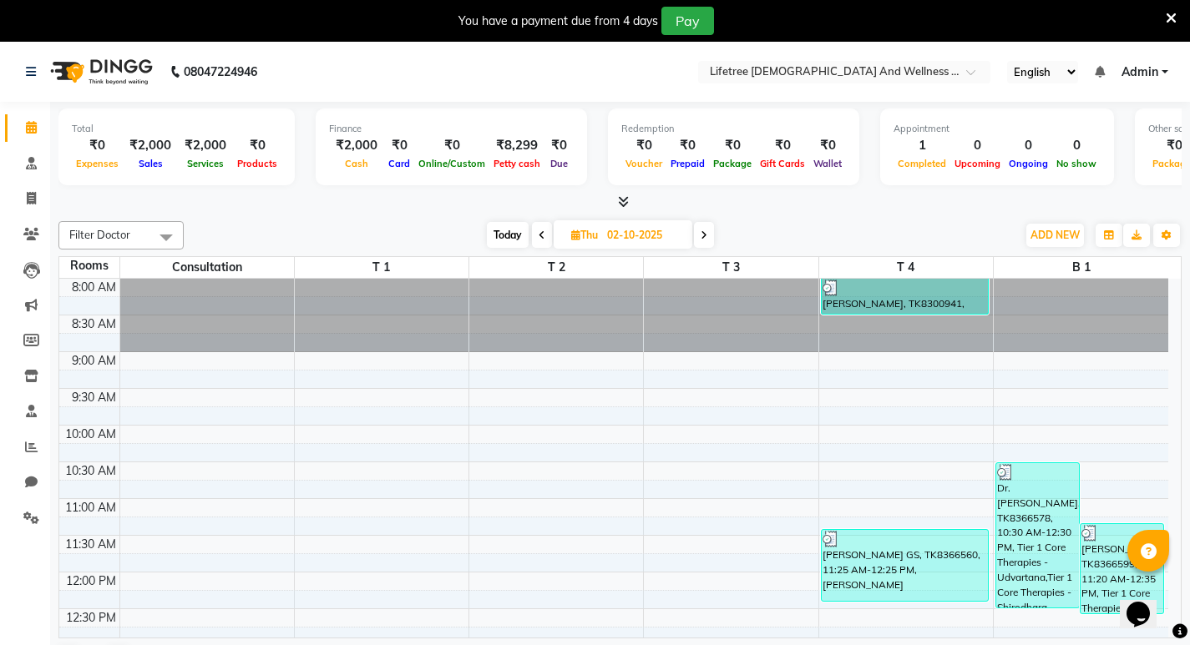
click at [625, 198] on icon at bounding box center [623, 201] width 11 height 13
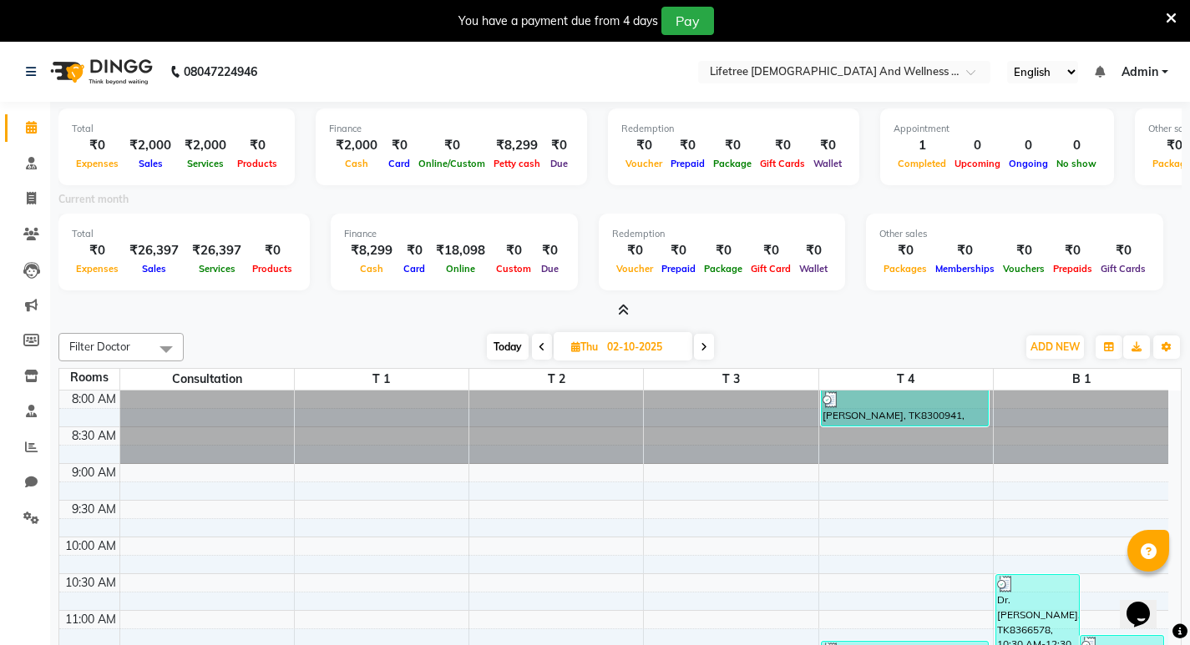
click at [630, 200] on div "Current month" at bounding box center [620, 201] width 1148 height 23
drag, startPoint x: 629, startPoint y: 294, endPoint x: 625, endPoint y: 302, distance: 9.0
click at [629, 293] on div "Total ₹0 Expenses ₹26,397 Sales ₹26,397 Services ₹0 Products Finance ₹8,299 Cas…" at bounding box center [619, 255] width 1123 height 82
click at [624, 311] on icon at bounding box center [623, 310] width 11 height 13
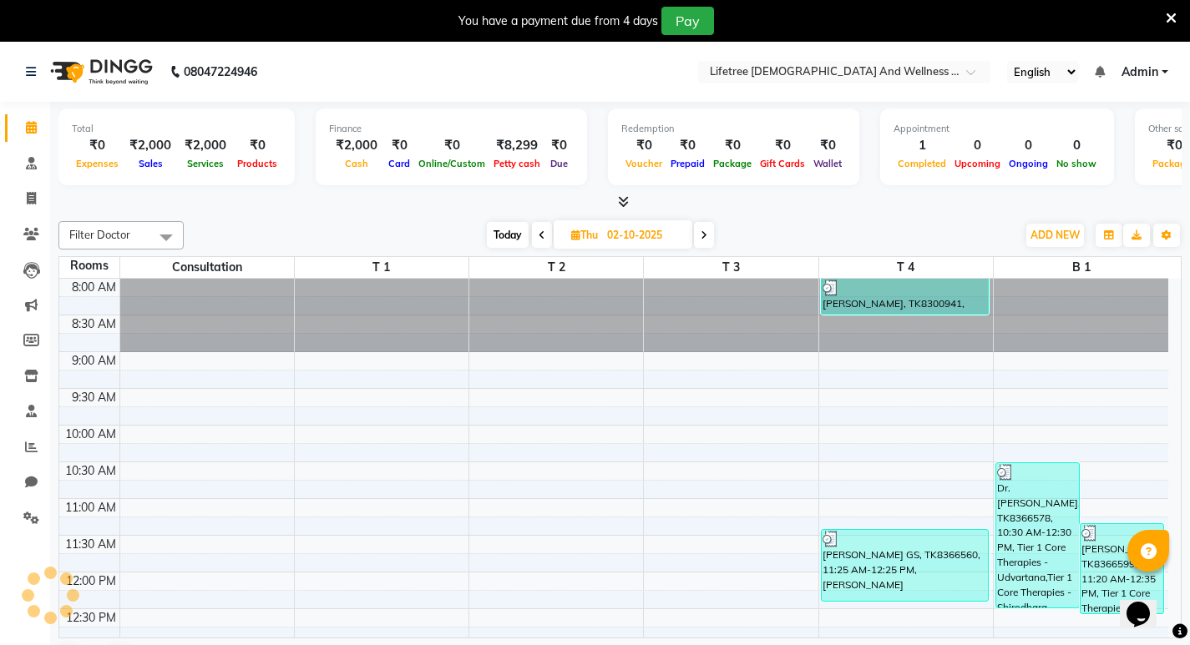
click at [626, 234] on input "02-10-2025" at bounding box center [644, 235] width 84 height 25
select select "10"
select select "2025"
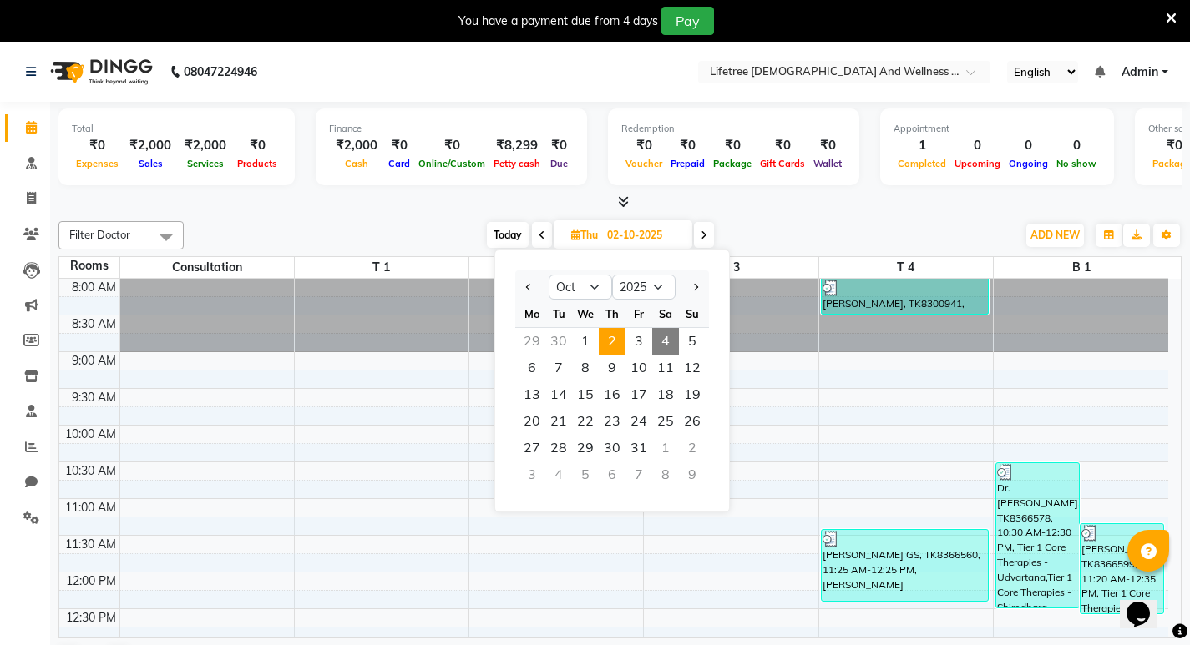
click at [662, 333] on span "4" at bounding box center [665, 341] width 27 height 27
type input "04-10-2025"
